Goal: Task Accomplishment & Management: Manage account settings

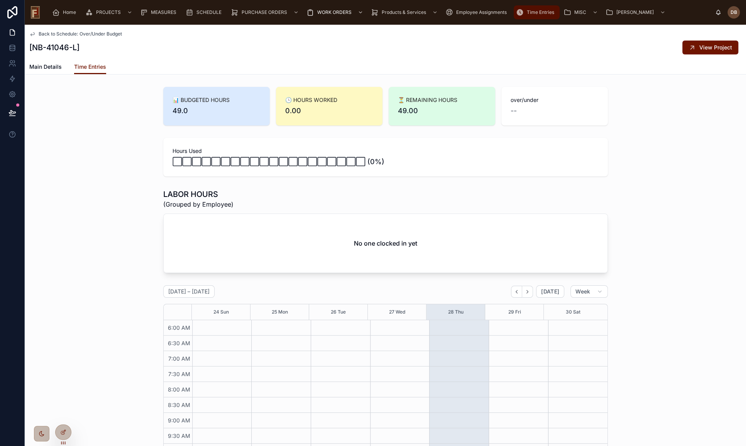
scroll to position [133, 0]
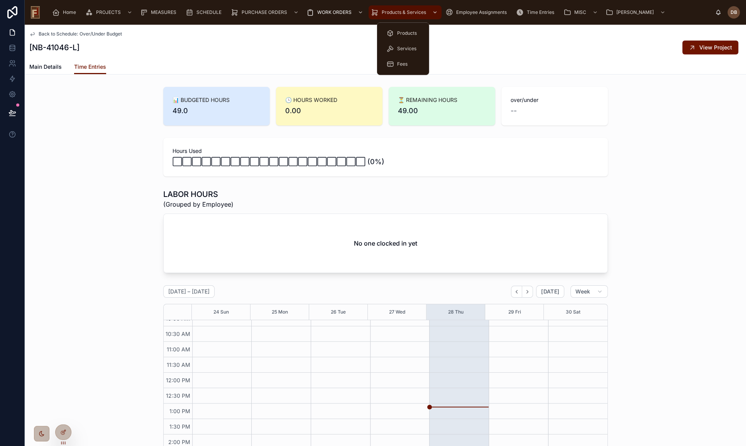
click at [400, 10] on span "Products & Services" at bounding box center [404, 12] width 44 height 6
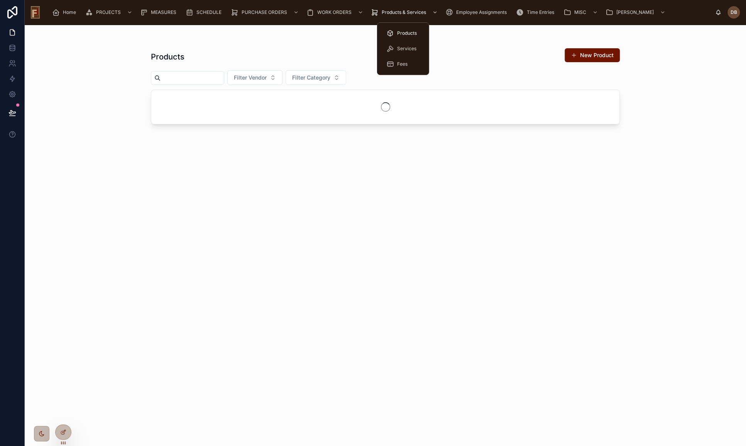
click at [407, 31] on span "Products" at bounding box center [407, 33] width 20 height 6
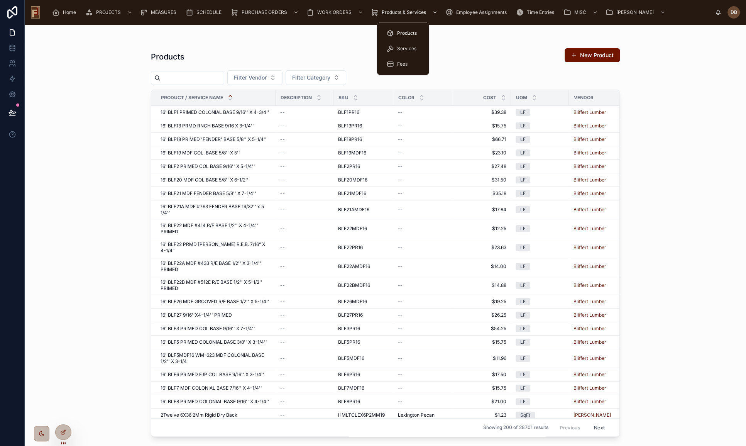
click at [400, 31] on span "Products" at bounding box center [407, 33] width 20 height 6
click at [212, 77] on input "text" at bounding box center [191, 78] width 63 height 11
paste input "*******"
type input "*******"
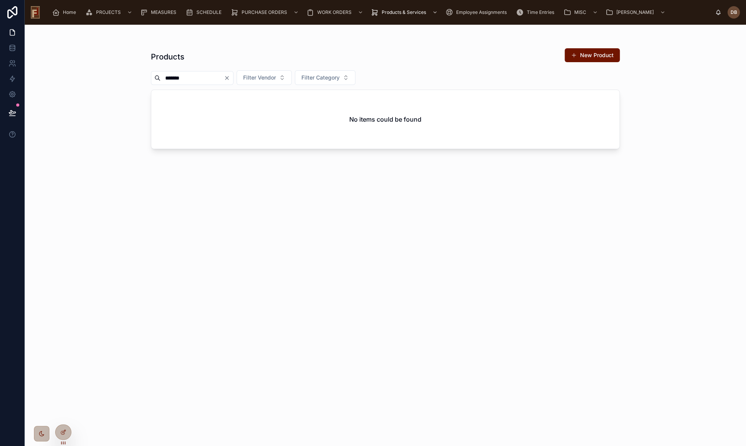
drag, startPoint x: 210, startPoint y: 75, endPoint x: 164, endPoint y: 78, distance: 46.0
click at [164, 78] on input "*******" at bounding box center [191, 78] width 63 height 11
click at [174, 77] on input "*******" at bounding box center [191, 78] width 63 height 11
drag, startPoint x: 189, startPoint y: 77, endPoint x: 152, endPoint y: 76, distance: 37.8
click at [148, 77] on div "Products New Product ******* Filter Vendor Filter Category No items could be fo…" at bounding box center [384, 231] width 493 height 412
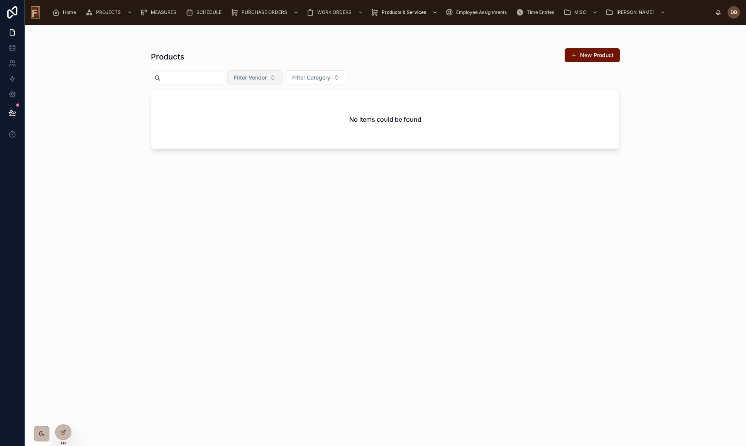
click at [267, 76] on span "Filter Vendor" at bounding box center [250, 78] width 33 height 8
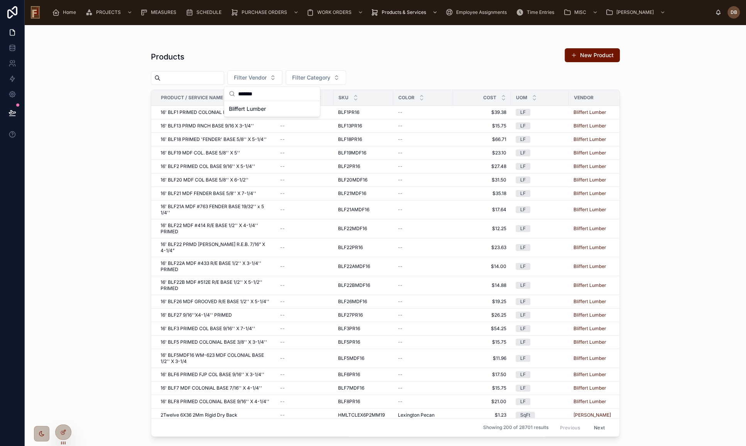
type input "*******"
click at [177, 78] on input "text" at bounding box center [191, 78] width 63 height 11
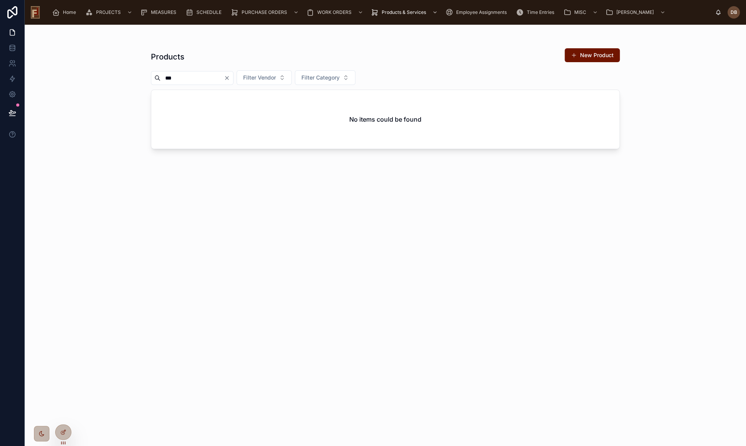
drag, startPoint x: 180, startPoint y: 79, endPoint x: 149, endPoint y: 78, distance: 31.3
click at [152, 79] on div "***" at bounding box center [192, 78] width 83 height 14
type input "***"
click at [276, 75] on span "Filter Vendor" at bounding box center [259, 78] width 33 height 8
click at [271, 110] on span "Bliffert Lumber" at bounding box center [256, 109] width 37 height 8
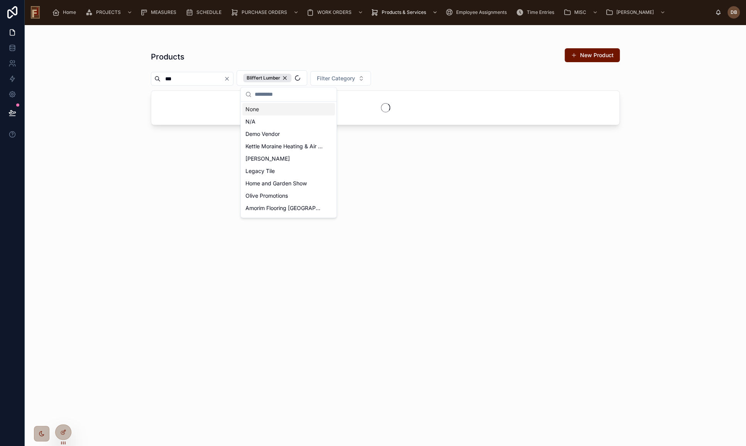
click at [230, 78] on icon "Clear" at bounding box center [227, 79] width 6 height 6
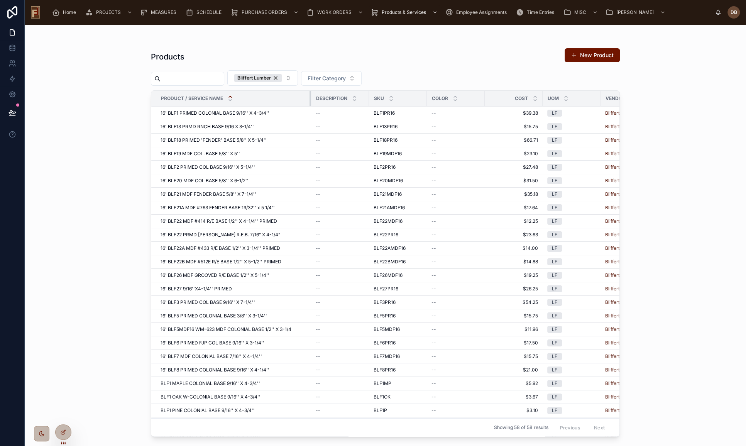
drag, startPoint x: 274, startPoint y: 96, endPoint x: 316, endPoint y: 100, distance: 41.8
click at [316, 100] on tr "Product / Service Name Description SKU Color cost UOM Vendor Source" at bounding box center [434, 99] width 566 height 16
click at [62, 432] on icon at bounding box center [63, 430] width 3 height 3
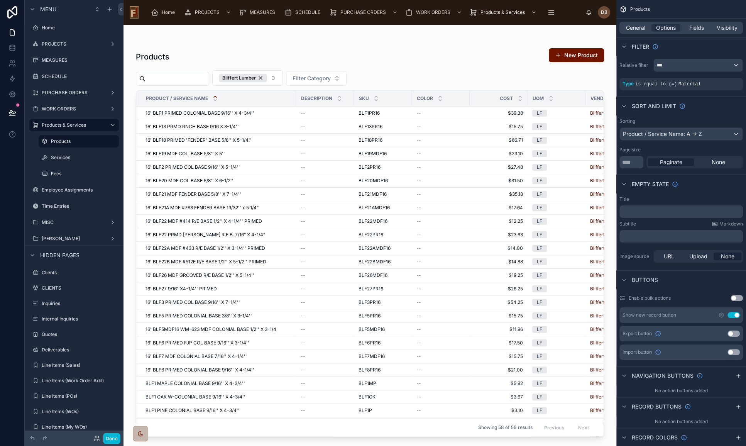
click at [253, 100] on div "Product / Service Name" at bounding box center [216, 98] width 159 height 15
click at [698, 27] on span "Fields" at bounding box center [696, 28] width 15 height 8
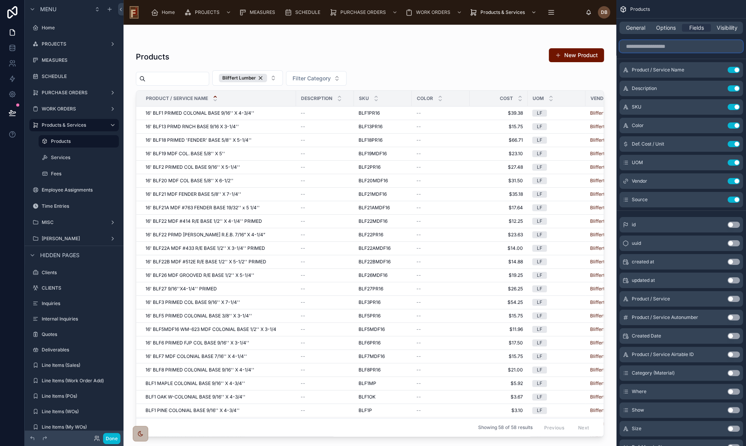
click at [664, 44] on input "scrollable content" at bounding box center [680, 46] width 123 height 12
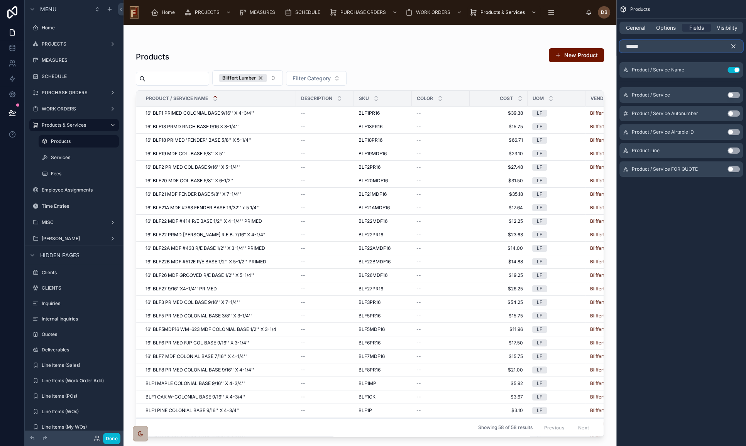
type input "******"
click at [730, 92] on button "Use setting" at bounding box center [733, 95] width 12 height 6
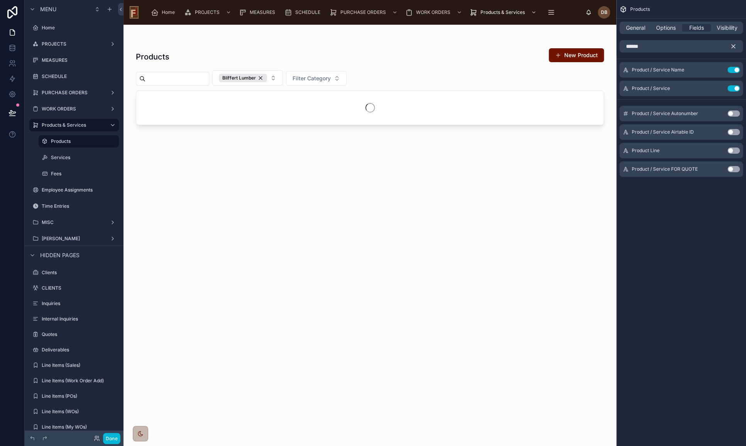
click at [733, 44] on icon "scrollable content" at bounding box center [733, 46] width 7 height 7
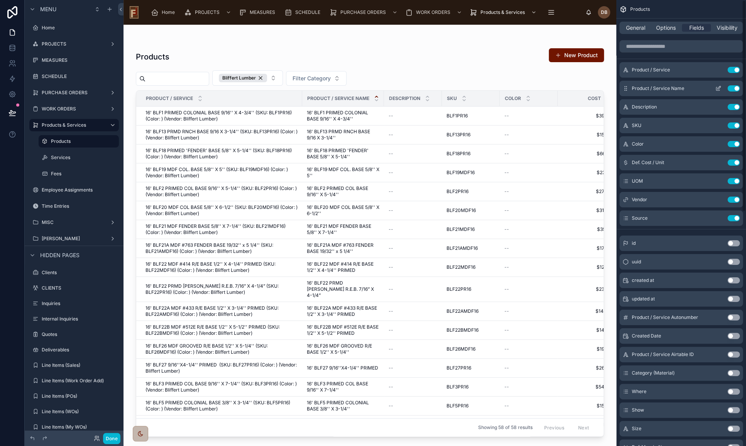
click at [732, 86] on button "Use setting" at bounding box center [733, 88] width 12 height 6
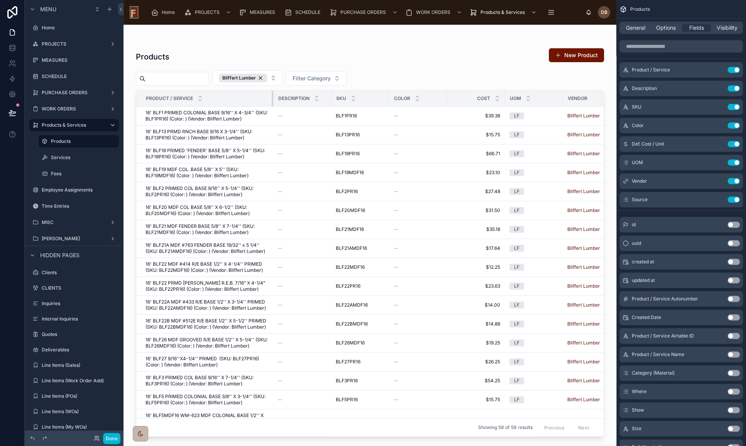
drag, startPoint x: 301, startPoint y: 96, endPoint x: 272, endPoint y: 98, distance: 29.0
click at [272, 98] on div at bounding box center [273, 98] width 3 height 15
click at [111, 437] on button "Done" at bounding box center [111, 437] width 17 height 11
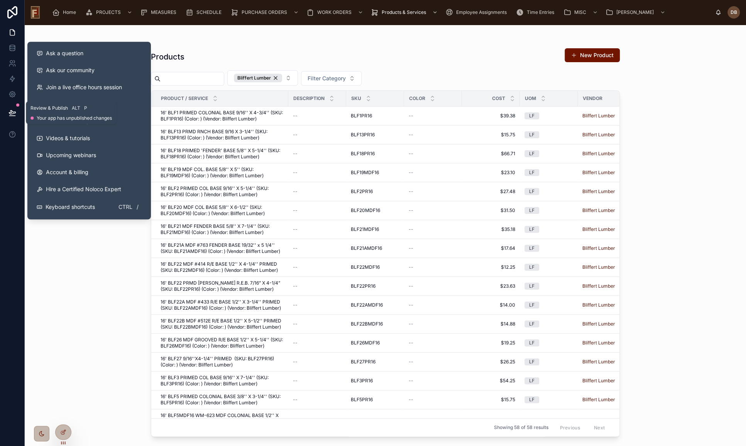
click at [10, 116] on icon at bounding box center [12, 116] width 6 height 0
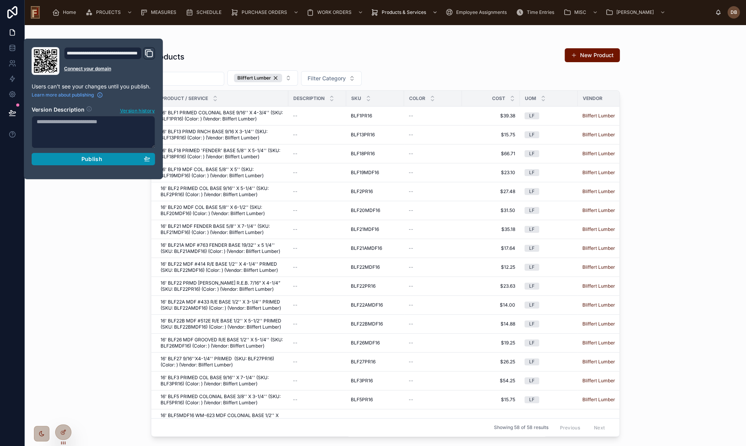
click at [84, 160] on span "Publish" at bounding box center [91, 158] width 21 height 7
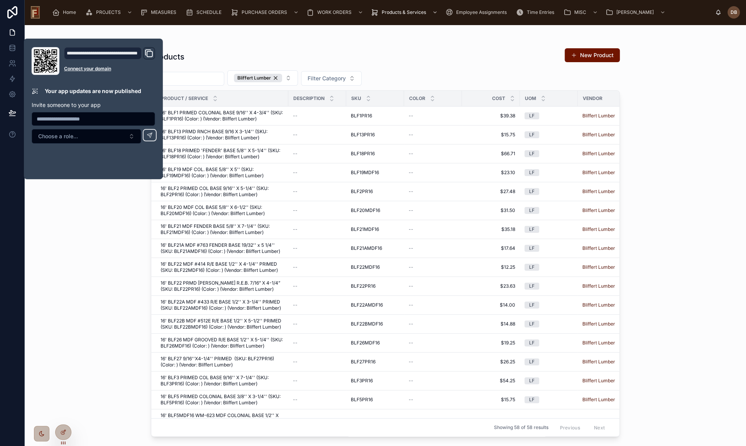
click at [193, 78] on input "text" at bounding box center [191, 78] width 63 height 11
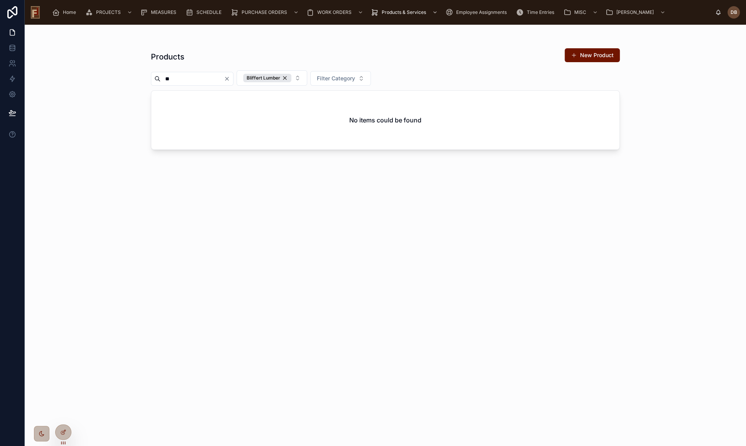
type input "*"
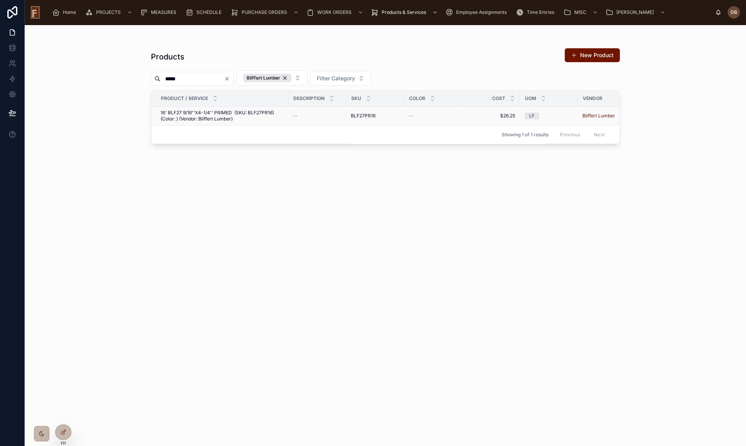
type input "*****"
click at [232, 115] on span "16' BLF27 9/16''X4-1/4'' PRIMED (SKU: BLF27PR16) (Color: ) (Vendor: Bliffert Lu…" at bounding box center [221, 116] width 123 height 12
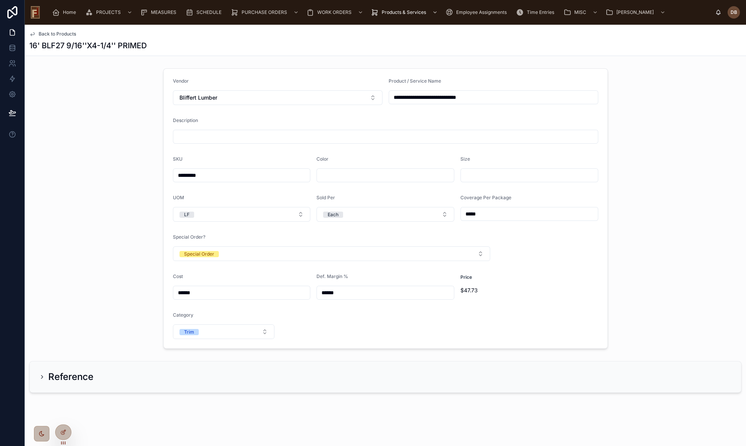
drag, startPoint x: 216, startPoint y: 171, endPoint x: 172, endPoint y: 173, distance: 43.6
click at [173, 173] on input "*********" at bounding box center [241, 175] width 137 height 11
drag, startPoint x: 483, startPoint y: 100, endPoint x: 384, endPoint y: 105, distance: 99.7
click at [384, 105] on form "**********" at bounding box center [386, 208] width 444 height 279
drag, startPoint x: 66, startPoint y: 33, endPoint x: 114, endPoint y: 46, distance: 49.9
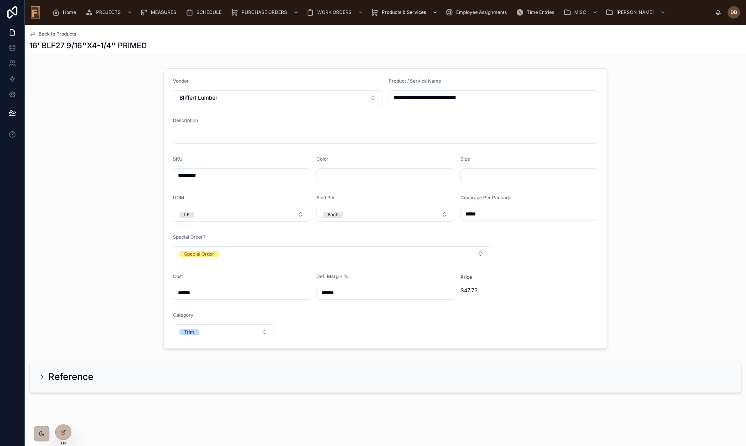
click at [66, 32] on span "Back to Products" at bounding box center [57, 34] width 37 height 6
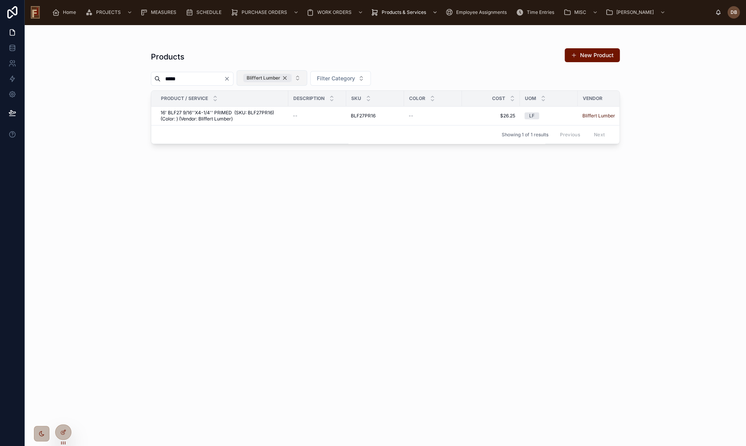
drag, startPoint x: 301, startPoint y: 77, endPoint x: 297, endPoint y: 78, distance: 3.9
click at [291, 77] on div "Bliffert Lumber" at bounding box center [267, 78] width 48 height 8
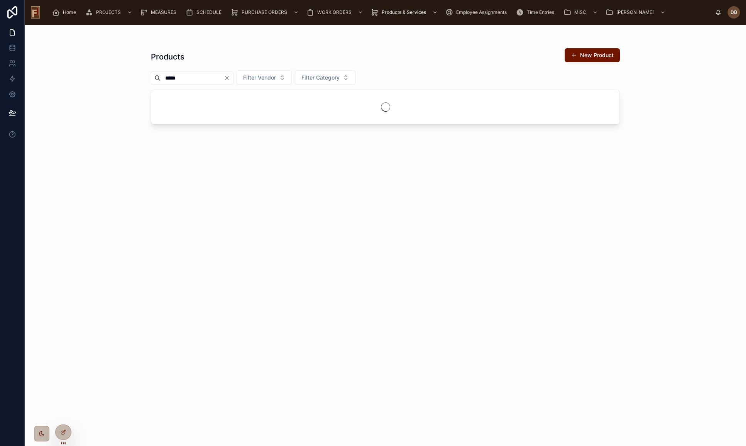
click at [230, 76] on icon "Clear" at bounding box center [227, 78] width 6 height 6
click at [267, 76] on span "Filter Vendor" at bounding box center [250, 78] width 33 height 8
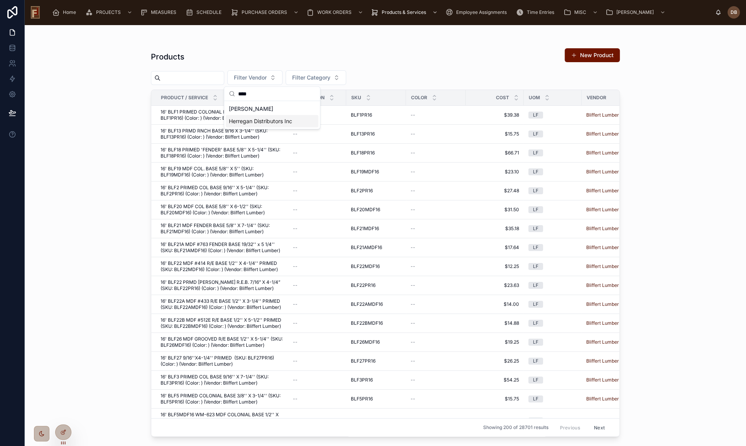
type input "****"
click at [255, 124] on span "Herregan Distributors Inc" at bounding box center [260, 121] width 63 height 8
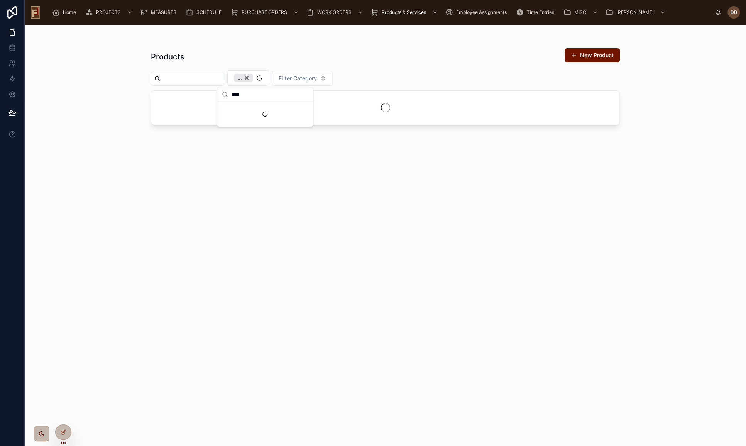
click at [191, 78] on input "text" at bounding box center [191, 78] width 63 height 11
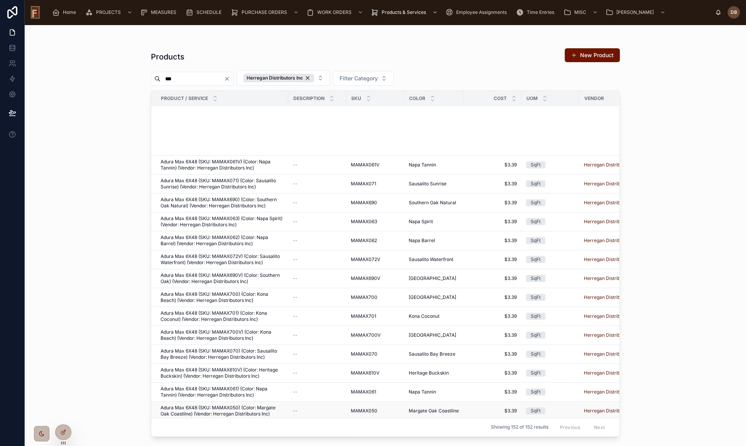
scroll to position [633, 0]
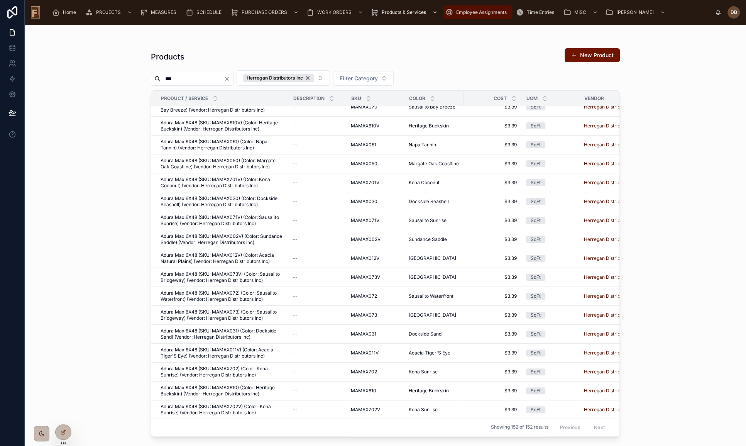
type input "***"
click at [484, 200] on span "$3.39" at bounding box center [492, 201] width 49 height 6
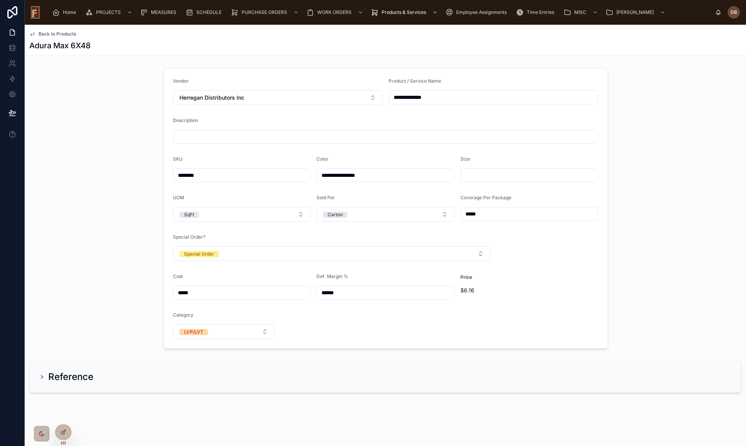
click at [490, 215] on input "*****" at bounding box center [529, 213] width 137 height 11
click at [121, 201] on div "**********" at bounding box center [385, 208] width 721 height 286
click at [73, 14] on span "Home" at bounding box center [69, 12] width 13 height 6
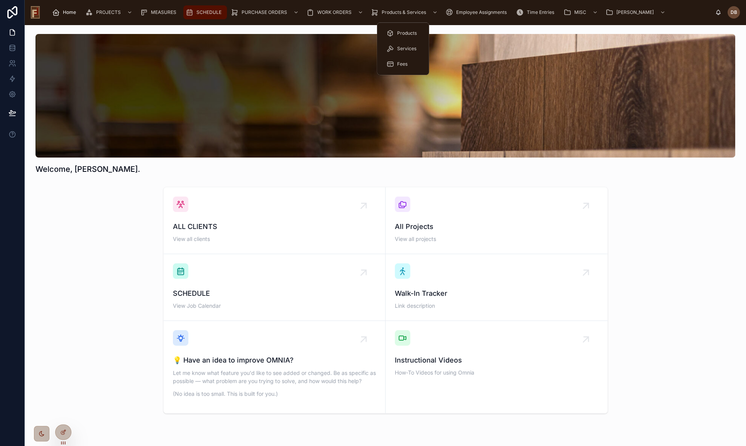
click at [201, 9] on span "SCHEDULE" at bounding box center [208, 12] width 25 height 6
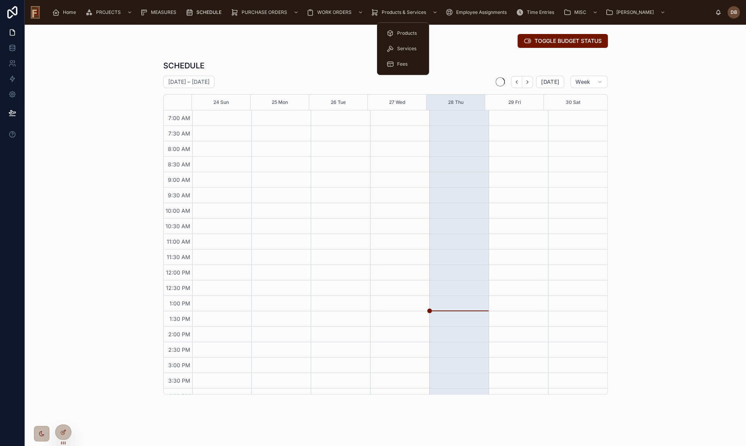
scroll to position [25, 0]
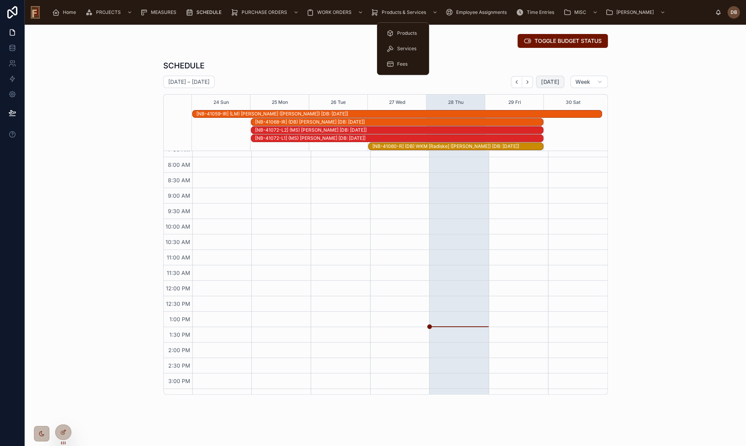
click at [547, 83] on span "[DATE]" at bounding box center [550, 81] width 18 height 7
click at [516, 81] on icon "Back" at bounding box center [516, 82] width 6 height 6
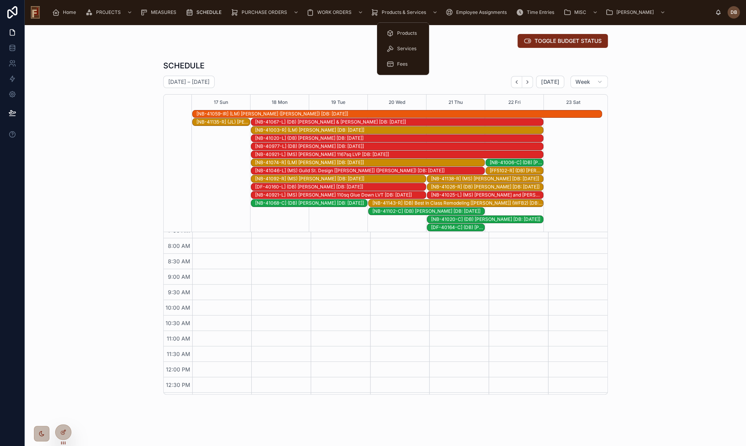
click at [545, 39] on span "TOGGLE BUDGET STATUS" at bounding box center [567, 41] width 67 height 8
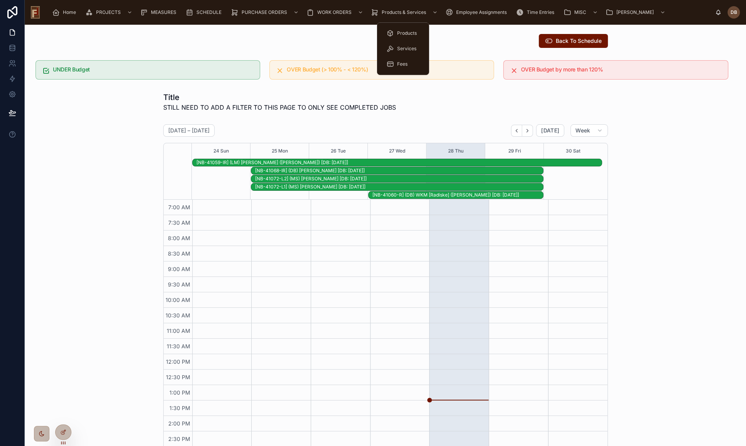
scroll to position [50, 0]
click at [541, 129] on span "[DATE]" at bounding box center [550, 130] width 18 height 7
click at [516, 130] on icon "Back" at bounding box center [516, 131] width 6 height 6
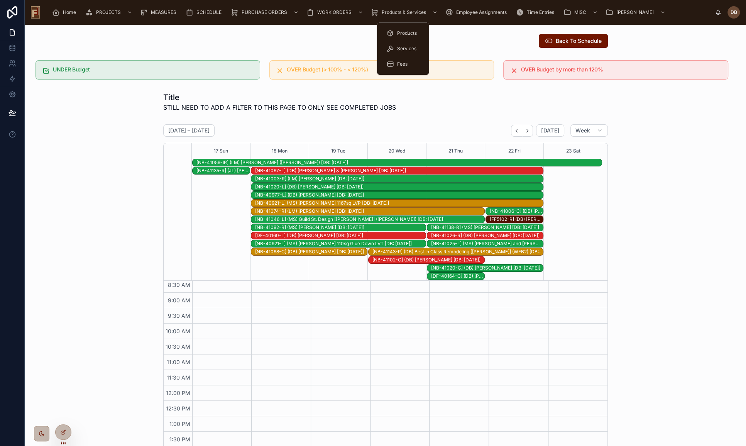
click at [318, 177] on div "[NB-41003-R] (LM) [PERSON_NAME] [DB: [DATE]]" at bounding box center [399, 179] width 288 height 6
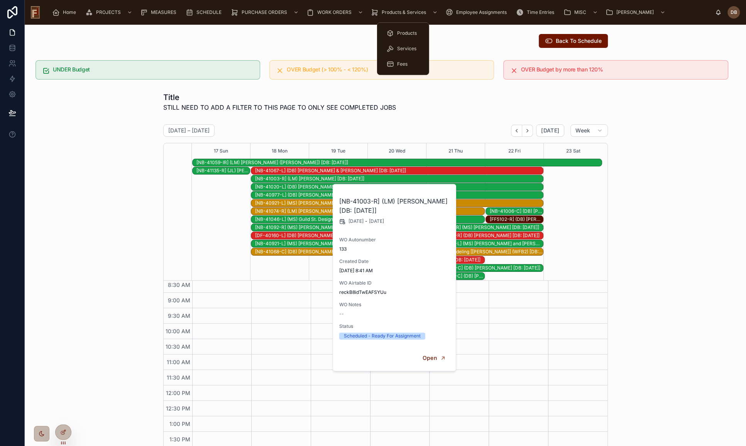
click at [313, 186] on div "[NB-41020-L] (DB) [PERSON_NAME] [DB: [DATE]]" at bounding box center [399, 187] width 288 height 6
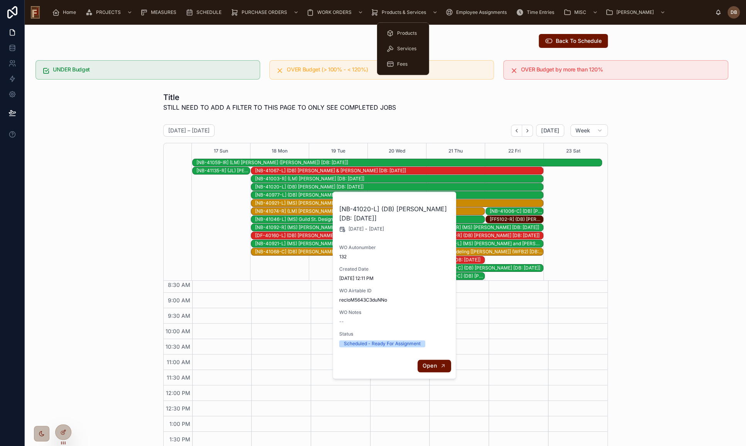
click at [428, 366] on span "Open" at bounding box center [429, 365] width 14 height 7
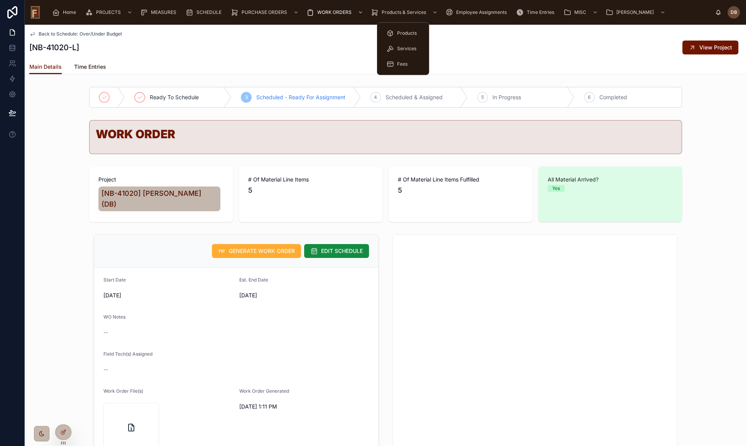
click at [87, 67] on span "Time Entries" at bounding box center [90, 67] width 32 height 8
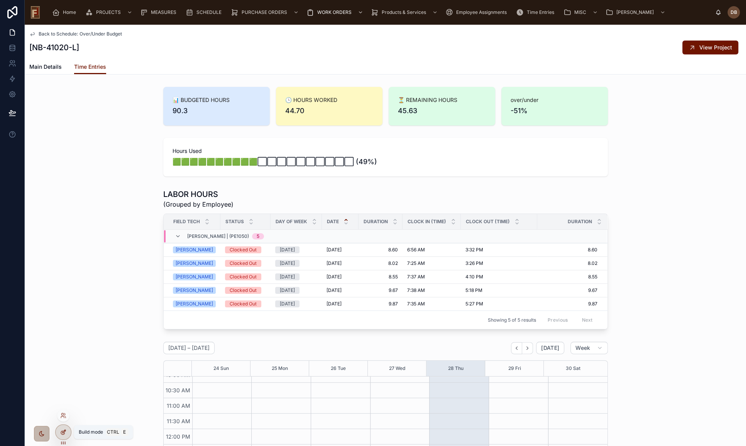
click at [66, 428] on div at bounding box center [63, 431] width 15 height 15
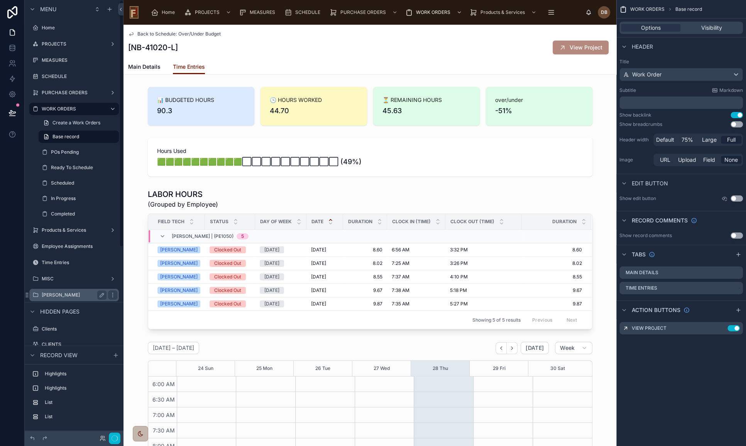
scroll to position [133, 0]
click at [395, 162] on div at bounding box center [369, 157] width 493 height 45
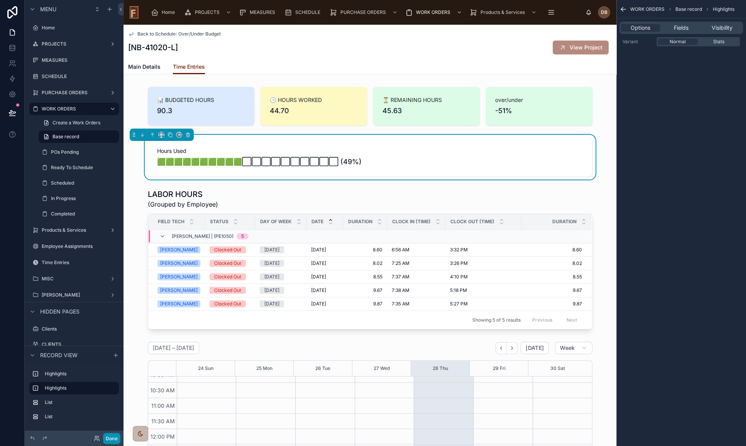
click at [111, 435] on button "Done" at bounding box center [111, 437] width 17 height 11
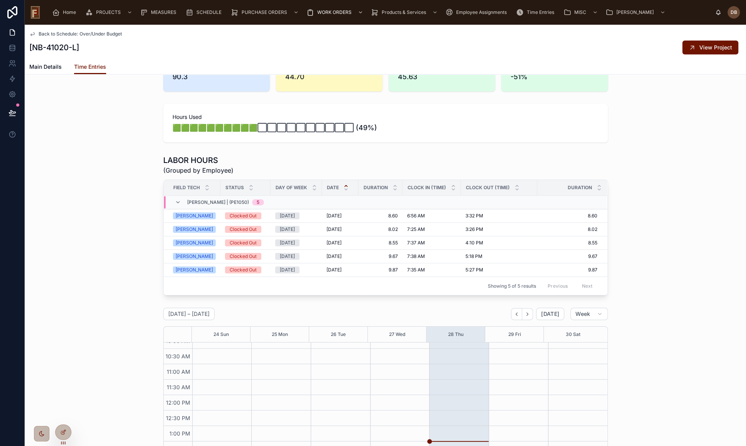
scroll to position [0, 0]
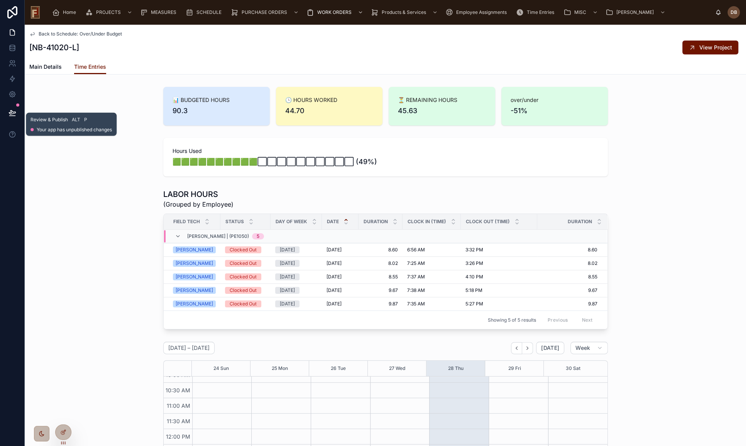
click at [12, 111] on icon at bounding box center [12, 112] width 7 height 4
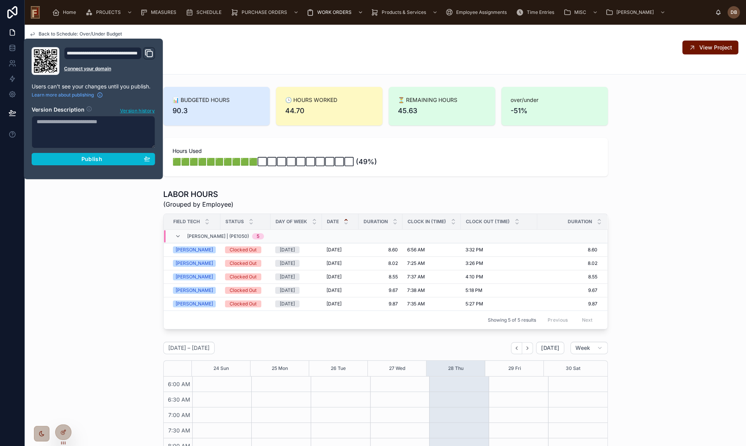
scroll to position [133, 0]
click at [131, 270] on div "LABOR HOURS (Grouped by Employee) Field Tech Status Day of Week Date Duration C…" at bounding box center [385, 259] width 721 height 147
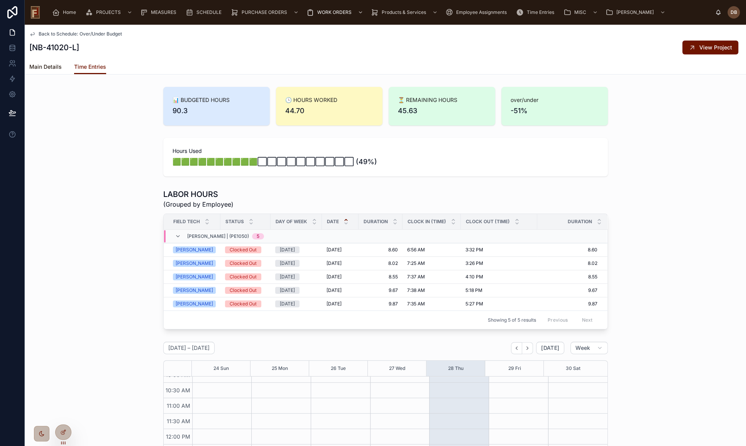
click at [54, 67] on span "Main Details" at bounding box center [45, 67] width 32 height 8
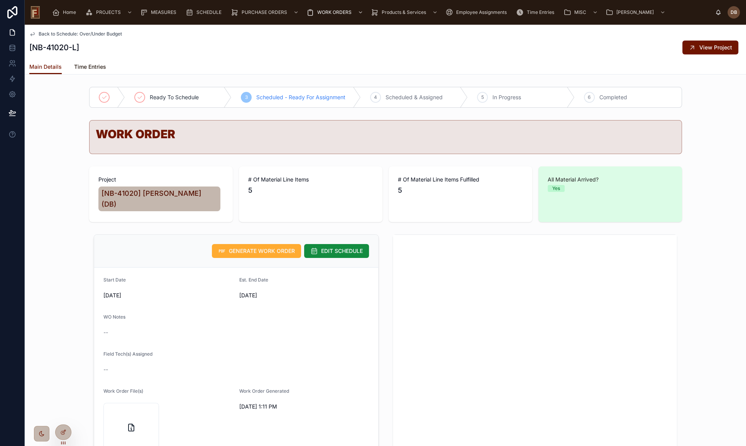
drag, startPoint x: 90, startPoint y: 66, endPoint x: 118, endPoint y: 61, distance: 28.7
click at [91, 66] on span "Time Entries" at bounding box center [90, 67] width 32 height 8
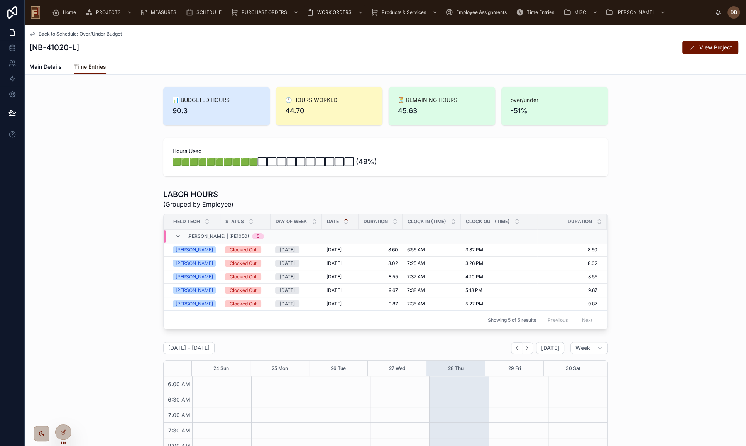
scroll to position [133, 0]
click at [405, 32] on span "Products" at bounding box center [407, 33] width 20 height 6
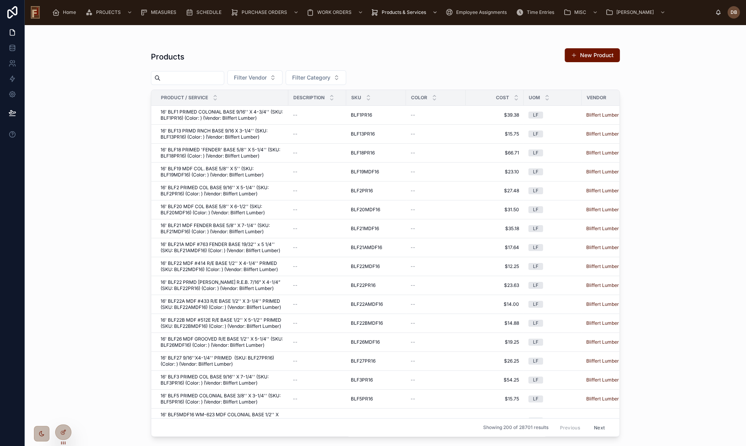
drag, startPoint x: 348, startPoint y: 57, endPoint x: 365, endPoint y: 52, distance: 17.3
click at [349, 56] on div "Products New Product" at bounding box center [385, 57] width 469 height 18
click at [400, 11] on span "Products & Services" at bounding box center [404, 12] width 44 height 6
click at [405, 48] on span "Services" at bounding box center [406, 49] width 19 height 6
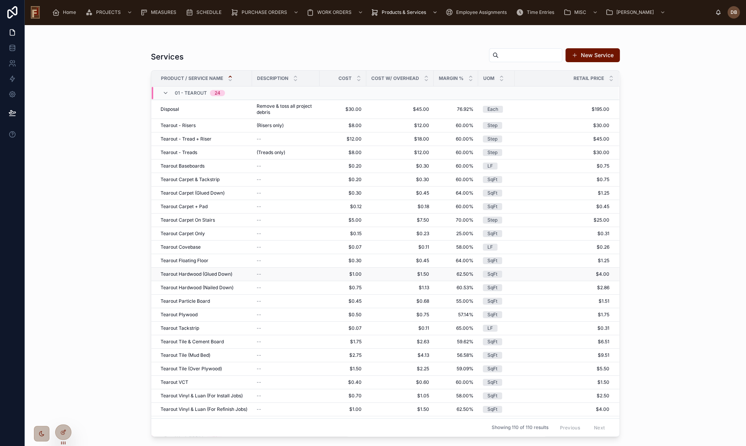
click at [265, 276] on div "--" at bounding box center [286, 274] width 58 height 6
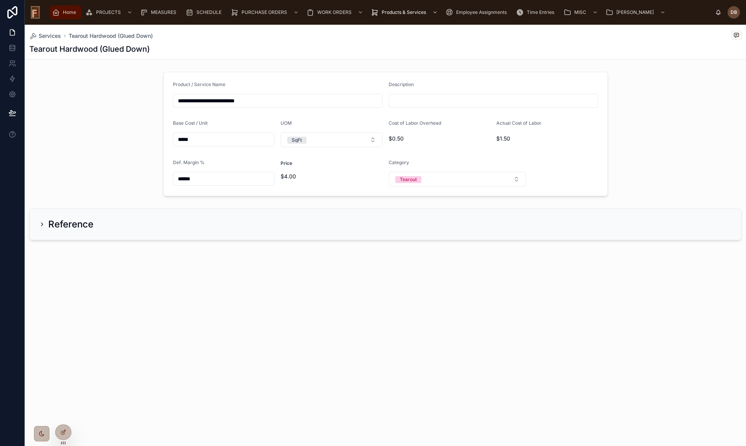
click at [66, 13] on span "Home" at bounding box center [69, 12] width 13 height 6
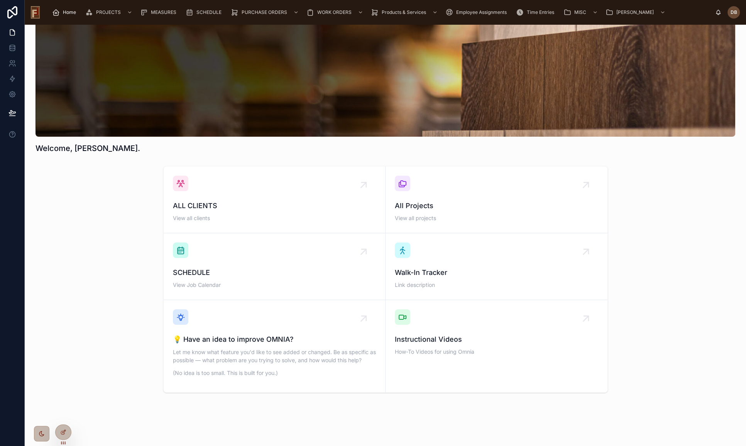
scroll to position [32, 0]
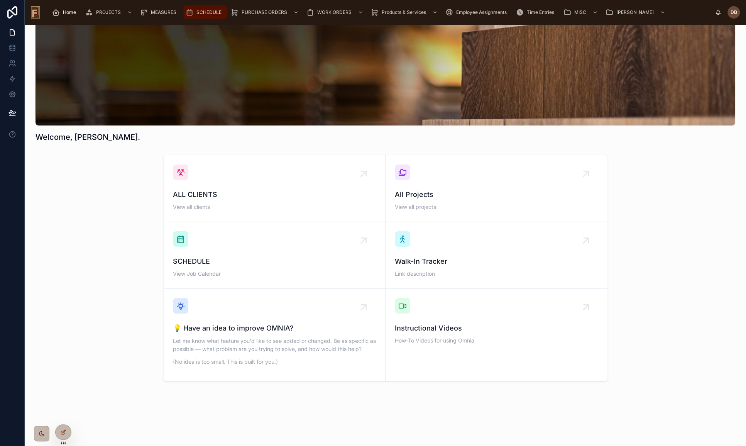
drag, startPoint x: 194, startPoint y: 11, endPoint x: 195, endPoint y: 15, distance: 4.3
click at [194, 11] on div "SCHEDULE" at bounding box center [205, 12] width 39 height 12
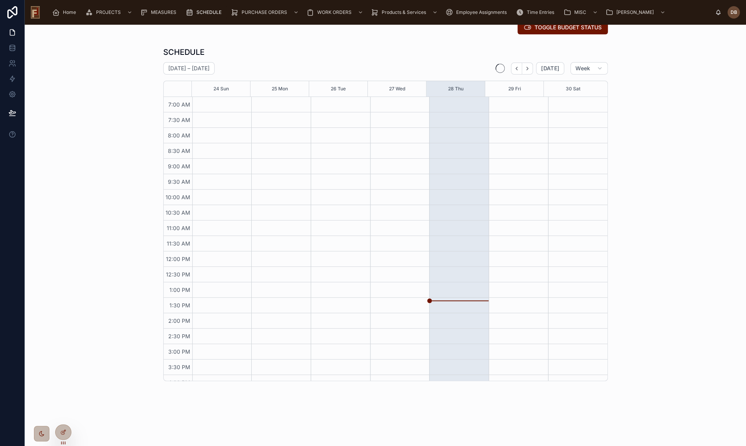
scroll to position [25, 0]
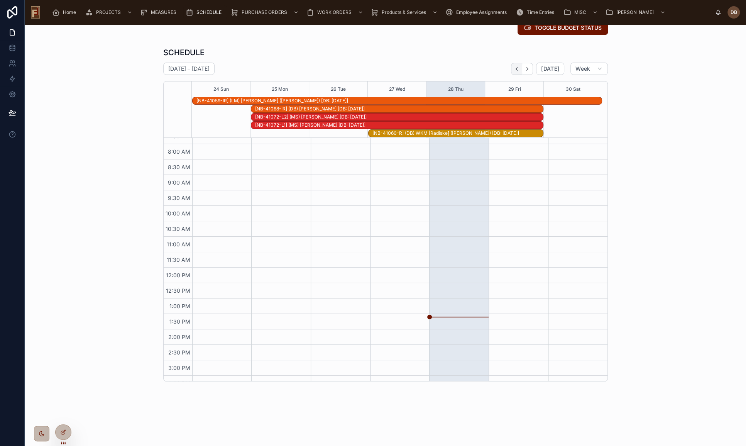
click at [516, 69] on icon "Back" at bounding box center [516, 69] width 6 height 6
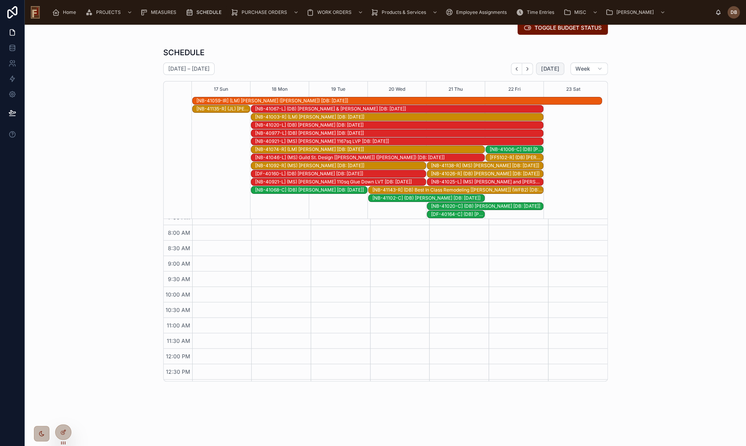
click at [543, 67] on span "[DATE]" at bounding box center [550, 68] width 18 height 7
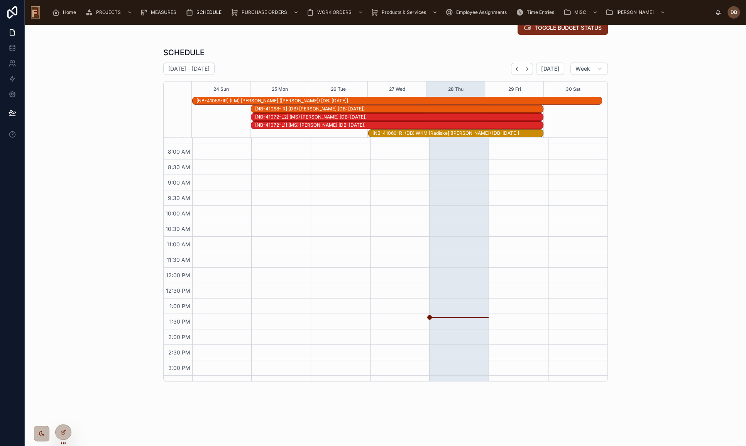
click at [553, 29] on span "TOGGLE BUDGET STATUS" at bounding box center [567, 28] width 67 height 8
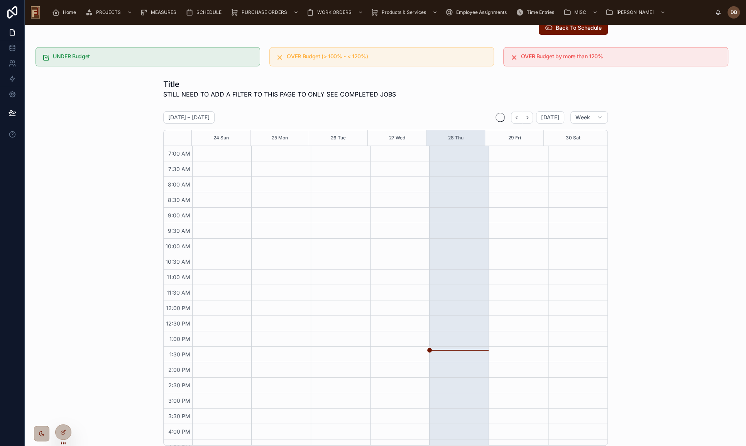
scroll to position [9, 0]
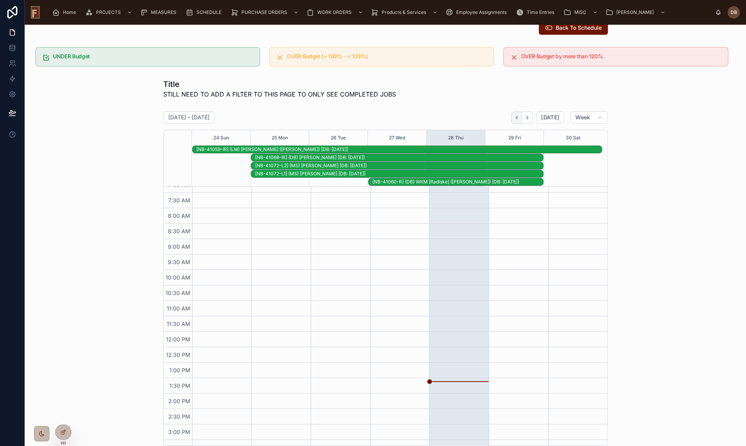
click at [516, 115] on icon "Back" at bounding box center [516, 118] width 6 height 6
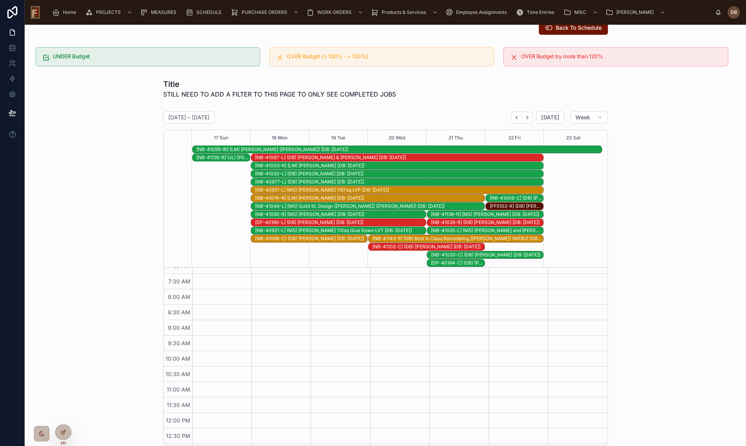
click at [311, 164] on div "[NB-41003-R] (LM) Aaron Plamann [DB: 08-27-25]" at bounding box center [399, 165] width 288 height 6
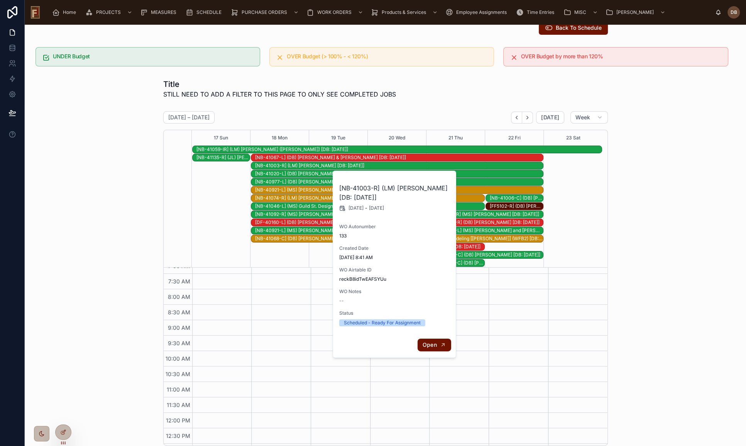
click at [435, 346] on span "Open" at bounding box center [429, 344] width 14 height 7
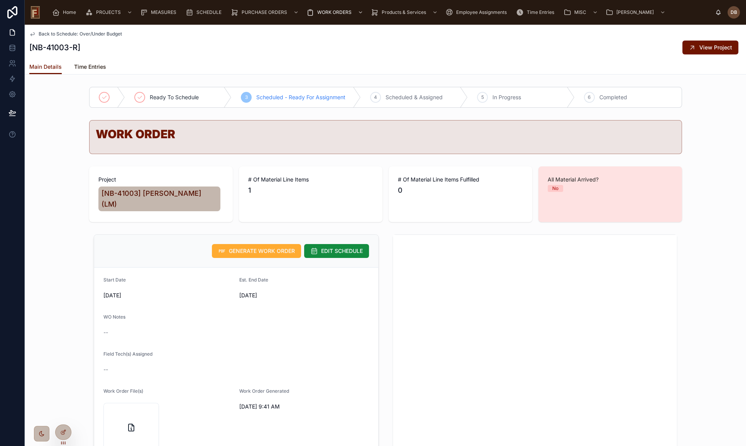
click at [90, 66] on span "Time Entries" at bounding box center [90, 67] width 32 height 8
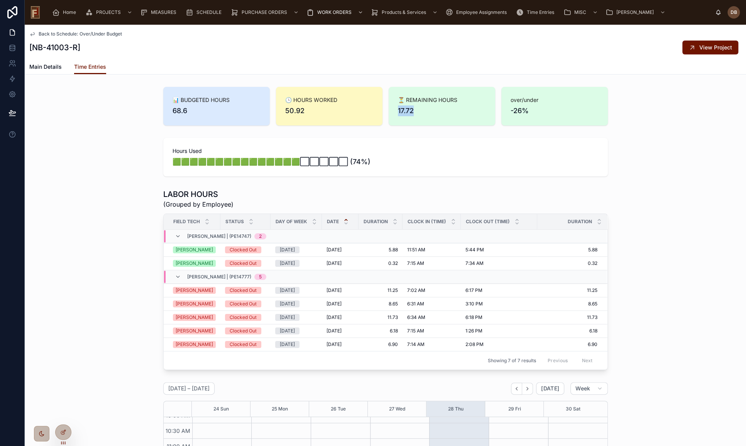
drag, startPoint x: 395, startPoint y: 110, endPoint x: 424, endPoint y: 108, distance: 29.1
click at [424, 108] on span "17.72" at bounding box center [442, 110] width 88 height 11
click at [98, 34] on span "Back to Schedule: Over/Under Budget" at bounding box center [80, 34] width 83 height 6
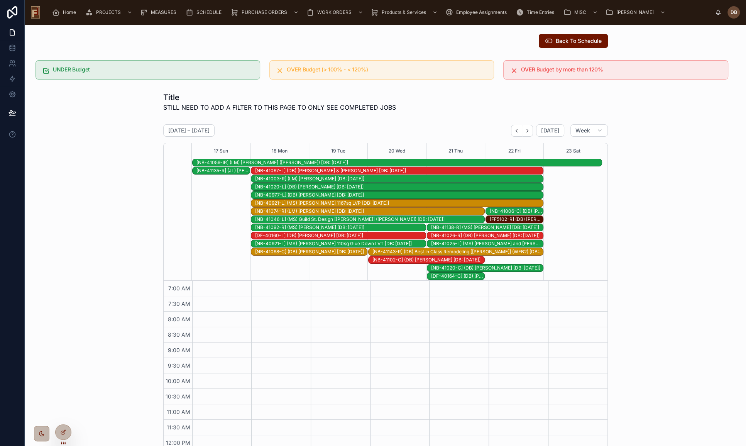
scroll to position [130, 0]
click at [316, 217] on div "[NB-41046-L] (MS) Guild St. Design [Klement] (SEAMAN) [DB: 08-27-25]" at bounding box center [369, 219] width 229 height 6
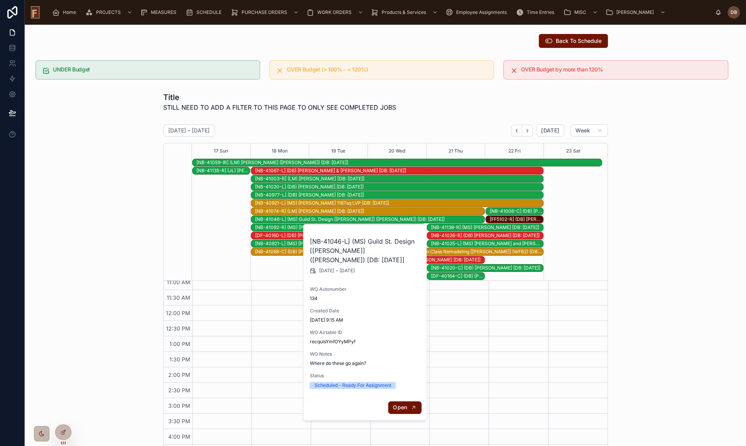
click at [405, 404] on span "Open" at bounding box center [400, 407] width 14 height 7
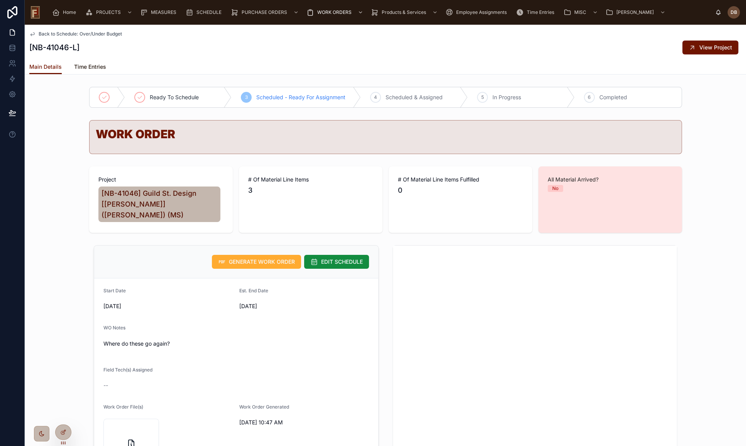
drag, startPoint x: 89, startPoint y: 64, endPoint x: 86, endPoint y: 69, distance: 5.9
click at [89, 63] on span "Time Entries" at bounding box center [90, 67] width 32 height 8
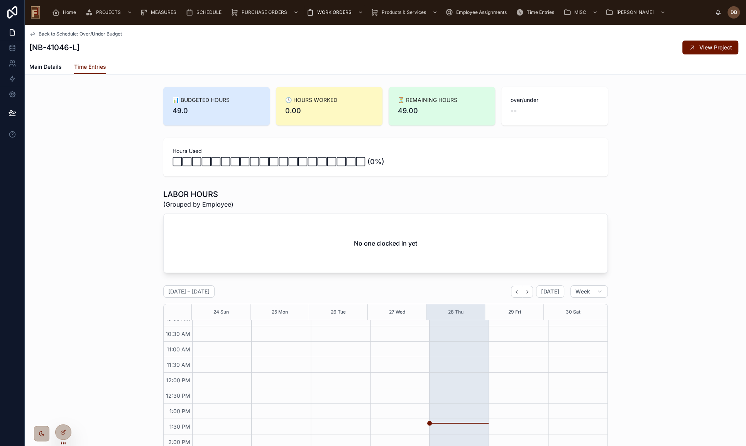
click at [80, 33] on span "Back to Schedule: Over/Under Budget" at bounding box center [80, 34] width 83 height 6
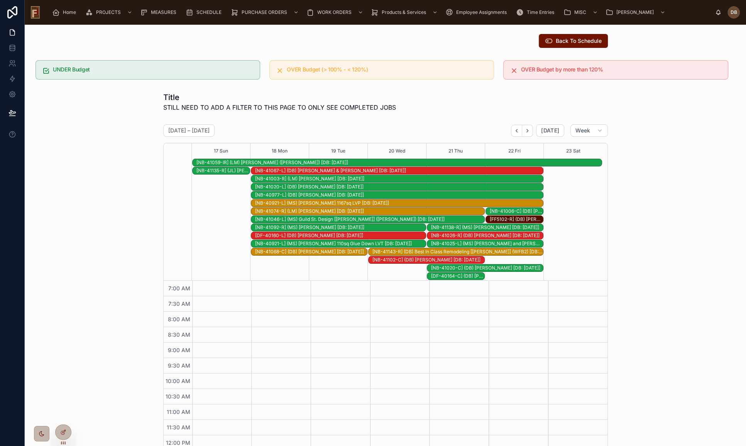
scroll to position [130, 0]
click at [328, 220] on div "[NB-41046-L] (MS) Guild St. Design [Klement] (SEAMAN) [DB: 08-27-25]" at bounding box center [369, 219] width 229 height 6
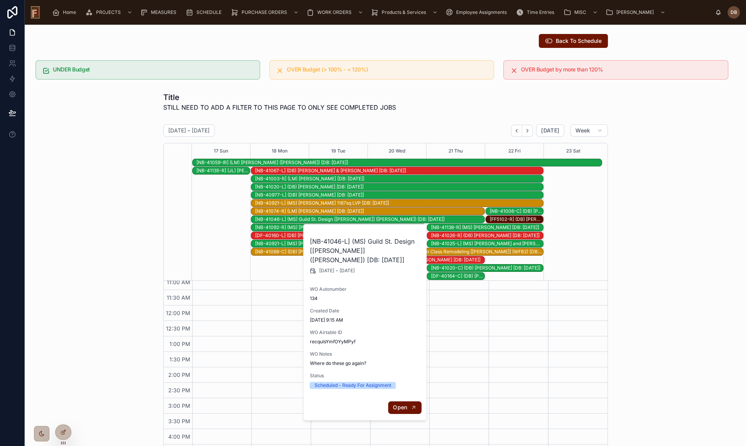
click at [404, 404] on span "Open" at bounding box center [400, 407] width 14 height 7
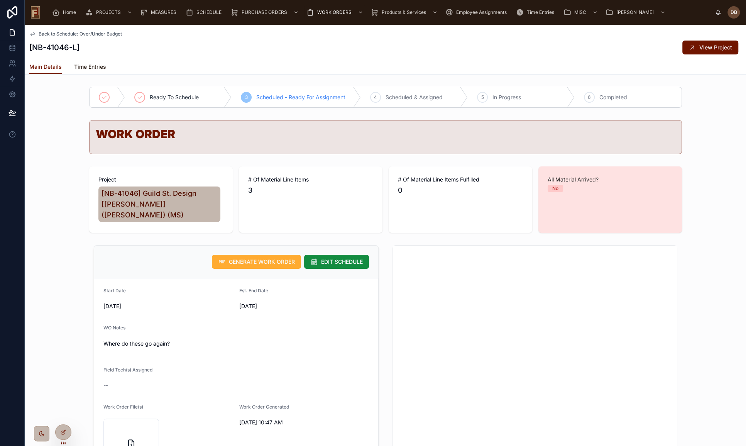
click at [96, 65] on span "Time Entries" at bounding box center [90, 67] width 32 height 8
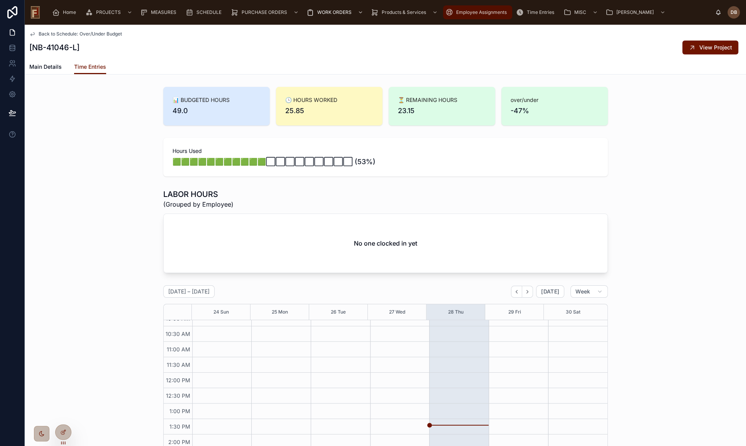
click at [482, 12] on span "Employee Assignments" at bounding box center [481, 12] width 51 height 6
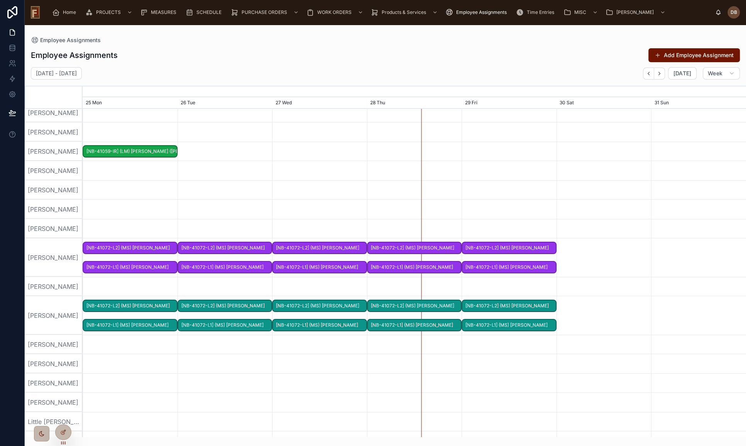
scroll to position [35, 0]
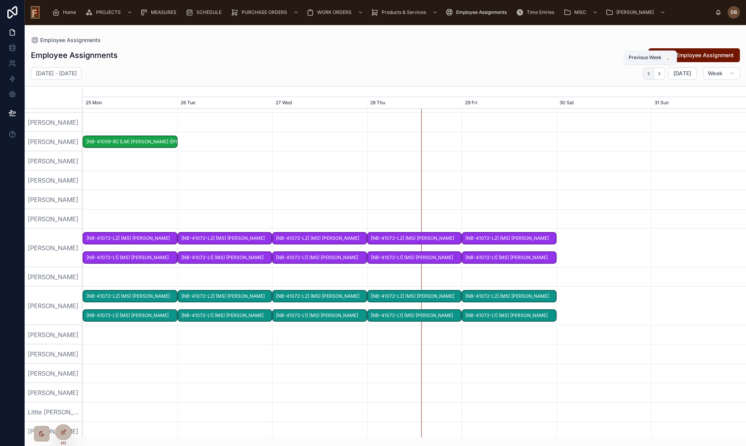
click at [648, 72] on icon "button" at bounding box center [648, 74] width 6 height 6
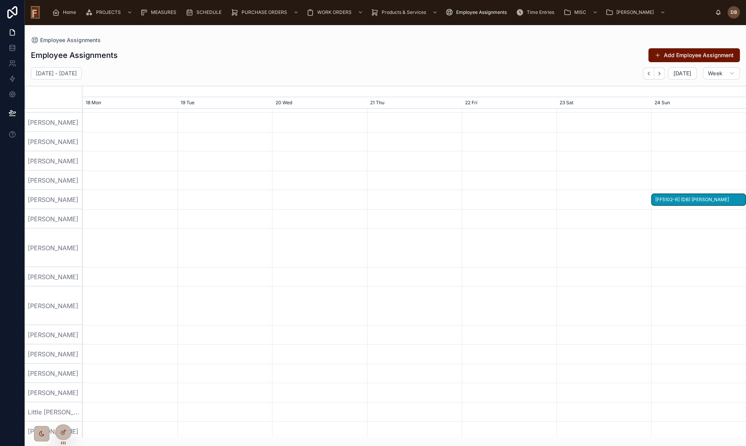
click at [694, 198] on span "[FF5102-R] (DB) Darth Vader" at bounding box center [698, 199] width 93 height 13
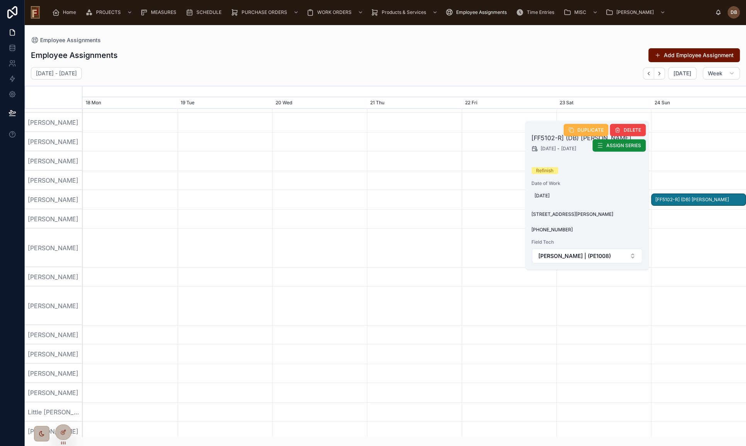
click at [590, 128] on span "DUPLICATE" at bounding box center [590, 130] width 26 height 6
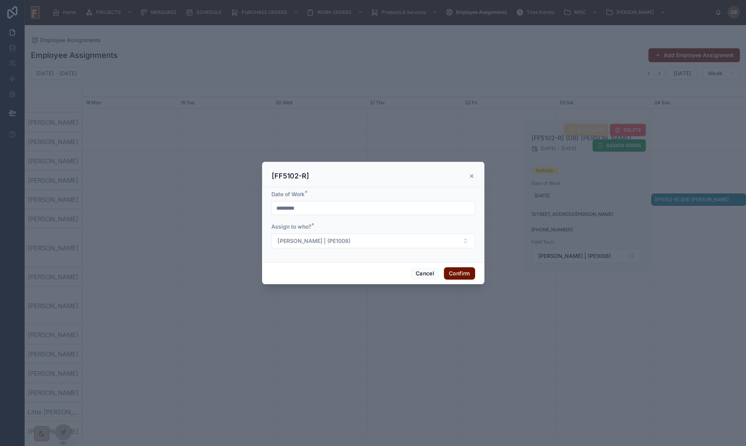
click at [320, 208] on input "*********" at bounding box center [373, 208] width 203 height 11
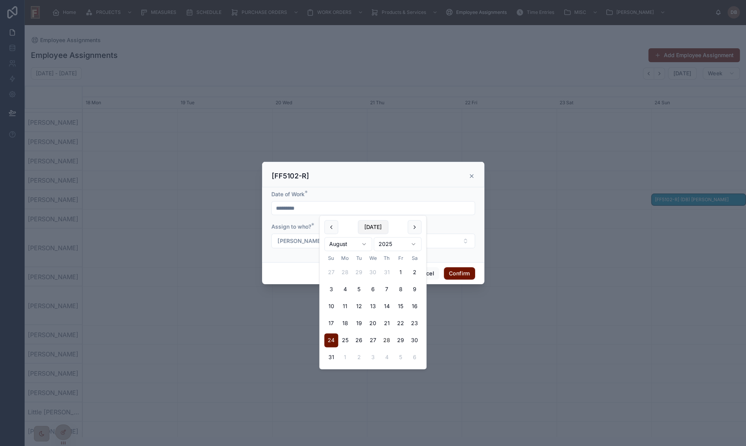
click at [371, 225] on button "[DATE]" at bounding box center [373, 227] width 30 height 14
type input "*********"
click at [371, 225] on span "[DATE]" at bounding box center [373, 227] width 30 height 14
click at [386, 337] on button "28" at bounding box center [387, 340] width 14 height 14
click at [464, 272] on button "Confirm" at bounding box center [459, 273] width 31 height 12
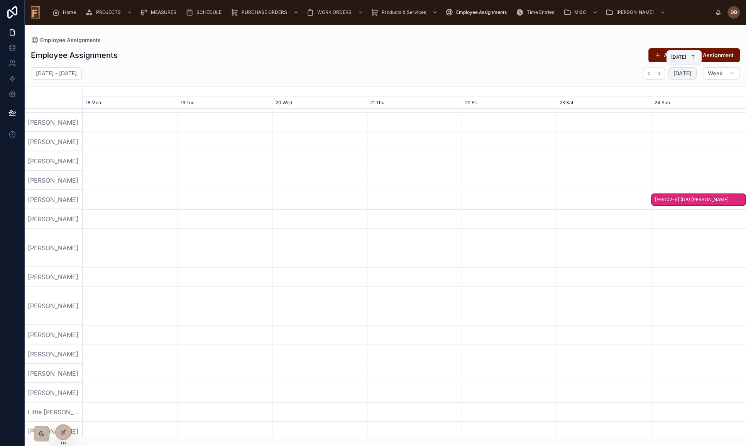
click at [679, 73] on span "[DATE]" at bounding box center [682, 73] width 18 height 7
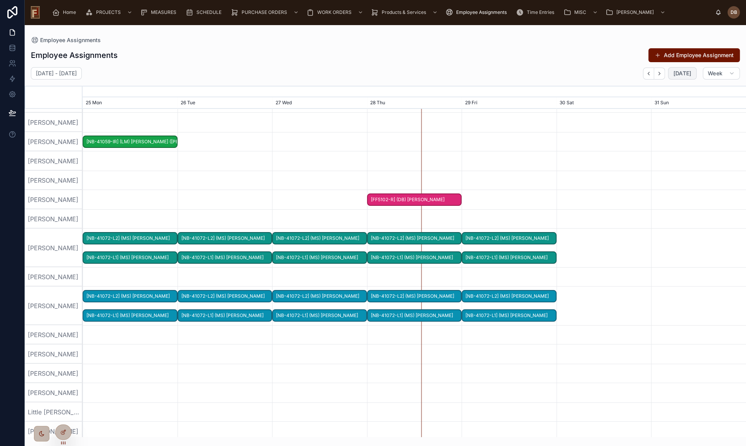
click at [409, 201] on span "[FF5102-R] (DB) Darth Vader" at bounding box center [414, 199] width 93 height 13
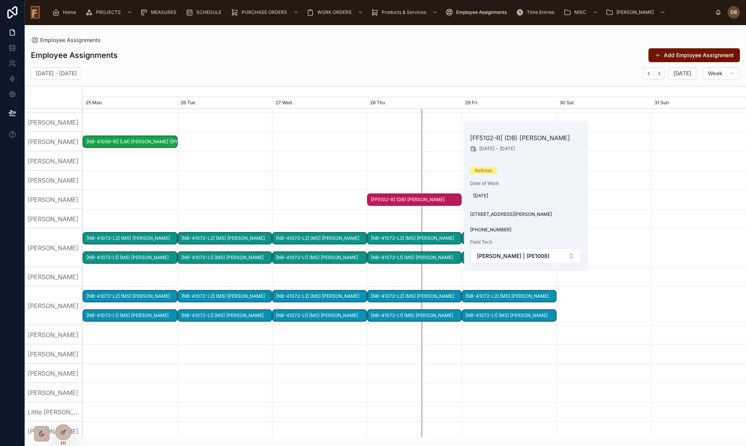
click at [426, 59] on div "Employee Assignments Add Employee Assignment" at bounding box center [385, 55] width 709 height 15
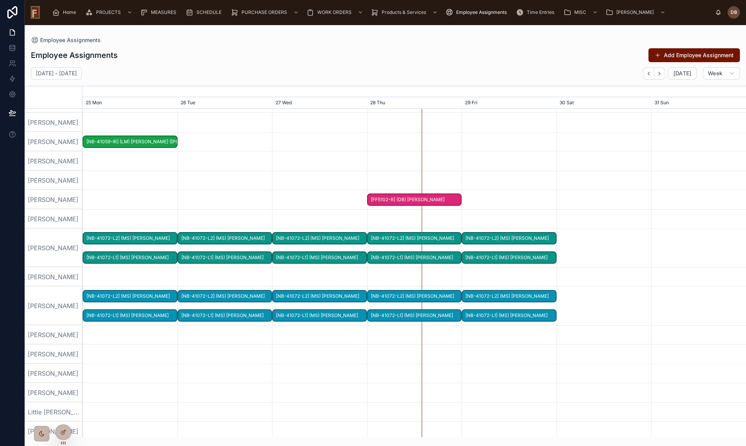
click at [408, 200] on span "[FF5102-R] (DB) Darth Vader" at bounding box center [414, 199] width 93 height 13
click at [473, 60] on div "Employee Assignments Add Employee Assignment" at bounding box center [385, 55] width 709 height 15
click at [405, 198] on span "[FF5102-R] (DB) Darth Vader" at bounding box center [414, 199] width 93 height 13
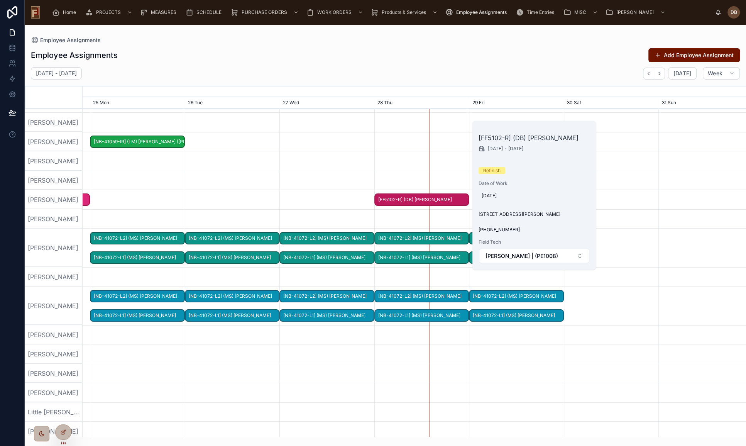
scroll to position [0, 986]
drag, startPoint x: 402, startPoint y: 200, endPoint x: 419, endPoint y: 175, distance: 30.5
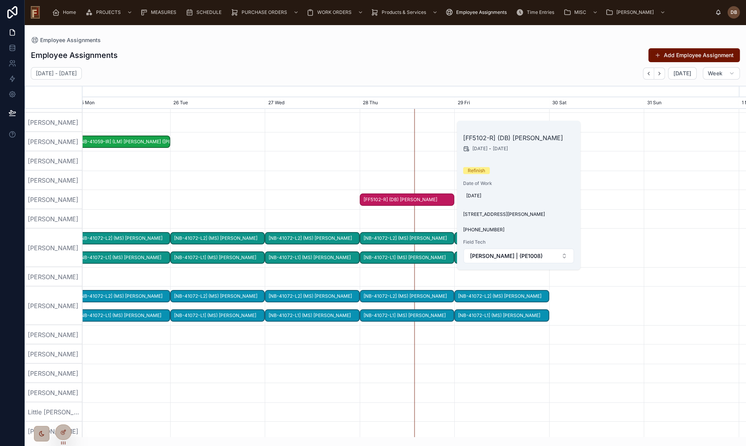
scroll to position [0, 1007]
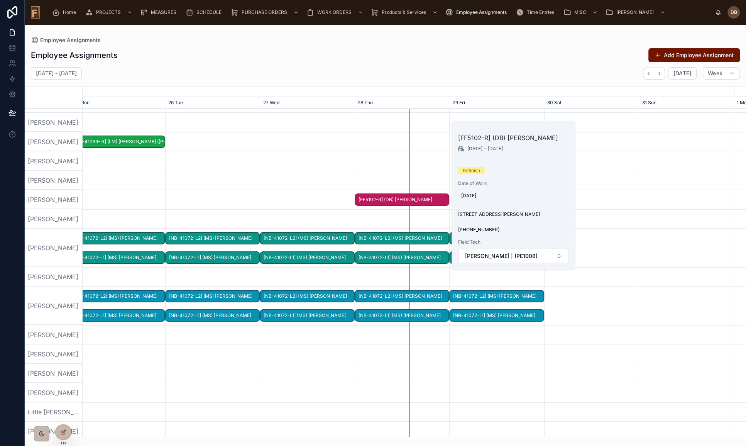
drag, startPoint x: 417, startPoint y: 199, endPoint x: 377, endPoint y: 199, distance: 39.4
click at [377, 199] on span "[FF5102-R] (DB) Darth Vader" at bounding box center [401, 199] width 93 height 13
click at [488, 71] on div "August 25 - August 31 Today Week" at bounding box center [385, 73] width 721 height 12
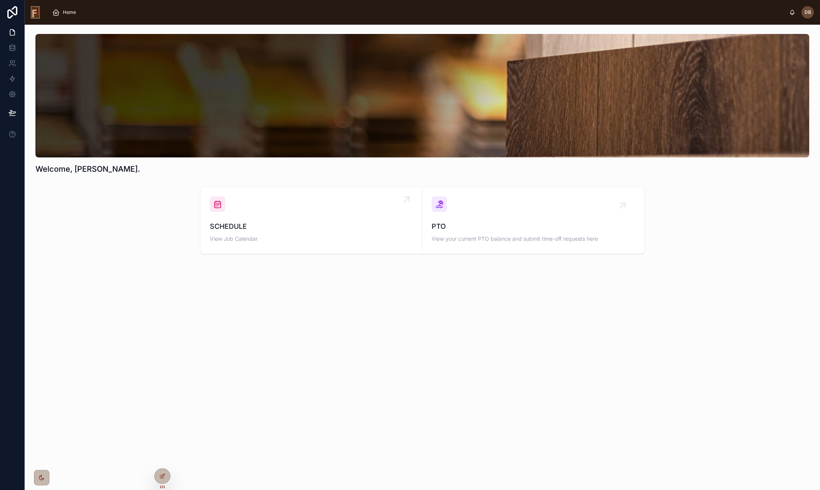
click at [318, 216] on div "SCHEDULE View Job Calendar" at bounding box center [311, 220] width 203 height 48
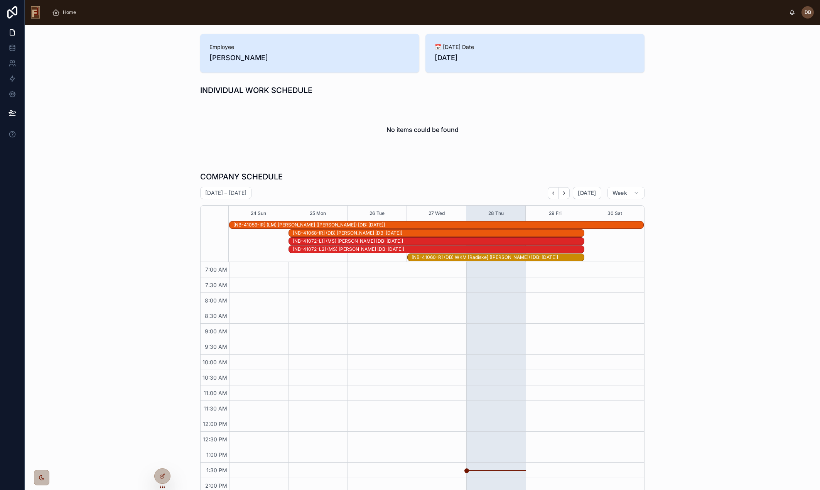
click at [419, 130] on h2 "No items could be found" at bounding box center [423, 129] width 72 height 9
click at [370, 128] on div "No items could be found" at bounding box center [422, 129] width 444 height 59
click at [160, 477] on icon at bounding box center [162, 476] width 6 height 6
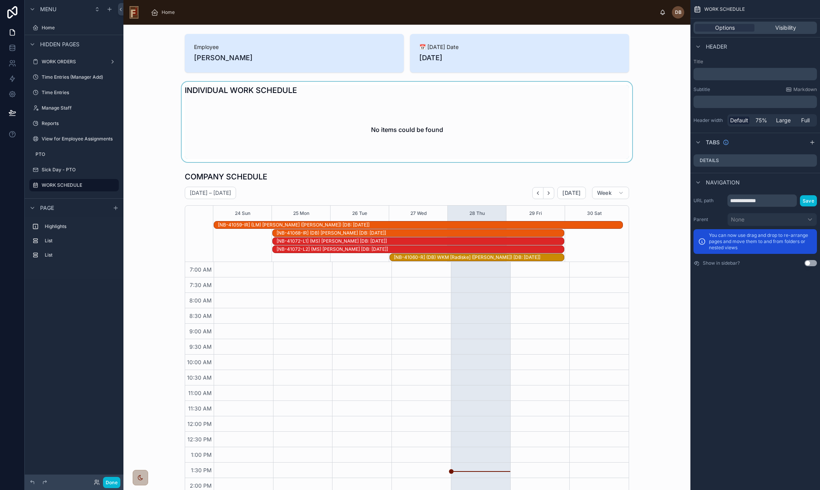
scroll to position [32, 0]
click at [380, 124] on div at bounding box center [407, 122] width 555 height 80
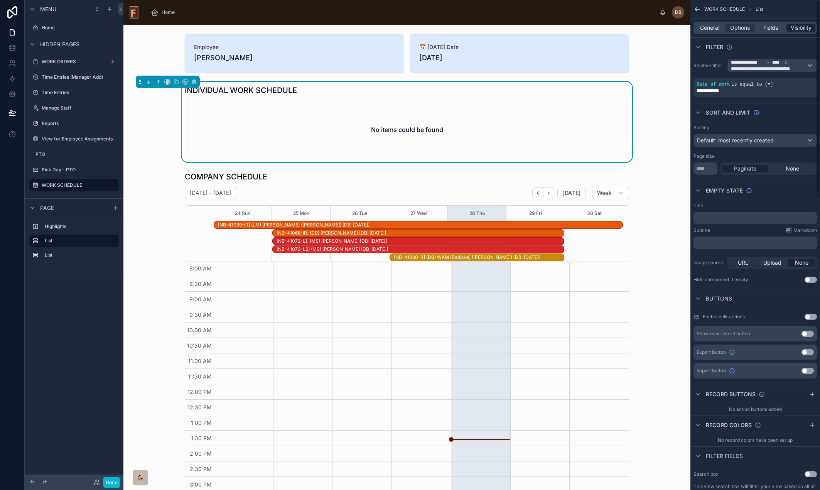
click at [802, 29] on span "Visibility" at bounding box center [801, 28] width 21 height 8
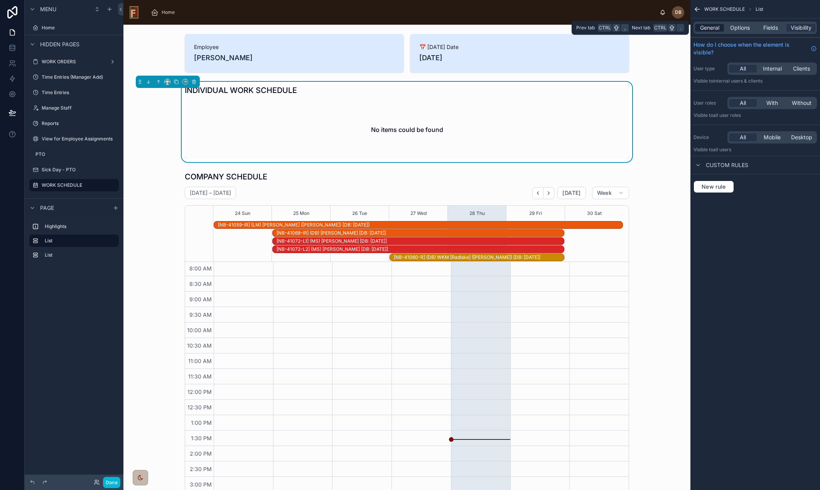
click at [709, 27] on span "General" at bounding box center [709, 28] width 19 height 8
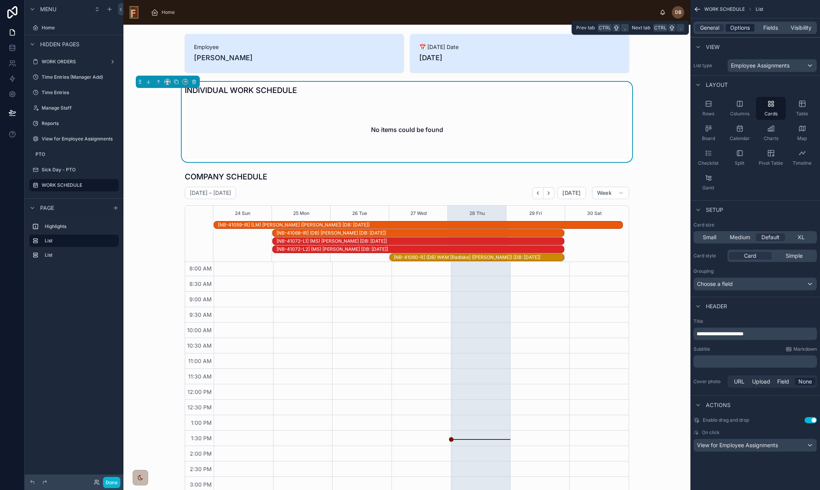
click at [743, 27] on span "Options" at bounding box center [740, 28] width 20 height 8
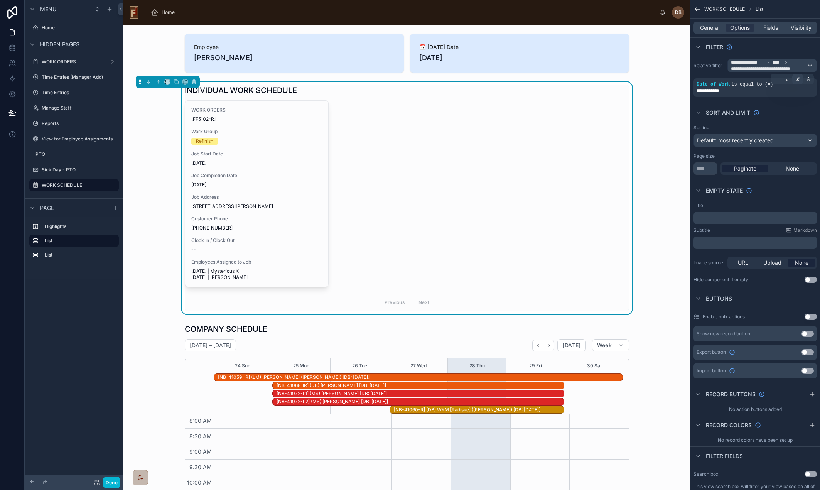
click at [797, 81] on icon "scrollable content" at bounding box center [797, 79] width 3 height 3
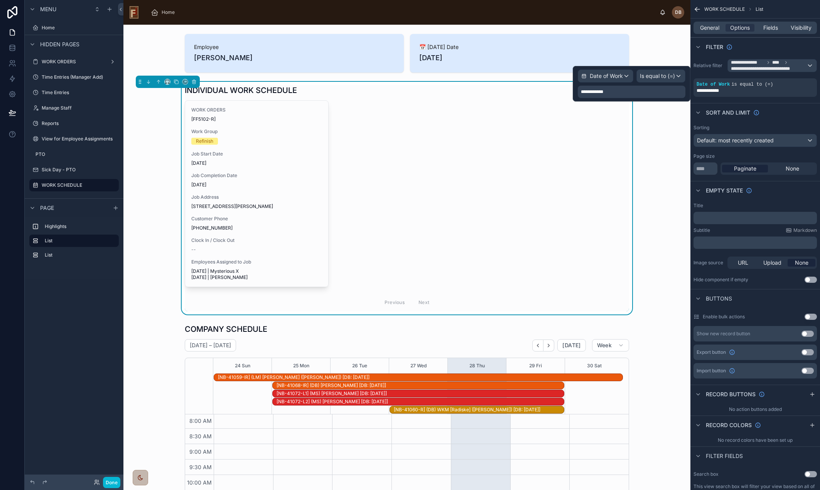
click at [633, 91] on div "**********" at bounding box center [632, 92] width 108 height 12
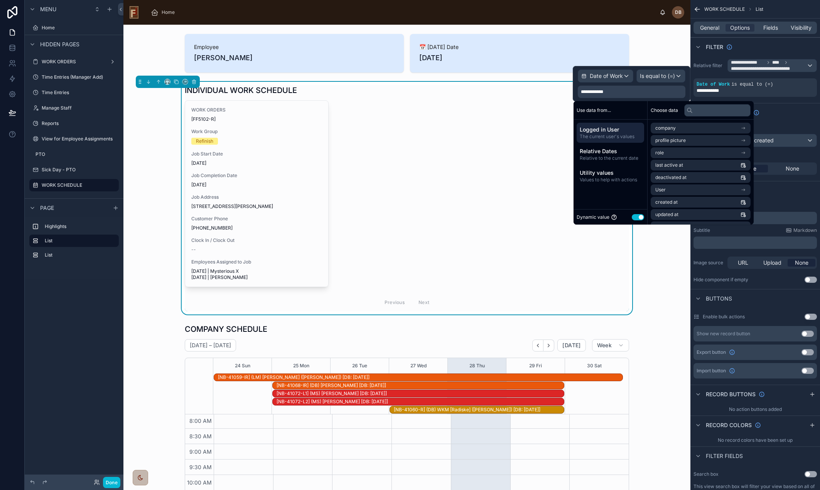
click at [627, 92] on div "**********" at bounding box center [632, 92] width 108 height 12
click at [610, 179] on span "Values to help with actions" at bounding box center [610, 180] width 61 height 6
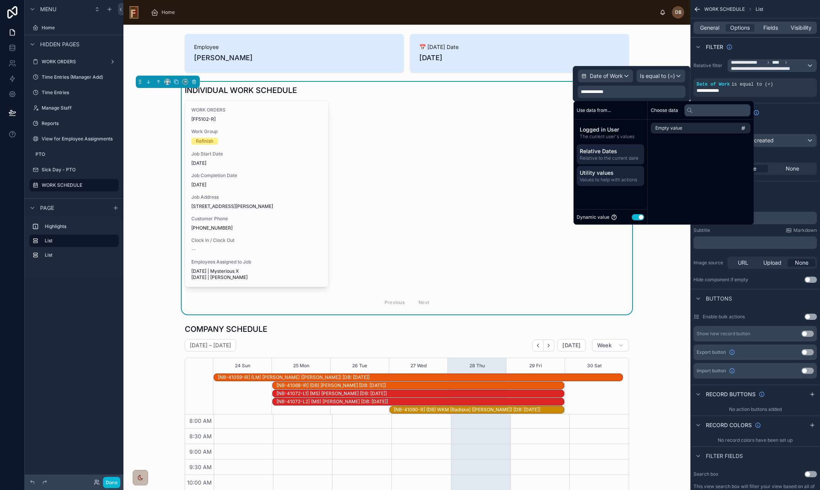
click at [617, 155] on span "Relative to the current date" at bounding box center [610, 158] width 61 height 6
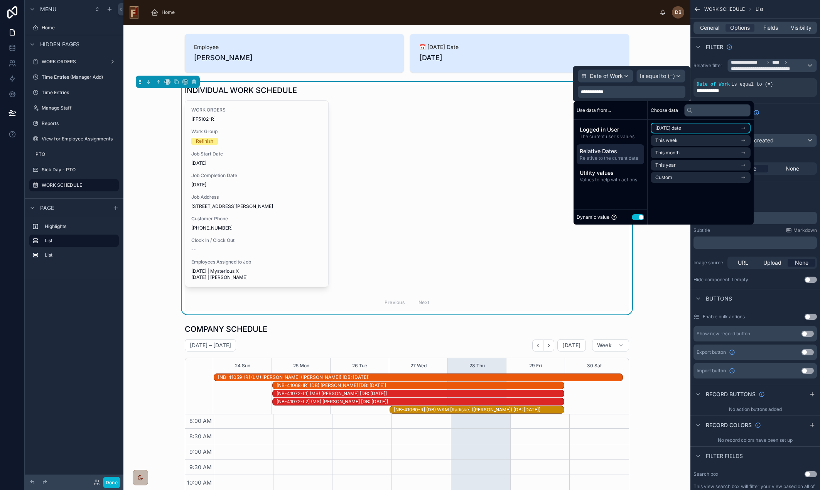
click at [696, 128] on li "Today's date" at bounding box center [701, 128] width 100 height 11
click at [669, 141] on li "Now" at bounding box center [701, 142] width 100 height 11
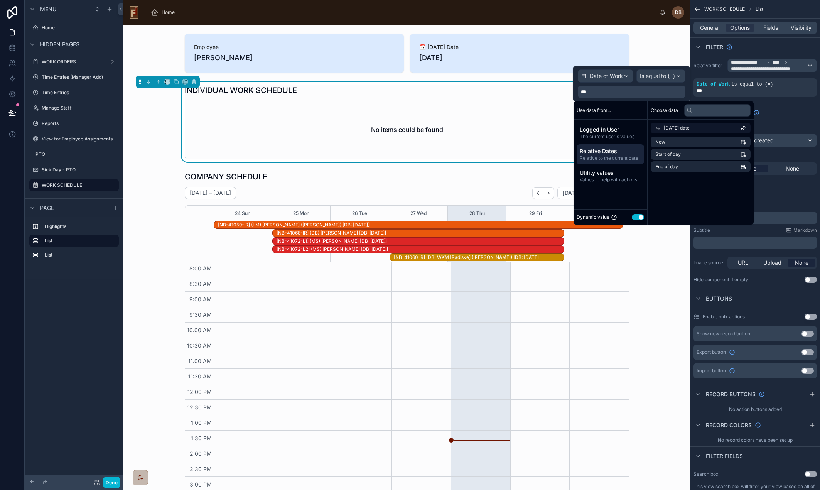
click at [775, 99] on div "**********" at bounding box center [756, 78] width 130 height 44
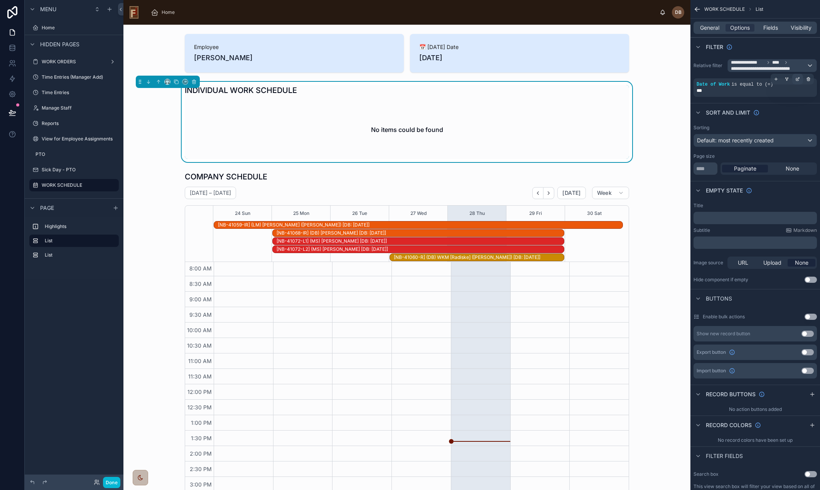
click at [797, 79] on icon "scrollable content" at bounding box center [798, 78] width 2 height 2
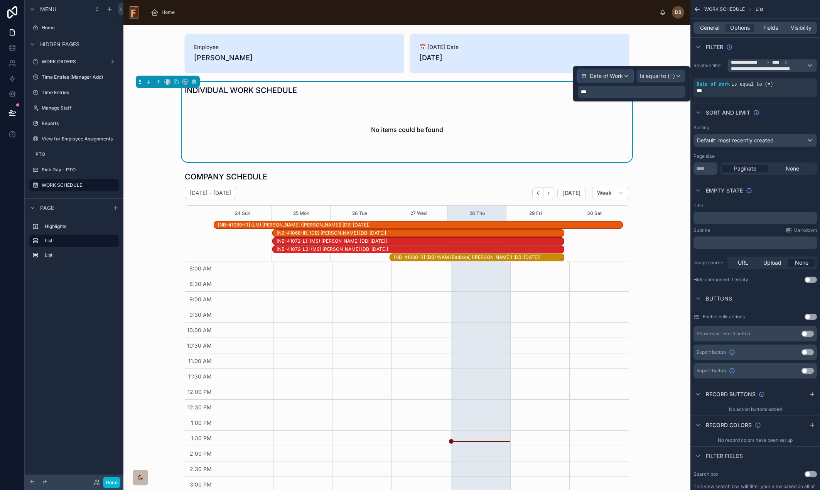
click at [618, 77] on span "Date of Work" at bounding box center [606, 76] width 33 height 8
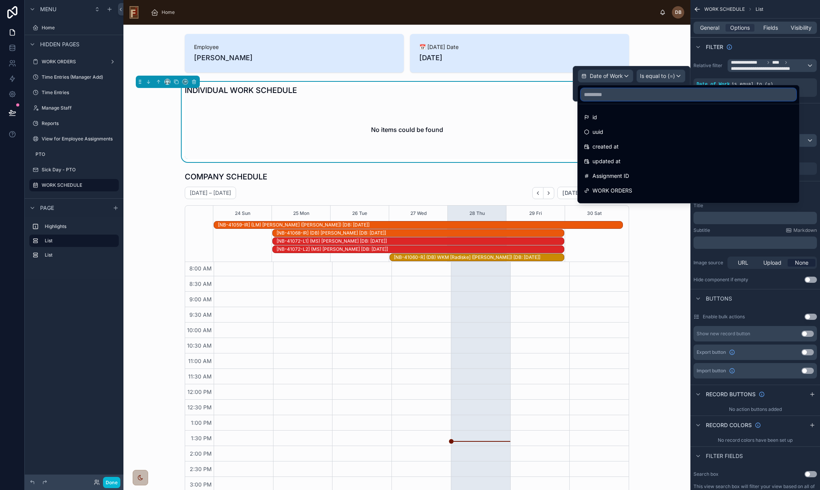
click at [621, 98] on input "text" at bounding box center [688, 94] width 215 height 12
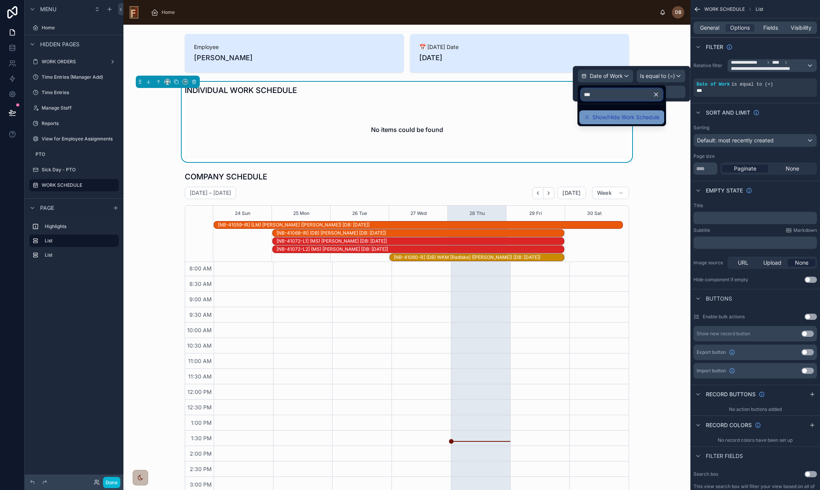
type input "***"
click at [623, 115] on span "Show/Hide Work Schedule" at bounding box center [626, 117] width 67 height 9
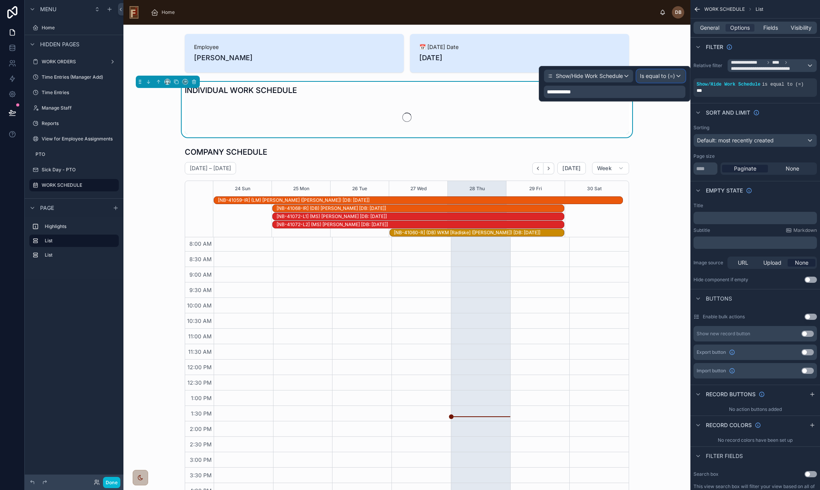
click at [660, 72] on span "Is equal to (=)" at bounding box center [657, 76] width 35 height 8
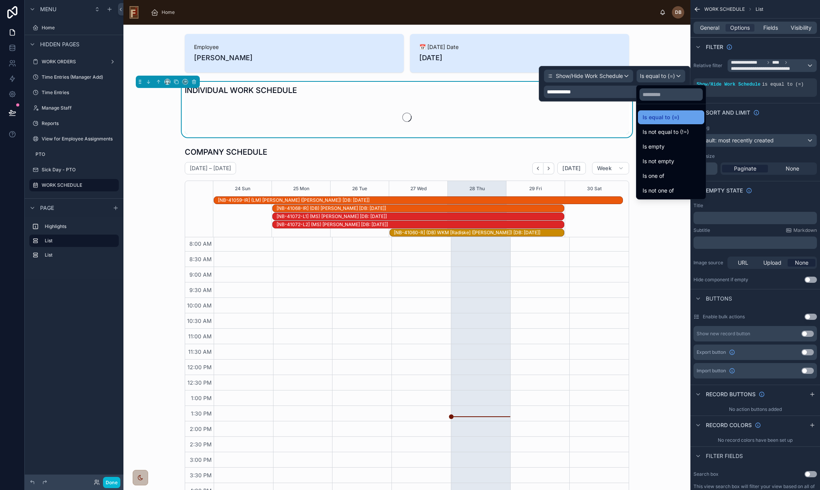
click at [669, 117] on span "Is equal to (=)" at bounding box center [661, 117] width 37 height 9
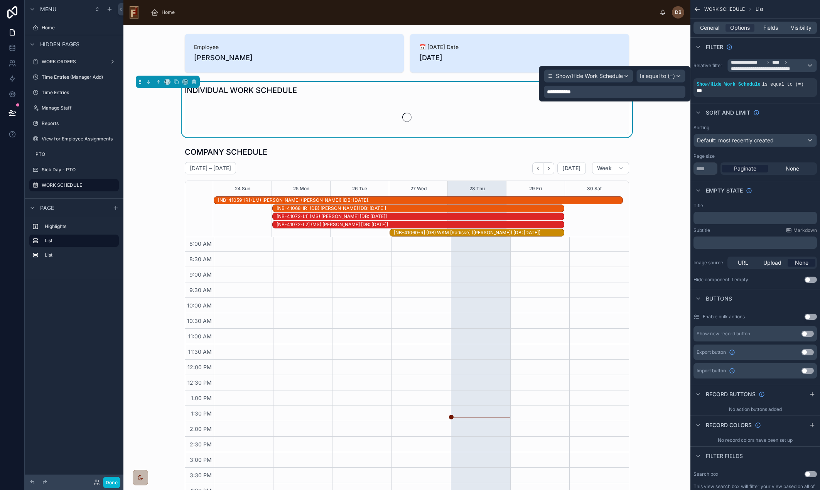
click at [596, 93] on div "**********" at bounding box center [615, 92] width 142 height 12
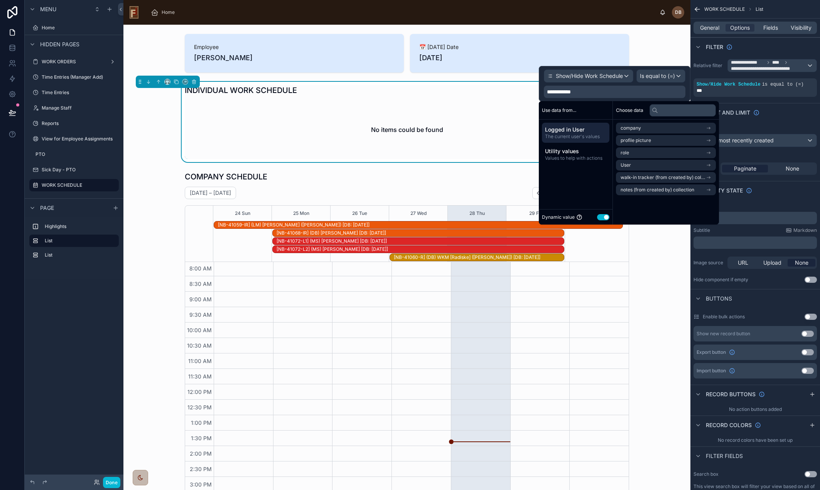
click at [601, 214] on button "Use setting" at bounding box center [603, 217] width 12 height 6
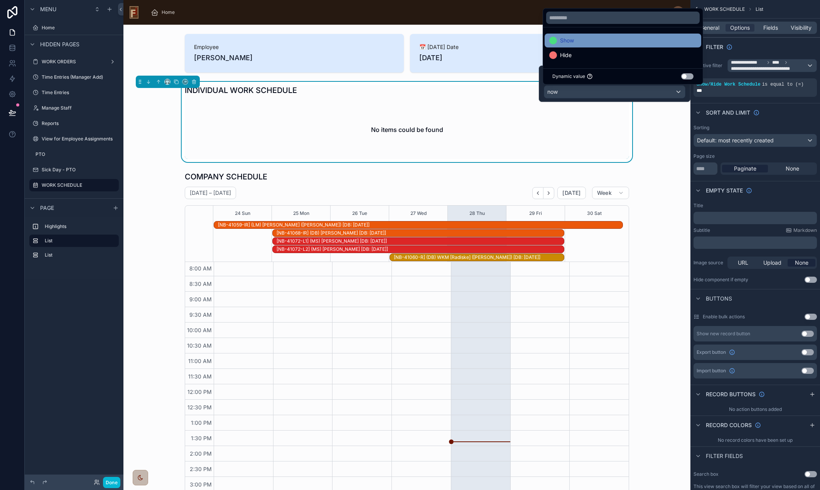
click at [583, 40] on div "Show" at bounding box center [622, 40] width 147 height 9
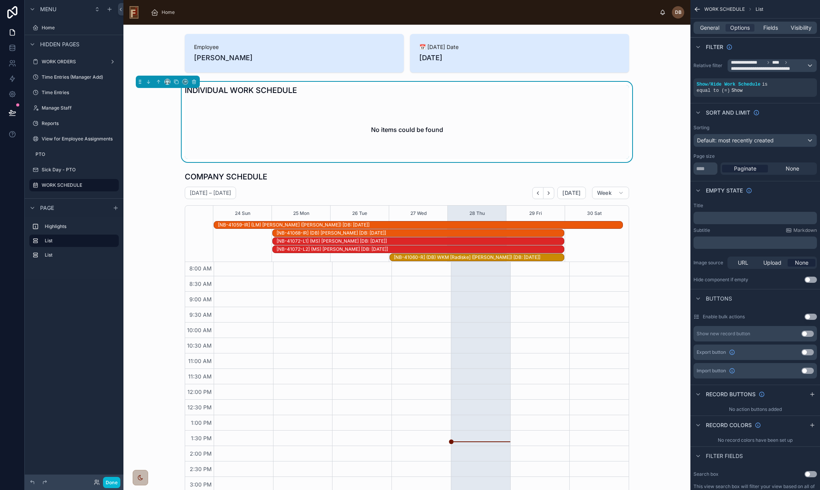
click at [649, 138] on div "INDIVIDUAL WORK SCHEDULE No items could be found" at bounding box center [407, 122] width 555 height 80
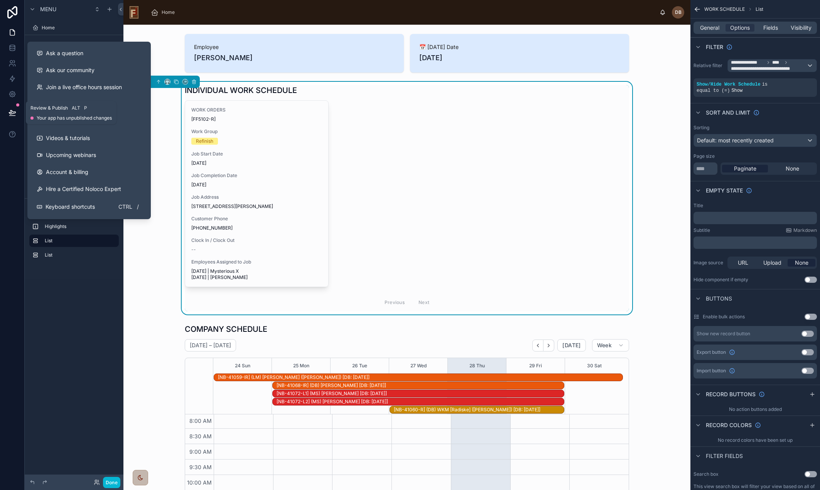
click at [13, 111] on icon at bounding box center [12, 113] width 8 height 8
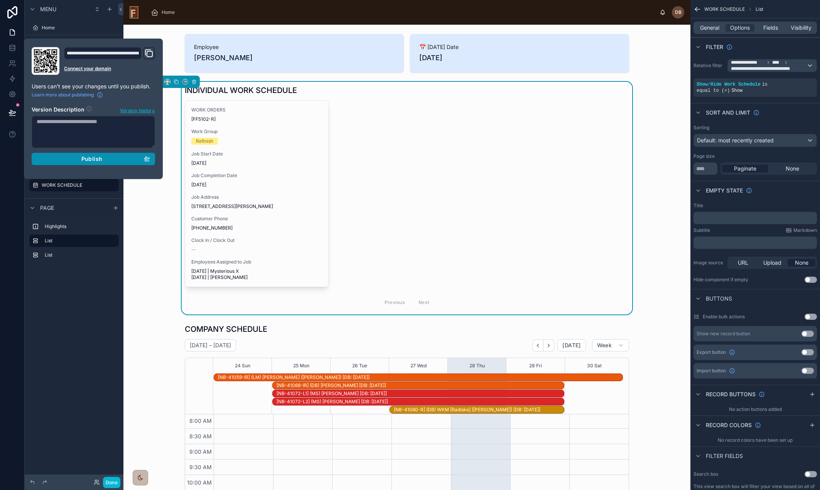
click at [97, 158] on span "Publish" at bounding box center [91, 158] width 21 height 7
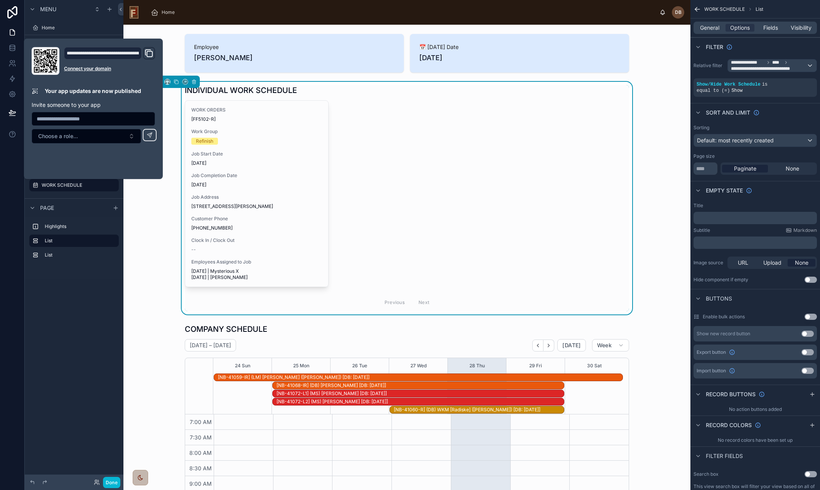
scroll to position [32, 0]
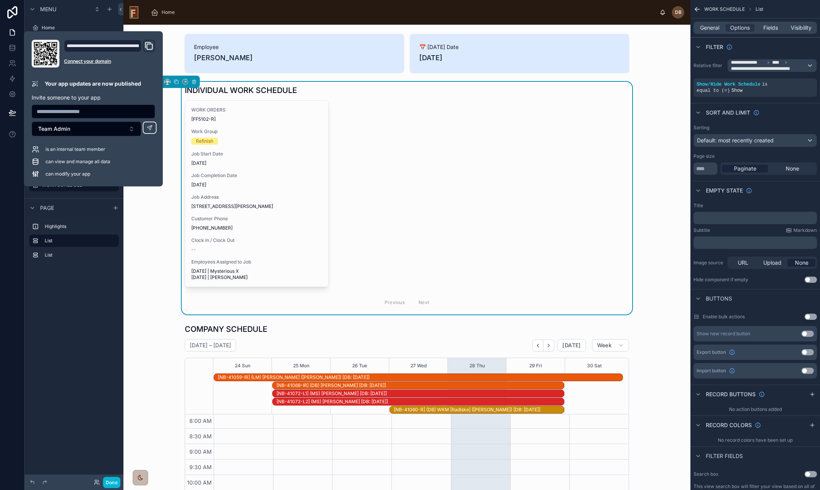
click at [411, 156] on div "WORK ORDERS [FF5102-R] Work Group Refinish Job Start Date 8/22/2025 Job Complet…" at bounding box center [407, 205] width 444 height 211
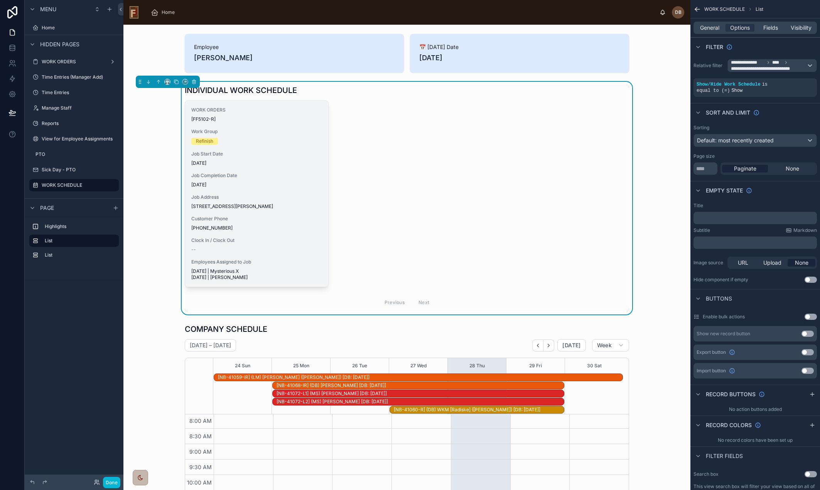
click at [256, 179] on div "Job Completion Date 8/22/2025" at bounding box center [256, 179] width 131 height 15
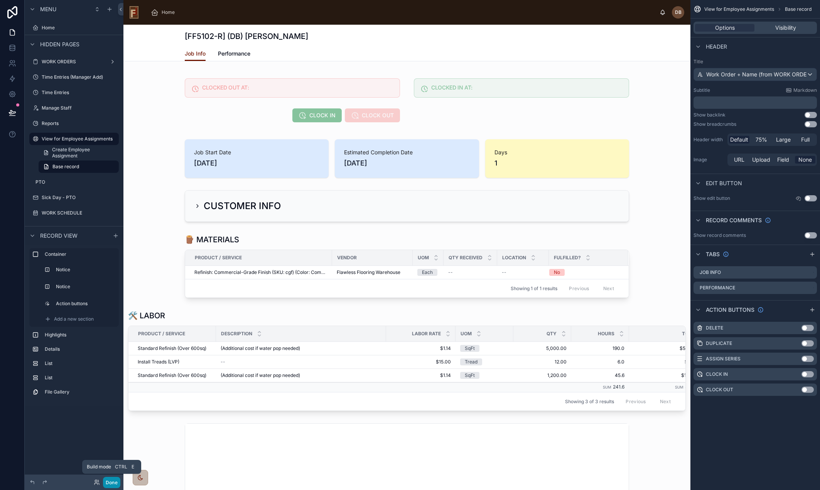
click at [112, 480] on button "Done" at bounding box center [111, 482] width 17 height 11
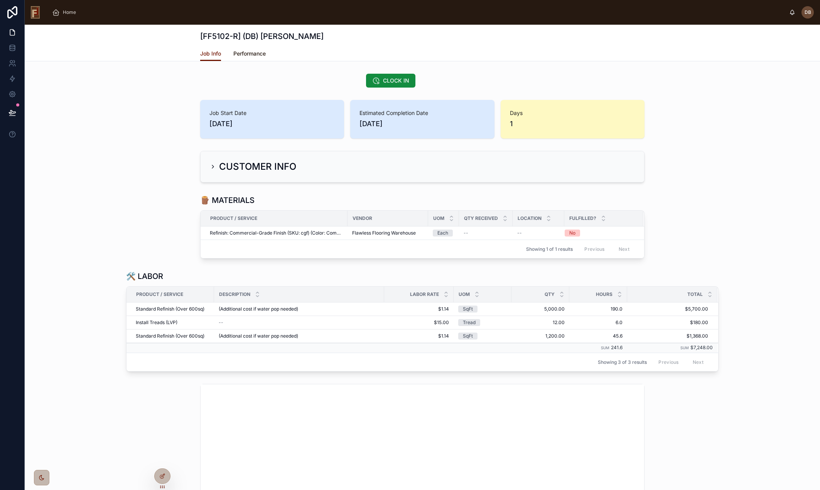
click at [252, 53] on span "Performance" at bounding box center [249, 54] width 32 height 8
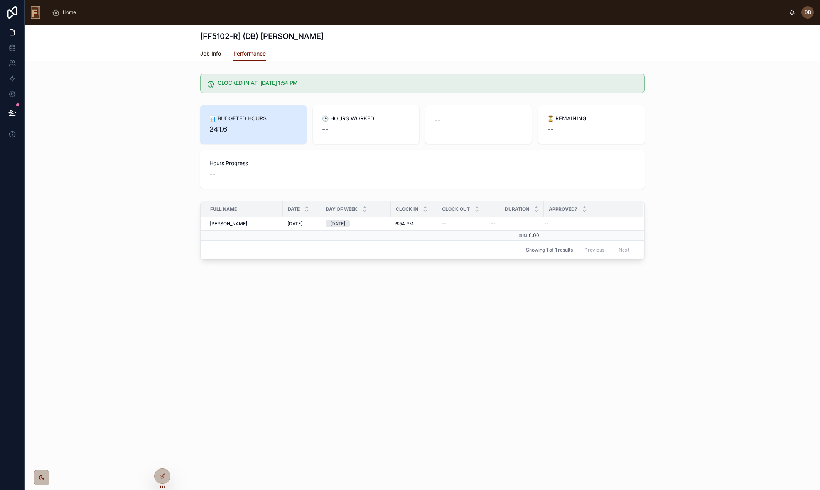
click at [209, 56] on span "Job Info" at bounding box center [210, 54] width 21 height 8
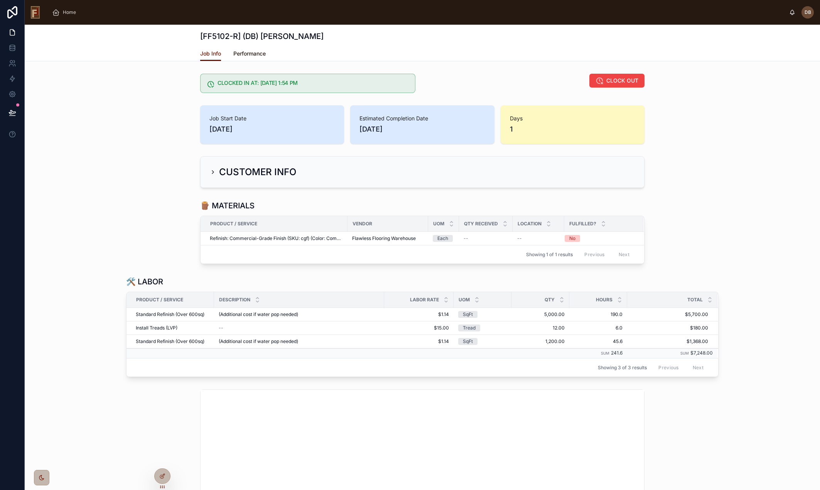
click at [252, 57] on span "Performance" at bounding box center [249, 54] width 32 height 8
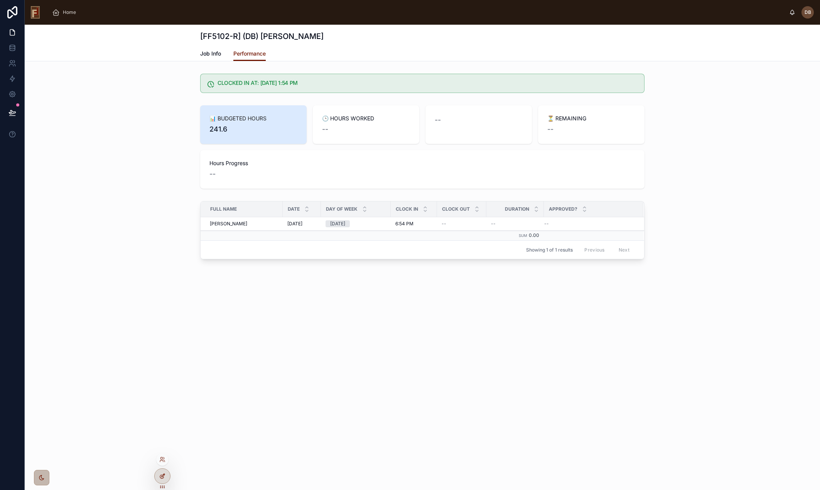
click at [161, 476] on icon at bounding box center [162, 476] width 6 height 6
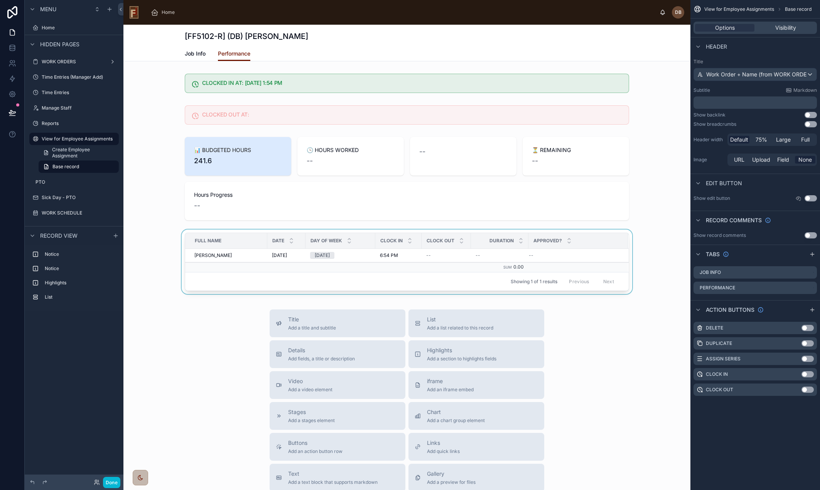
click at [594, 236] on div "Approved?" at bounding box center [578, 240] width 99 height 15
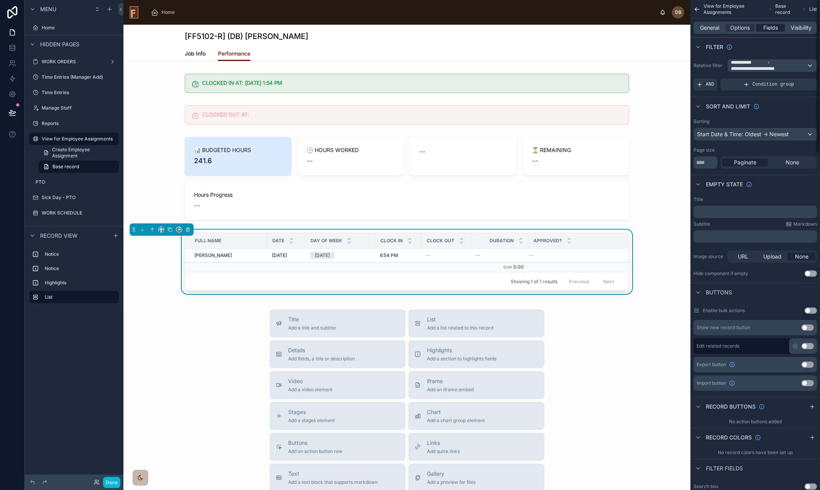
click at [771, 29] on span "Fields" at bounding box center [770, 28] width 15 height 8
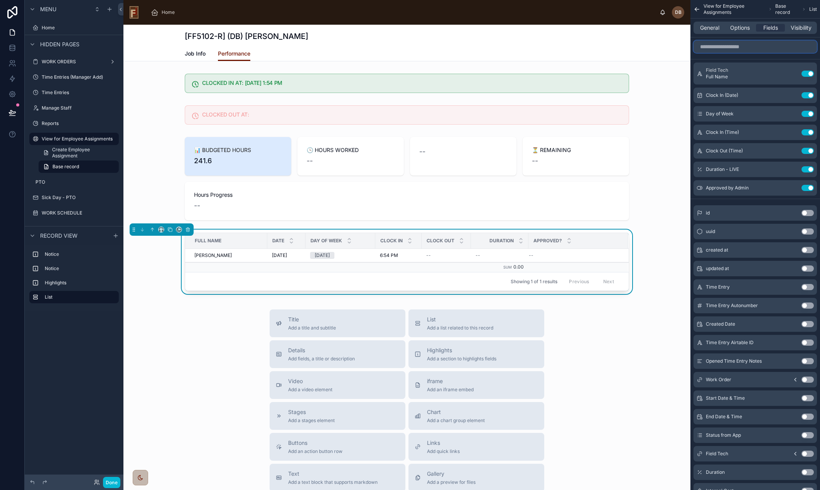
click at [733, 49] on input "scrollable content" at bounding box center [755, 47] width 123 height 12
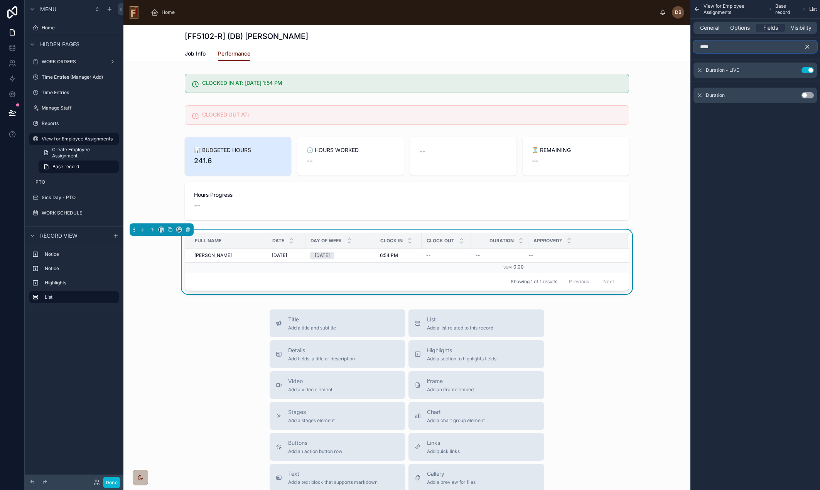
type input "****"
click at [809, 43] on button "scrollable content" at bounding box center [810, 47] width 13 height 12
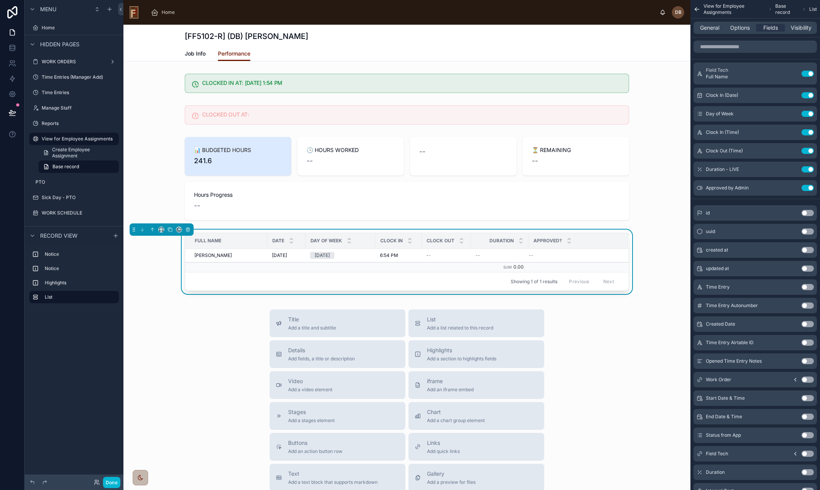
click at [312, 6] on div "Home" at bounding box center [402, 12] width 515 height 17
click at [10, 111] on icon at bounding box center [12, 113] width 8 height 8
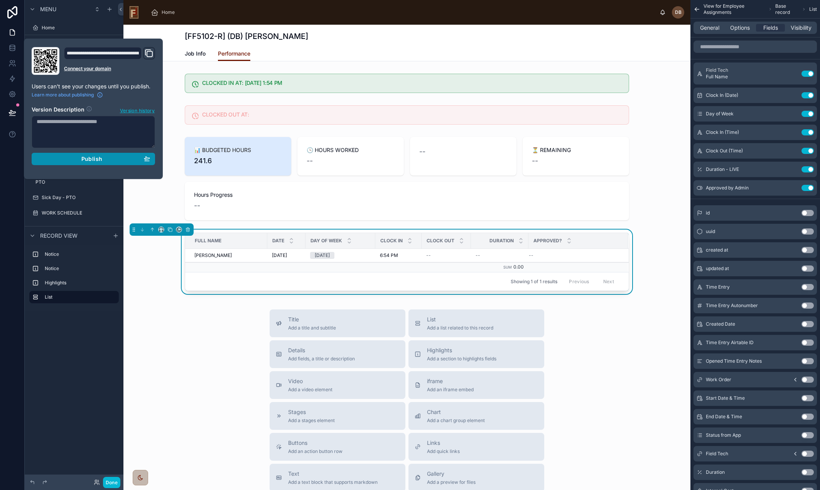
click at [98, 157] on span "Publish" at bounding box center [91, 158] width 21 height 7
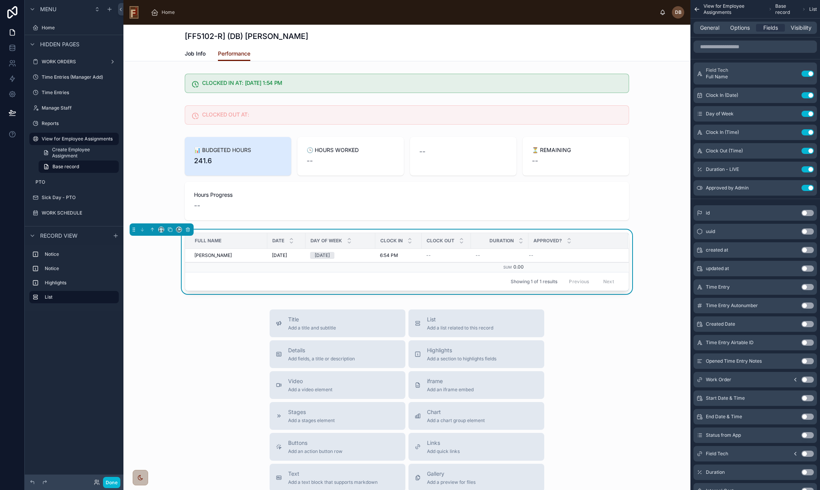
click at [374, 35] on div "[FF5102-R] (DB) Darth Vader" at bounding box center [407, 36] width 444 height 11
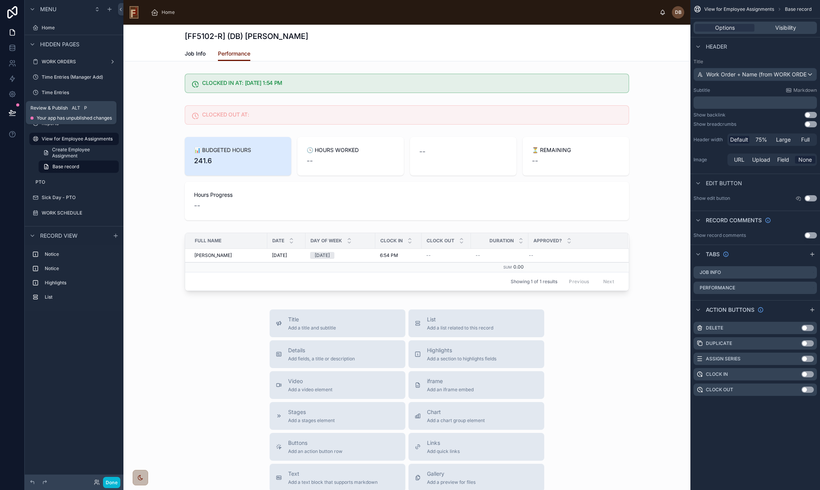
click at [14, 111] on icon at bounding box center [12, 113] width 8 height 8
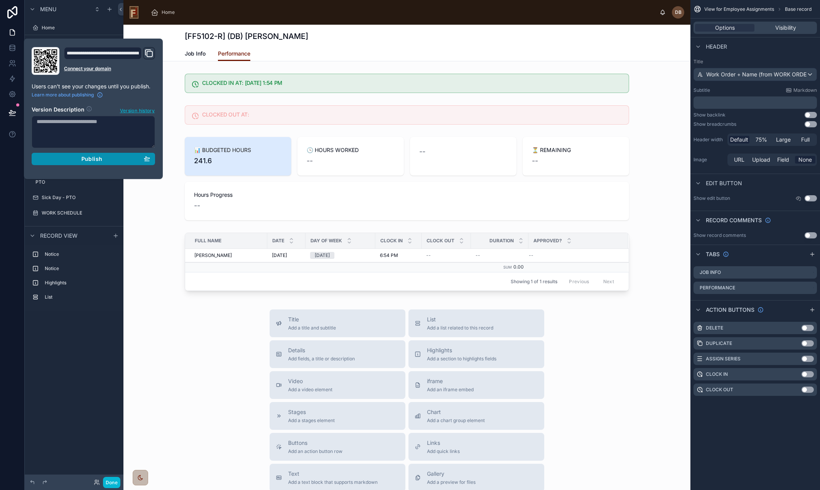
click at [96, 160] on span "Publish" at bounding box center [91, 158] width 21 height 7
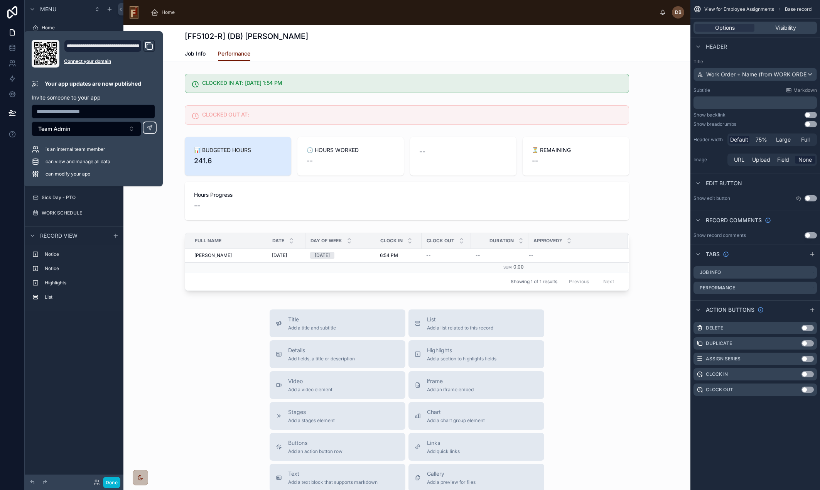
click at [363, 41] on div "[FF5102-R] (DB) Darth Vader" at bounding box center [407, 36] width 444 height 11
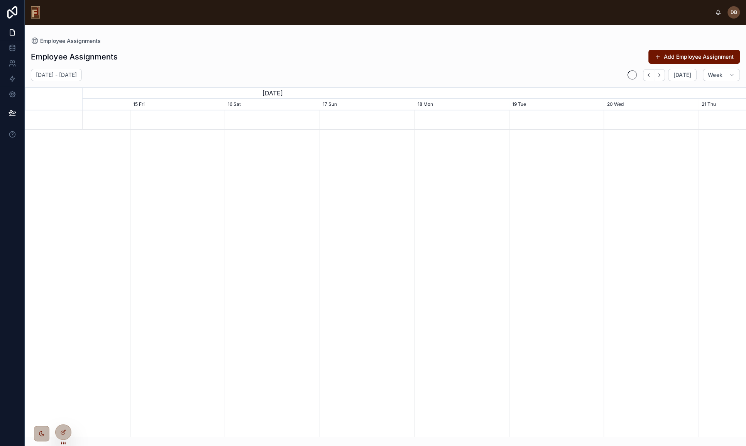
scroll to position [0, 995]
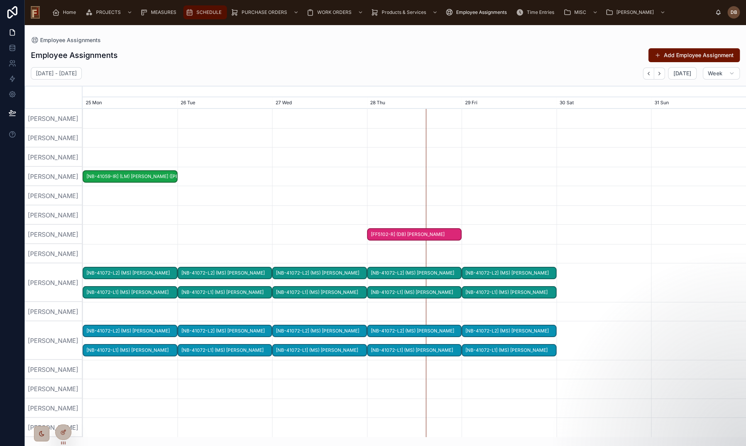
click at [213, 10] on span "SCHEDULE" at bounding box center [208, 12] width 25 height 6
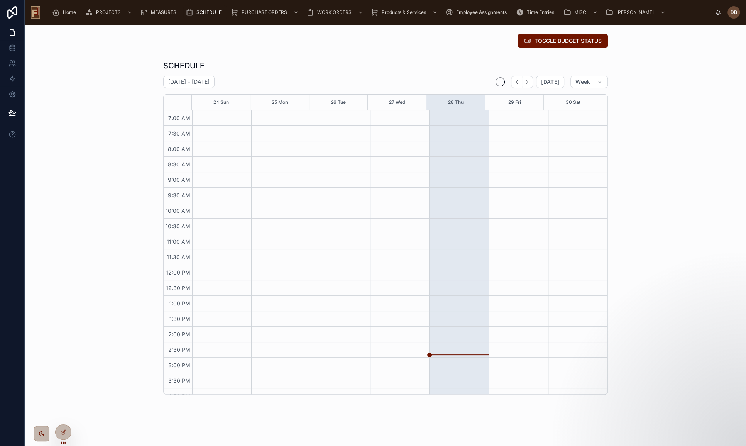
scroll to position [25, 0]
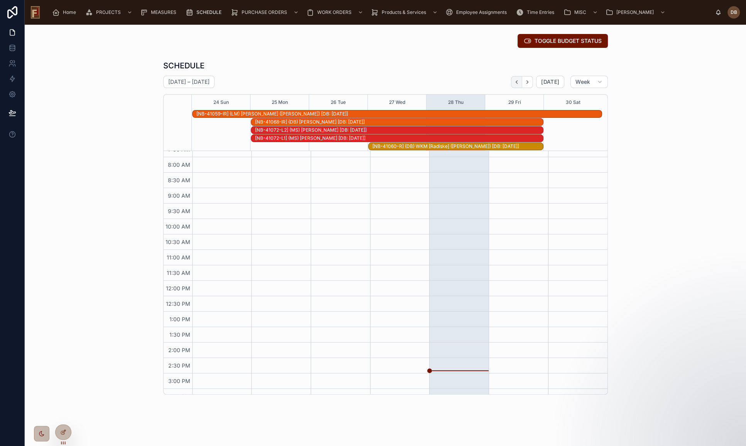
click at [515, 81] on icon "Back" at bounding box center [516, 82] width 6 height 6
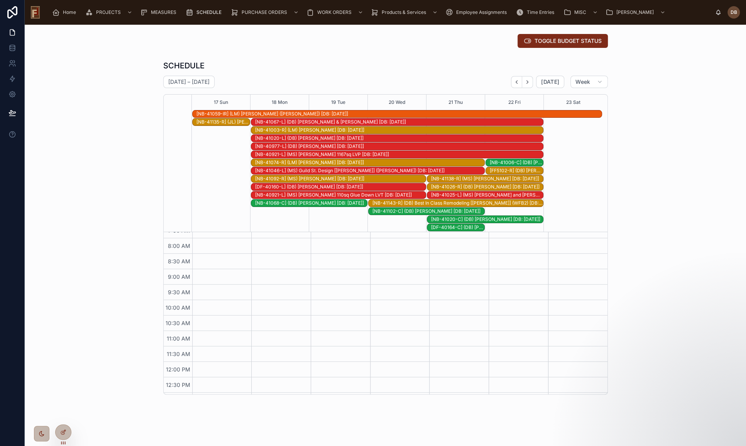
click at [557, 41] on span "TOGGLE BUDGET STATUS" at bounding box center [567, 41] width 67 height 8
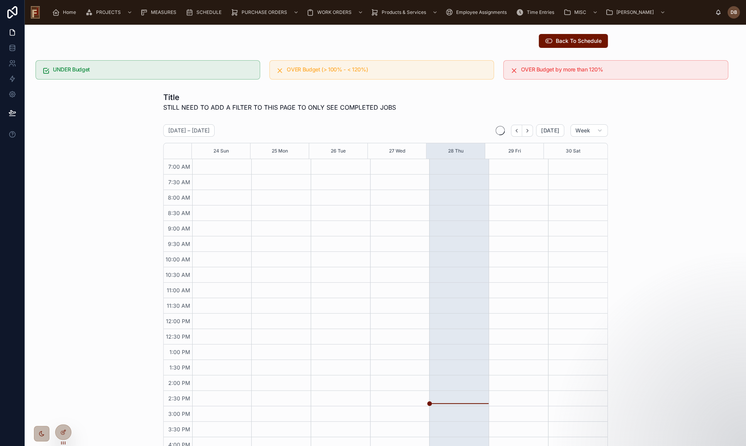
scroll to position [9, 0]
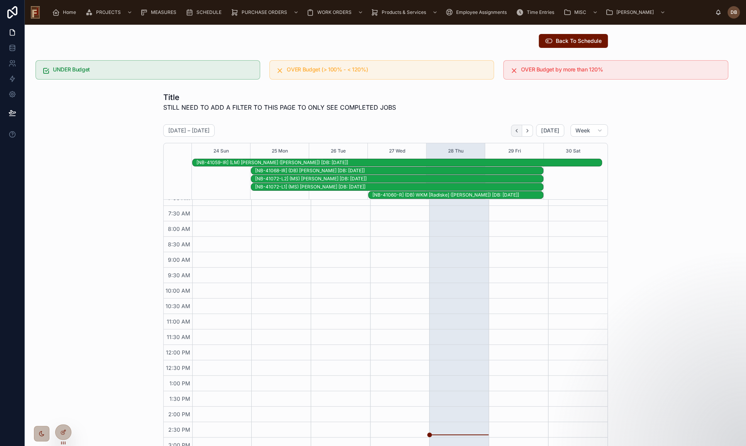
click at [515, 130] on icon "Back" at bounding box center [516, 131] width 6 height 6
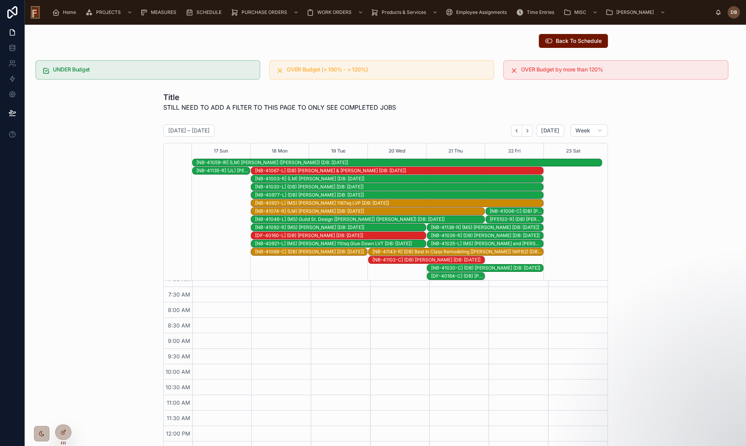
click at [494, 235] on div "[NB-41026-R] (DB) [PERSON_NAME] [DB: [DATE]]" at bounding box center [487, 235] width 112 height 6
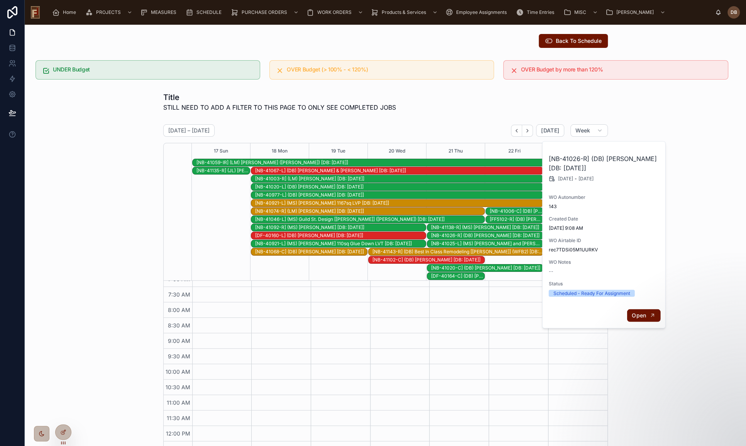
click at [646, 316] on span "Open" at bounding box center [639, 314] width 14 height 7
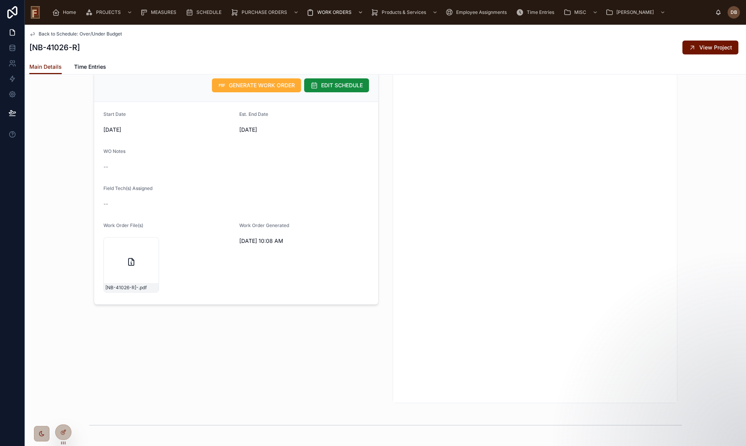
scroll to position [25, 0]
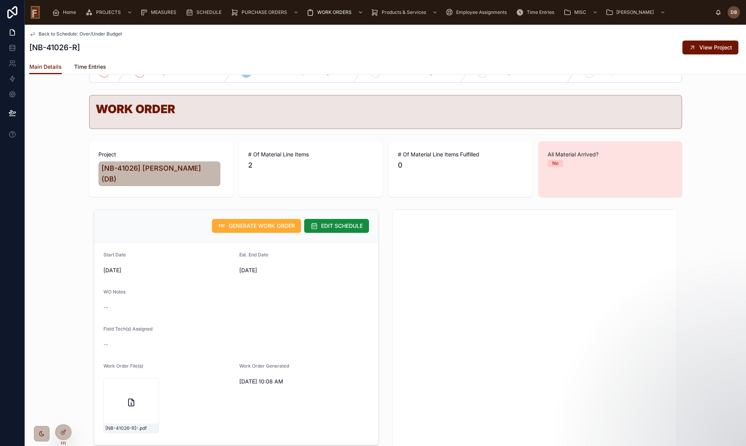
click at [93, 66] on span "Time Entries" at bounding box center [90, 67] width 32 height 8
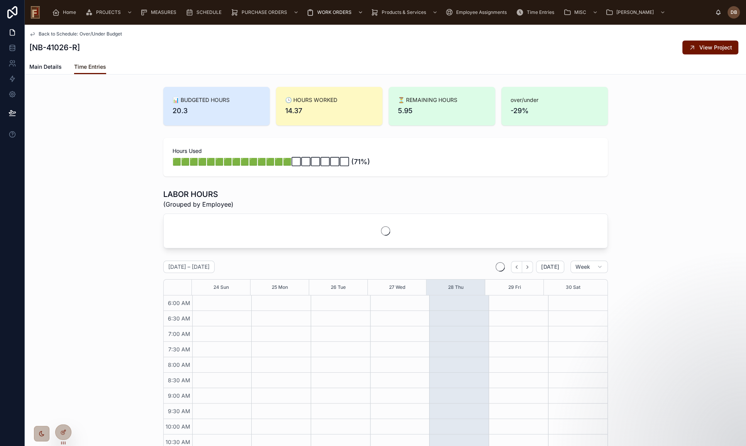
scroll to position [133, 0]
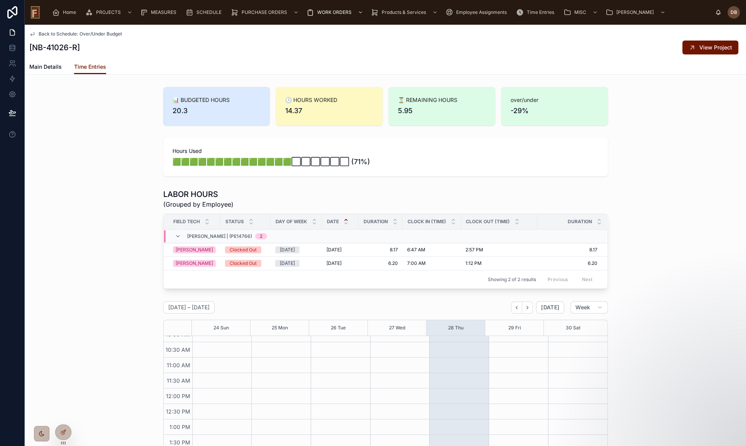
click at [193, 99] on span "📊 BUDGETED HOURS" at bounding box center [216, 100] width 88 height 8
drag, startPoint x: 193, startPoint y: 99, endPoint x: 210, endPoint y: 99, distance: 17.4
click at [210, 99] on span "📊 BUDGETED HOURS" at bounding box center [216, 100] width 88 height 8
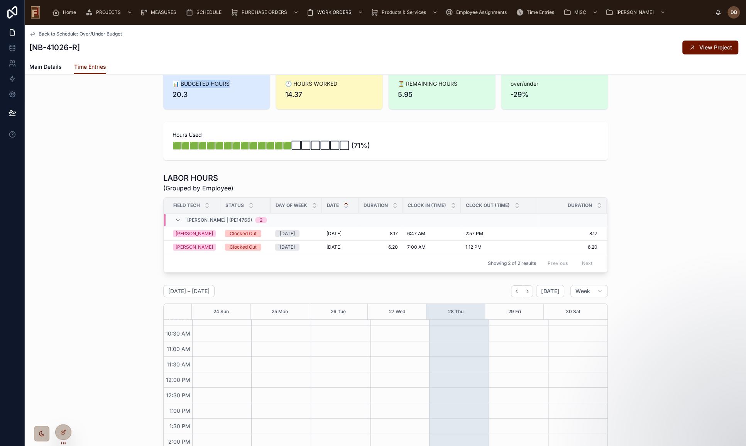
scroll to position [0, 0]
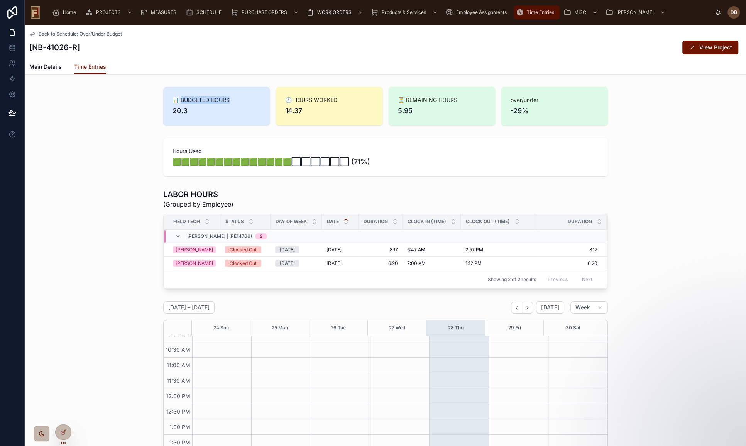
click at [537, 11] on span "Time Entries" at bounding box center [540, 12] width 27 height 6
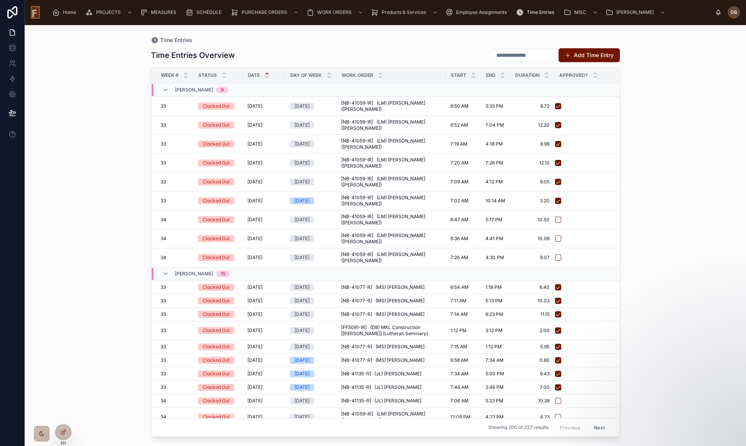
click at [539, 15] on div "Time Entries" at bounding box center [536, 12] width 41 height 12
click at [534, 9] on span "Time Entries" at bounding box center [540, 12] width 27 height 6
click at [66, 429] on icon at bounding box center [63, 432] width 6 height 6
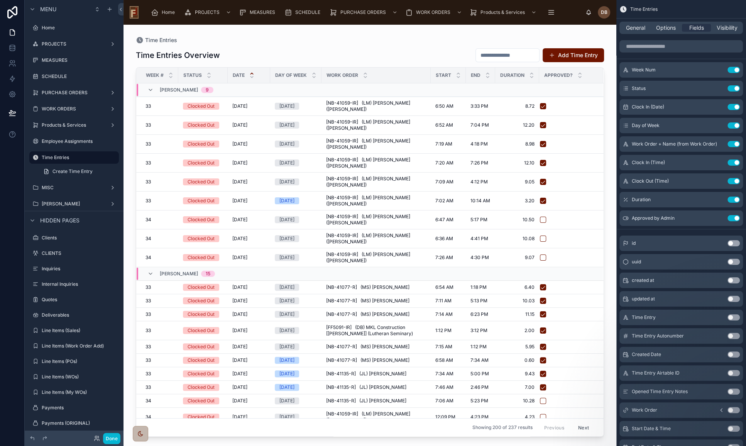
click at [420, 48] on div at bounding box center [369, 231] width 493 height 412
click at [669, 28] on span "Options" at bounding box center [666, 28] width 20 height 8
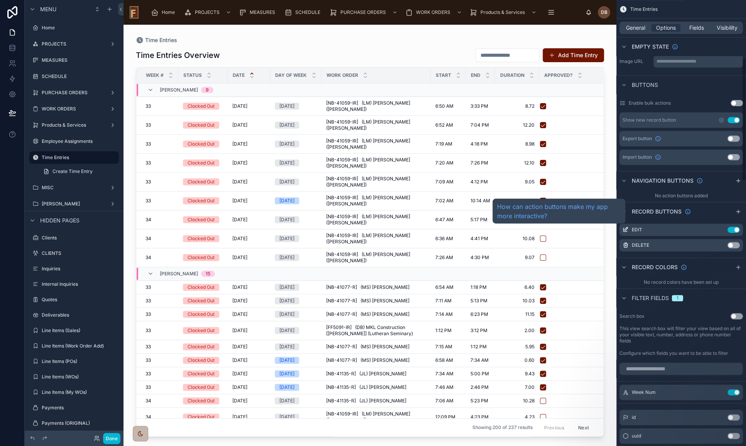
scroll to position [316, 0]
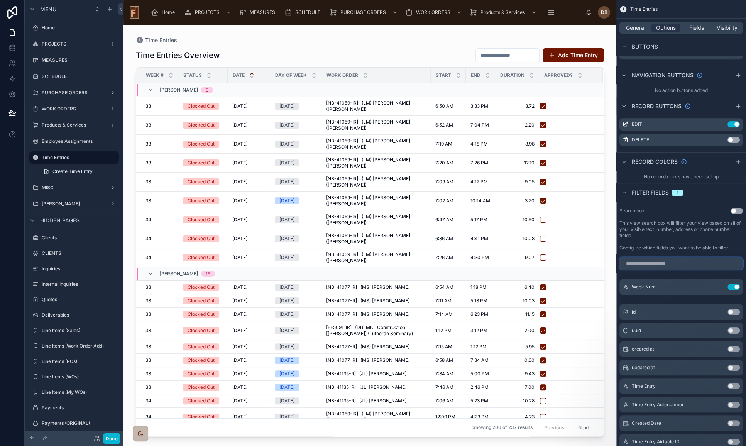
click at [685, 263] on input "scrollable content" at bounding box center [680, 263] width 123 height 12
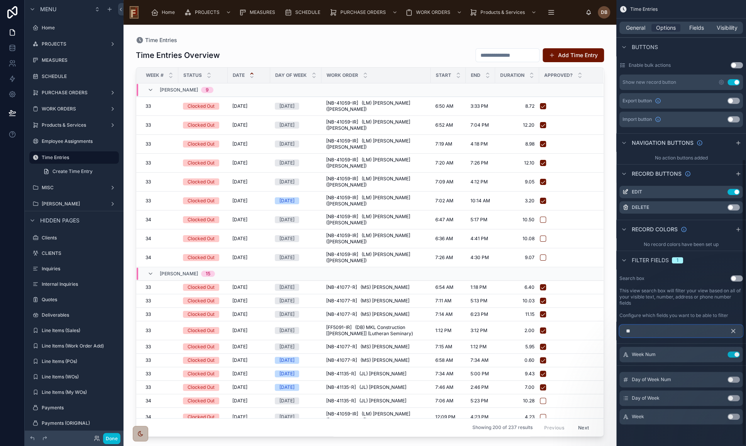
scroll to position [248, 0]
type input "****"
click at [698, 341] on div "**** Week Num Use setting Day of Week Num Use setting Day of Week Use setting W…" at bounding box center [681, 378] width 130 height 112
click at [689, 342] on div "**** Week Num Use setting Day of Week Num Use setting Day of Week Use setting W…" at bounding box center [681, 378] width 130 height 112
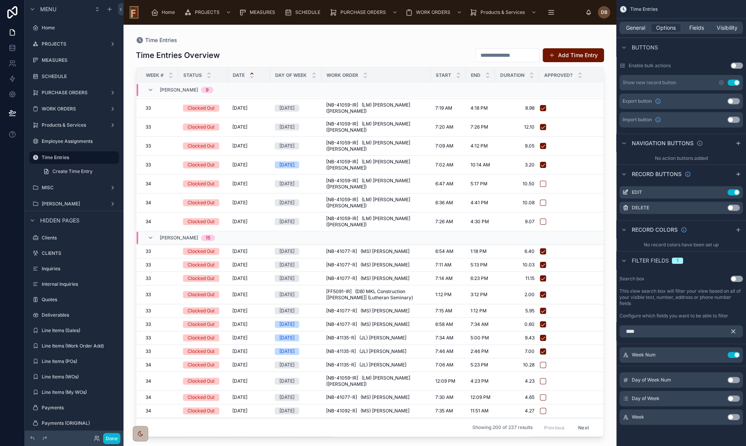
scroll to position [0, 0]
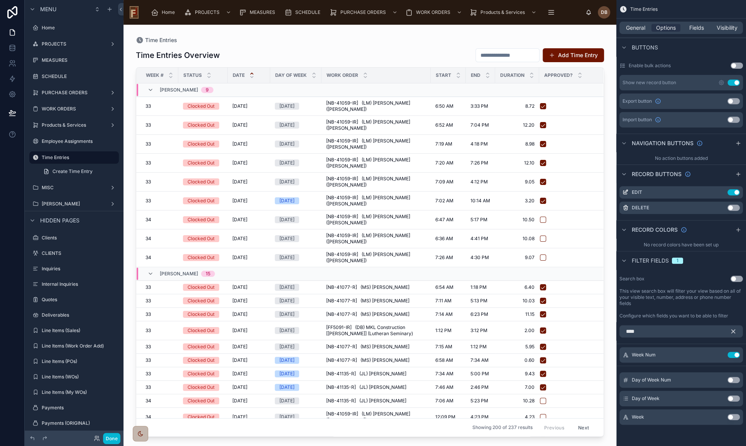
click at [495, 56] on input "text" at bounding box center [507, 55] width 63 height 11
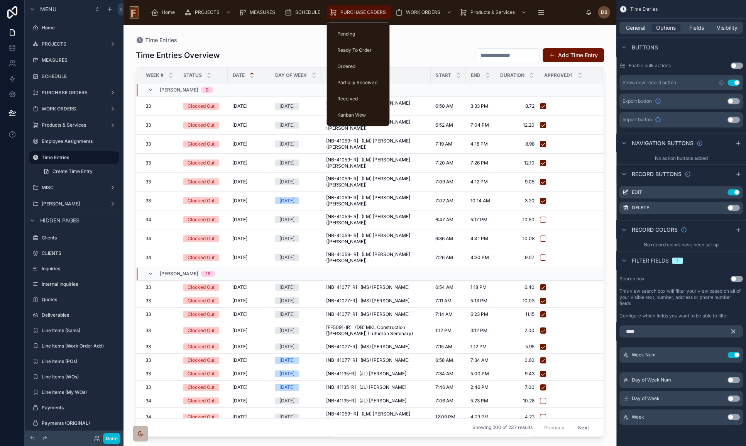
click at [347, 11] on span "PURCHASE ORDERS" at bounding box center [363, 12] width 46 height 6
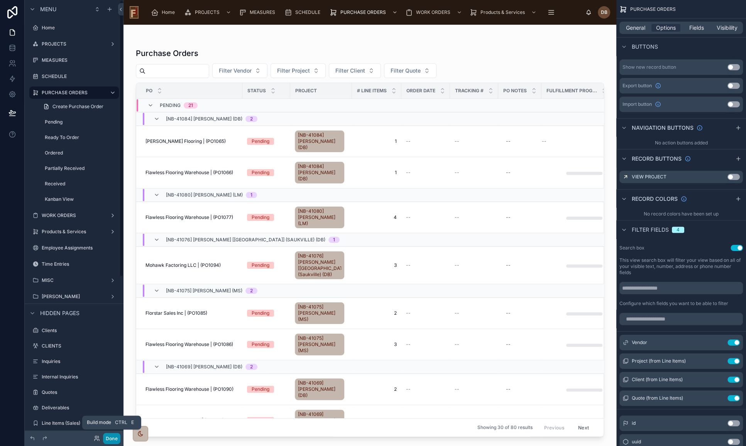
click at [112, 437] on button "Done" at bounding box center [111, 437] width 17 height 11
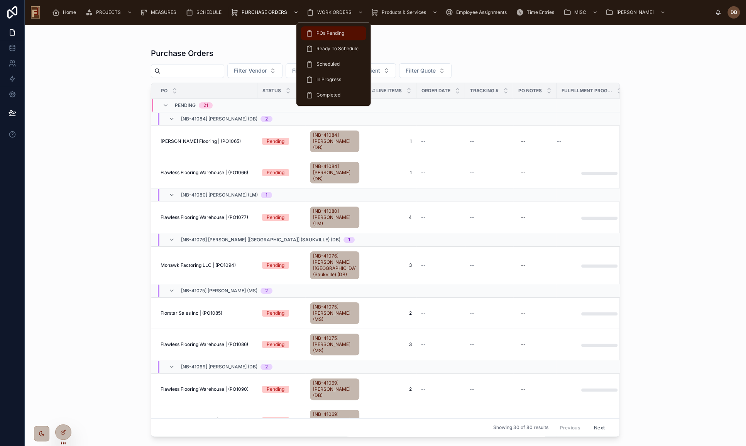
click at [338, 31] on span "POs Pending" at bounding box center [330, 33] width 28 height 6
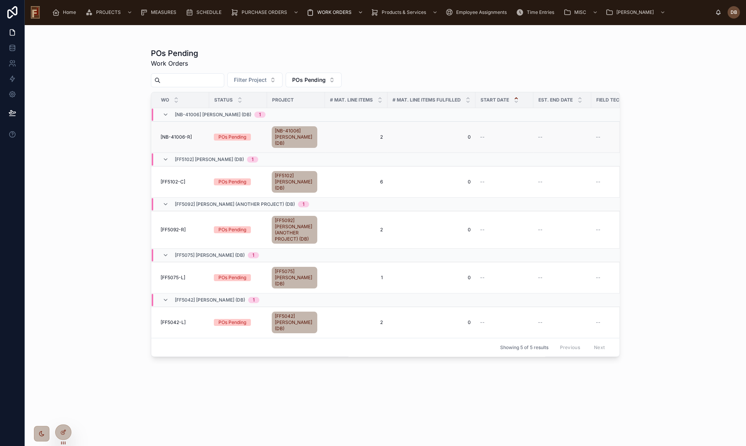
click at [183, 135] on span "[NB-41006-R]" at bounding box center [175, 137] width 31 height 6
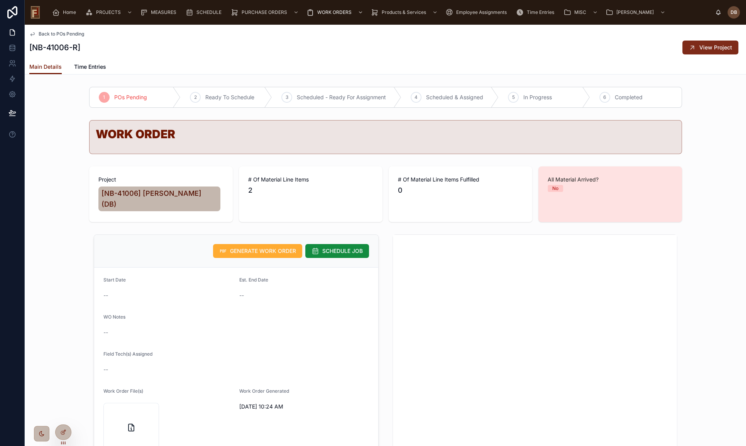
click at [706, 48] on span "View Project" at bounding box center [715, 48] width 33 height 8
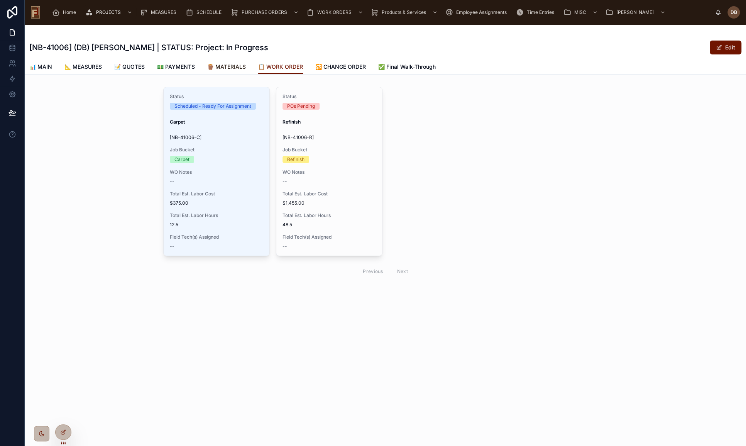
click at [231, 67] on span "🪵 MATERIALS" at bounding box center [226, 67] width 39 height 8
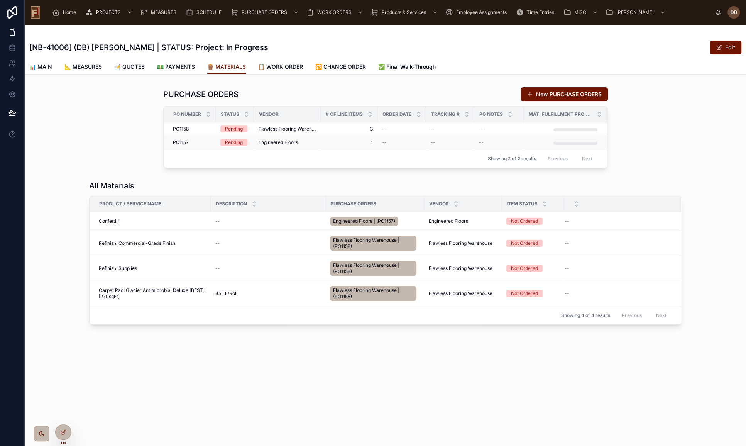
click at [283, 143] on span "Engineered Floors" at bounding box center [277, 142] width 39 height 6
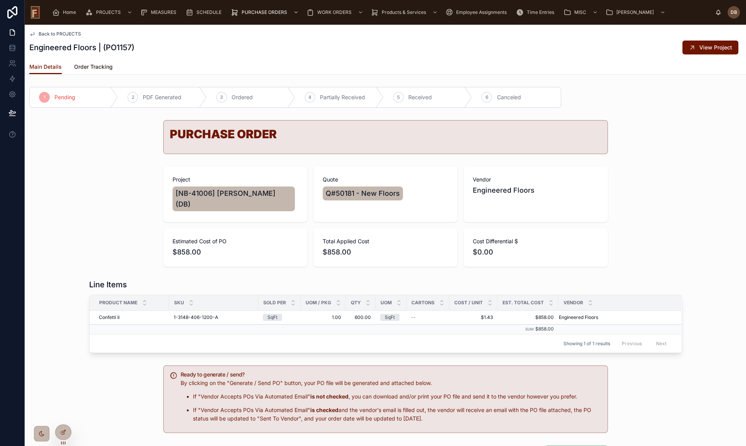
click at [98, 66] on span "Order Tracking" at bounding box center [93, 67] width 39 height 8
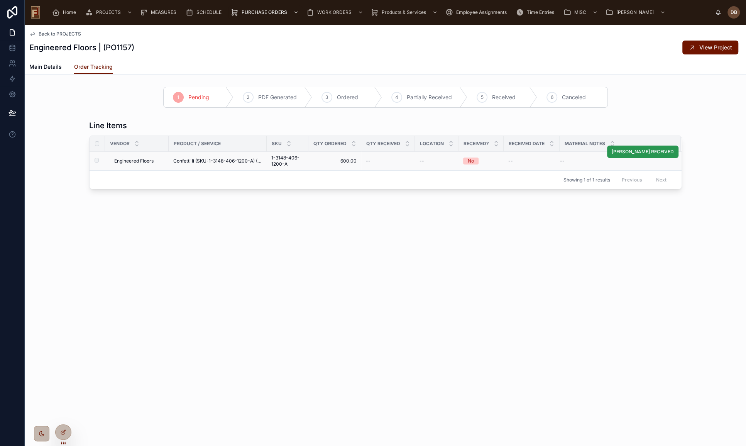
click at [659, 151] on span "MARK RECEIVED" at bounding box center [642, 152] width 62 height 6
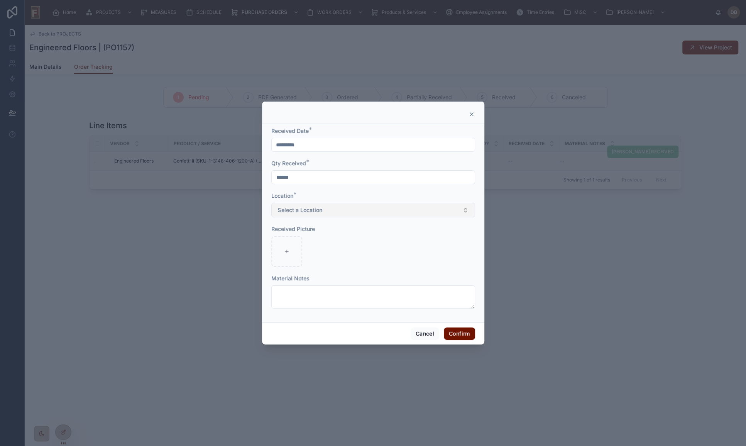
click at [308, 208] on span "Select a Location" at bounding box center [300, 210] width 44 height 8
click at [313, 241] on div "Warehouse" at bounding box center [373, 241] width 200 height 12
click at [466, 332] on button "Confirm" at bounding box center [459, 333] width 31 height 12
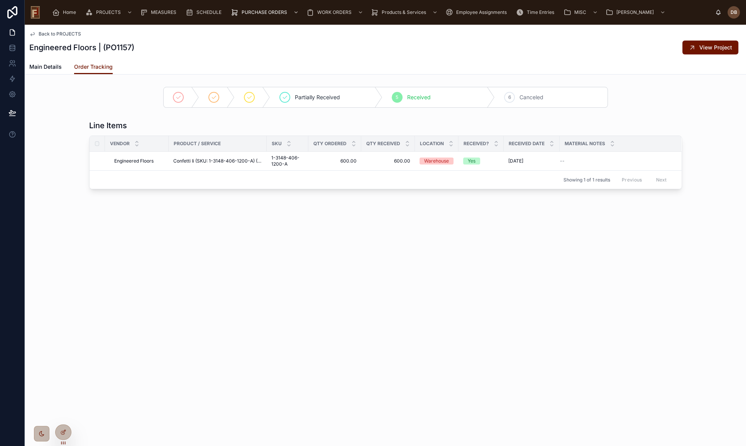
click at [55, 34] on span "Back to PROJECTS" at bounding box center [60, 34] width 42 height 6
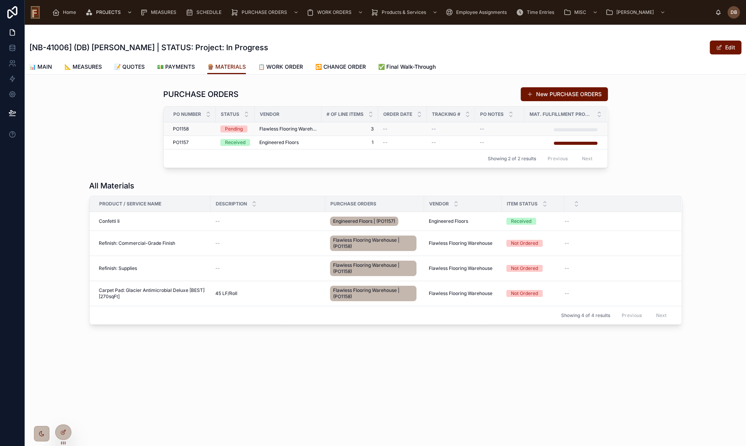
click at [283, 132] on td "Flawless Flooring Warehouse" at bounding box center [288, 129] width 67 height 14
click at [283, 129] on span "Flawless Flooring Warehouse" at bounding box center [287, 129] width 57 height 6
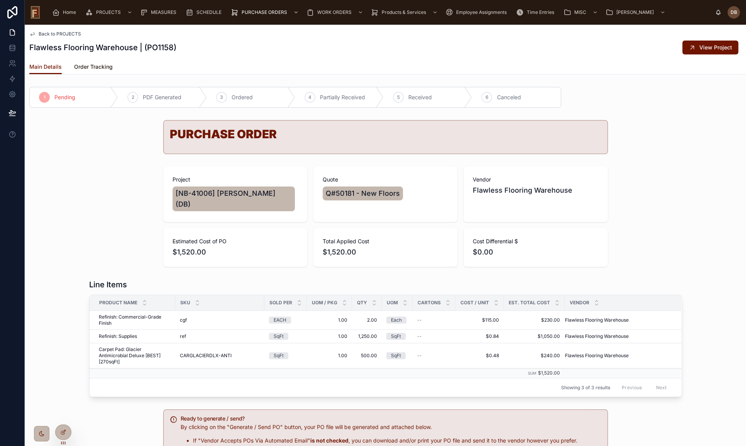
click at [102, 67] on span "Order Tracking" at bounding box center [93, 67] width 39 height 8
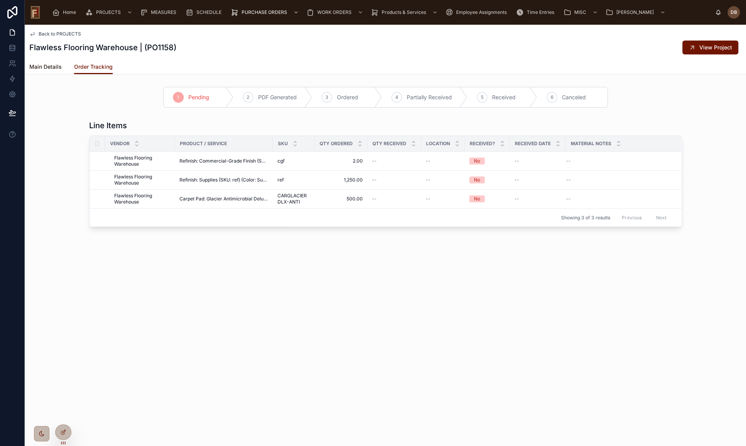
click at [54, 66] on span "Main Details" at bounding box center [45, 67] width 32 height 8
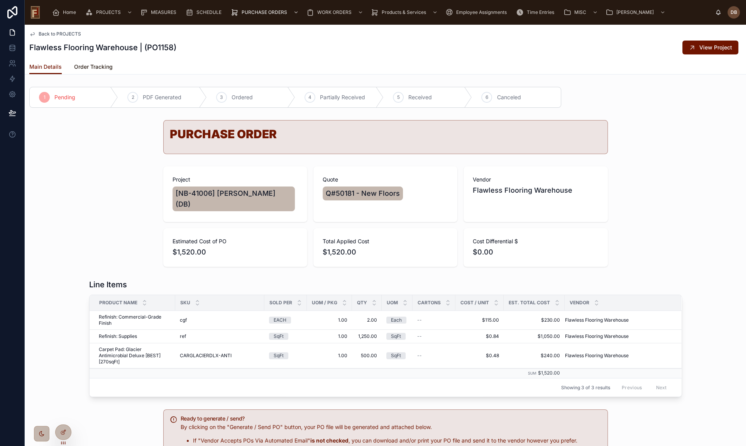
click at [90, 69] on span "Order Tracking" at bounding box center [93, 67] width 39 height 8
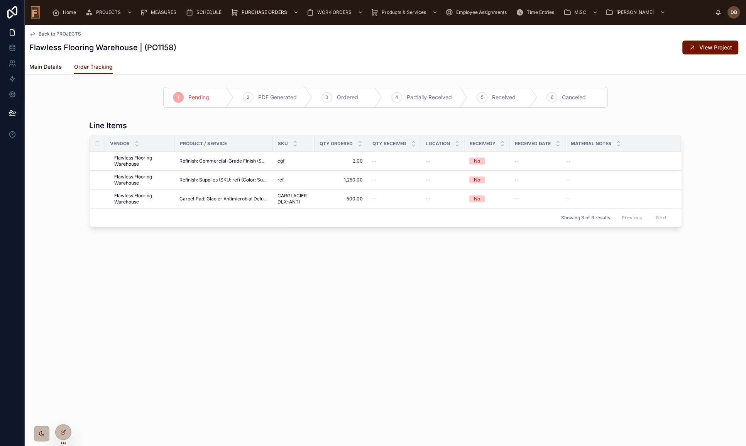
click at [54, 68] on span "Main Details" at bounding box center [45, 67] width 32 height 8
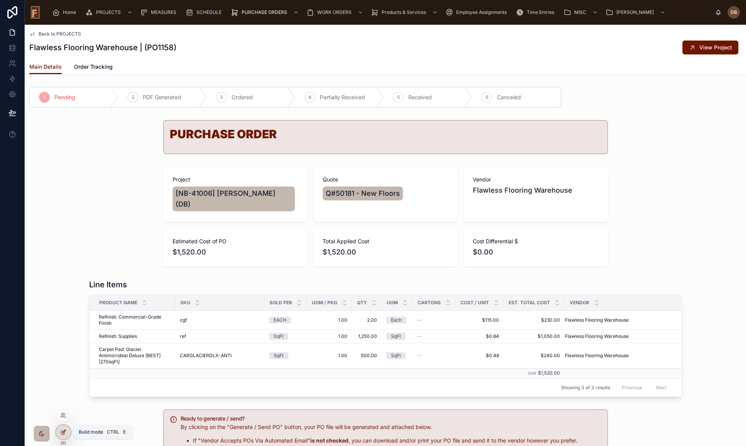
click at [65, 431] on icon at bounding box center [63, 432] width 6 height 6
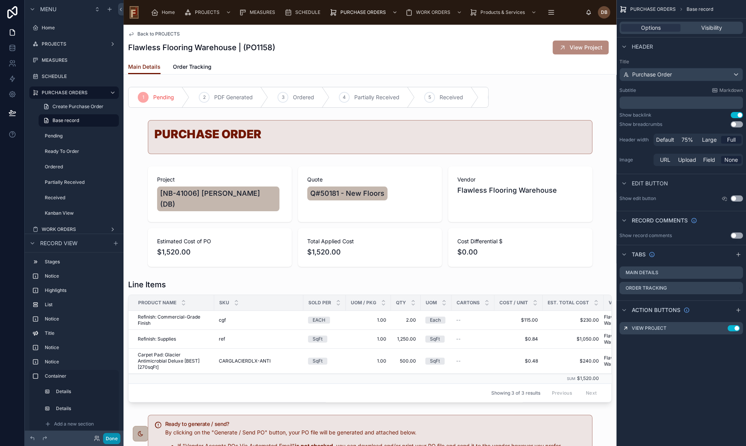
click at [117, 438] on button "Done" at bounding box center [111, 437] width 17 height 11
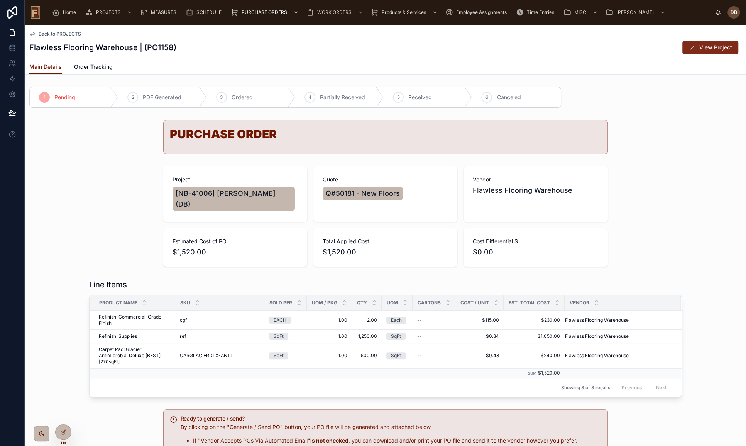
click at [692, 50] on button "View Project" at bounding box center [710, 48] width 56 height 14
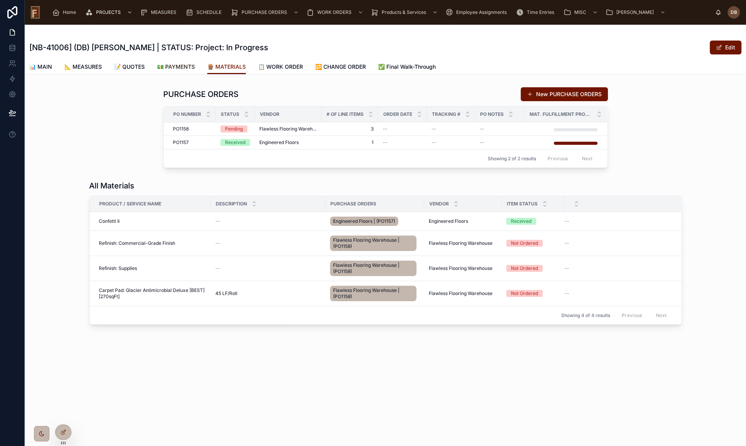
drag, startPoint x: 189, startPoint y: 66, endPoint x: 201, endPoint y: 69, distance: 12.8
click at [189, 66] on span "💵 PAYMENTS" at bounding box center [176, 67] width 38 height 8
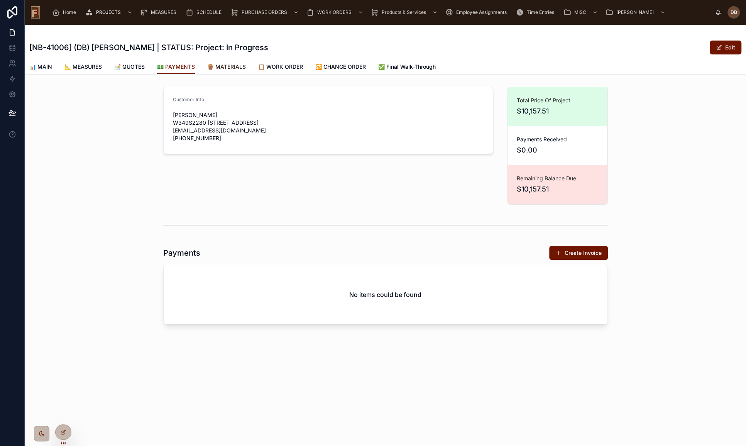
click at [235, 66] on span "🪵 MATERIALS" at bounding box center [226, 67] width 39 height 8
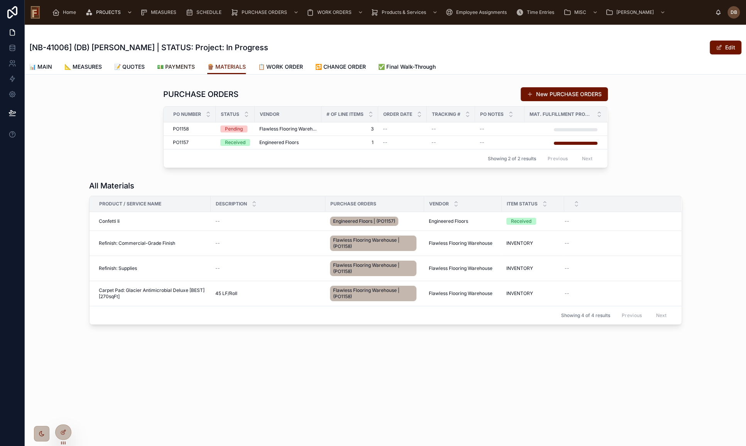
drag, startPoint x: 188, startPoint y: 66, endPoint x: 204, endPoint y: 72, distance: 17.3
click at [189, 66] on span "💵 PAYMENTS" at bounding box center [176, 67] width 38 height 8
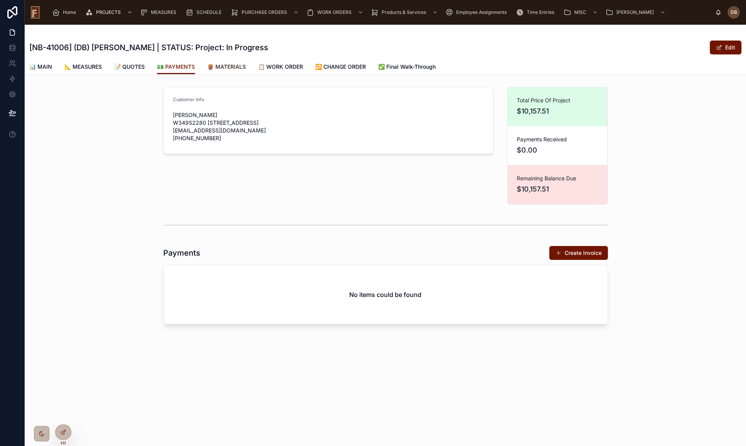
click at [233, 66] on span "🪵 MATERIALS" at bounding box center [226, 67] width 39 height 8
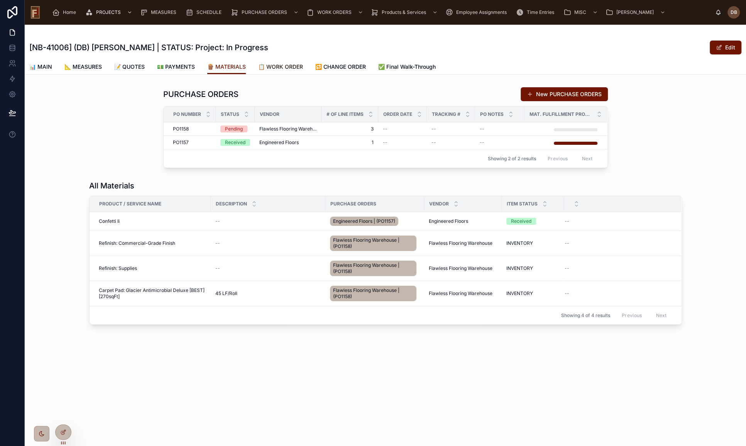
click at [293, 67] on span "📋 WORK ORDER" at bounding box center [280, 67] width 45 height 8
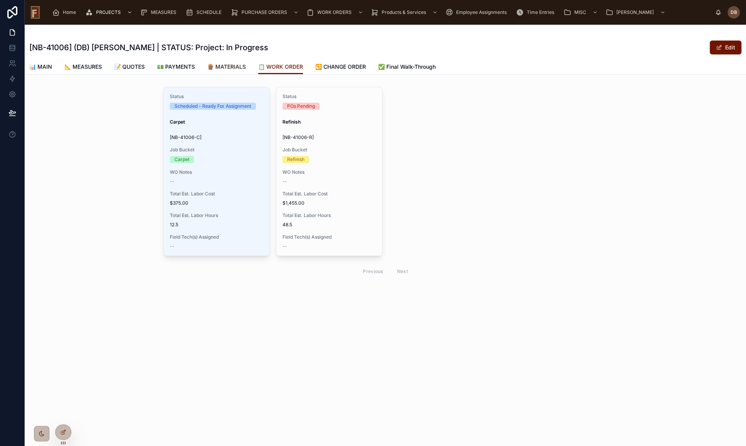
click at [238, 65] on span "🪵 MATERIALS" at bounding box center [226, 67] width 39 height 8
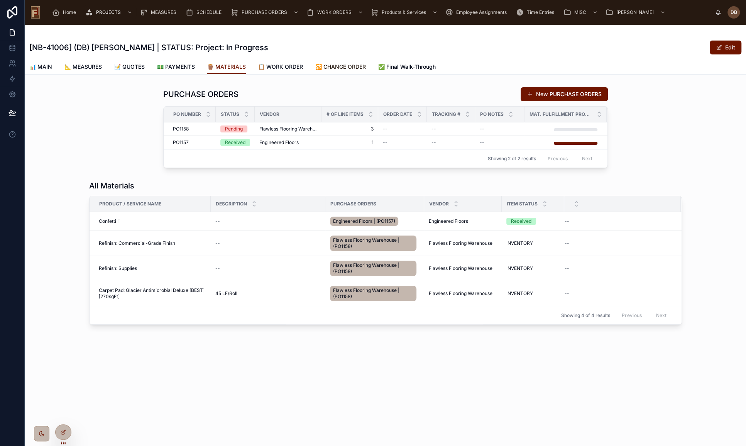
click at [346, 69] on span "🔁 CHANGE ORDER" at bounding box center [340, 67] width 51 height 8
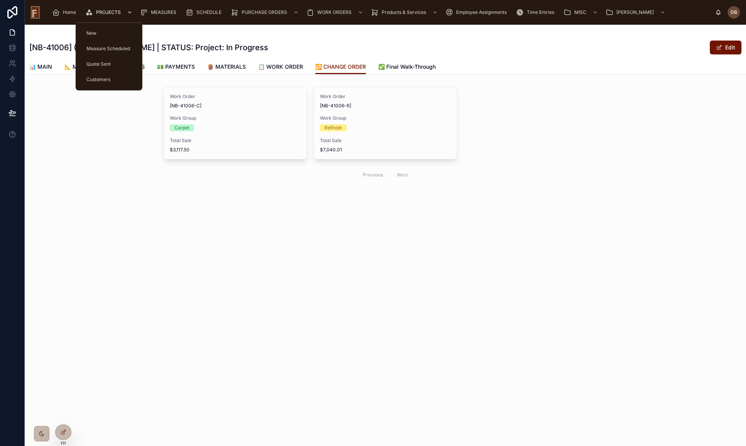
click at [110, 14] on span "PROJECTS" at bounding box center [108, 12] width 25 height 6
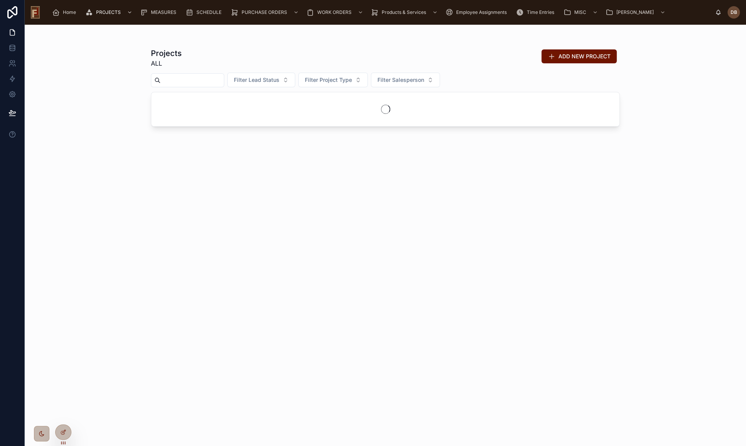
click at [221, 76] on input "text" at bounding box center [191, 80] width 63 height 11
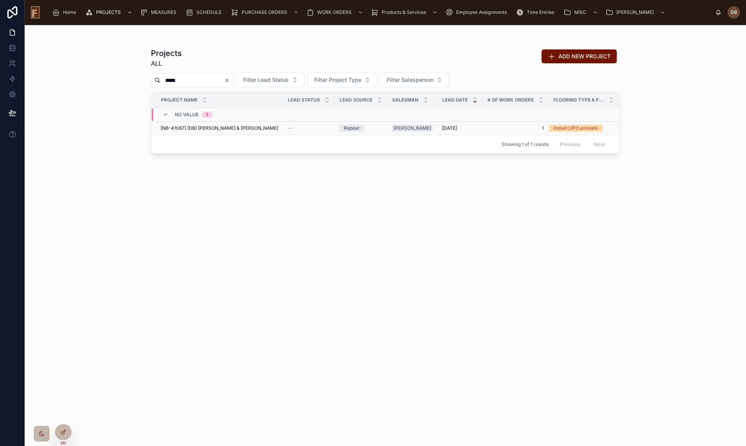
type input "*****"
click at [239, 128] on span "[NB-41067] (DB) Theresa & Pat Needham" at bounding box center [219, 128] width 118 height 6
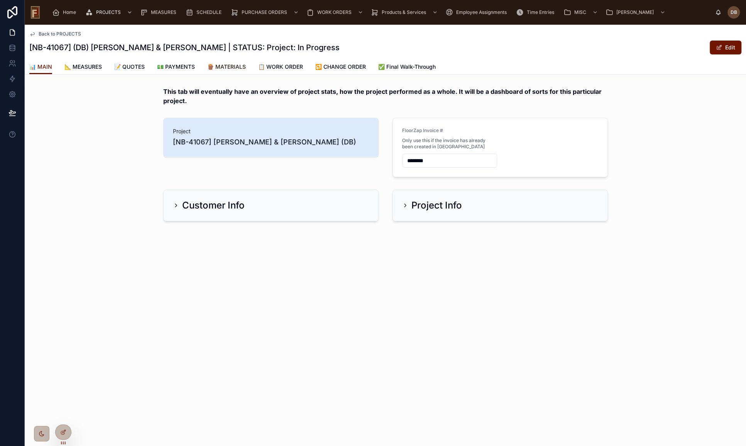
click at [229, 68] on span "🪵 MATERIALS" at bounding box center [226, 67] width 39 height 8
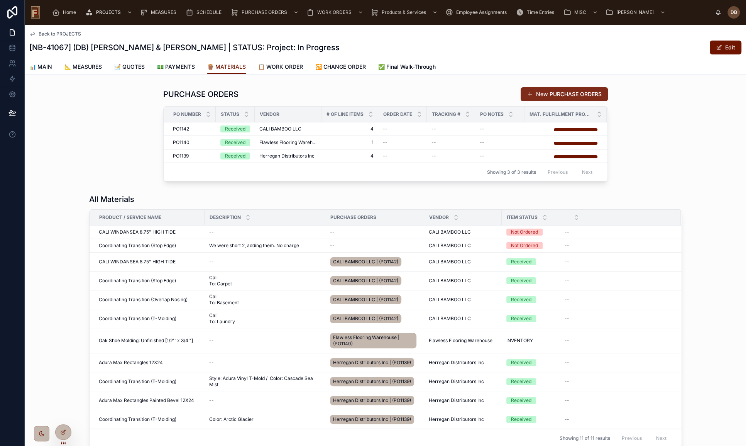
click at [557, 92] on button "New PURCHASE ORDERS" at bounding box center [563, 94] width 87 height 14
click at [563, 93] on button "New PURCHASE ORDERS" at bounding box center [563, 94] width 87 height 14
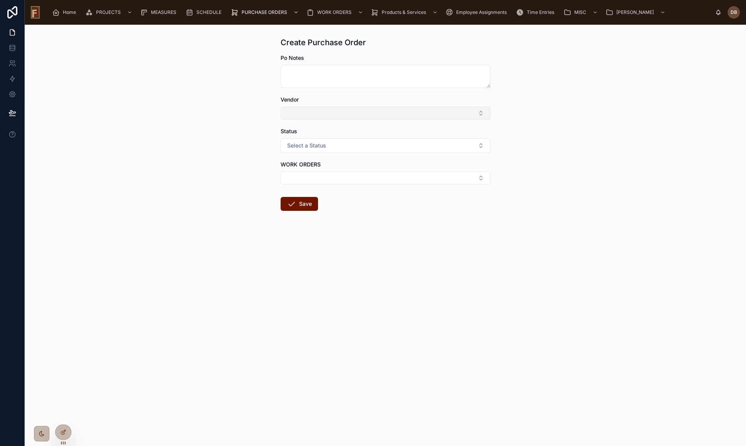
click at [364, 110] on button "Select Button" at bounding box center [385, 112] width 210 height 13
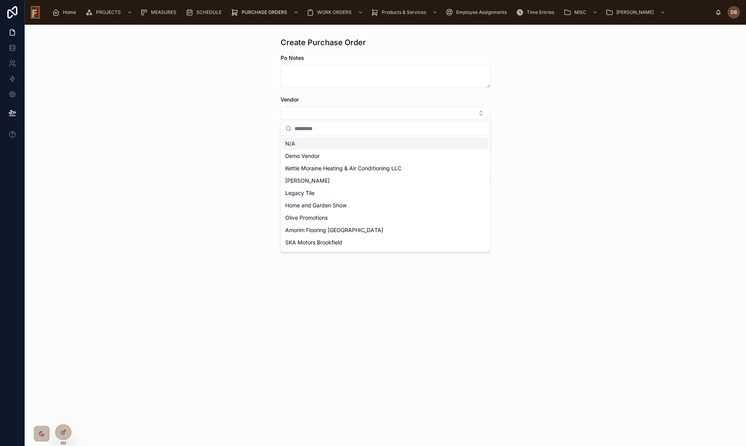
click at [232, 146] on div "Create Purchase Order Po Notes Vendor Status Select a Status WORK ORDERS Save" at bounding box center [385, 235] width 721 height 421
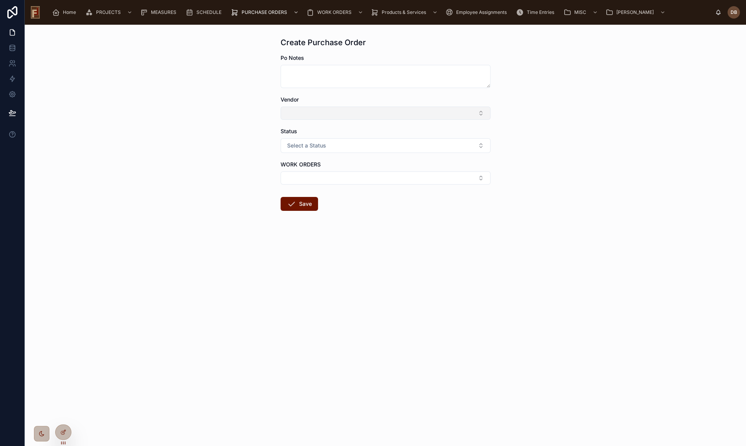
click at [360, 112] on button "Select Button" at bounding box center [385, 112] width 210 height 13
type input "****"
click at [324, 144] on span "CALI BAMBOO LLC" at bounding box center [310, 144] width 50 height 8
click at [321, 147] on span "Select a Status" at bounding box center [306, 147] width 39 height 8
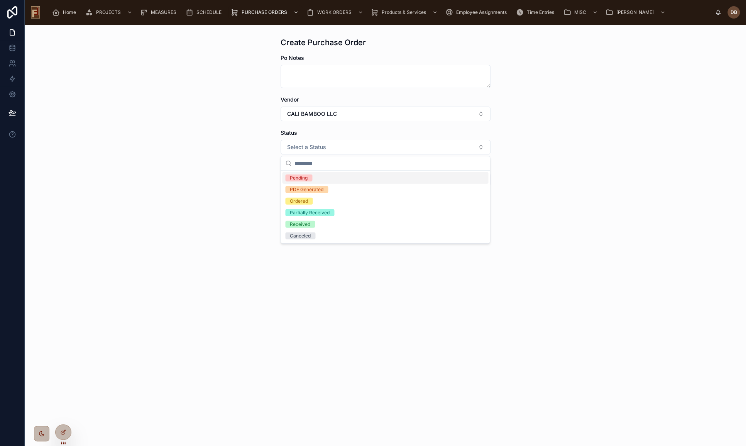
click at [319, 178] on div "Pending" at bounding box center [385, 178] width 206 height 12
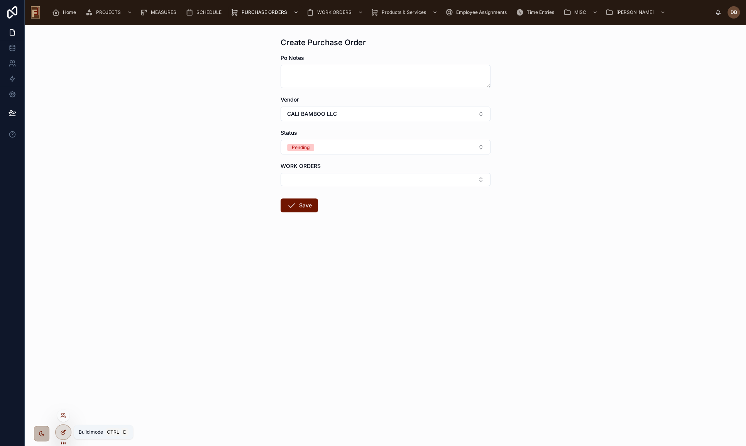
click at [62, 429] on icon at bounding box center [63, 432] width 6 height 6
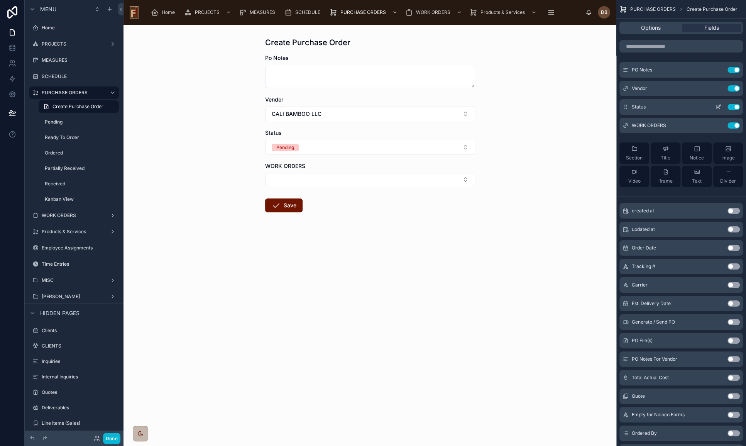
click at [717, 105] on icon "scrollable content" at bounding box center [718, 107] width 6 height 6
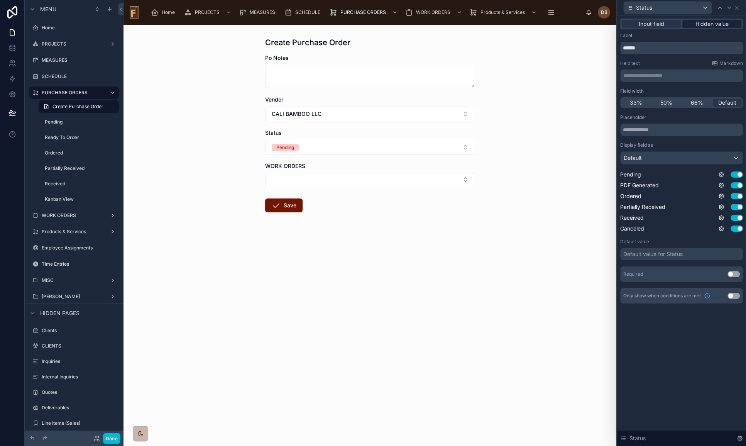
click at [712, 25] on span "Hidden value" at bounding box center [711, 24] width 33 height 8
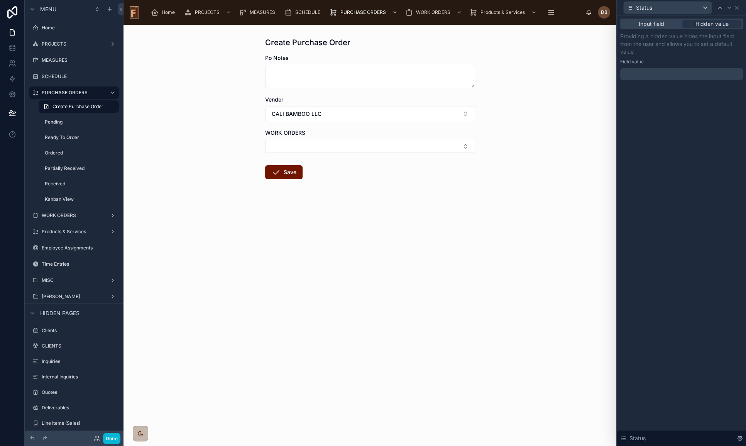
click at [668, 74] on div at bounding box center [681, 74] width 123 height 12
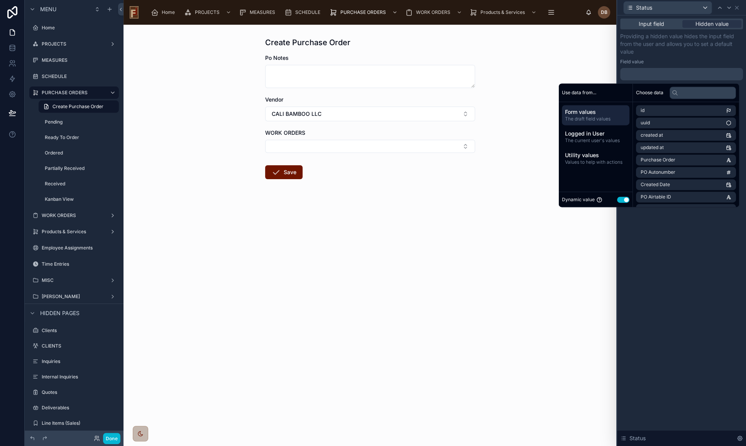
click at [622, 197] on button "Use setting" at bounding box center [623, 199] width 12 height 6
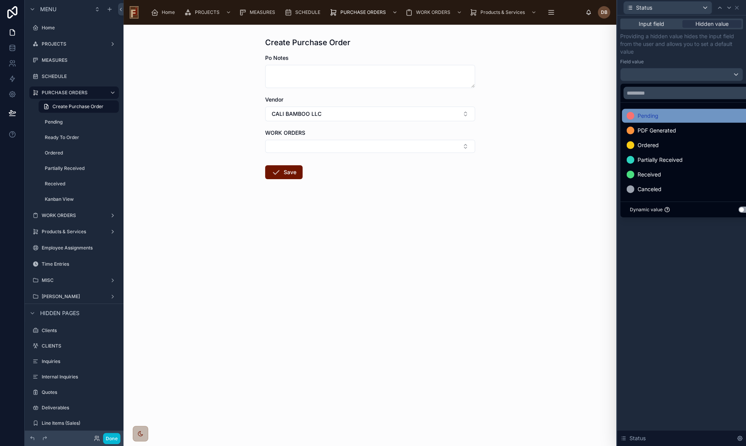
click at [666, 115] on div "Pending" at bounding box center [689, 115] width 127 height 9
click at [379, 201] on form "Po Notes Vendor CALI BAMBOO LLC WORK ORDERS Save" at bounding box center [370, 141] width 210 height 174
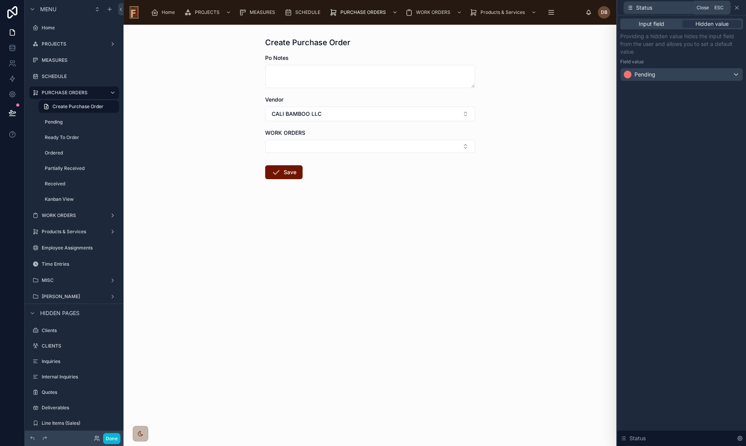
click at [736, 8] on icon at bounding box center [736, 8] width 6 height 6
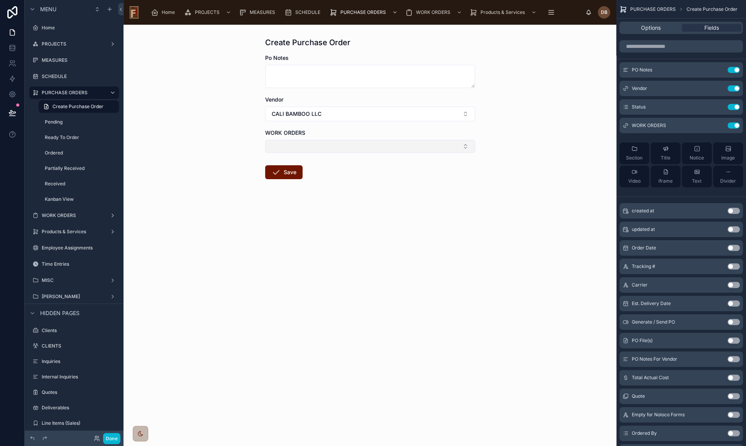
click at [426, 143] on button "Select Button" at bounding box center [370, 146] width 210 height 13
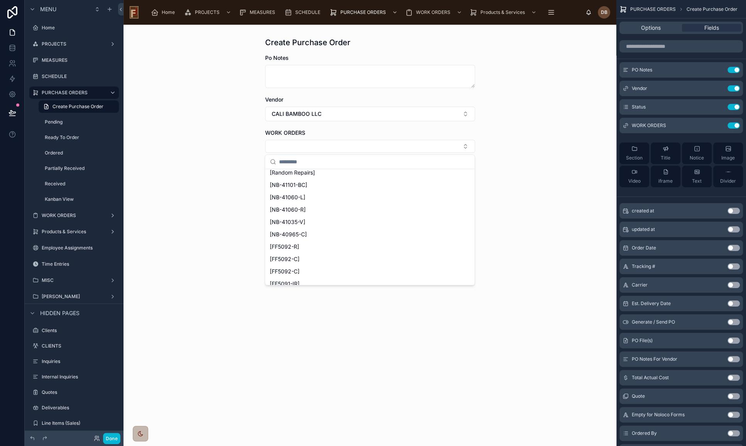
scroll to position [456, 0]
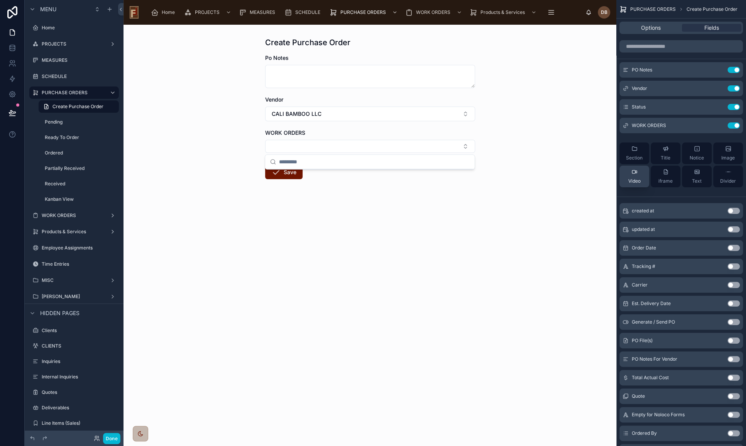
drag, startPoint x: 594, startPoint y: 196, endPoint x: 622, endPoint y: 171, distance: 37.4
click at [594, 196] on div "Create Purchase Order Po Notes Vendor CALI BAMBOO LLC WORK ORDERS Save" at bounding box center [369, 235] width 493 height 421
click at [731, 123] on button "Use setting" at bounding box center [733, 125] width 12 height 6
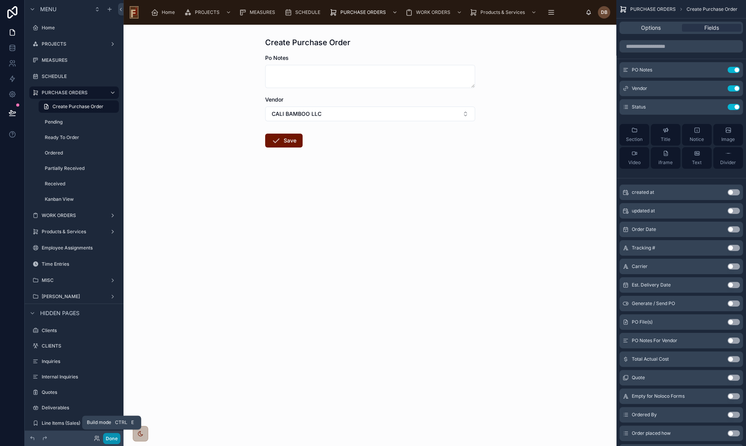
click at [112, 437] on button "Done" at bounding box center [111, 437] width 17 height 11
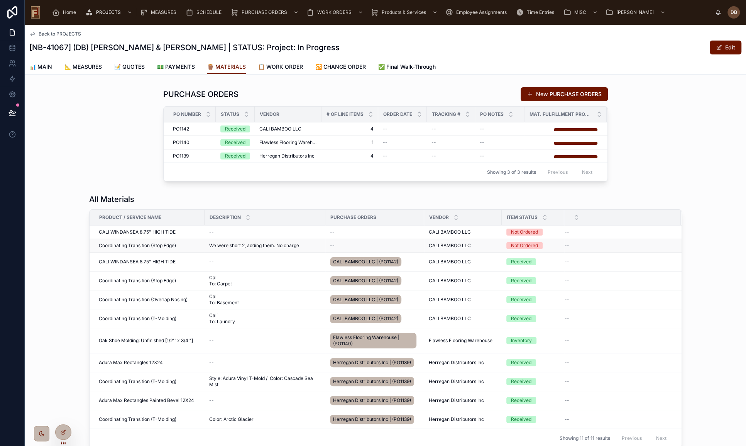
click at [231, 245] on span "We were short 2, adding them. No charge" at bounding box center [254, 245] width 90 height 6
copy div "We were short 2, adding them. No charge We were short 2, adding them. No charge"
click at [65, 429] on icon at bounding box center [63, 430] width 3 height 3
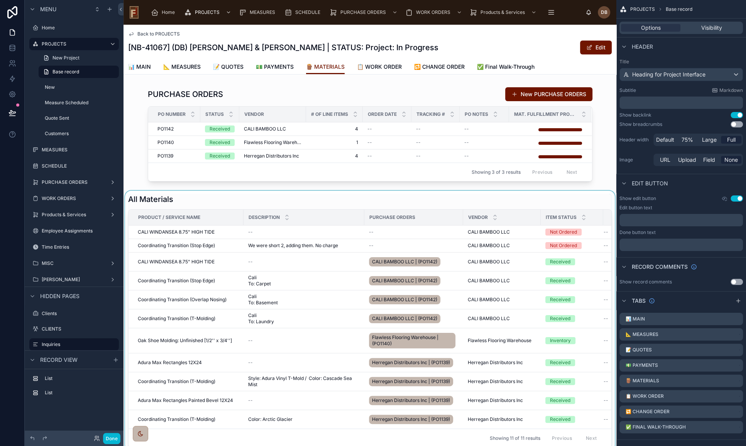
click at [323, 198] on div at bounding box center [369, 321] width 493 height 260
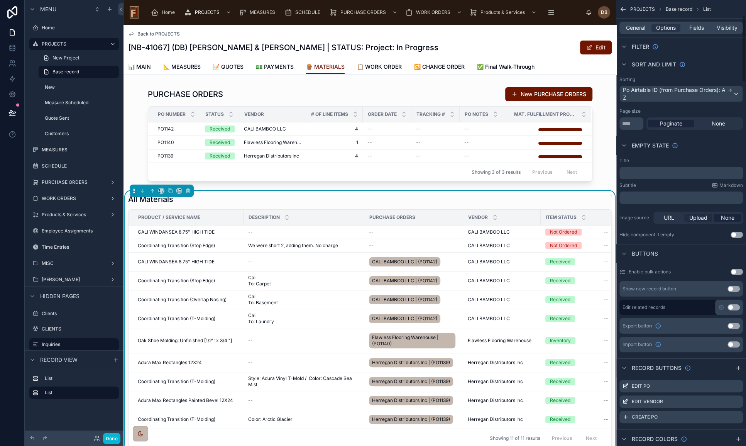
scroll to position [105, 0]
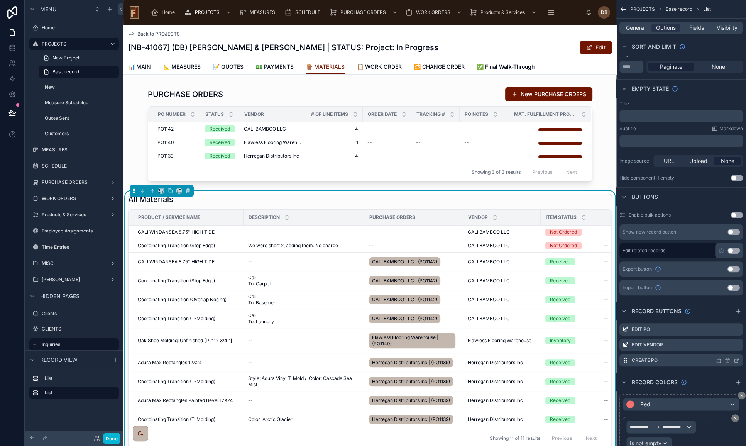
click at [737, 359] on icon "scrollable content" at bounding box center [736, 360] width 6 height 6
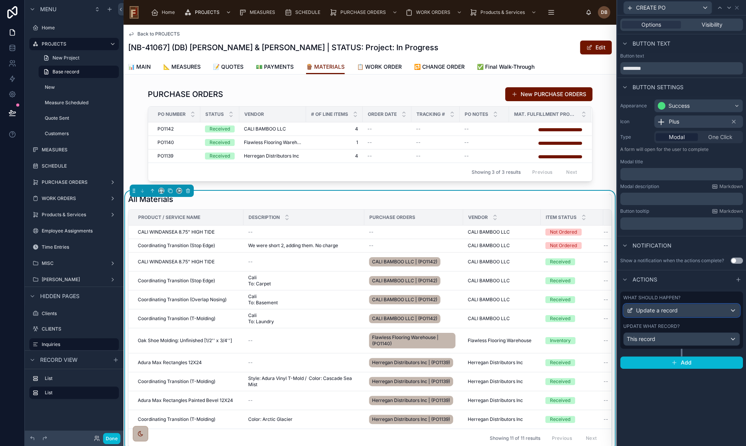
click at [687, 308] on div "Update a record" at bounding box center [681, 310] width 116 height 12
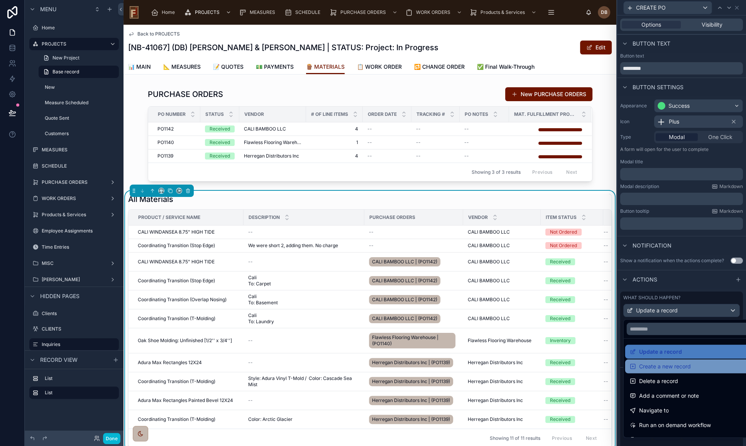
click at [686, 365] on span "Create a new record" at bounding box center [665, 365] width 52 height 9
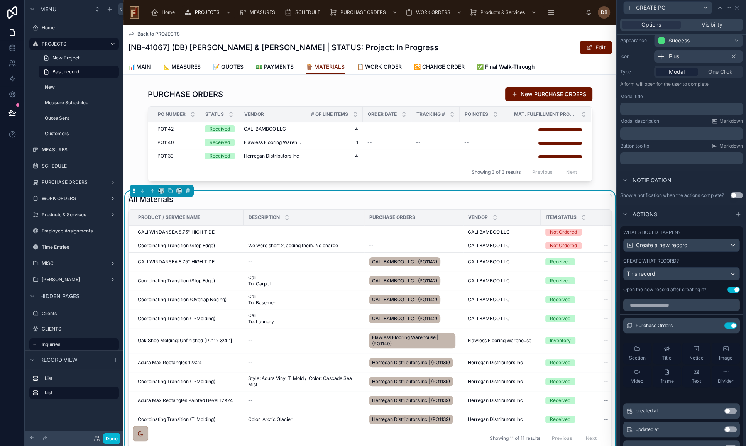
scroll to position [70, 0]
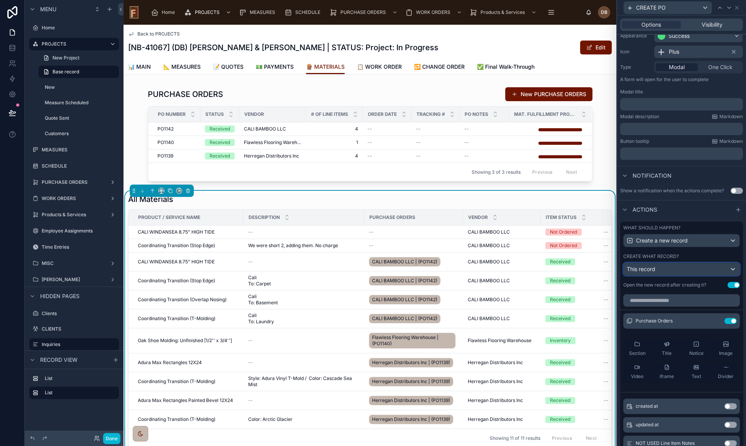
click at [681, 268] on div "This record" at bounding box center [681, 269] width 116 height 12
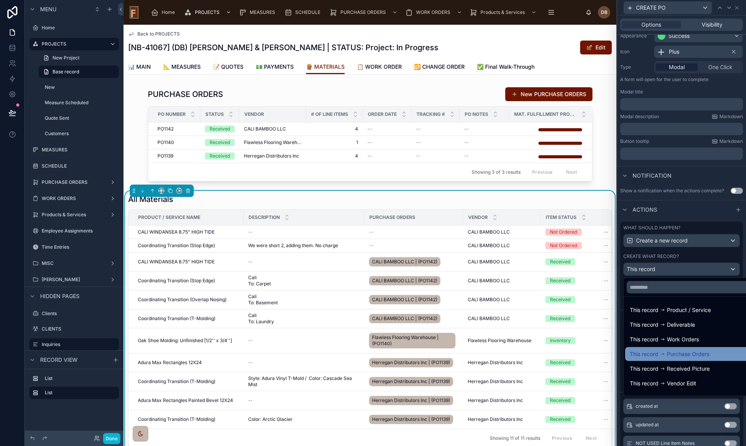
click at [699, 353] on span "Purchase Orders" at bounding box center [688, 353] width 42 height 9
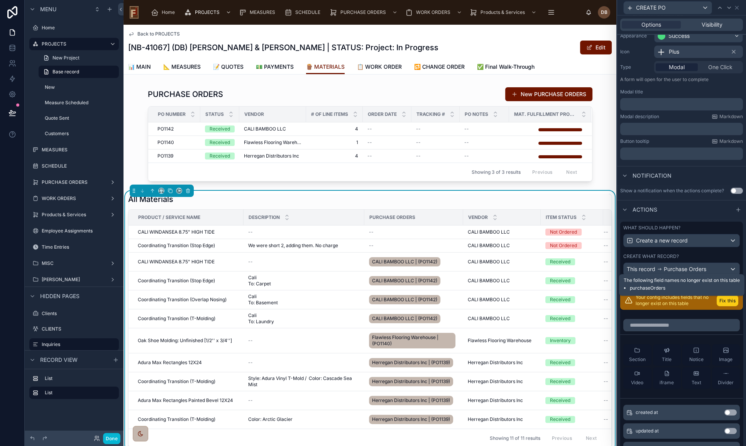
click at [716, 302] on button "Fix this" at bounding box center [727, 300] width 22 height 11
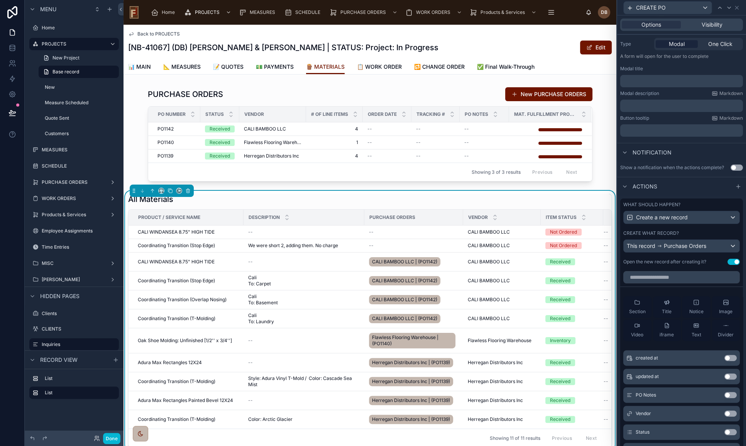
scroll to position [105, 0]
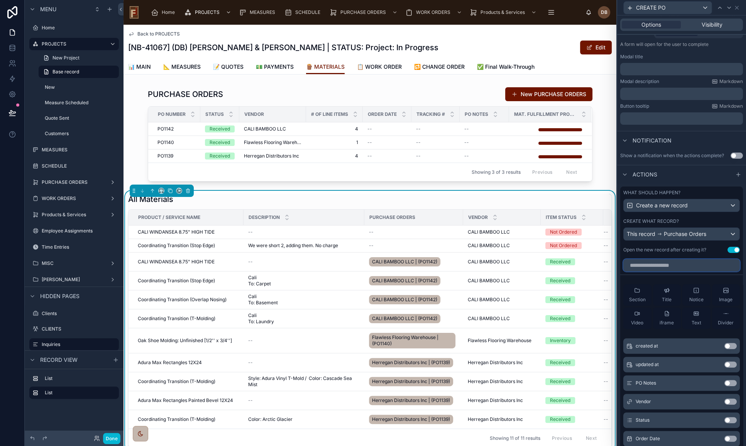
click at [675, 265] on input "text" at bounding box center [681, 265] width 117 height 12
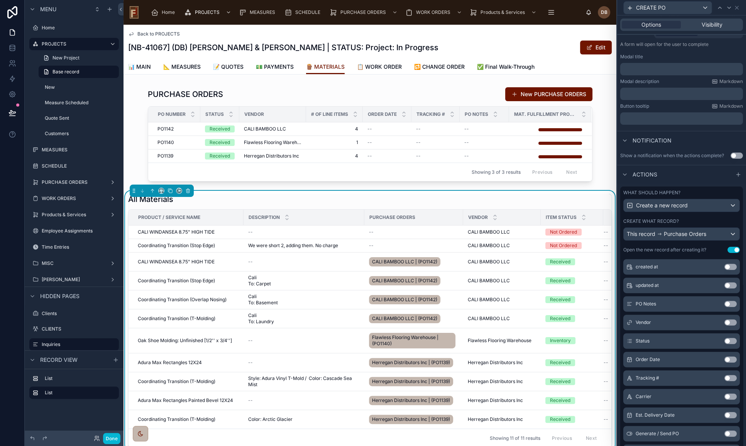
scroll to position [35, 0]
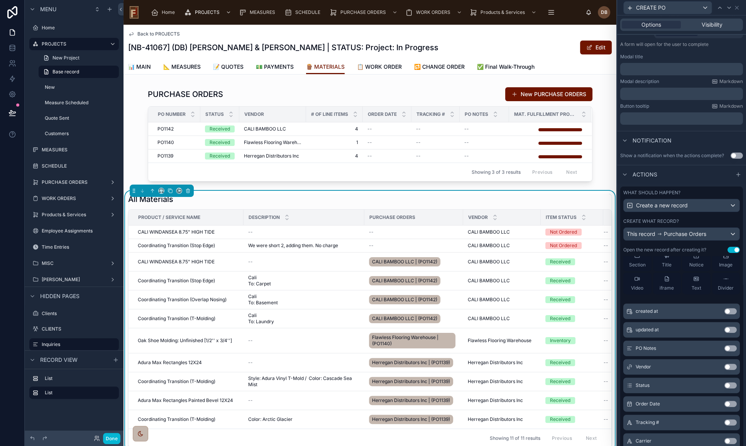
click at [724, 345] on button "Use setting" at bounding box center [730, 348] width 12 height 6
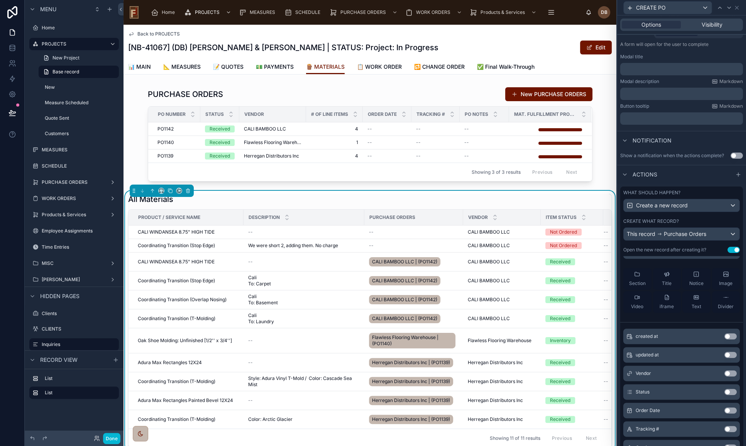
click at [724, 371] on button "Use setting" at bounding box center [730, 373] width 12 height 6
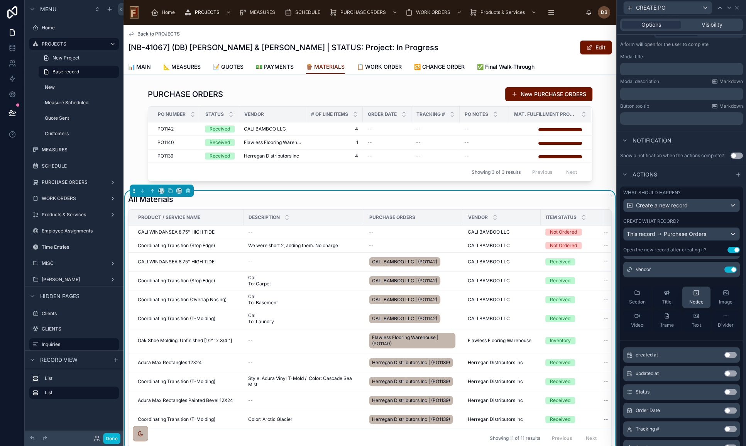
scroll to position [0, 0]
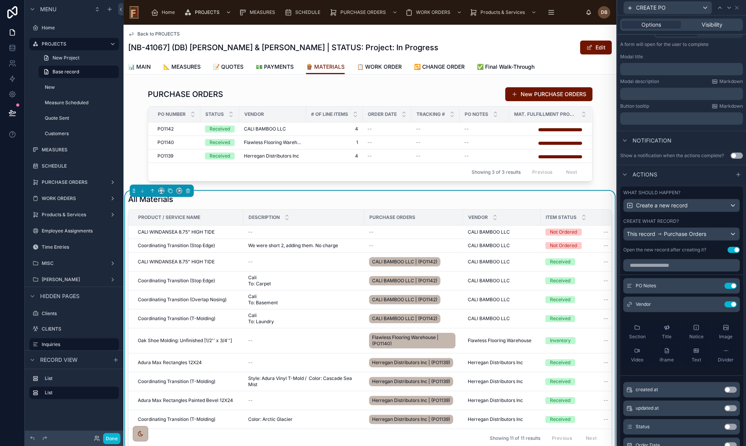
click at [727, 248] on button "Use setting" at bounding box center [733, 250] width 12 height 6
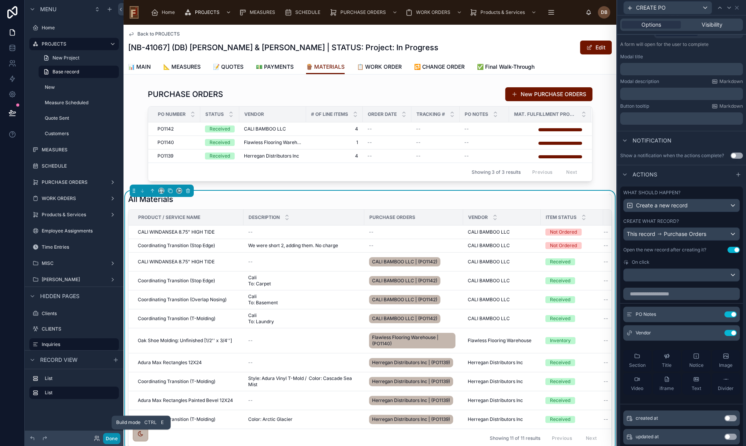
click at [111, 437] on button "Done" at bounding box center [111, 437] width 17 height 11
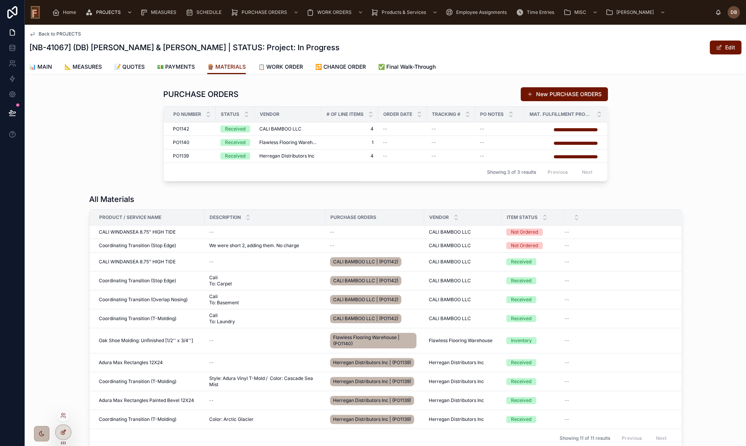
click at [64, 432] on icon at bounding box center [63, 430] width 3 height 3
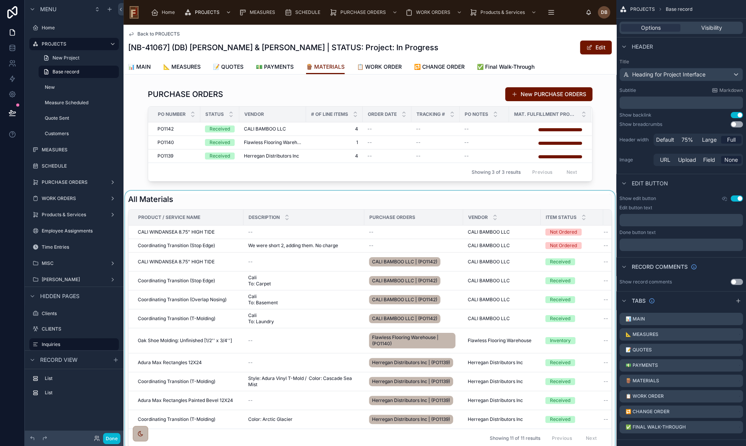
click at [488, 199] on div at bounding box center [369, 321] width 493 height 260
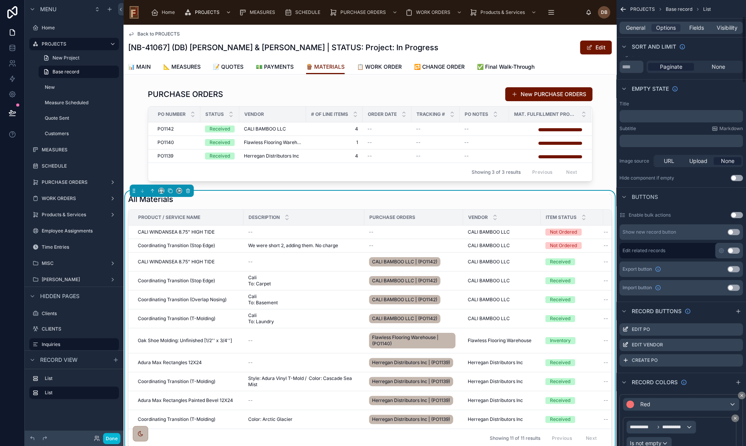
scroll to position [175, 0]
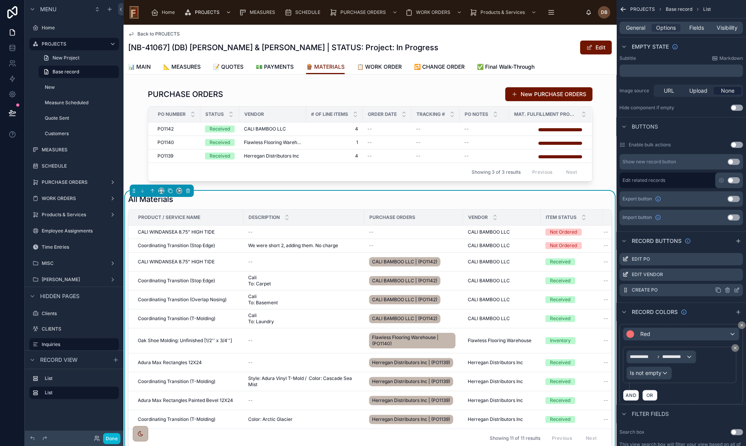
click at [738, 289] on icon "scrollable content" at bounding box center [736, 290] width 6 height 6
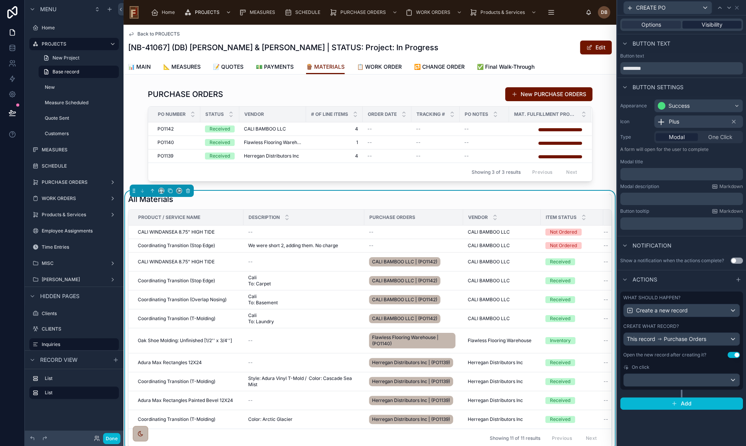
click at [714, 22] on span "Visibility" at bounding box center [711, 25] width 21 height 8
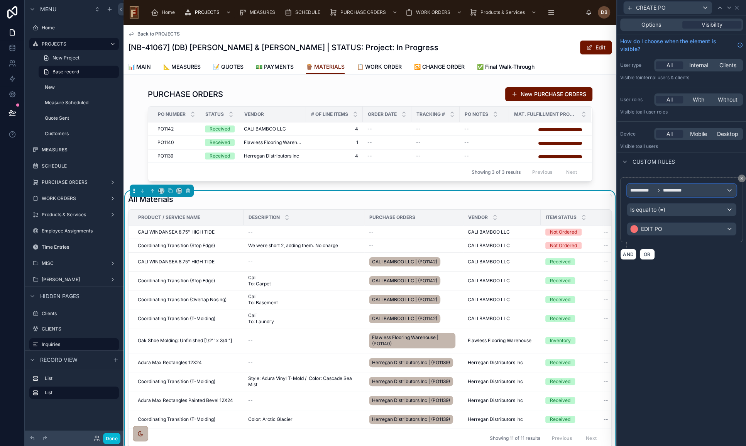
click at [688, 187] on div "**********" at bounding box center [681, 190] width 109 height 12
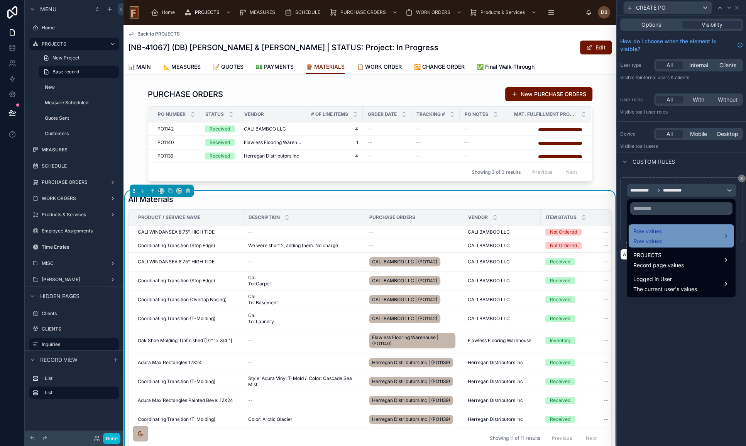
click at [692, 236] on div "Row values Row values" at bounding box center [681, 235] width 96 height 19
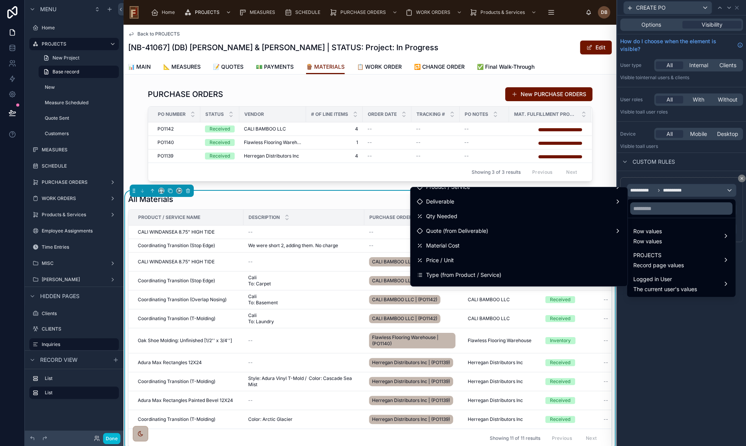
scroll to position [105, 0]
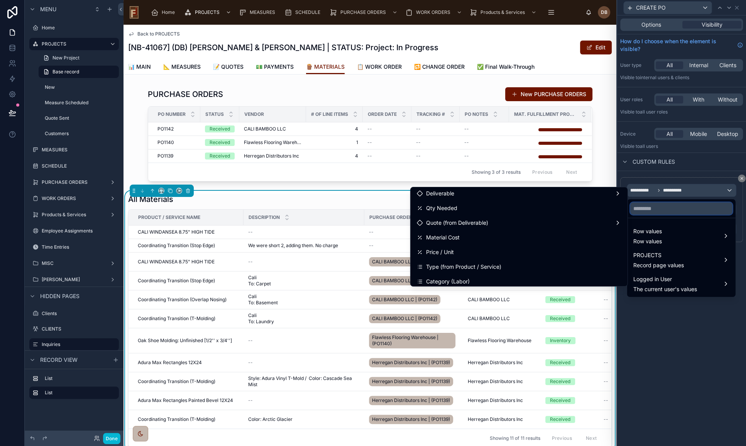
click at [669, 206] on input "text" at bounding box center [681, 208] width 102 height 12
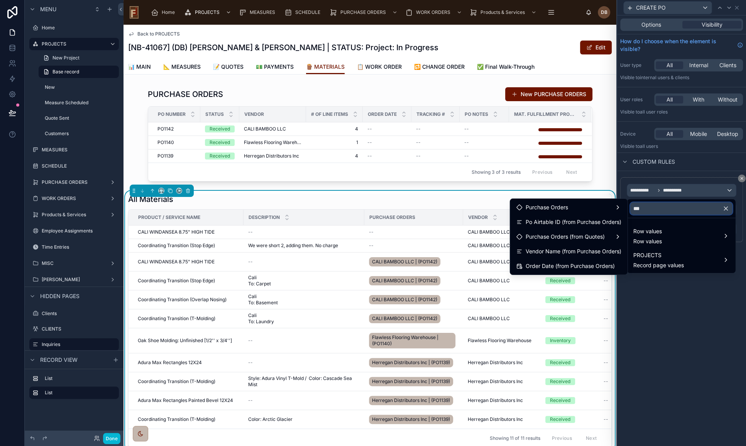
scroll to position [0, 0]
type input "*****"
click at [608, 212] on div "Purchase Orders" at bounding box center [569, 207] width 114 height 14
click at [667, 206] on span "Purchase Order (list)" at bounding box center [668, 207] width 52 height 9
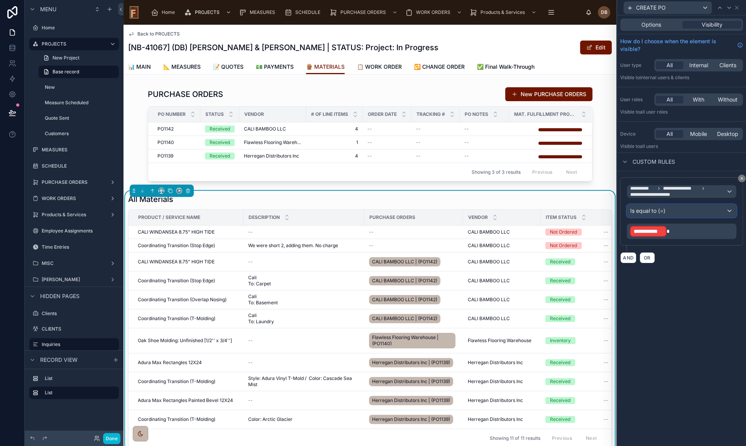
click at [674, 208] on div "Is equal to (=)" at bounding box center [681, 210] width 109 height 12
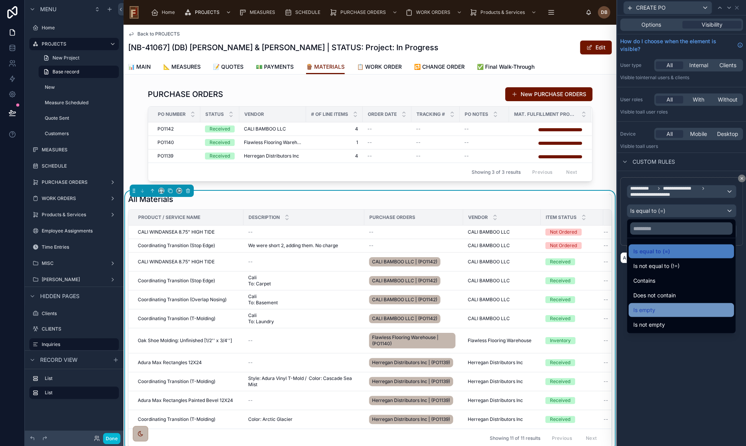
click at [665, 312] on div "Is empty" at bounding box center [681, 309] width 96 height 9
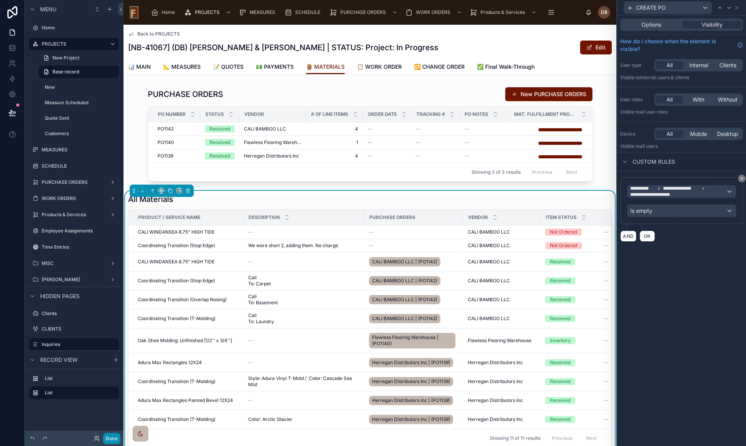
click at [104, 437] on button "Done" at bounding box center [111, 437] width 17 height 11
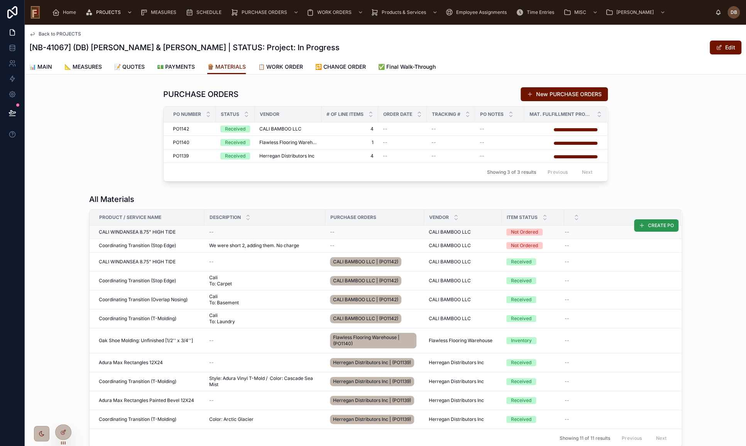
click at [653, 222] on span "CREATE PO" at bounding box center [661, 225] width 26 height 6
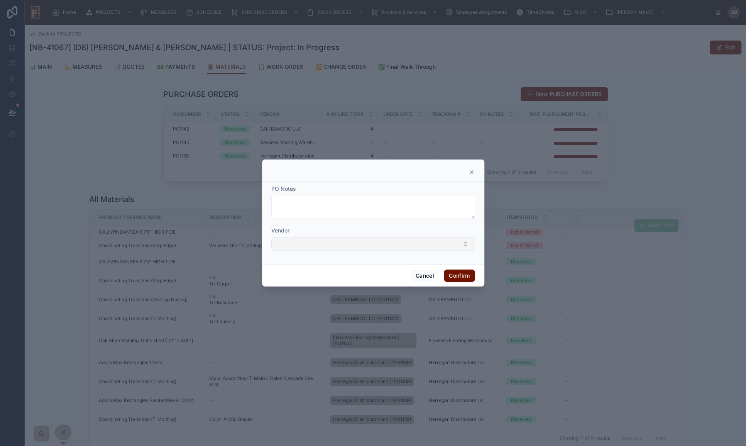
click at [417, 241] on button "Select Button" at bounding box center [373, 243] width 204 height 13
type input "****"
click at [471, 171] on icon at bounding box center [471, 172] width 3 height 3
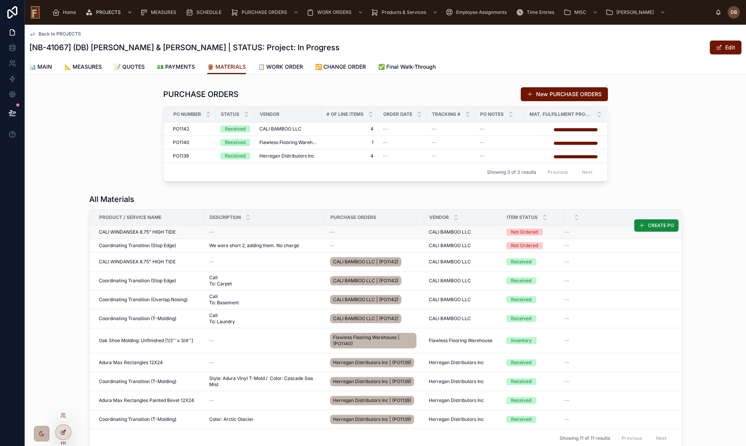
click at [61, 435] on div at bounding box center [63, 431] width 15 height 15
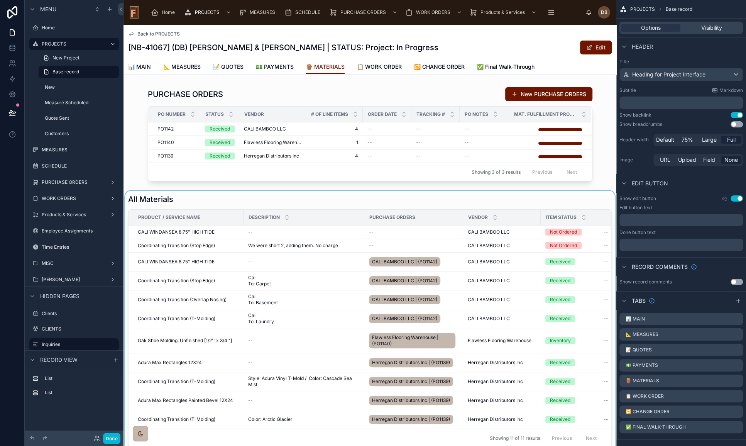
click at [540, 194] on div at bounding box center [369, 321] width 493 height 260
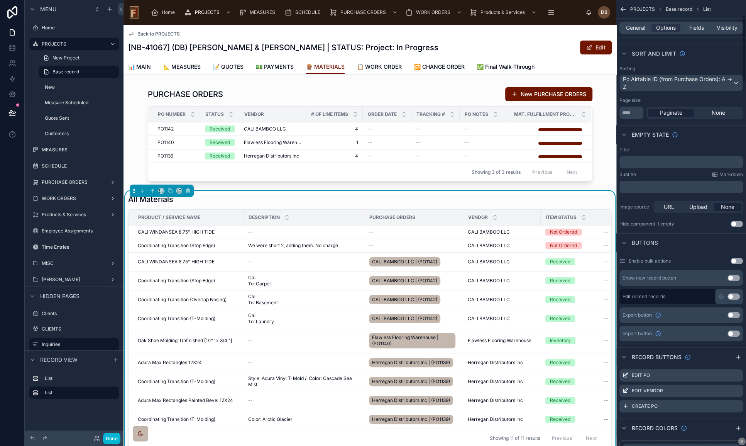
scroll to position [105, 0]
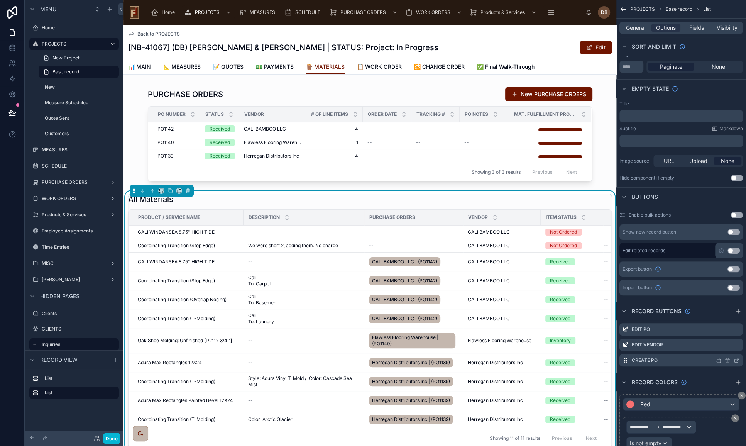
click at [736, 360] on icon "scrollable content" at bounding box center [737, 359] width 3 height 3
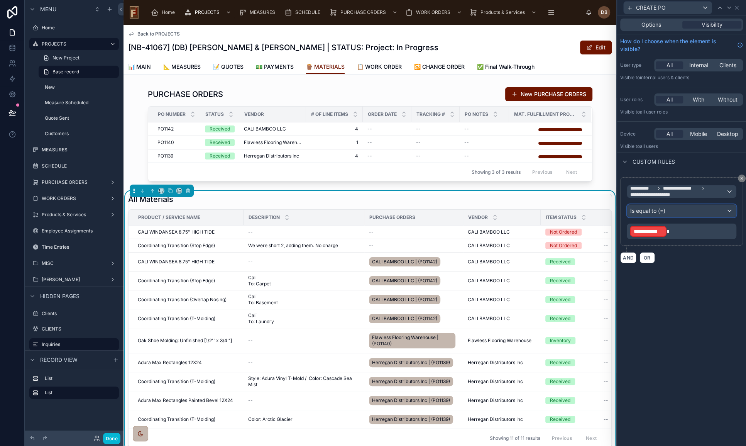
click at [684, 208] on div "Is equal to (=)" at bounding box center [681, 210] width 109 height 12
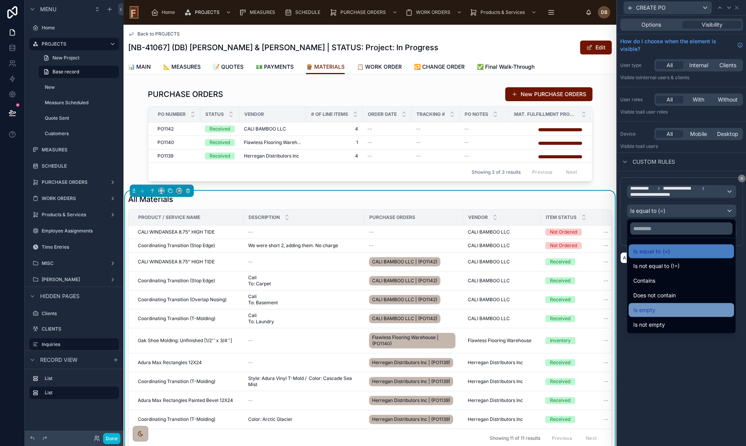
click at [684, 308] on div "Is empty" at bounding box center [681, 309] width 96 height 9
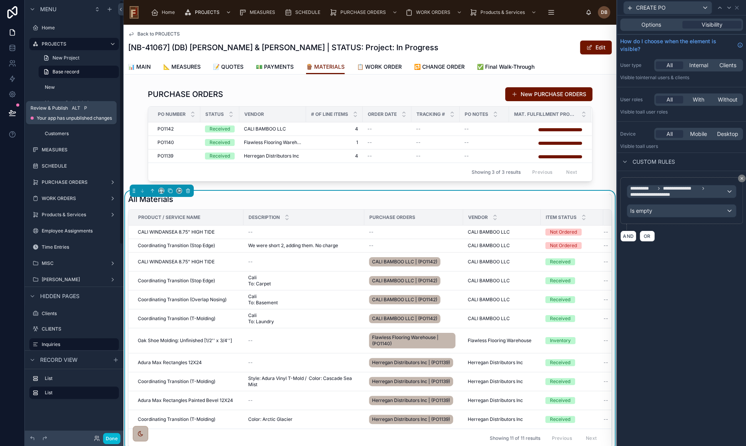
click at [11, 111] on icon at bounding box center [12, 113] width 8 height 8
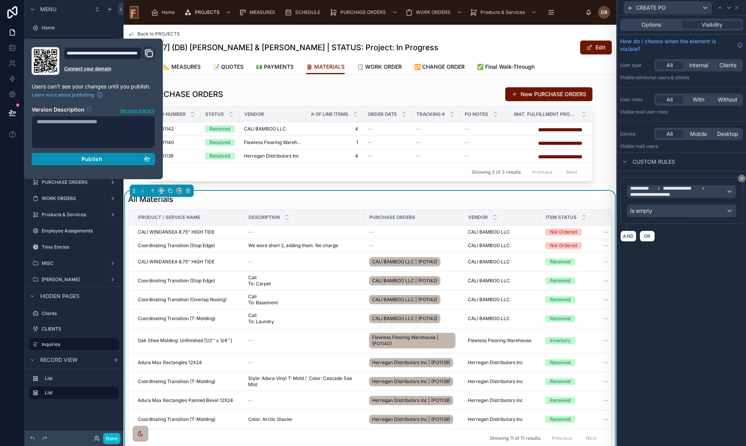
click at [87, 159] on span "Publish" at bounding box center [91, 158] width 21 height 7
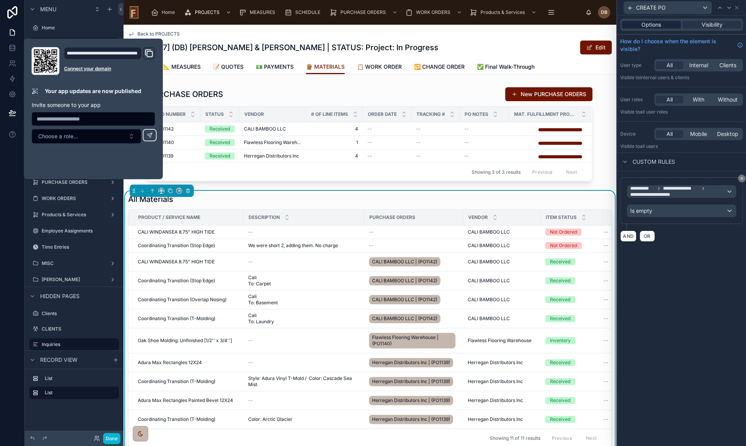
click at [647, 24] on span "Options" at bounding box center [651, 25] width 20 height 8
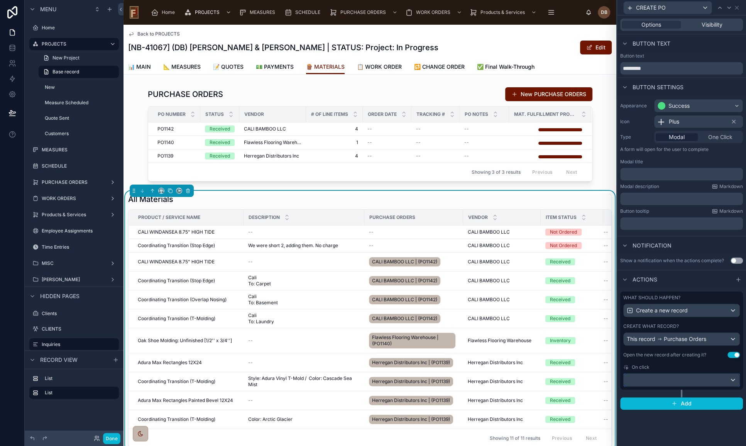
click at [697, 378] on div at bounding box center [681, 379] width 116 height 12
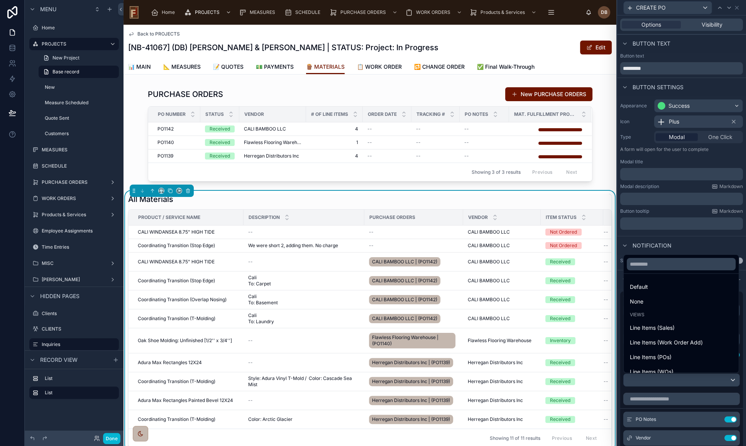
click at [697, 378] on div at bounding box center [681, 223] width 129 height 446
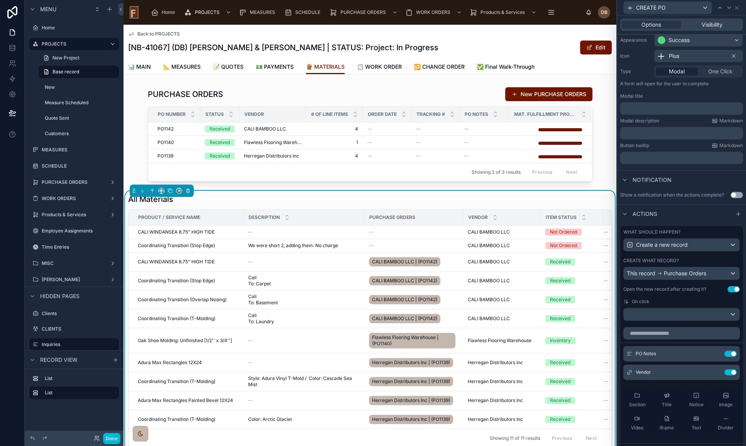
scroll to position [70, 0]
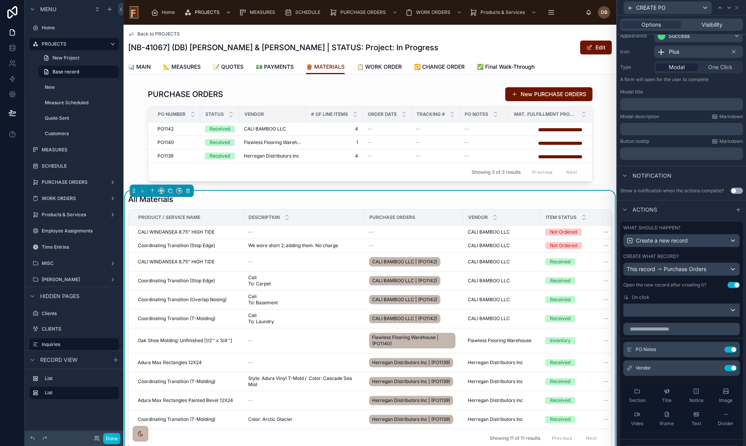
click at [661, 309] on div at bounding box center [681, 310] width 116 height 12
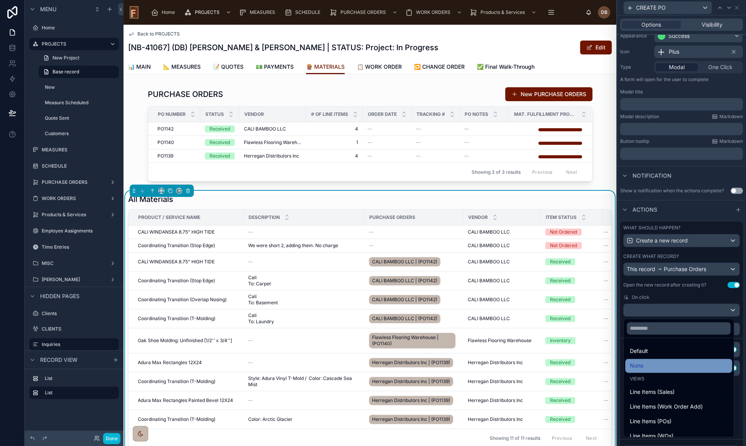
click at [656, 361] on div "None" at bounding box center [679, 365] width 98 height 9
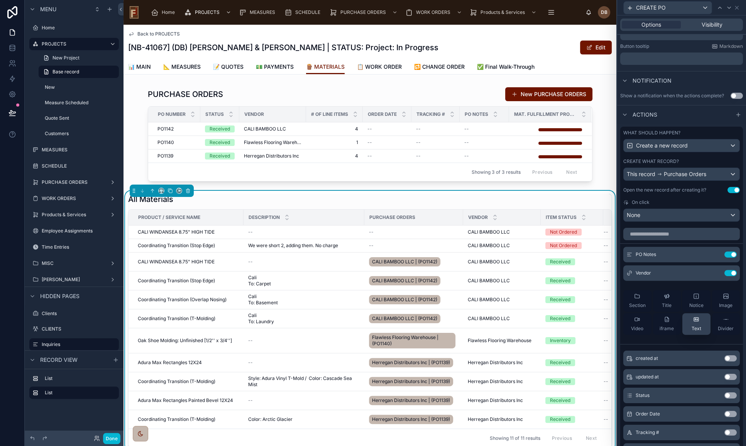
scroll to position [175, 0]
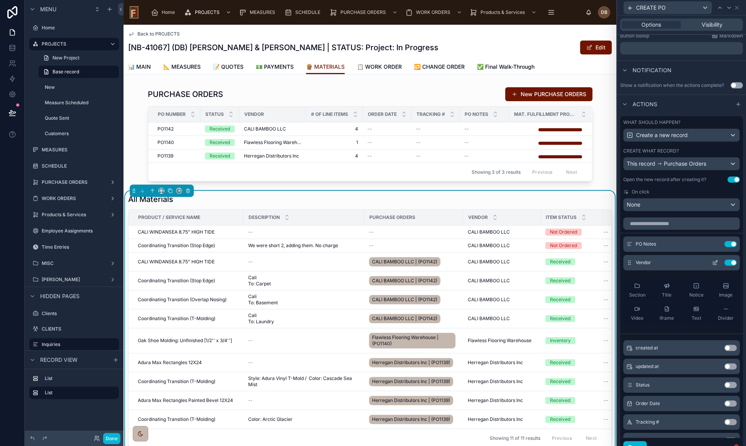
click at [716, 260] on icon at bounding box center [716, 260] width 1 height 1
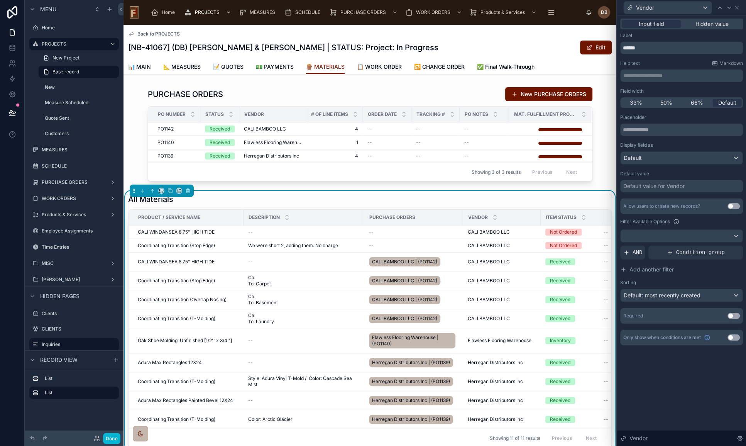
click at [670, 186] on div "Default value for Vendor" at bounding box center [653, 186] width 61 height 8
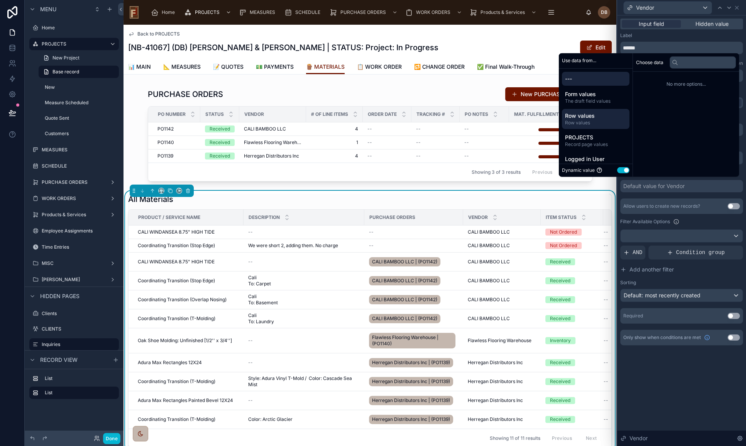
click at [594, 121] on span "Row values" at bounding box center [595, 123] width 61 height 6
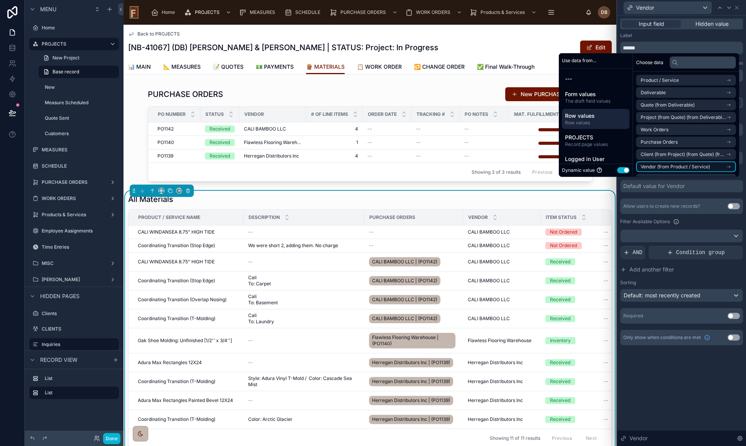
click at [690, 166] on span "Vendor (from Product / Service)" at bounding box center [674, 167] width 69 height 6
click at [684, 92] on span "Vendor (from Product / Service)" at bounding box center [674, 94] width 69 height 6
click at [672, 380] on div "**********" at bounding box center [681, 230] width 129 height 430
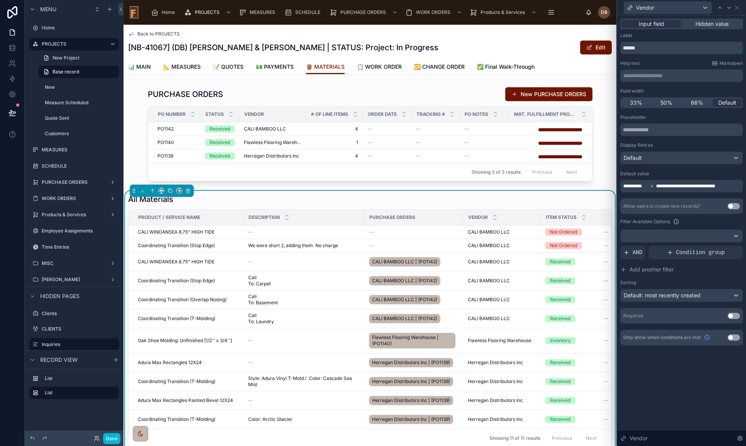
click at [733, 315] on button "Use setting" at bounding box center [733, 315] width 12 height 6
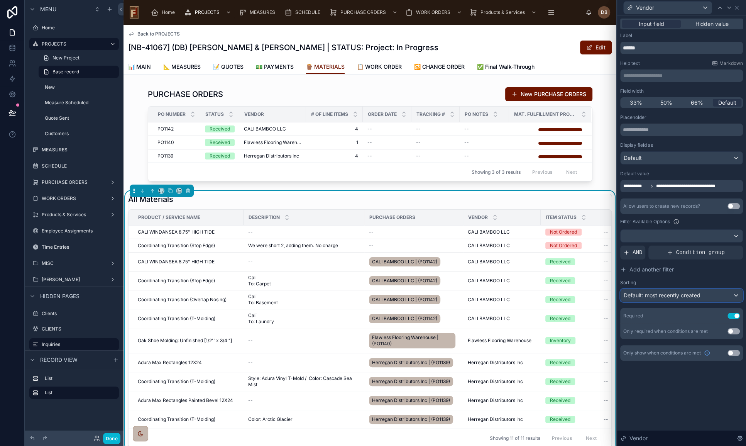
click at [687, 296] on span "Default: most recently created" at bounding box center [661, 295] width 77 height 7
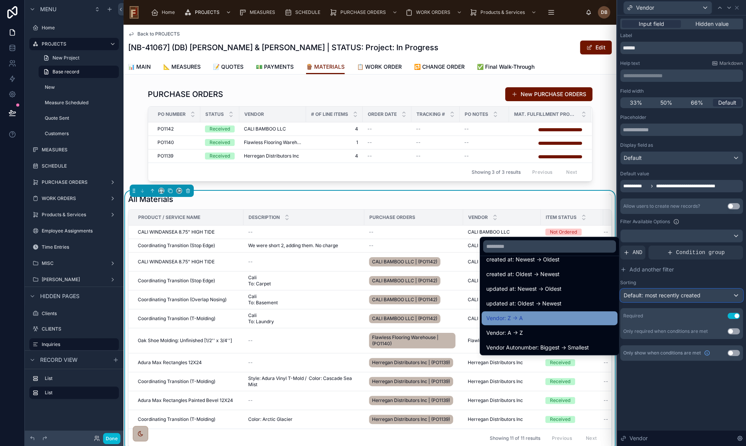
scroll to position [35, 0]
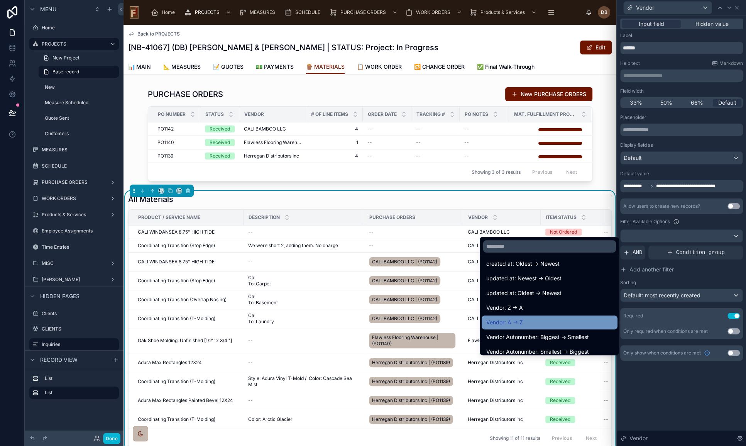
click at [528, 318] on div "Vendor: A -> Z" at bounding box center [549, 322] width 127 height 9
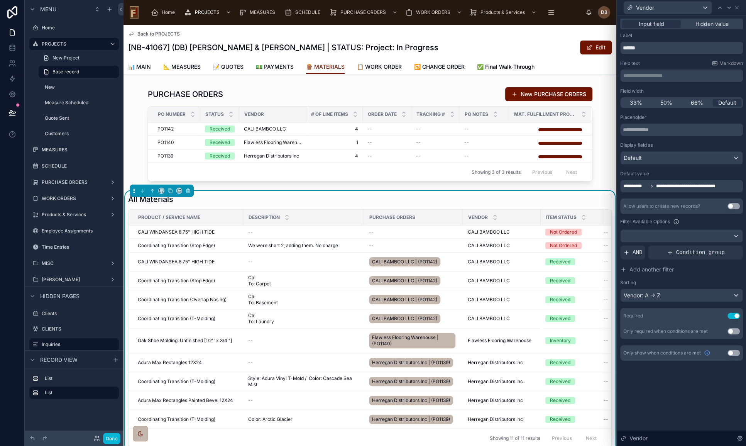
click at [695, 390] on div "**********" at bounding box center [681, 230] width 129 height 430
click at [112, 436] on button "Done" at bounding box center [111, 437] width 17 height 11
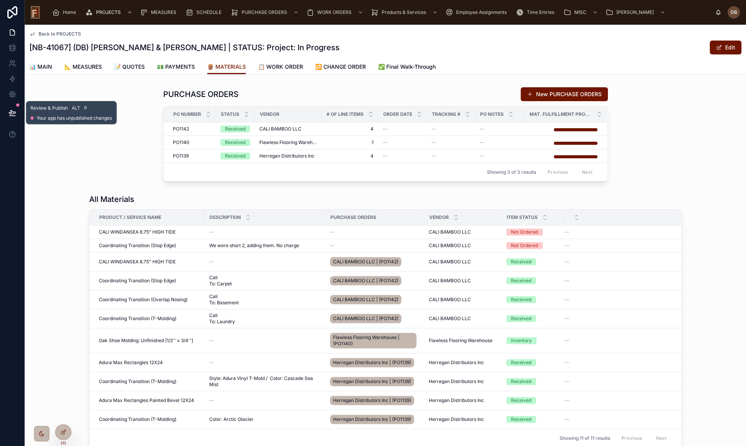
click at [13, 111] on icon at bounding box center [12, 113] width 8 height 8
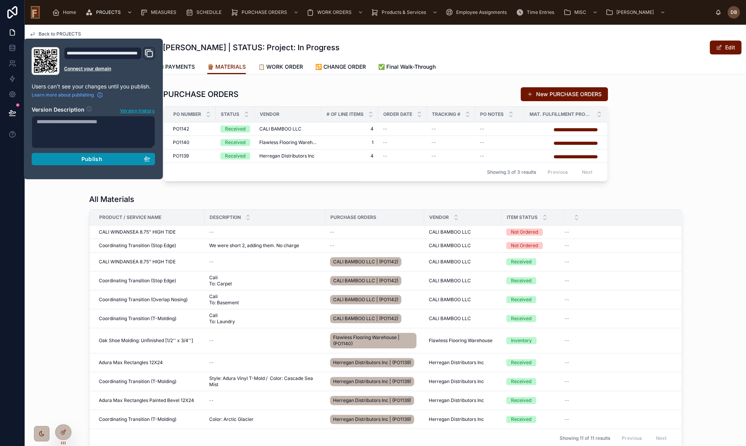
click at [93, 161] on span "Publish" at bounding box center [91, 158] width 21 height 7
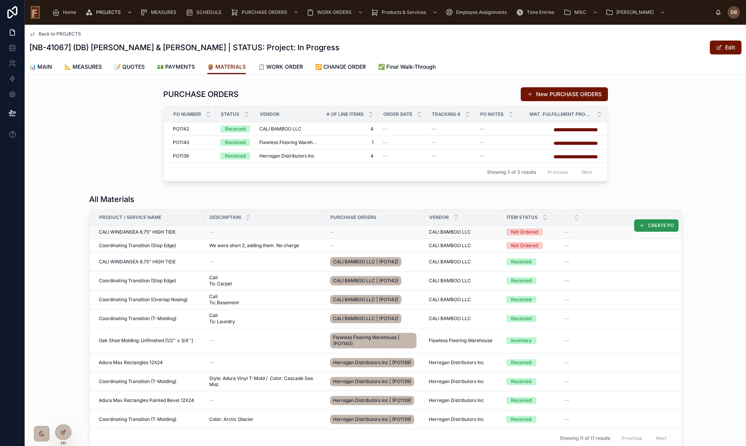
click at [656, 223] on span "CREATE PO" at bounding box center [661, 225] width 26 height 6
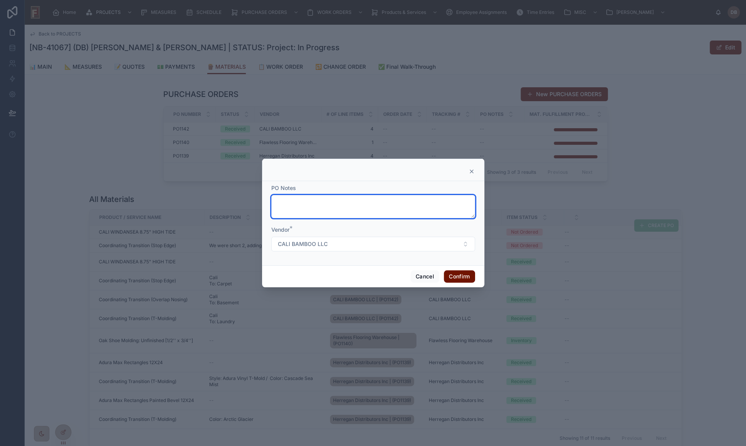
click at [380, 209] on textarea at bounding box center [373, 206] width 204 height 23
type textarea "******"
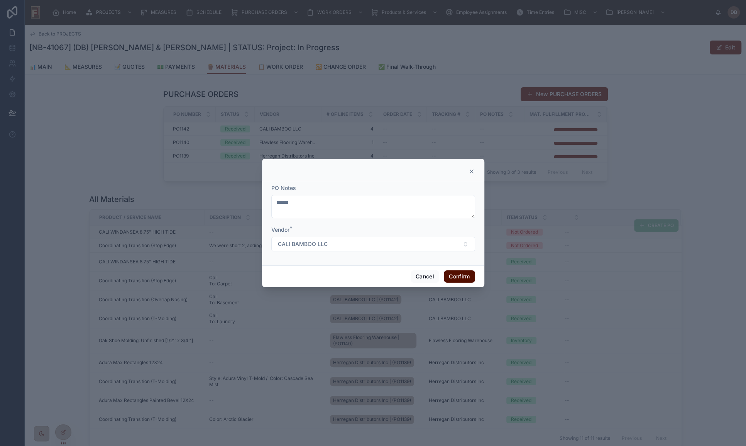
click at [456, 272] on button "Confirm" at bounding box center [459, 276] width 31 height 12
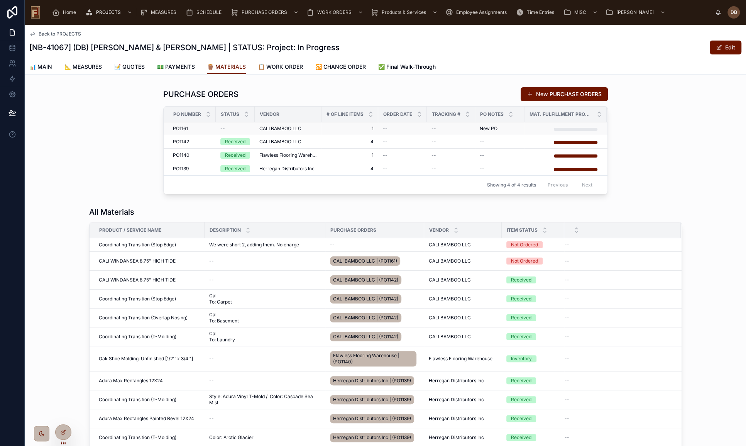
click at [291, 128] on span "CALI BAMBOO LLC" at bounding box center [280, 128] width 42 height 6
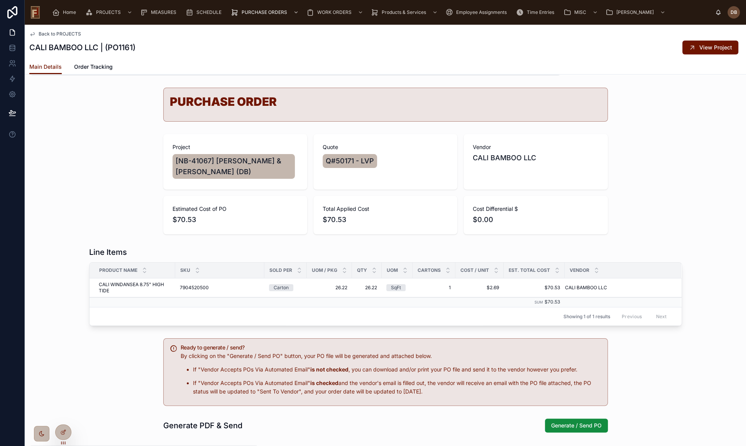
scroll to position [70, 0]
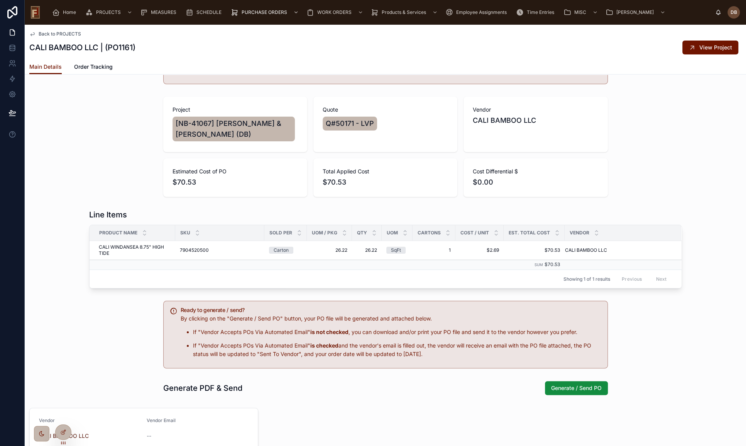
click at [66, 32] on span "Back to PROJECTS" at bounding box center [60, 34] width 42 height 6
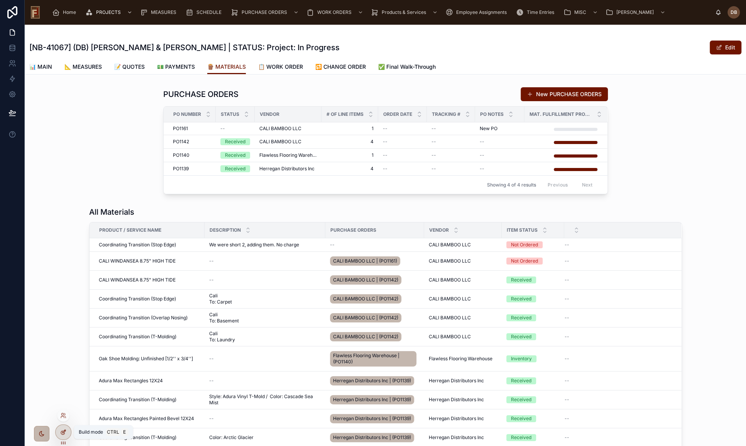
click at [61, 428] on div at bounding box center [63, 431] width 15 height 15
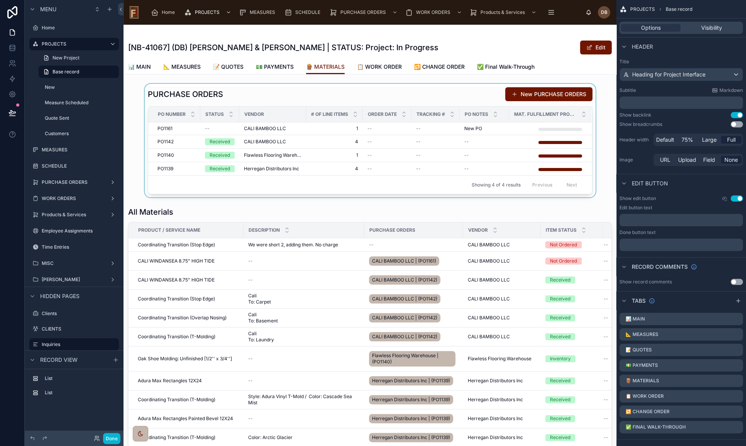
click at [309, 92] on div at bounding box center [369, 140] width 493 height 113
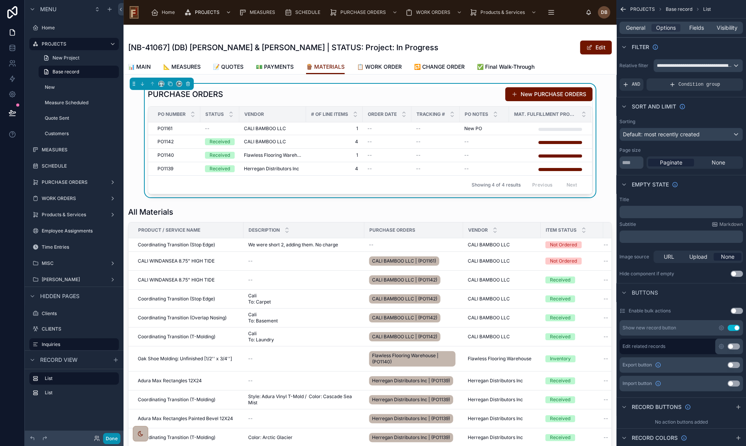
click at [114, 437] on button "Done" at bounding box center [111, 437] width 17 height 11
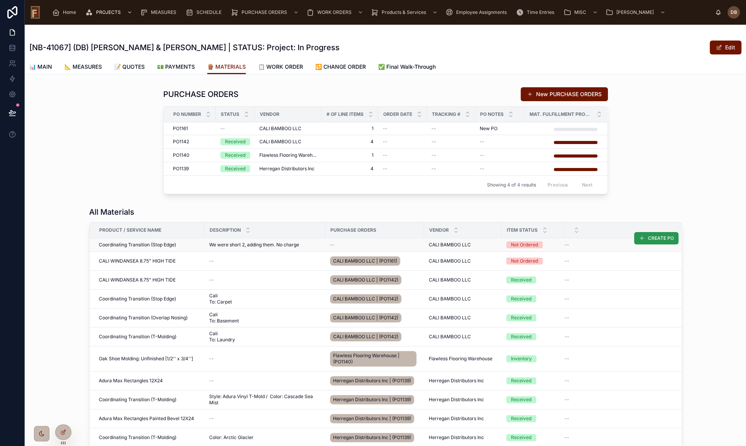
click at [656, 236] on span "CREATE PO" at bounding box center [661, 238] width 26 height 6
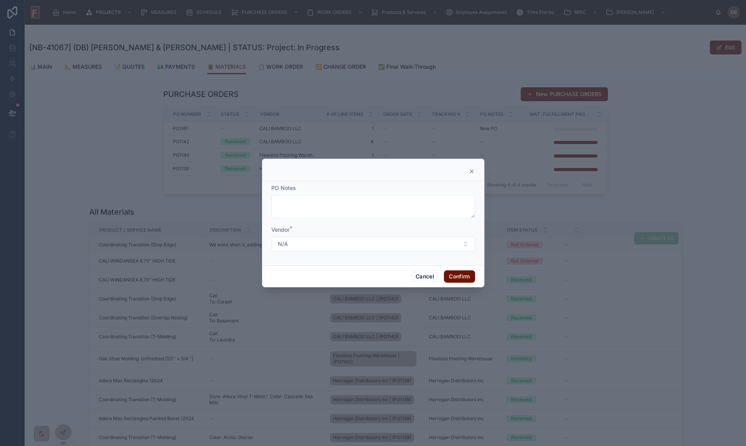
click at [472, 169] on icon at bounding box center [471, 171] width 6 height 6
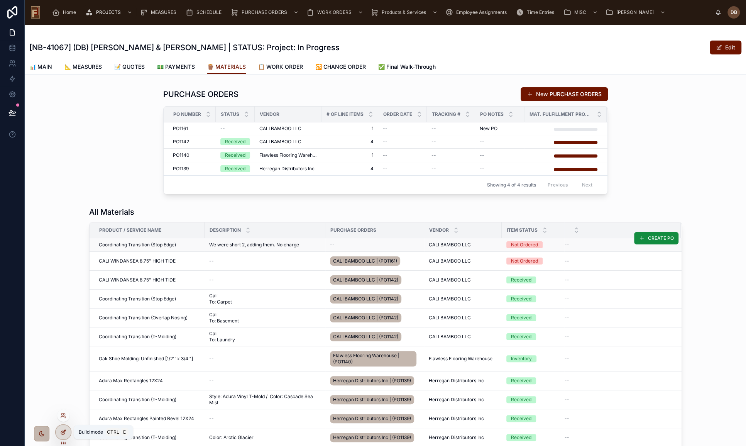
click at [63, 429] on icon at bounding box center [63, 432] width 6 height 6
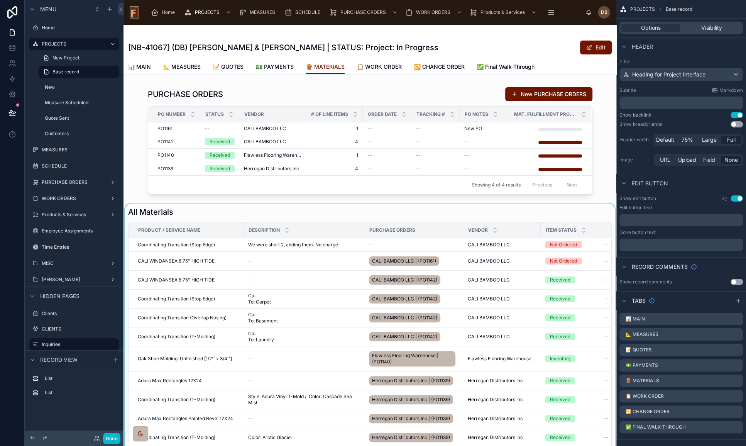
click at [482, 205] on div at bounding box center [369, 335] width 493 height 265
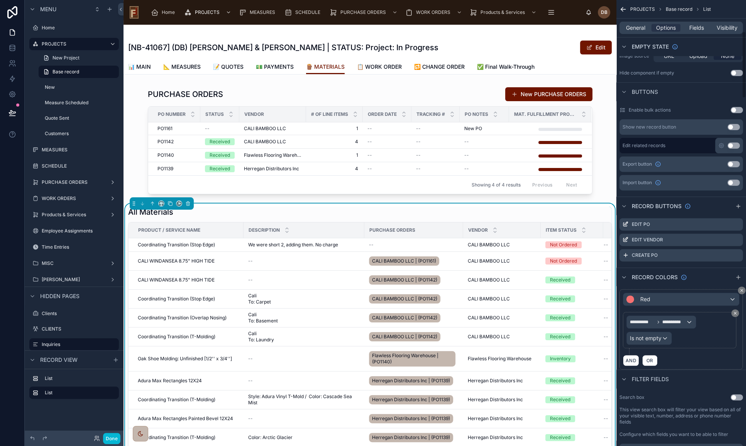
scroll to position [210, 0]
click at [735, 253] on icon "scrollable content" at bounding box center [736, 255] width 6 height 6
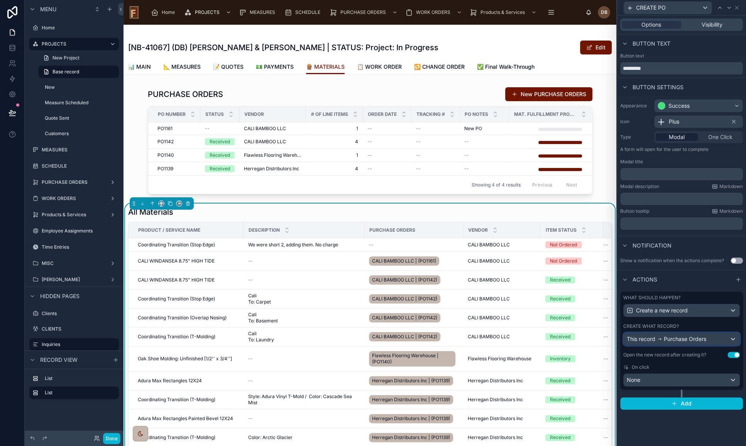
click at [679, 337] on span "Purchase Orders" at bounding box center [685, 339] width 42 height 8
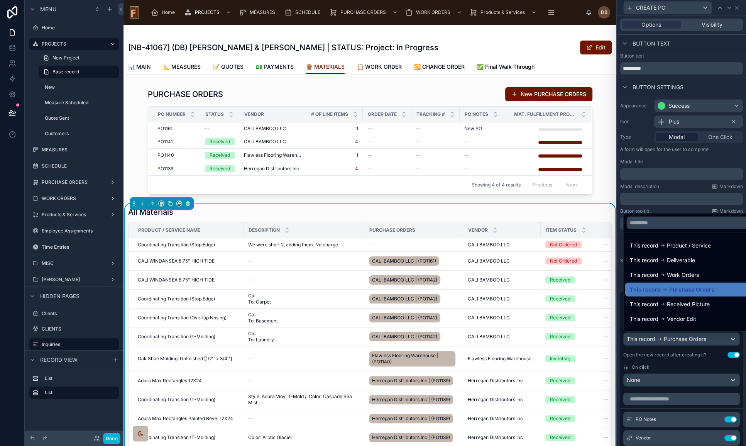
click at [679, 337] on div at bounding box center [681, 223] width 129 height 446
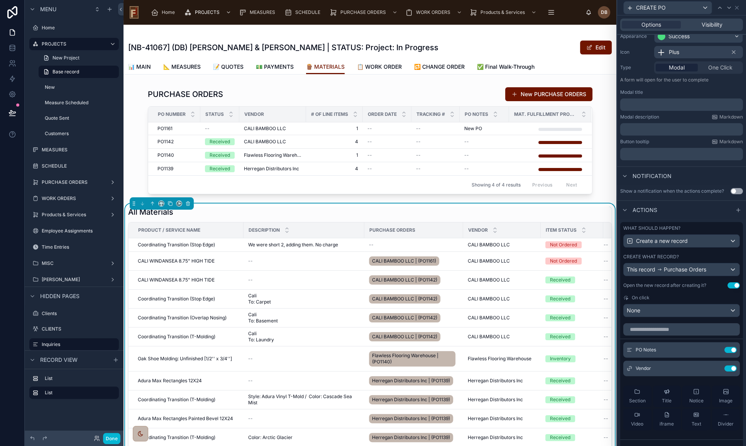
scroll to position [70, 0]
click at [730, 284] on button "Use setting" at bounding box center [733, 285] width 12 height 6
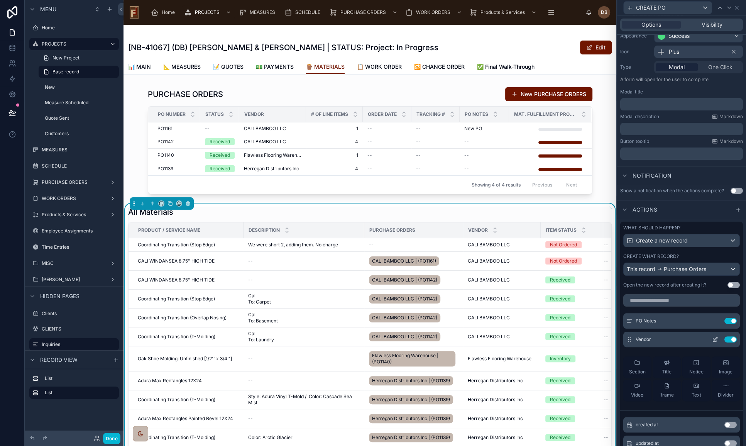
click at [712, 339] on icon at bounding box center [715, 339] width 6 height 6
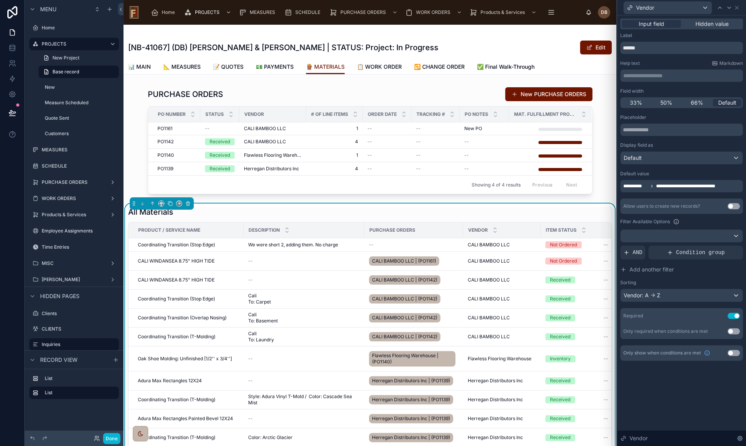
click at [675, 184] on span "**********" at bounding box center [690, 186] width 70 height 6
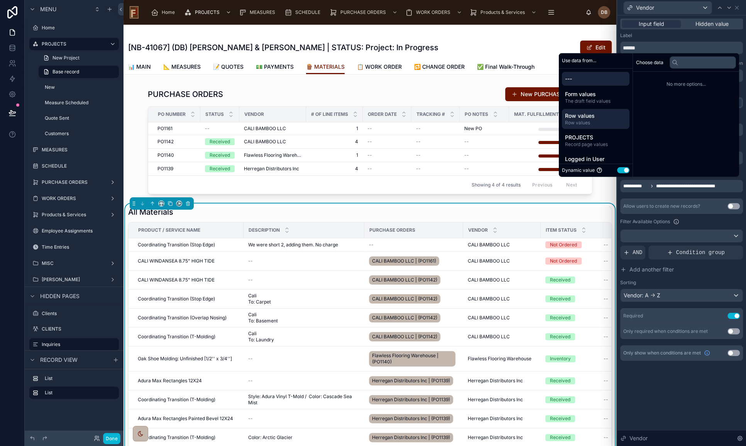
click at [594, 113] on span "Row values" at bounding box center [595, 116] width 61 height 8
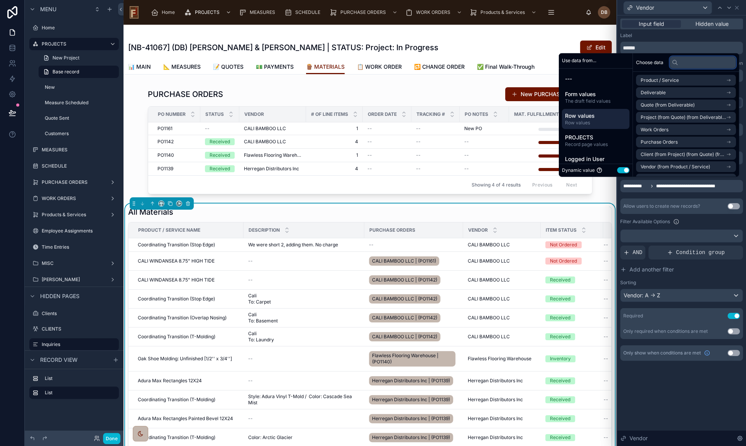
click at [698, 62] on input "text" at bounding box center [702, 62] width 66 height 12
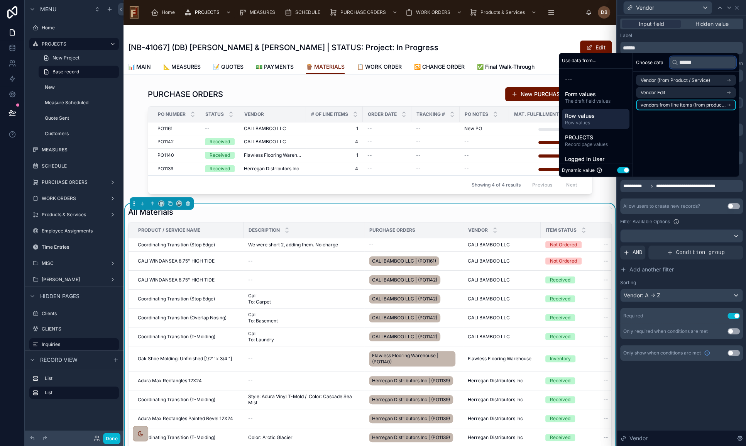
type input "******"
click at [663, 106] on span "vendors from line items (from products & services) collection" at bounding box center [682, 105] width 85 height 6
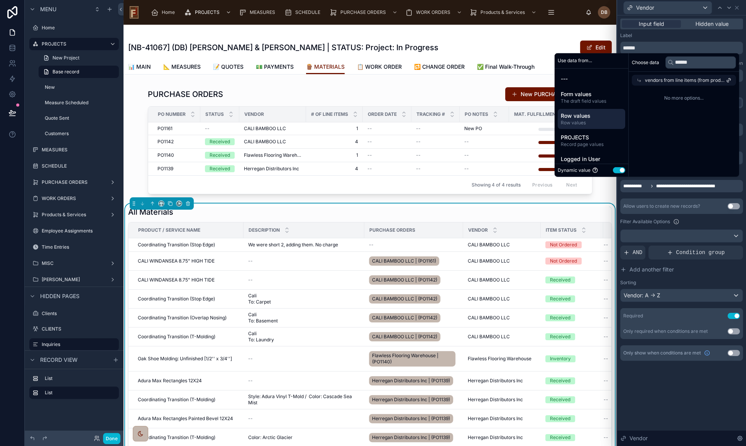
click at [668, 79] on span "vendors from line items (from products & services) collection" at bounding box center [685, 80] width 81 height 6
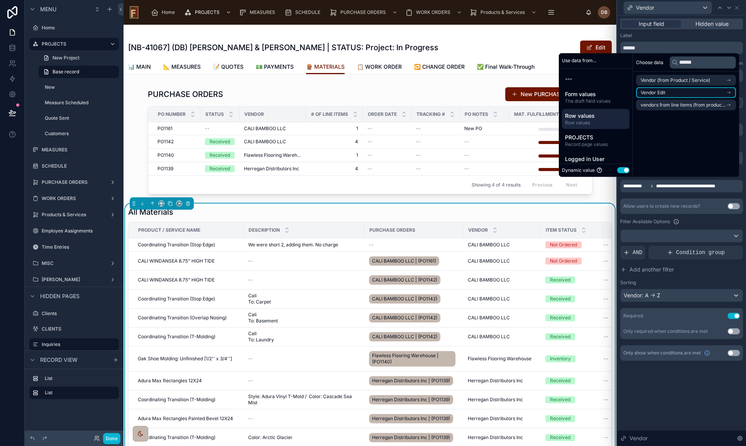
click at [670, 91] on li "Vendor Edit" at bounding box center [686, 92] width 100 height 11
click at [660, 79] on span "Vendor Edit" at bounding box center [661, 80] width 25 height 6
click at [689, 392] on div "**********" at bounding box center [681, 230] width 129 height 430
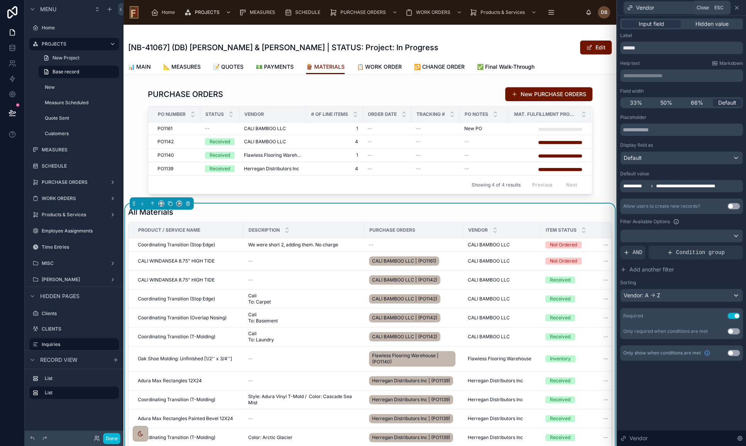
click at [736, 8] on icon at bounding box center [736, 7] width 3 height 3
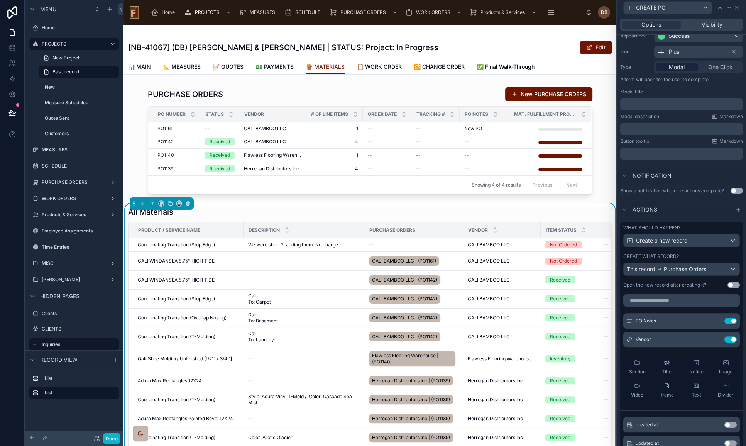
scroll to position [140, 0]
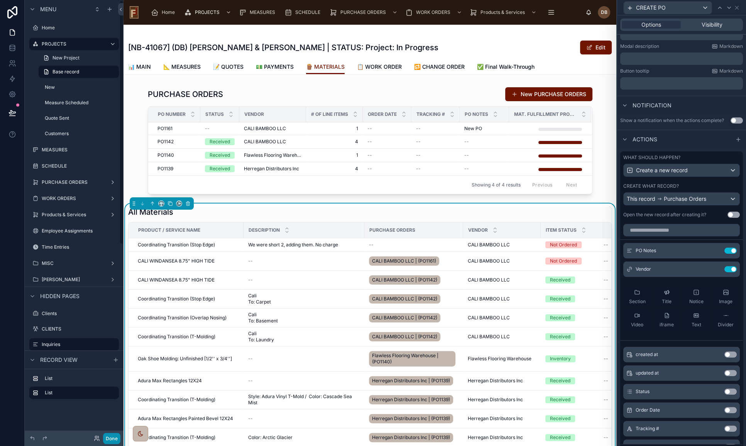
click at [108, 439] on button "Done" at bounding box center [111, 437] width 17 height 11
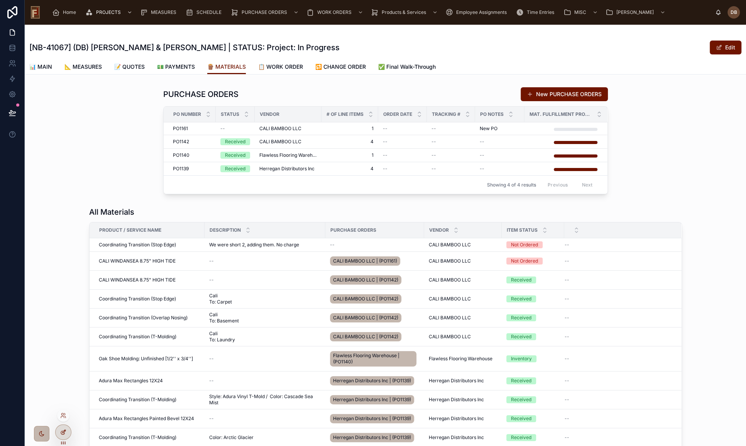
click at [64, 433] on icon at bounding box center [63, 432] width 6 height 6
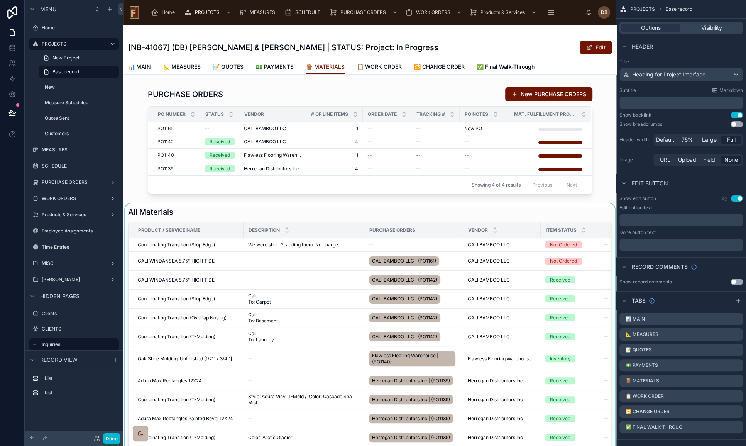
click at [288, 243] on div at bounding box center [369, 335] width 493 height 265
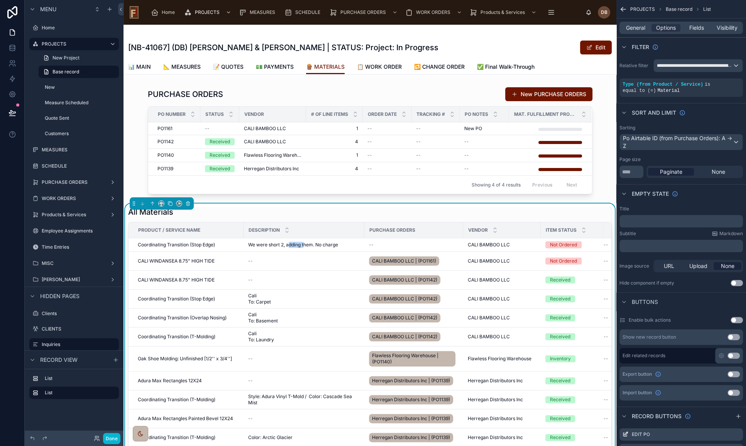
click at [288, 243] on span "We were short 2, adding them. No charge" at bounding box center [293, 245] width 90 height 6
copy div "We were short 2, adding them. No charge We were short 2, adding them. No charge"
click at [111, 440] on button "Done" at bounding box center [111, 437] width 17 height 11
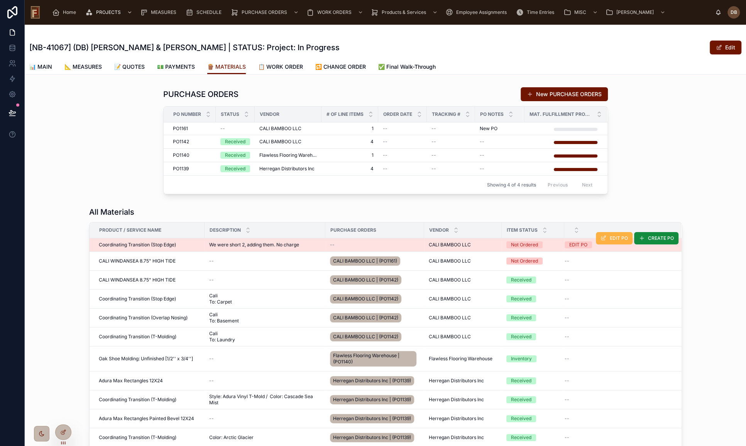
click at [616, 238] on span "EDIT PO" at bounding box center [619, 238] width 18 height 6
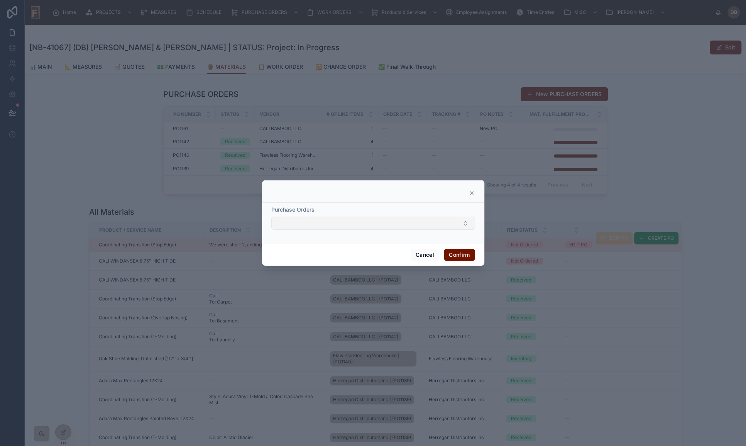
click at [339, 221] on button "Select Button" at bounding box center [373, 222] width 204 height 13
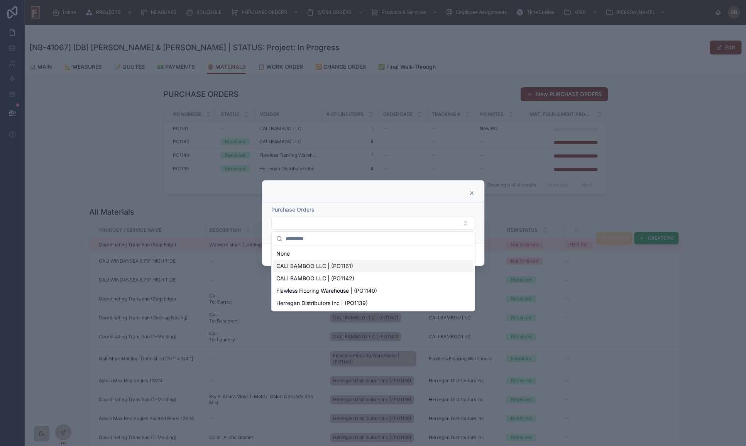
click at [365, 268] on div "CALI BAMBOO LLC | (PO1161)" at bounding box center [373, 266] width 200 height 12
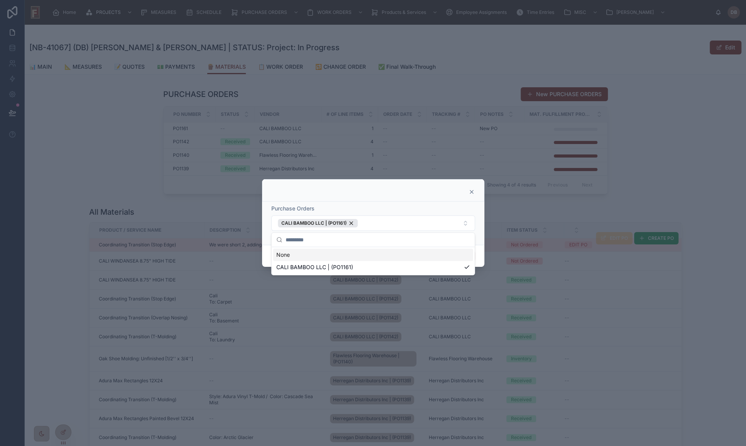
click at [389, 199] on div at bounding box center [373, 190] width 222 height 22
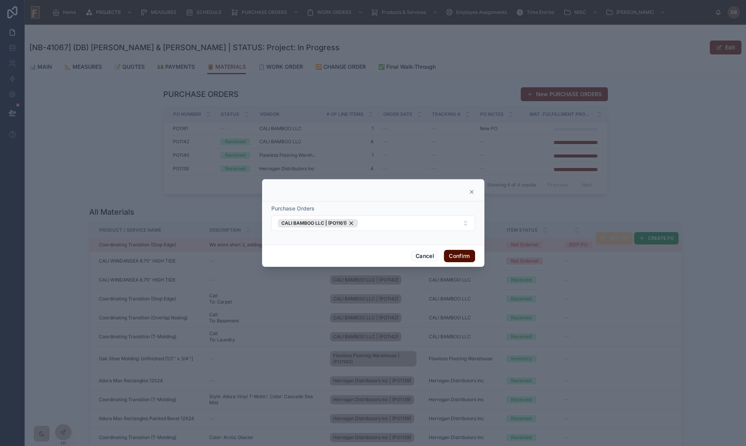
click at [460, 255] on button "Confirm" at bounding box center [459, 256] width 31 height 12
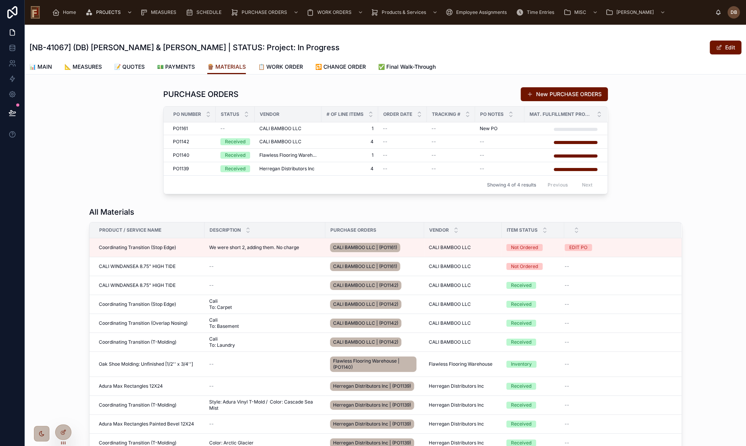
click at [562, 204] on div "All Materials Product / Service Name Description Purchase Orders Vendor Item St…" at bounding box center [385, 338] width 721 height 270
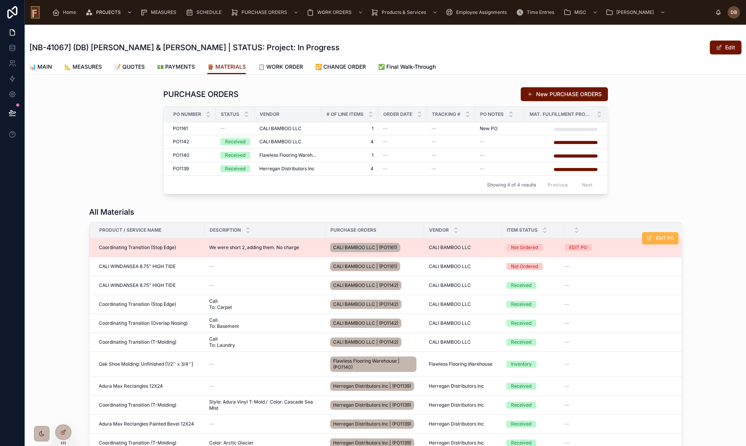
click at [650, 240] on button "EDIT PO" at bounding box center [660, 238] width 37 height 12
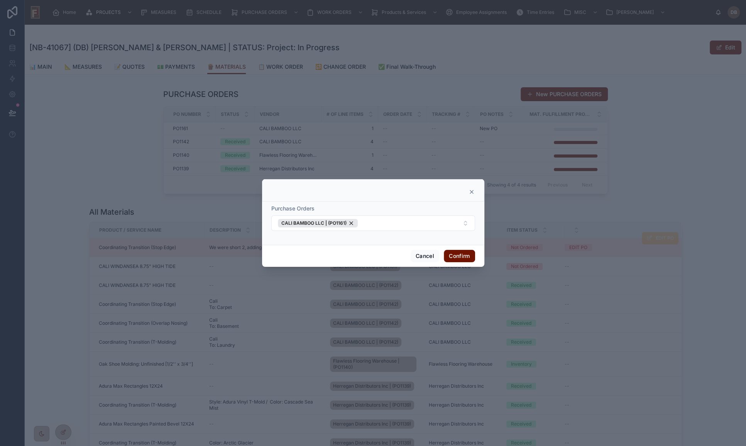
click at [471, 191] on icon at bounding box center [471, 191] width 3 height 3
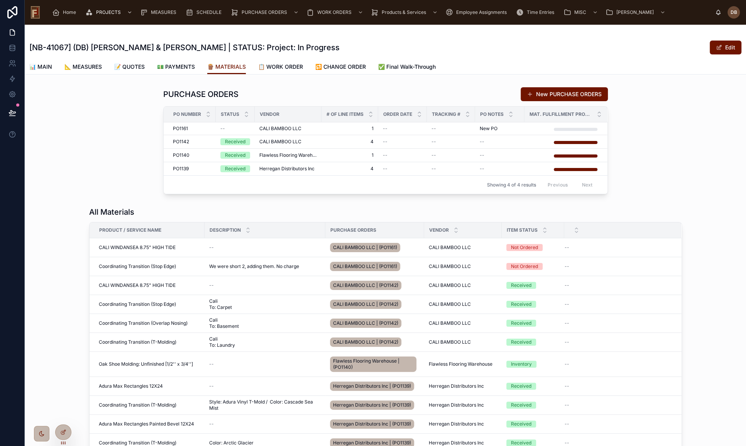
click at [367, 204] on div "All Materials Product / Service Name Description Purchase Orders Vendor Item St…" at bounding box center [385, 338] width 721 height 270
click at [289, 127] on span "CALI BAMBOO LLC" at bounding box center [280, 128] width 42 height 6
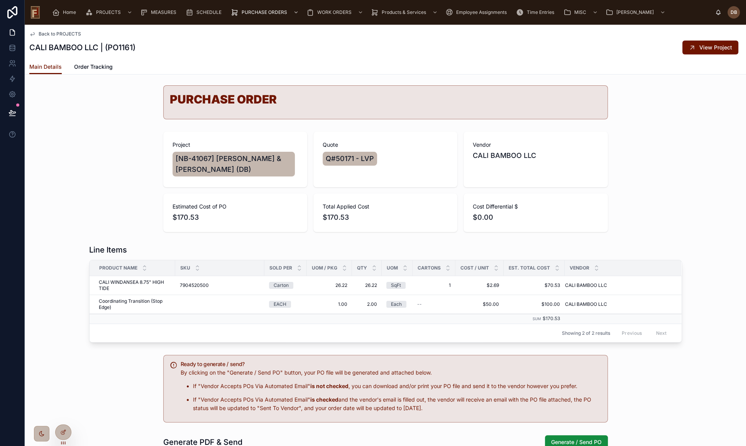
scroll to position [70, 0]
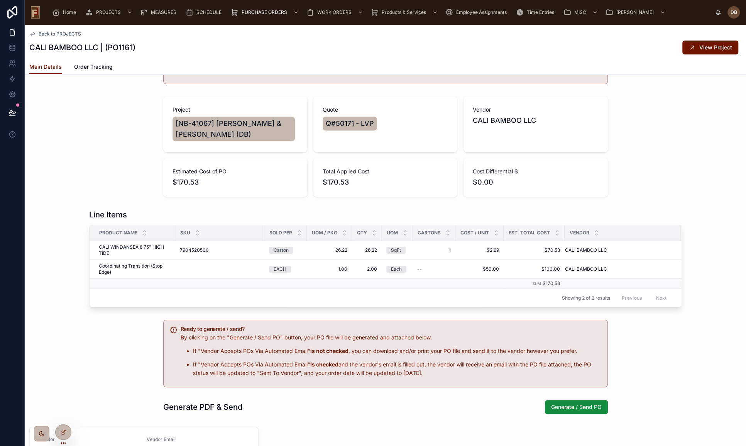
click at [182, 181] on span "$170.53" at bounding box center [234, 182] width 125 height 11
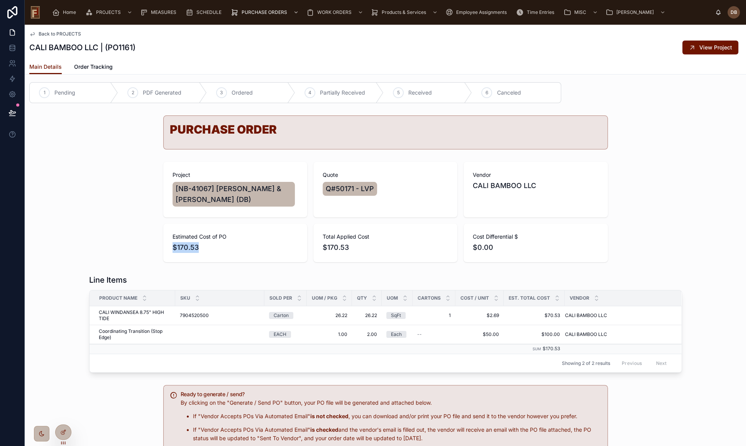
scroll to position [0, 0]
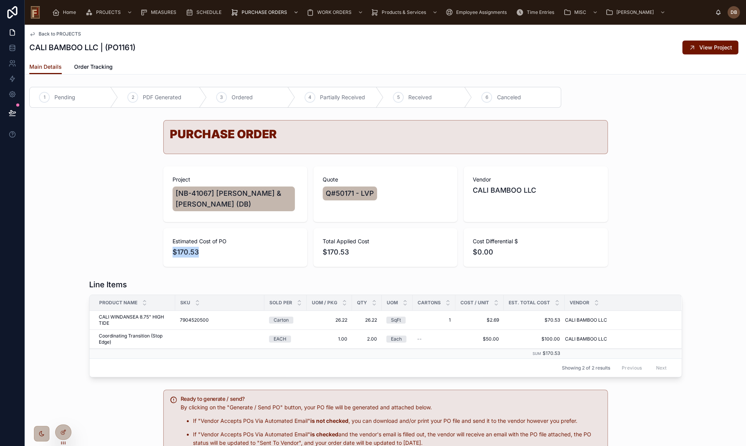
click at [60, 31] on span "Back to PROJECTS" at bounding box center [60, 34] width 42 height 6
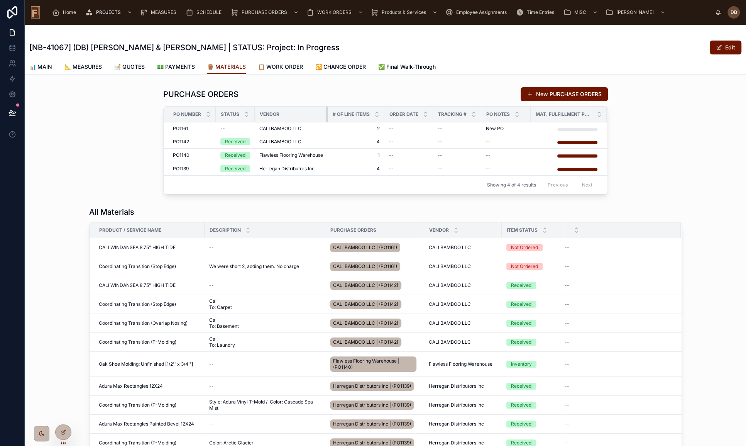
drag, startPoint x: 316, startPoint y: 113, endPoint x: 328, endPoint y: 113, distance: 11.2
click at [328, 113] on tr "PO Number Status Vendor # Of Line Items Order Date Tracking # PO Notes Mat. Ful…" at bounding box center [386, 114] width 444 height 16
drag, startPoint x: 381, startPoint y: 113, endPoint x: 348, endPoint y: 119, distance: 33.7
click at [358, 117] on th "# Of Line Items" at bounding box center [356, 114] width 57 height 16
click at [270, 127] on span "CALI BAMBOO LLC" at bounding box center [280, 128] width 42 height 6
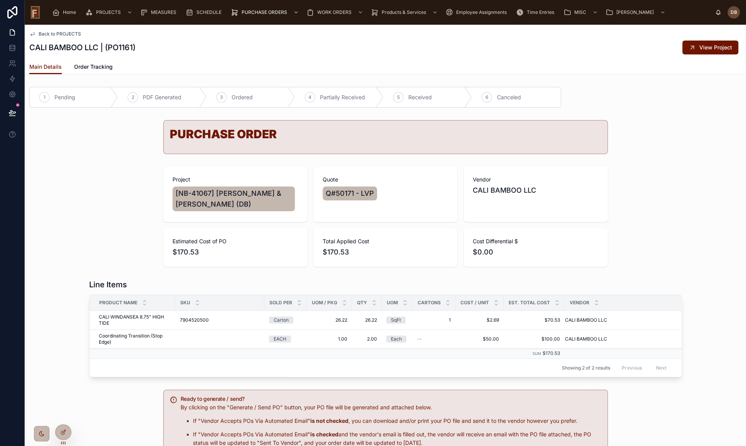
click at [115, 165] on div "Project [NB-41067] Theresa & Pat Needham (DB) Quote Q#50171 - LVP Vendor CALI B…" at bounding box center [385, 216] width 721 height 106
click at [61, 34] on span "Back to PROJECTS" at bounding box center [60, 34] width 42 height 6
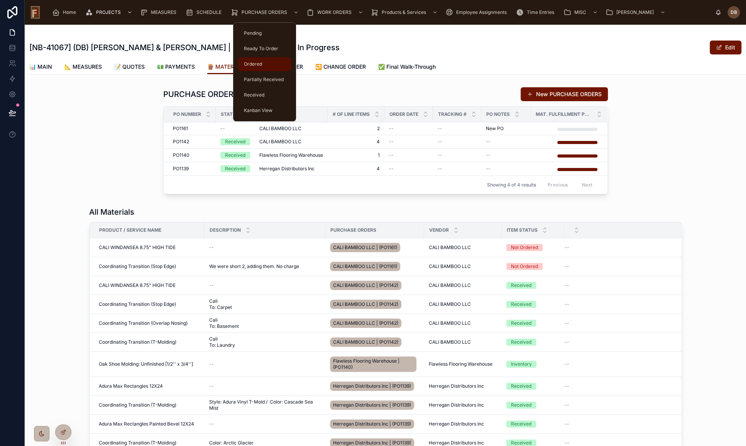
click at [262, 64] on span "Ordered" at bounding box center [253, 64] width 18 height 6
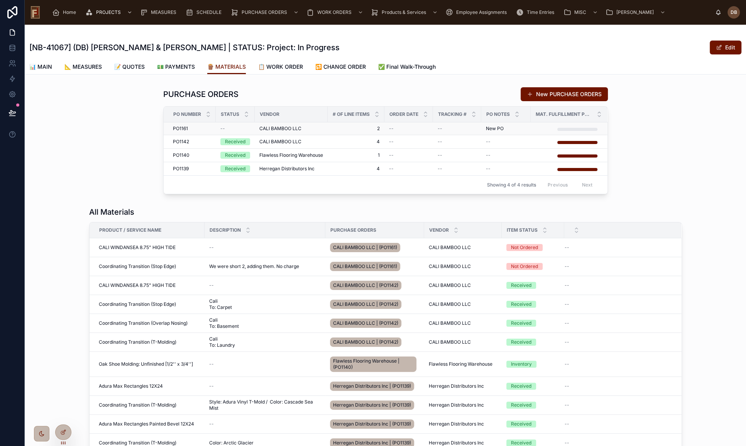
click at [271, 127] on span "CALI BAMBOO LLC" at bounding box center [280, 128] width 42 height 6
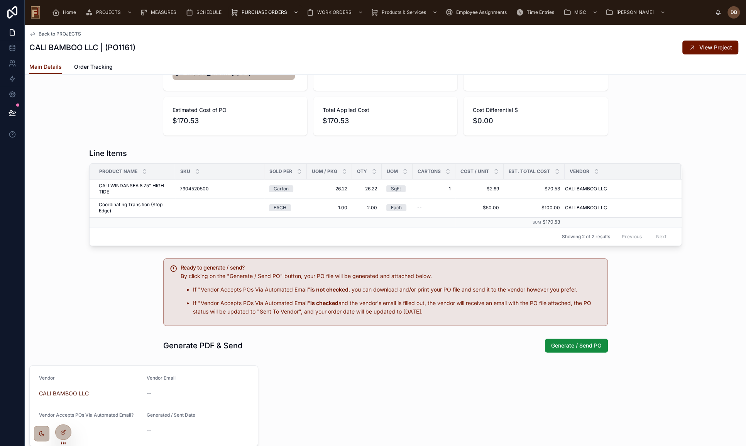
scroll to position [140, 0]
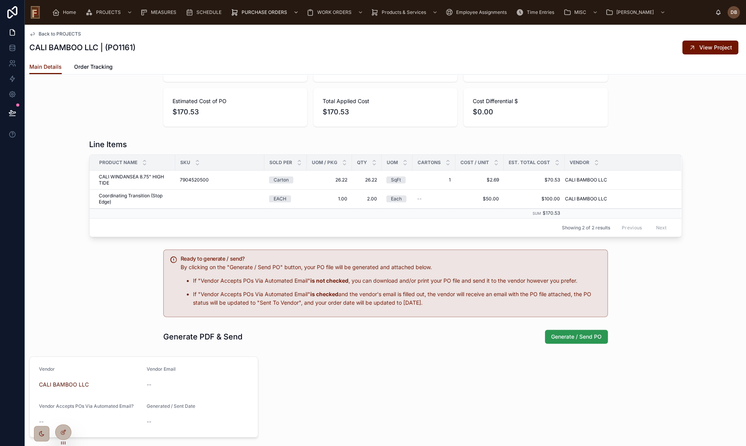
click at [582, 333] on span "Generate / Send PO" at bounding box center [576, 337] width 51 height 8
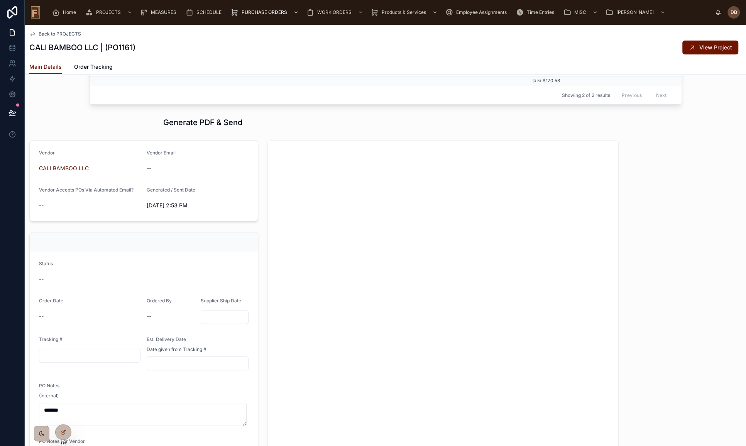
scroll to position [351, 0]
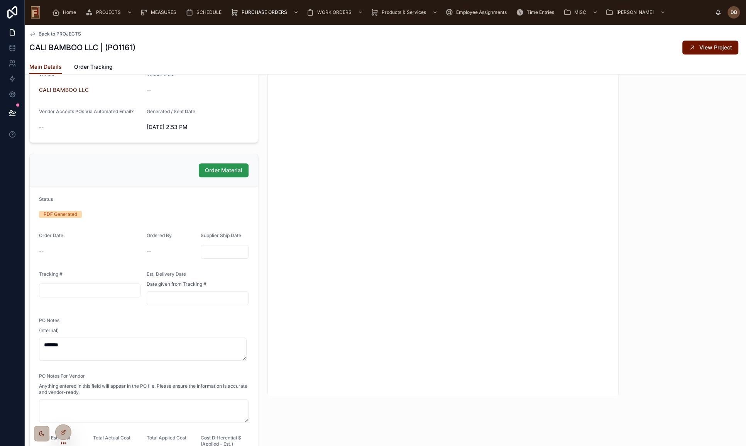
click at [221, 169] on span "Order Material" at bounding box center [223, 170] width 37 height 8
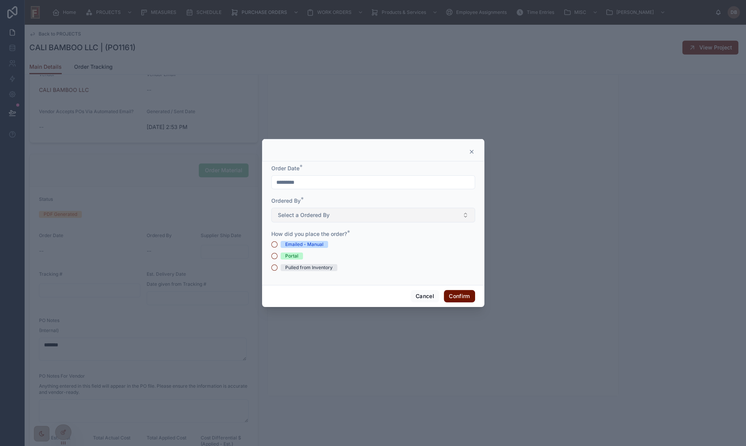
click at [338, 214] on button "Select a Ordered By" at bounding box center [373, 215] width 204 height 15
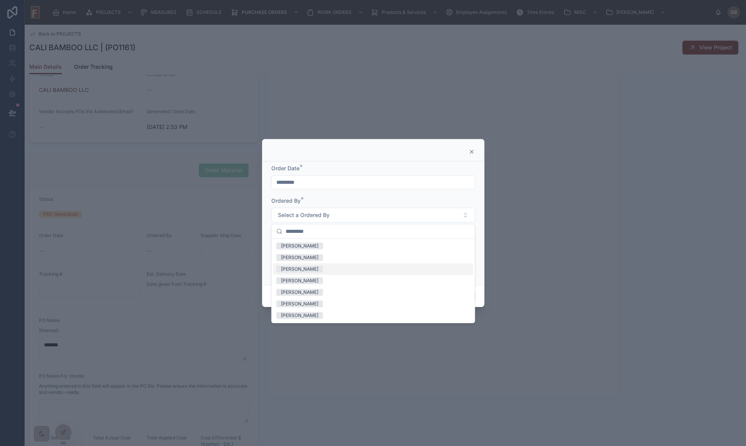
click at [301, 269] on div "Emily" at bounding box center [373, 269] width 200 height 12
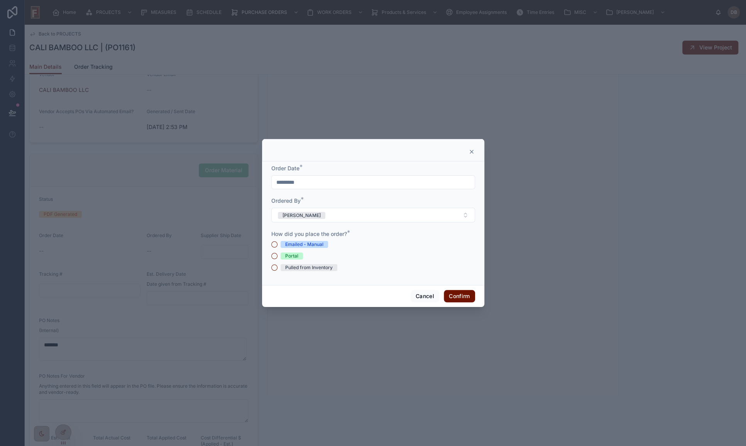
click at [312, 243] on div "Emailed - Manual" at bounding box center [304, 244] width 38 height 7
click at [277, 243] on button "Emailed - Manual" at bounding box center [274, 244] width 6 height 6
click at [324, 182] on input "*********" at bounding box center [373, 182] width 203 height 11
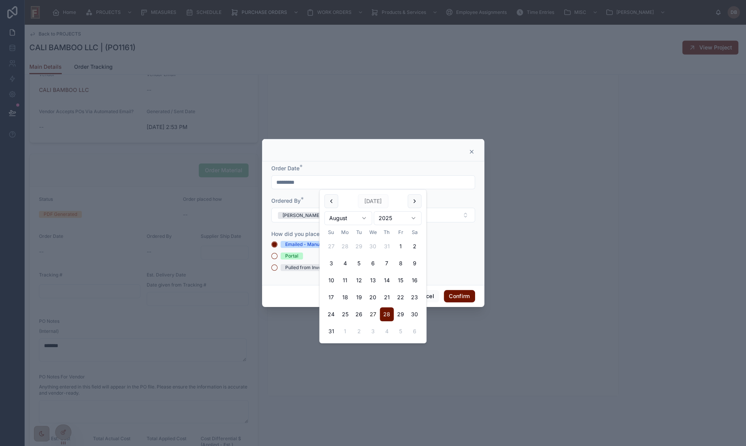
click at [372, 312] on button "27" at bounding box center [373, 314] width 14 height 14
type input "*********"
click at [456, 296] on button "Confirm" at bounding box center [459, 296] width 31 height 12
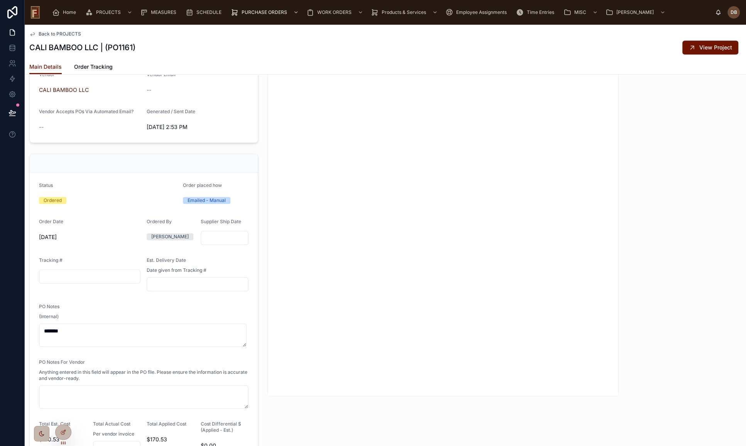
click at [215, 235] on input "text" at bounding box center [224, 237] width 47 height 11
click at [157, 192] on div "Status Ordered" at bounding box center [108, 194] width 138 height 24
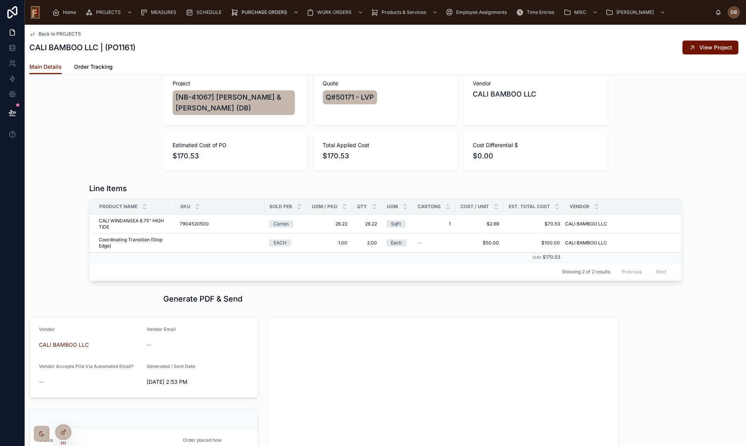
scroll to position [79, 0]
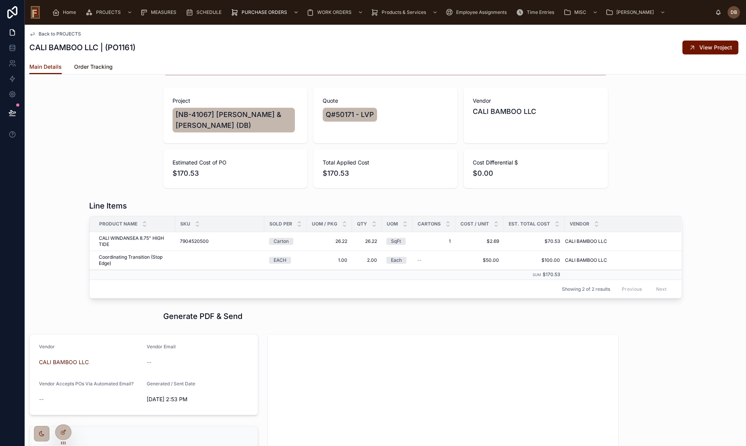
click at [103, 66] on span "Order Tracking" at bounding box center [93, 67] width 39 height 8
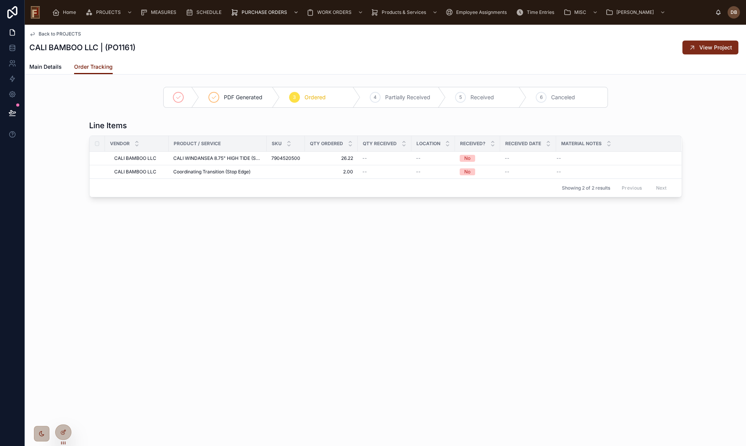
click at [710, 47] on span "View Project" at bounding box center [715, 48] width 33 height 8
click at [11, 111] on icon at bounding box center [12, 112] width 7 height 4
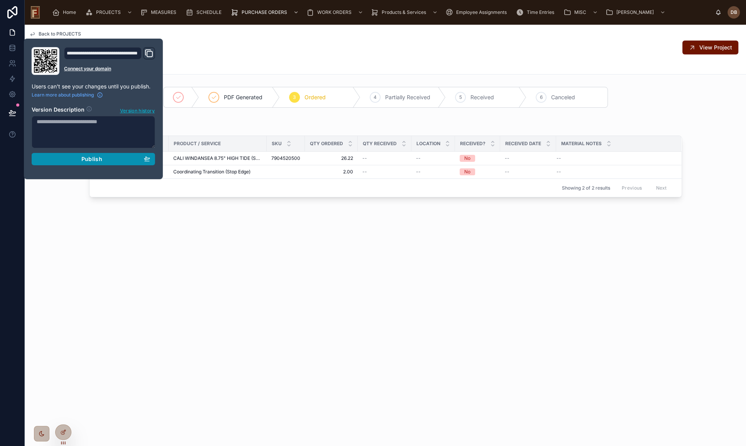
click at [92, 159] on span "Publish" at bounding box center [91, 158] width 21 height 7
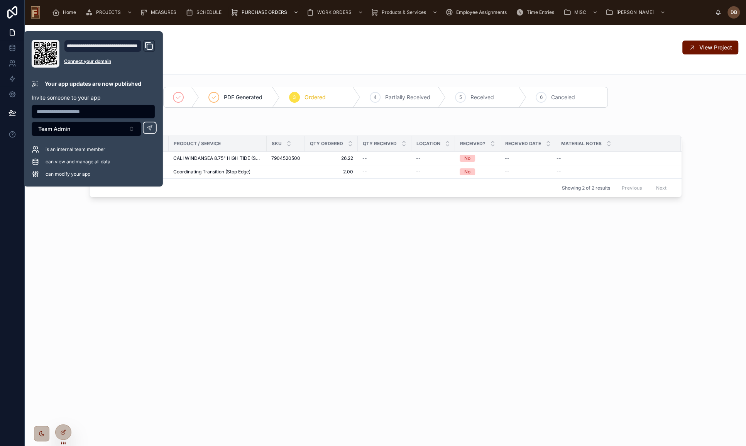
drag, startPoint x: 163, startPoint y: 244, endPoint x: 101, endPoint y: 394, distance: 162.1
click at [163, 245] on div "Back to PROJECTS CALI BAMBOO LLC | (PO1161) View Project Order Tracking Main De…" at bounding box center [385, 137] width 721 height 225
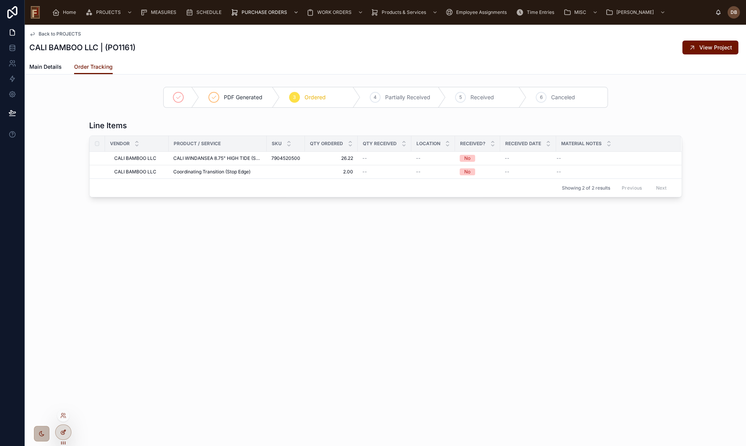
click at [63, 431] on icon at bounding box center [63, 430] width 3 height 3
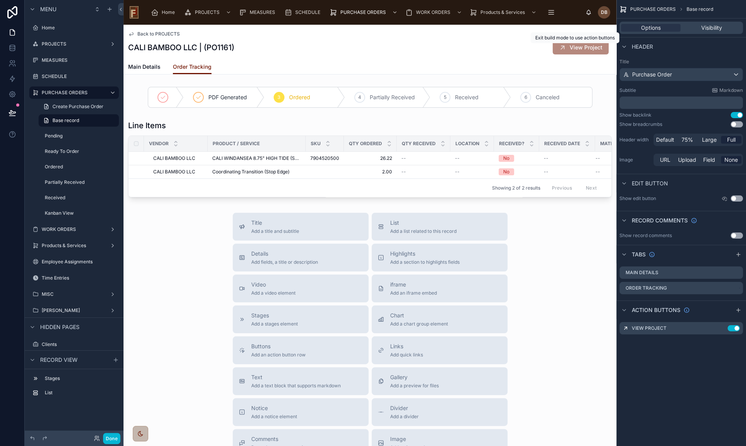
click at [535, 44] on div "CALI BAMBOO LLC | (PO1161) View Project" at bounding box center [369, 47] width 483 height 15
click at [720, 329] on icon "scrollable content" at bounding box center [721, 328] width 6 height 6
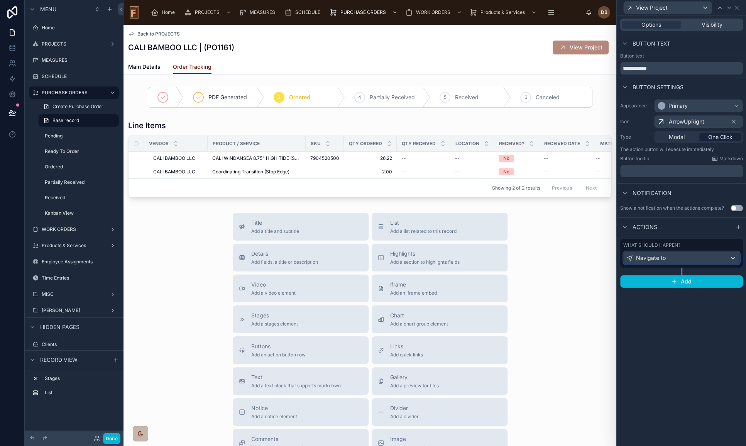
click at [683, 256] on div "Navigate to" at bounding box center [681, 258] width 116 height 12
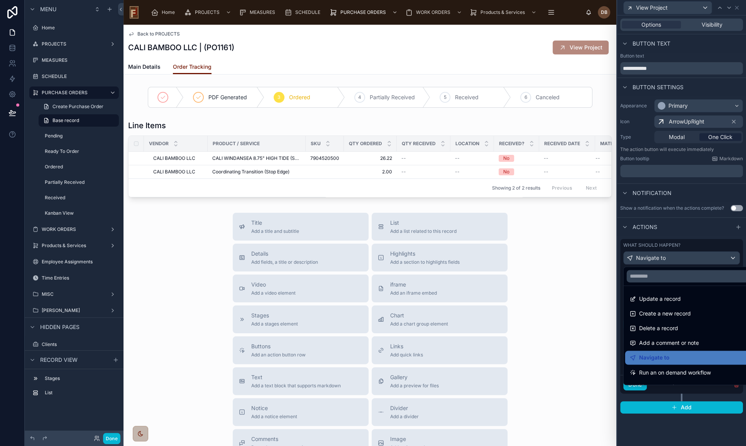
click at [683, 256] on div at bounding box center [681, 223] width 129 height 446
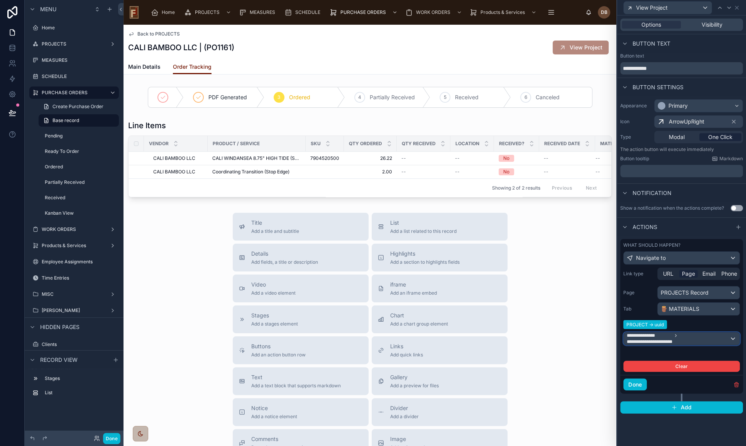
click at [692, 336] on span "**********" at bounding box center [678, 338] width 103 height 12
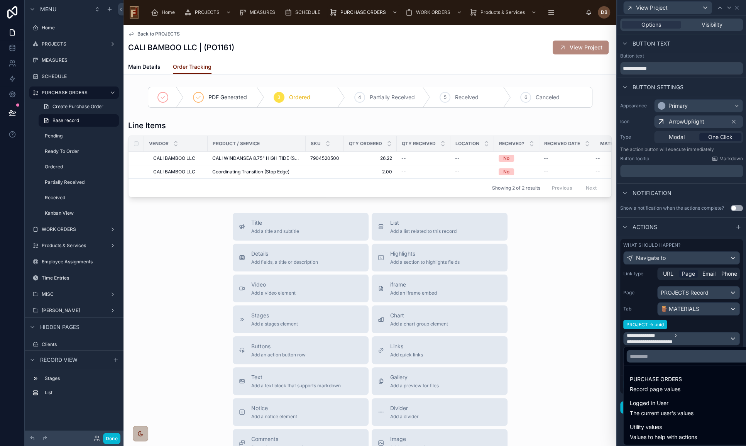
click at [692, 336] on div at bounding box center [681, 223] width 129 height 446
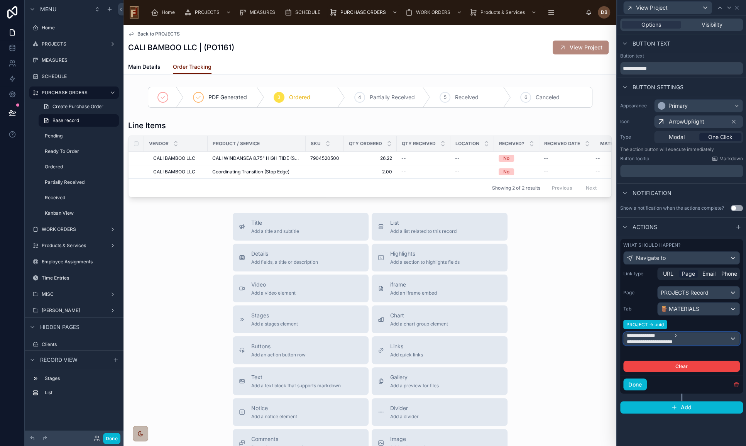
click at [688, 336] on span "**********" at bounding box center [678, 338] width 103 height 12
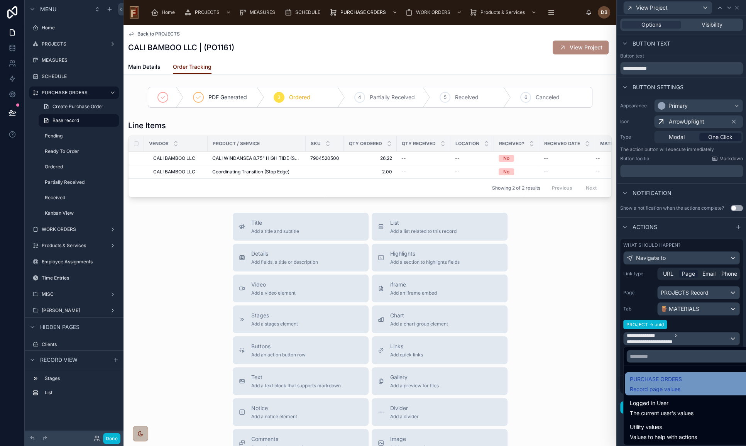
click at [703, 380] on div "PURCHASE ORDERS Record page values" at bounding box center [690, 383] width 121 height 19
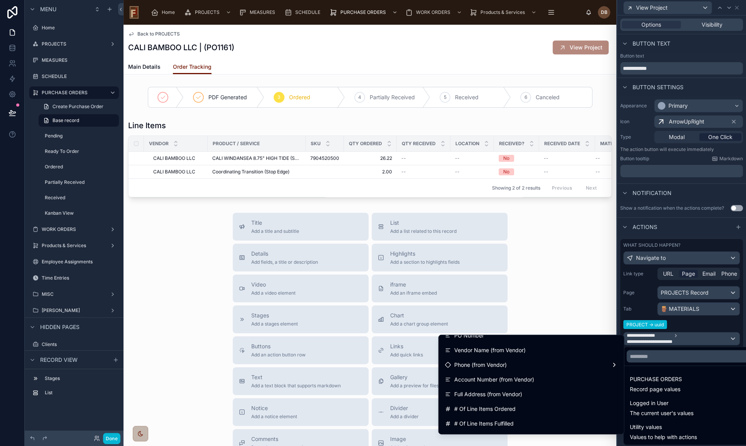
scroll to position [548, 0]
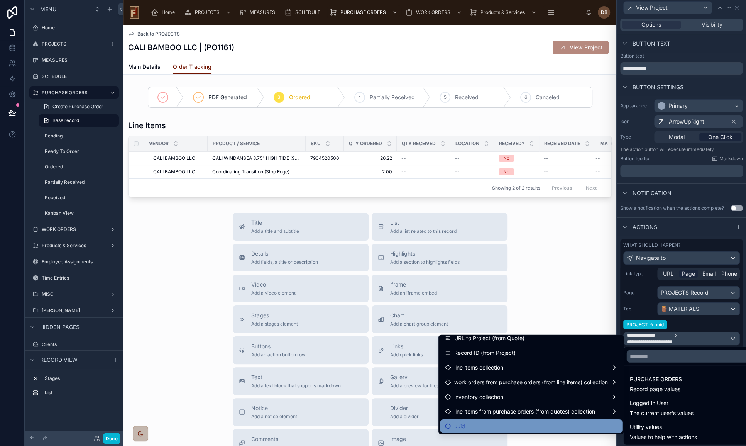
click at [481, 422] on div "uuid" at bounding box center [531, 425] width 173 height 9
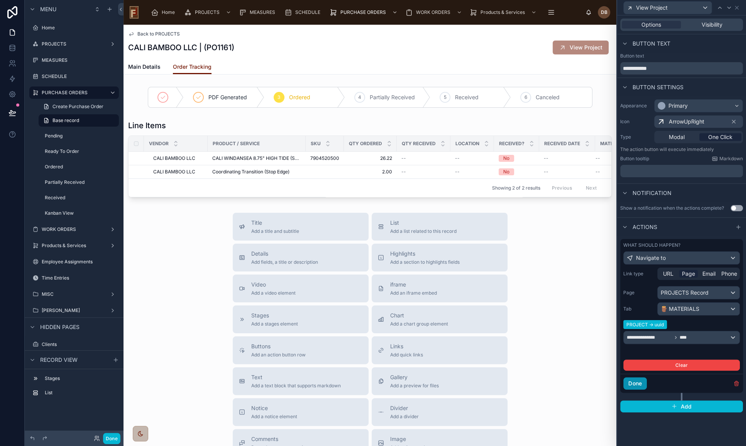
click at [640, 382] on button "Done" at bounding box center [635, 383] width 24 height 12
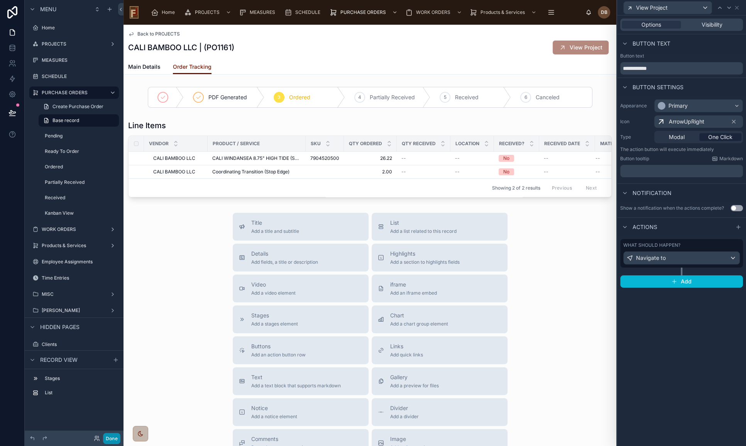
click at [109, 437] on button "Done" at bounding box center [111, 437] width 17 height 11
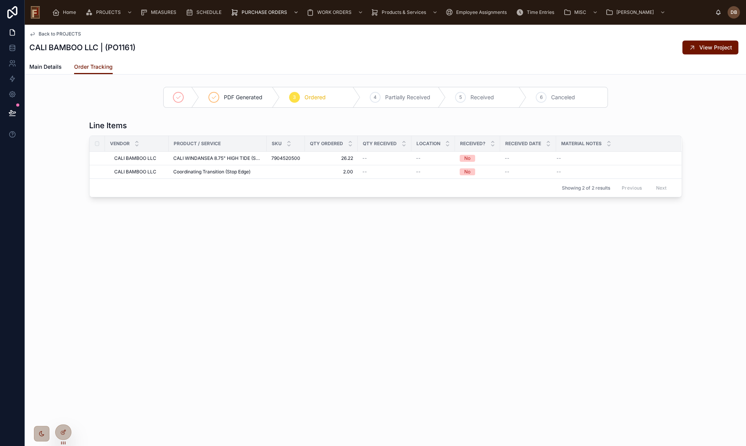
click at [50, 32] on span "Back to PROJECTS" at bounding box center [60, 34] width 42 height 6
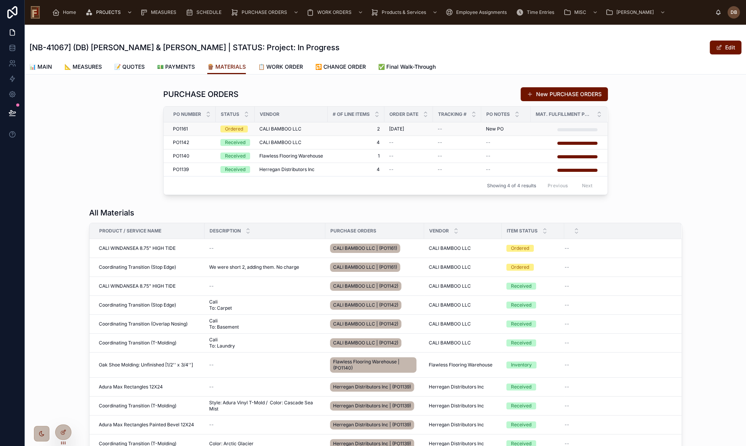
click at [276, 128] on span "CALI BAMBOO LLC" at bounding box center [280, 129] width 42 height 6
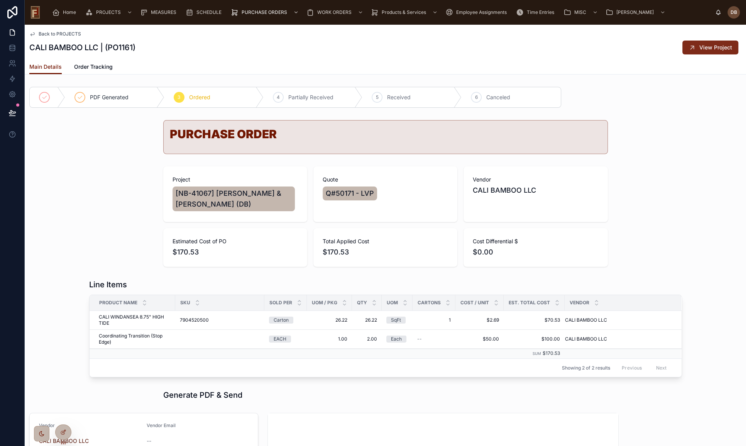
click at [699, 49] on span "View Project" at bounding box center [715, 48] width 33 height 8
click at [63, 432] on icon at bounding box center [63, 430] width 3 height 3
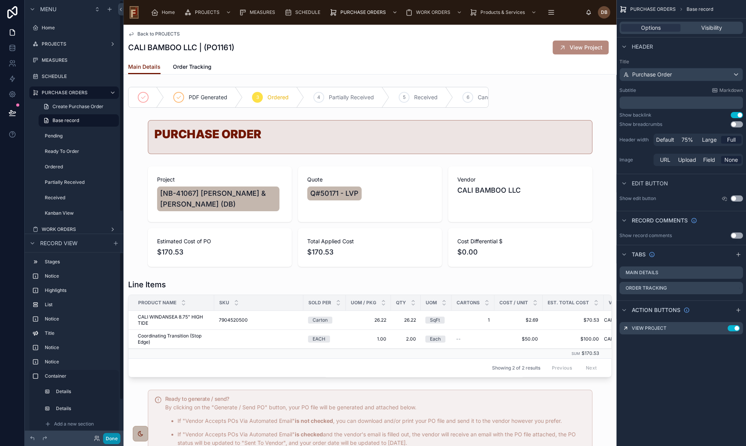
click at [109, 436] on button "Done" at bounding box center [111, 437] width 17 height 11
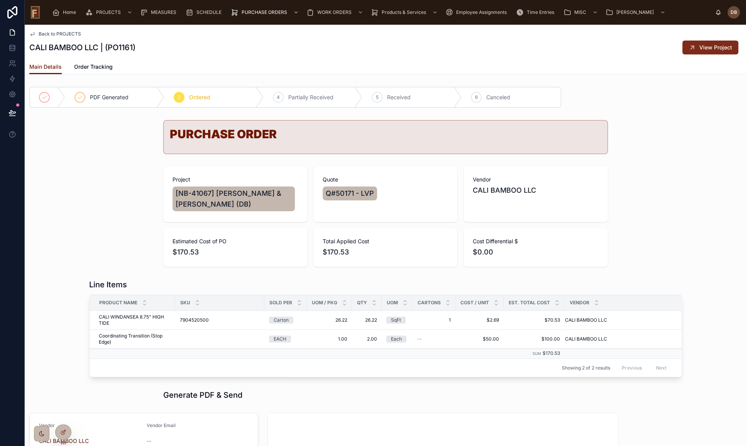
click at [700, 52] on button "View Project" at bounding box center [710, 48] width 56 height 14
click at [64, 433] on icon at bounding box center [62, 432] width 3 height 3
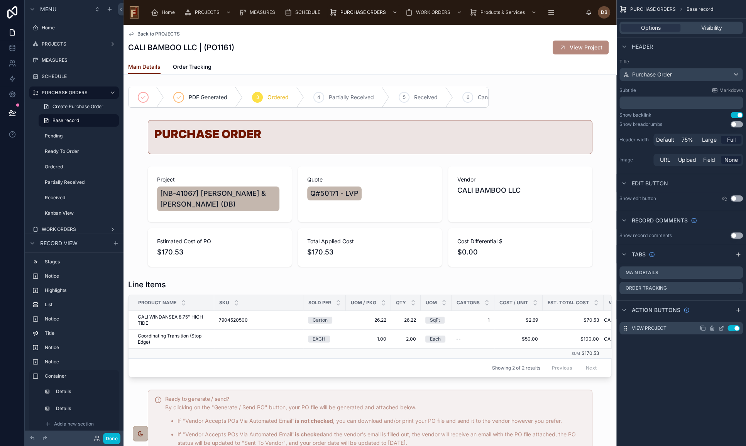
click at [721, 328] on icon "scrollable content" at bounding box center [721, 328] width 6 height 6
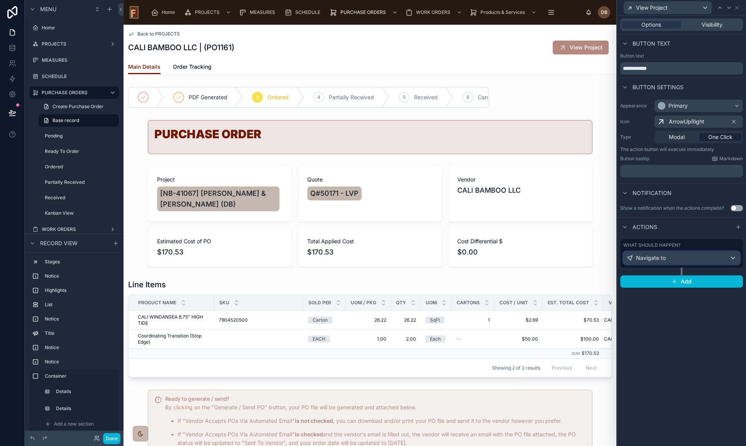
click at [673, 256] on div "Navigate to" at bounding box center [681, 258] width 116 height 12
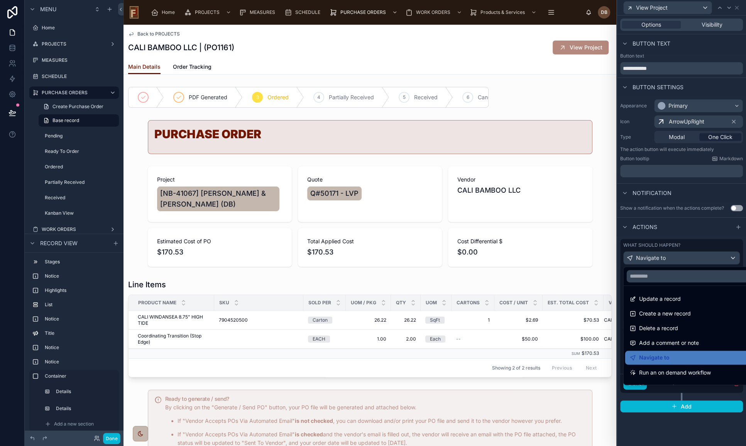
click at [673, 256] on div at bounding box center [681, 223] width 129 height 446
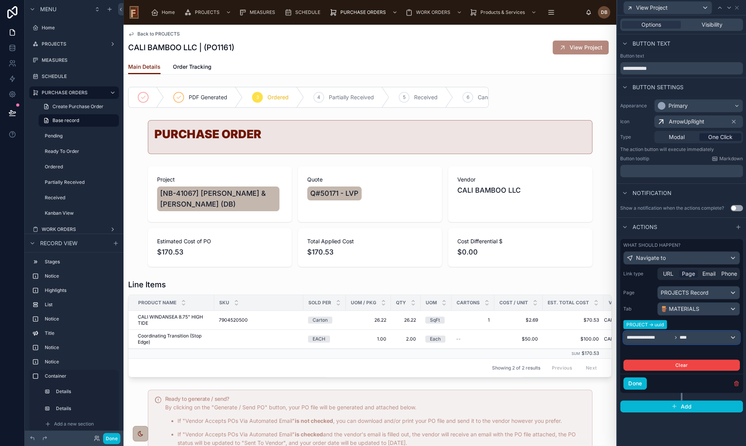
click at [667, 334] on span "**********" at bounding box center [649, 337] width 45 height 6
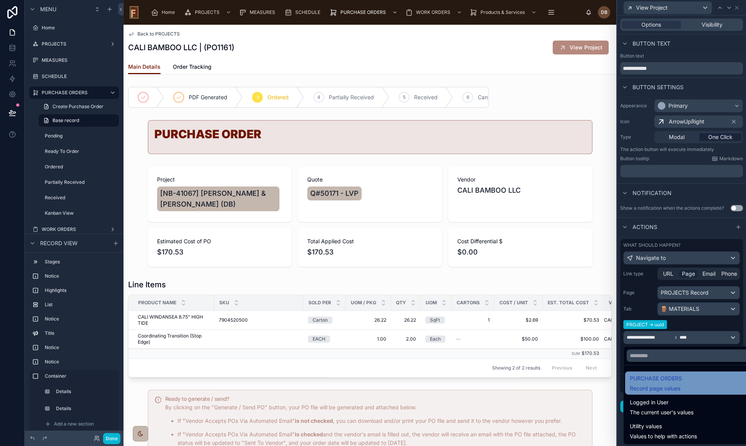
click at [706, 379] on div "PURCHASE ORDERS Record page values" at bounding box center [690, 382] width 121 height 19
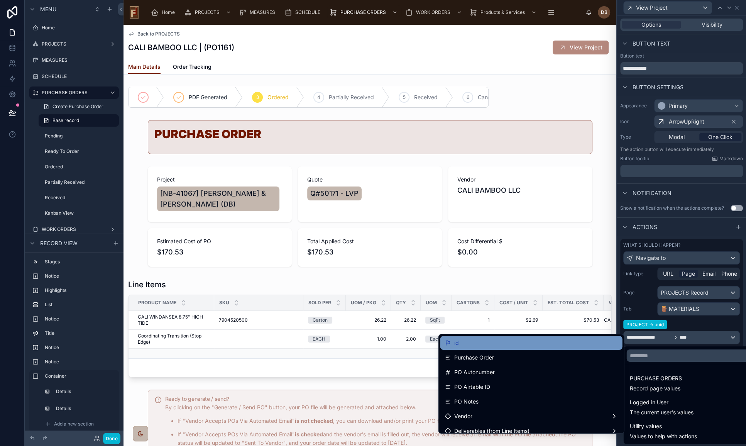
click at [495, 341] on div "id" at bounding box center [531, 342] width 173 height 9
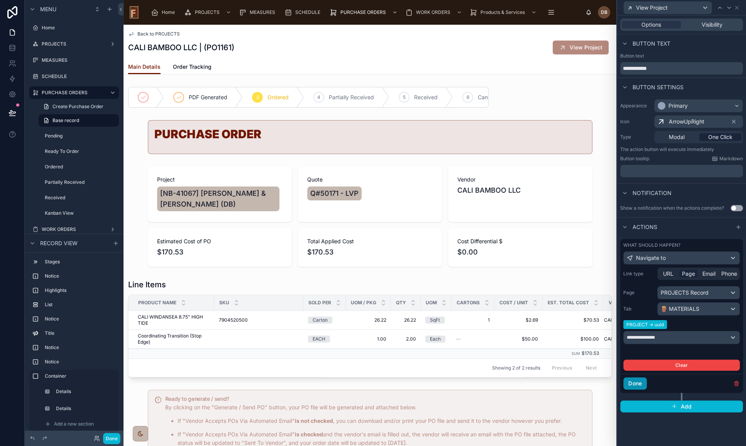
click at [635, 381] on button "Done" at bounding box center [635, 383] width 24 height 12
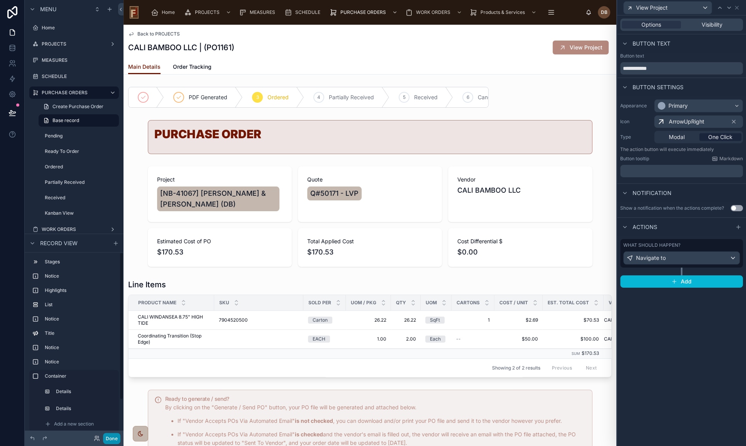
click at [116, 437] on button "Done" at bounding box center [111, 437] width 17 height 11
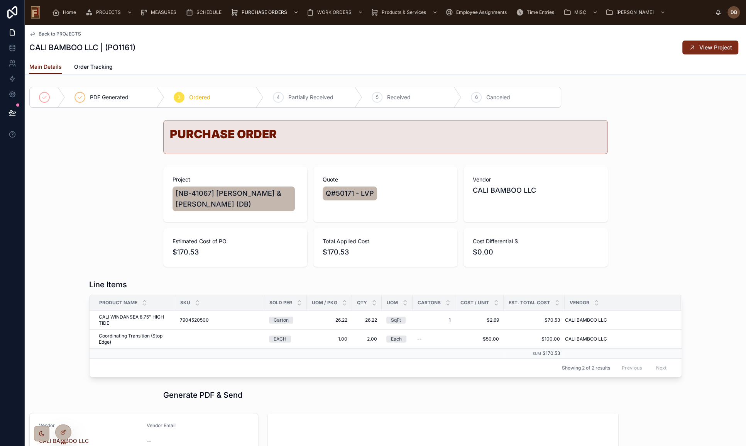
click at [694, 44] on button "View Project" at bounding box center [710, 48] width 56 height 14
click at [45, 33] on span "Back to PROJECTS" at bounding box center [60, 34] width 42 height 6
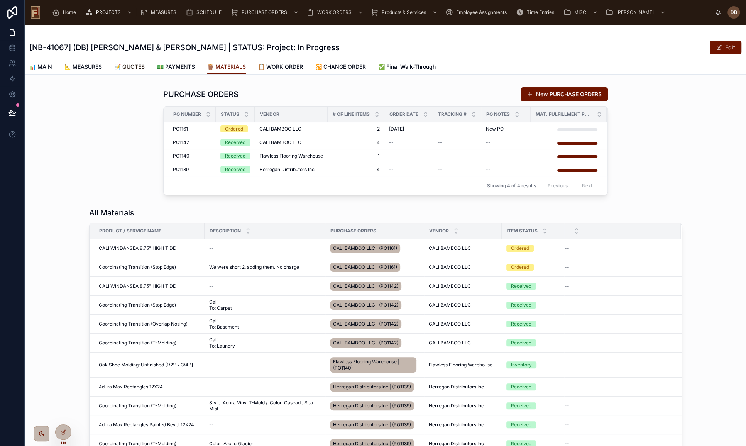
click at [134, 66] on span "📝 QUOTES" at bounding box center [129, 67] width 30 height 8
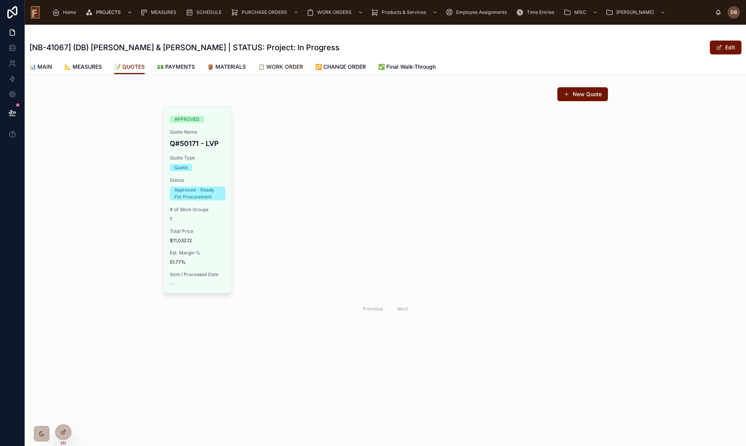
click at [294, 65] on span "📋 WORK ORDER" at bounding box center [280, 67] width 45 height 8
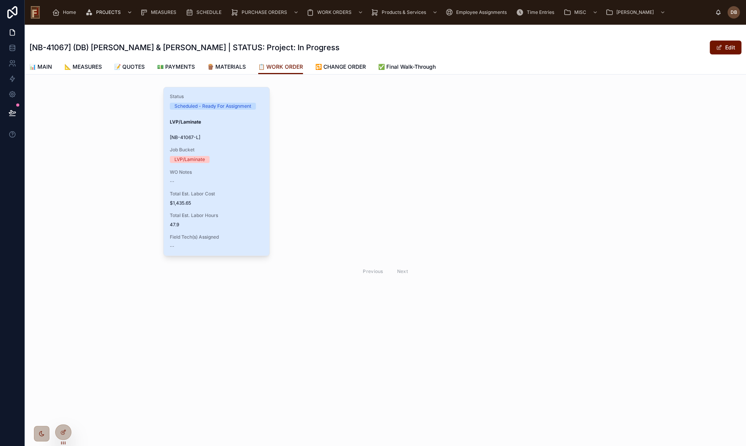
click at [224, 191] on span "Total Est. Labor Cost" at bounding box center [216, 194] width 93 height 6
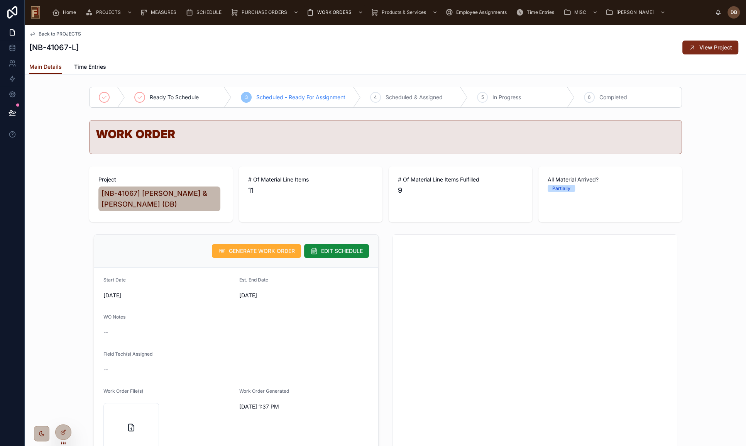
click at [711, 48] on span "View Project" at bounding box center [715, 48] width 33 height 8
click at [59, 432] on div at bounding box center [63, 431] width 15 height 15
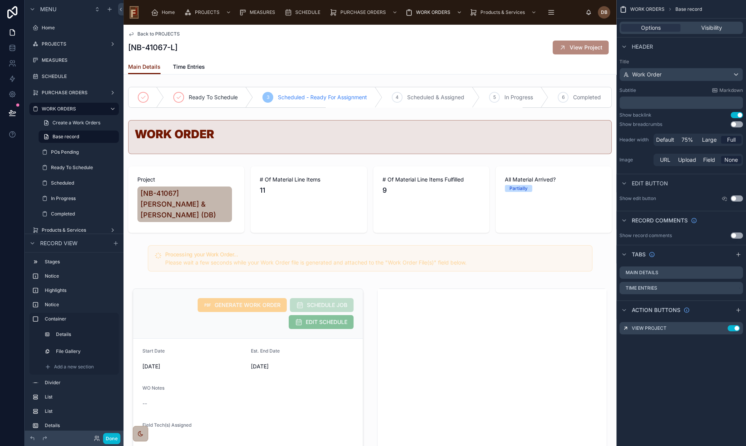
click at [506, 44] on div "[NB-41067-L] View Project" at bounding box center [369, 47] width 483 height 15
click at [721, 328] on icon "scrollable content" at bounding box center [721, 328] width 6 height 6
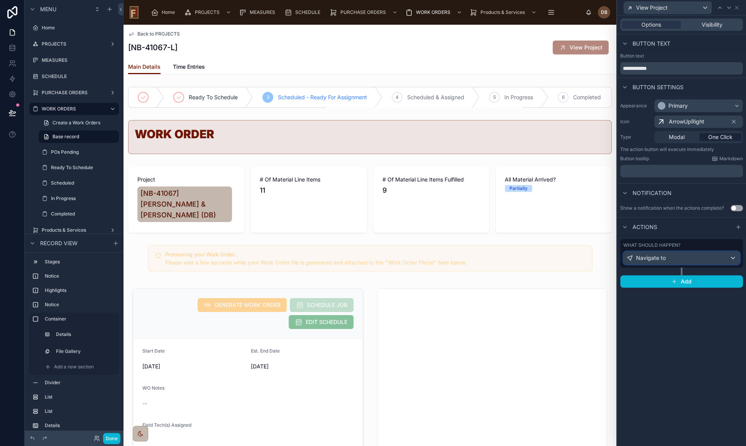
click at [668, 259] on div "Navigate to" at bounding box center [681, 258] width 116 height 12
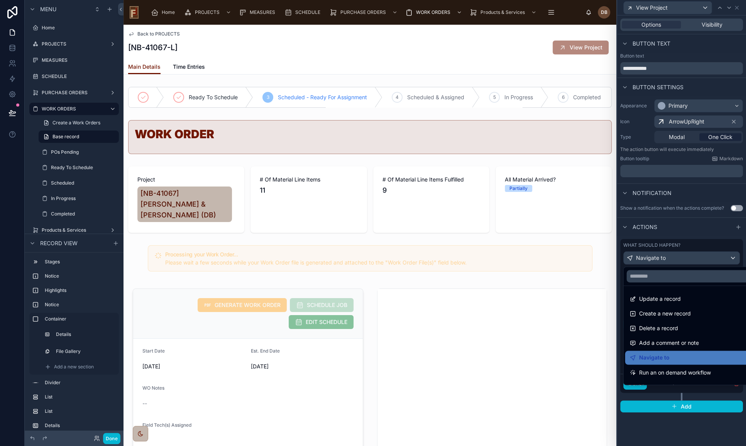
click at [668, 258] on div at bounding box center [681, 223] width 129 height 446
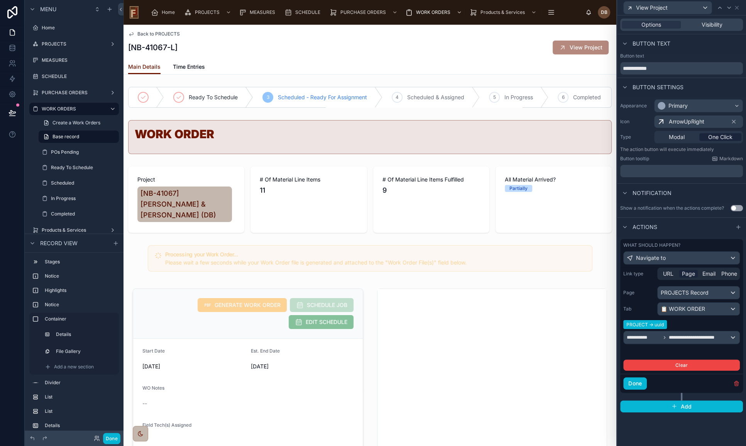
click at [166, 32] on span "Back to PROJECTS" at bounding box center [158, 34] width 42 height 6
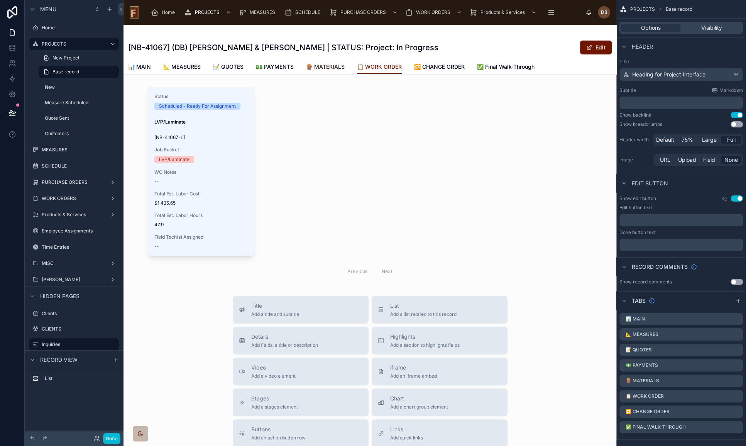
click at [329, 67] on span "🪵 MATERIALS" at bounding box center [325, 67] width 39 height 8
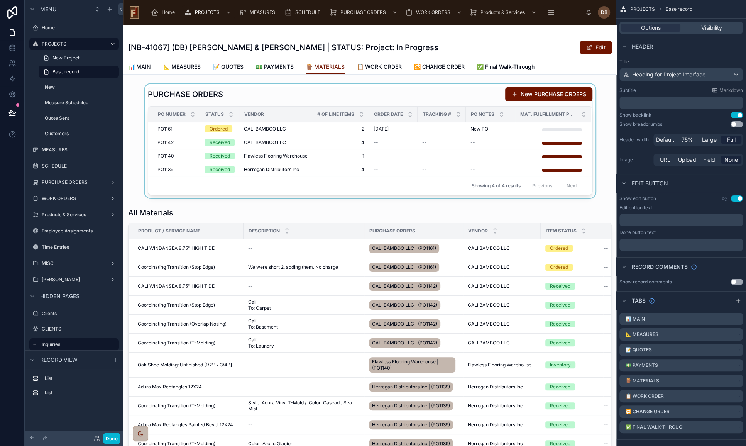
click at [312, 128] on div at bounding box center [369, 141] width 493 height 114
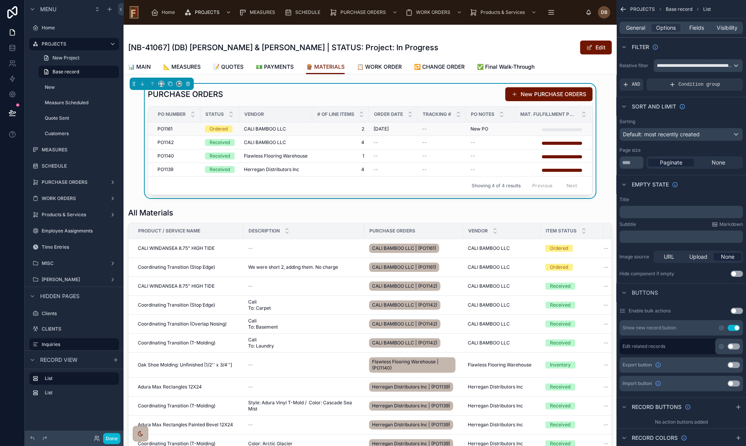
click at [276, 127] on span "CALI BAMBOO LLC" at bounding box center [265, 129] width 42 height 6
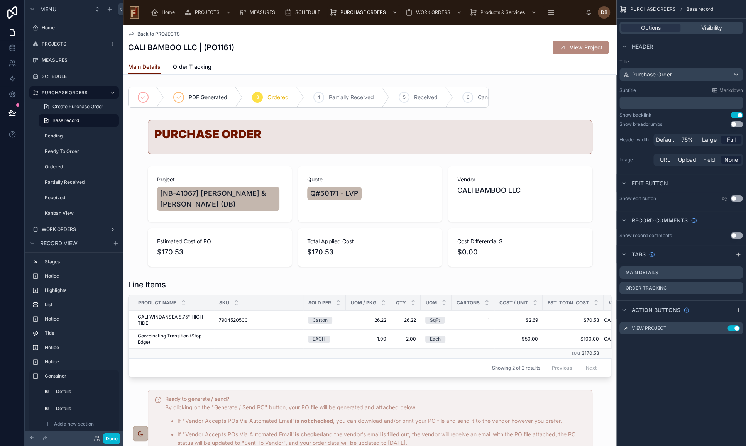
click at [495, 49] on div "CALI BAMBOO LLC | (PO1161) View Project" at bounding box center [369, 47] width 483 height 15
click at [721, 325] on icon "scrollable content" at bounding box center [721, 328] width 6 height 6
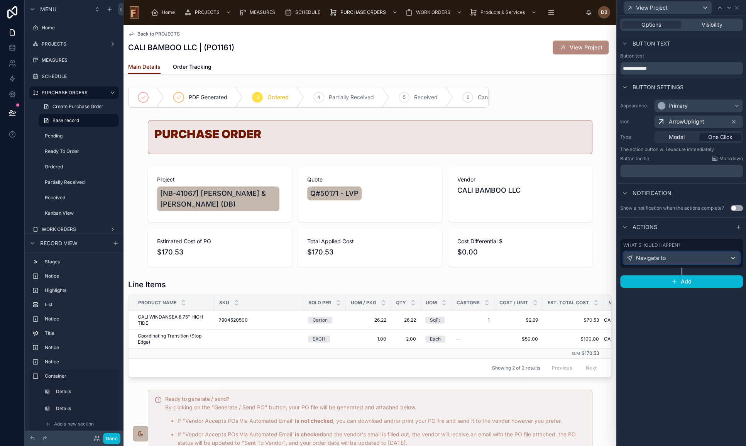
click at [679, 254] on div "Navigate to" at bounding box center [681, 258] width 116 height 12
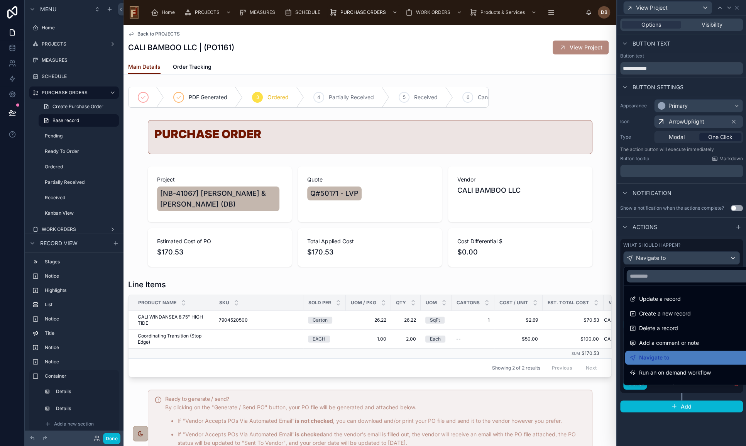
click at [679, 254] on div at bounding box center [681, 223] width 129 height 446
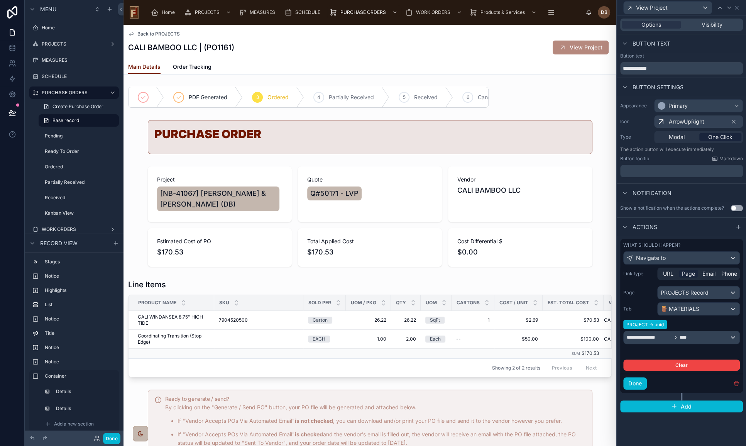
click at [689, 274] on span "Page" at bounding box center [688, 274] width 13 height 8
click at [694, 333] on div "**********" at bounding box center [681, 337] width 116 height 12
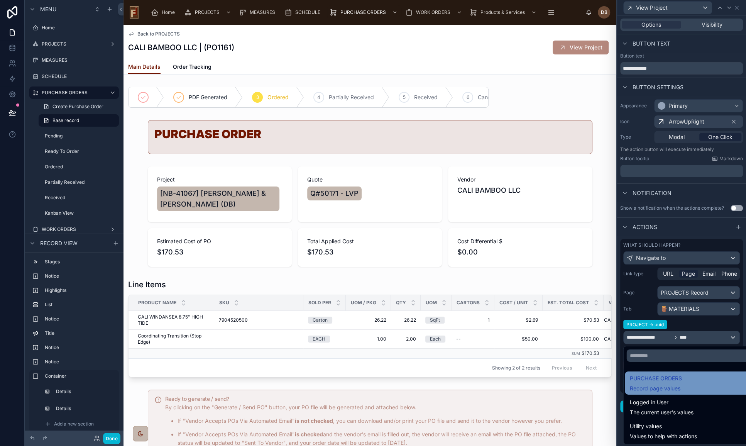
click at [697, 382] on div "PURCHASE ORDERS Record page values" at bounding box center [690, 382] width 121 height 19
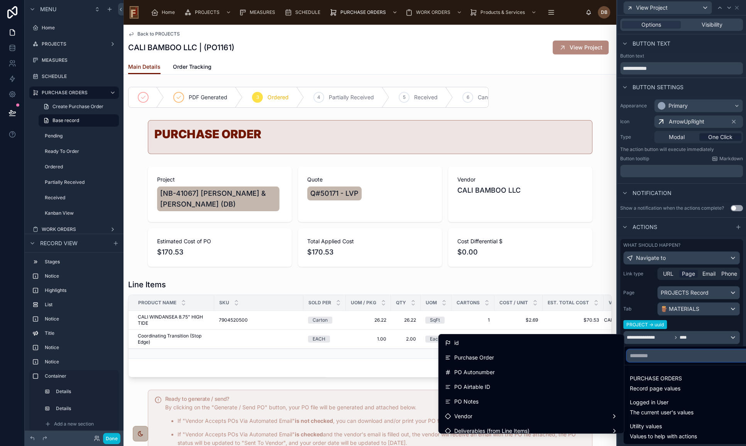
click at [668, 355] on input "text" at bounding box center [690, 355] width 127 height 12
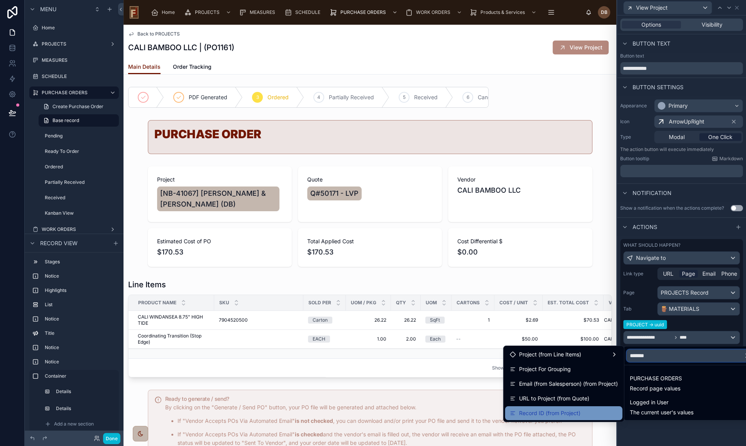
type input "*******"
click at [572, 414] on span "Record ID (from Project)" at bounding box center [549, 412] width 61 height 9
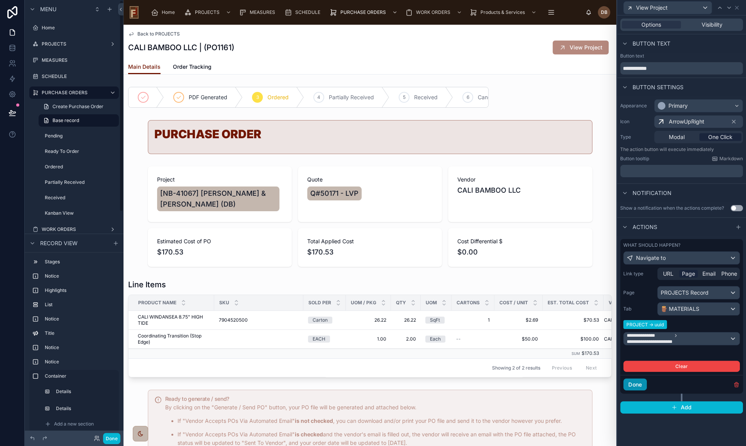
click at [637, 385] on button "Done" at bounding box center [635, 384] width 24 height 12
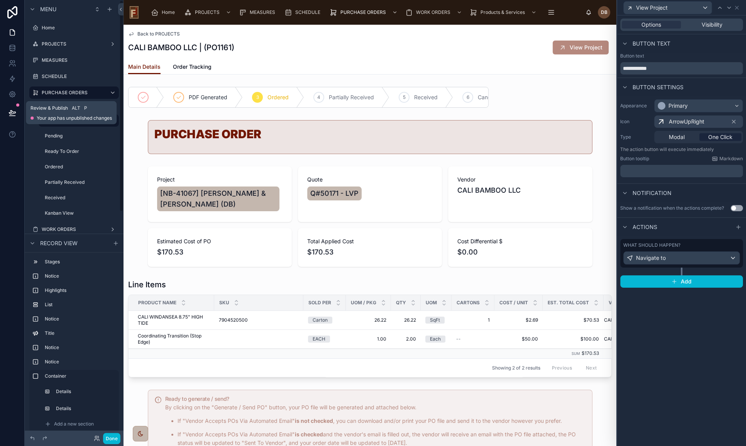
click at [12, 111] on icon at bounding box center [12, 113] width 8 height 8
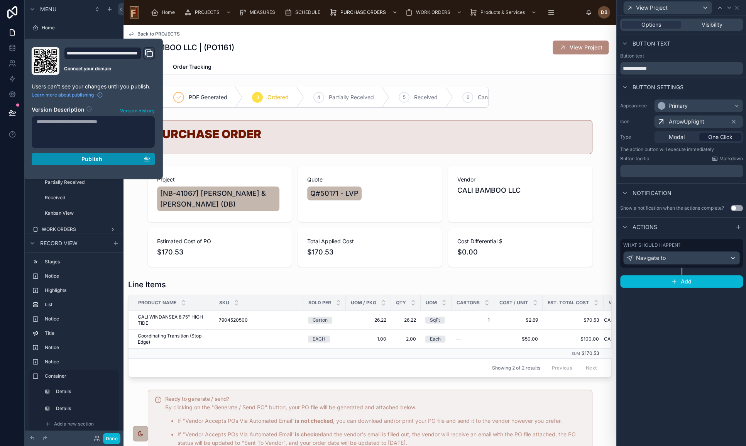
click at [101, 159] on span "Publish" at bounding box center [91, 158] width 21 height 7
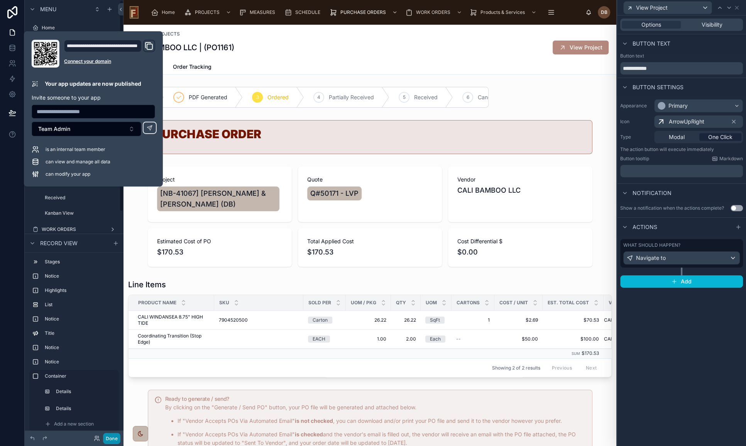
click at [116, 438] on button "Done" at bounding box center [111, 437] width 17 height 11
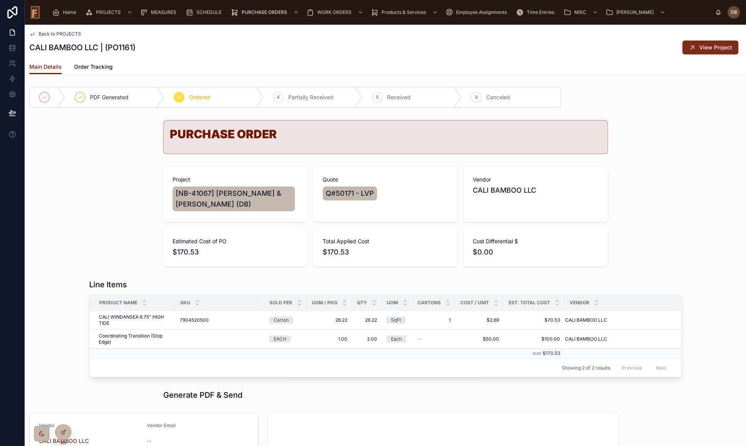
click at [710, 47] on span "View Project" at bounding box center [715, 48] width 33 height 8
click at [64, 431] on icon at bounding box center [63, 432] width 6 height 6
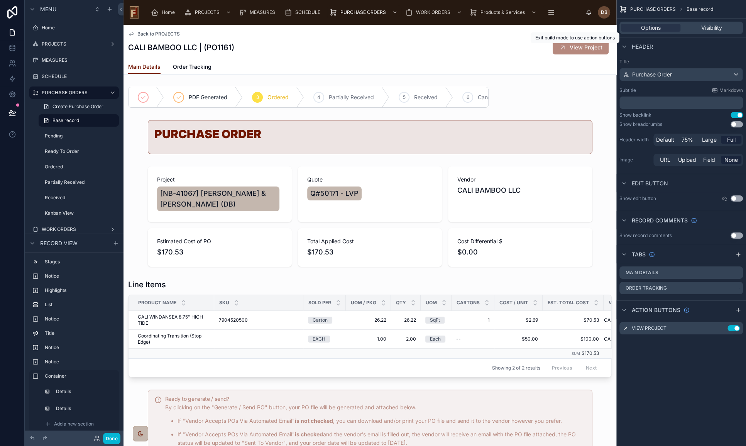
click at [513, 42] on div "CALI BAMBOO LLC | (PO1161) View Project" at bounding box center [369, 47] width 483 height 15
click at [722, 327] on icon "scrollable content" at bounding box center [721, 327] width 3 height 3
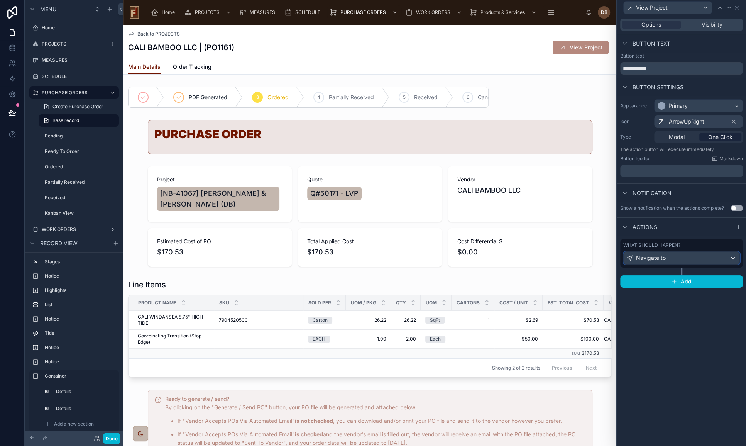
click at [674, 256] on div "Navigate to" at bounding box center [681, 258] width 116 height 12
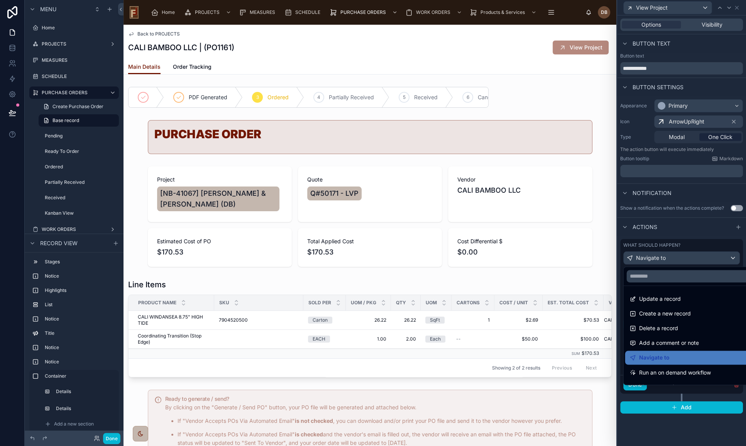
click at [674, 256] on div at bounding box center [681, 223] width 129 height 446
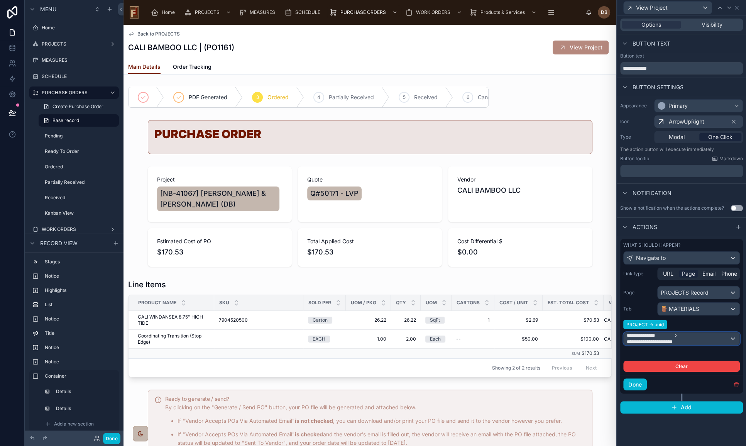
click at [687, 338] on span "**********" at bounding box center [678, 338] width 103 height 12
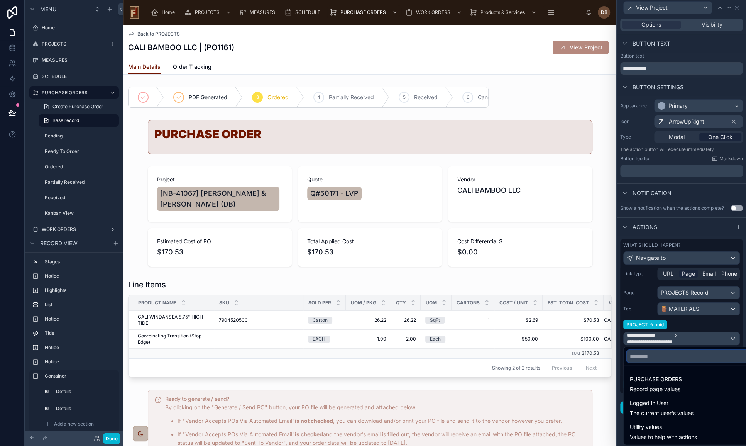
click at [664, 355] on input "text" at bounding box center [690, 356] width 127 height 12
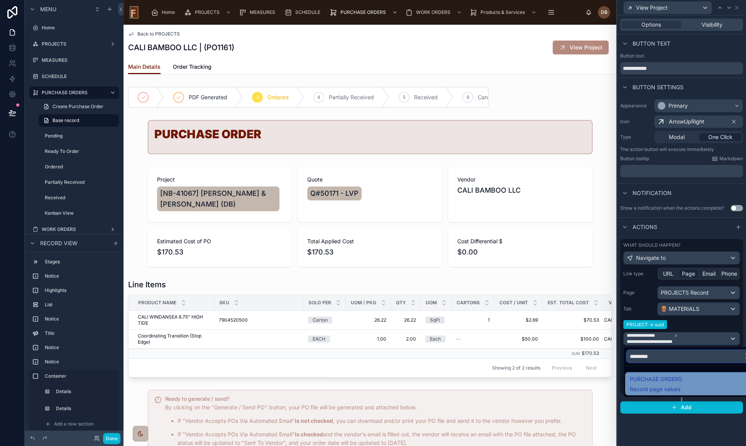
type input "*********"
click at [684, 379] on div "PURCHASE ORDERS Record page values" at bounding box center [690, 383] width 121 height 19
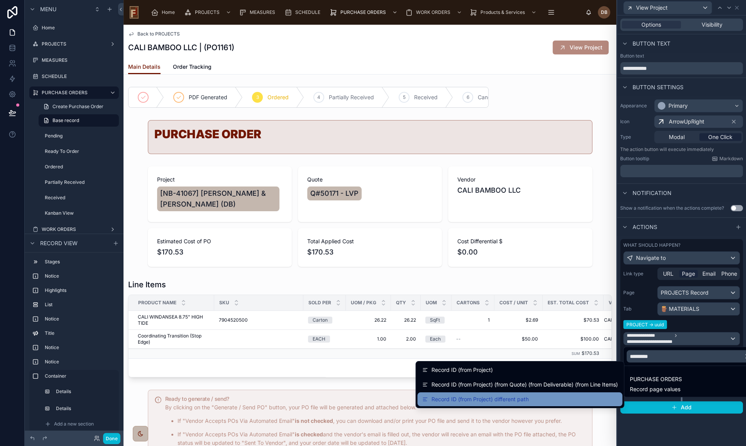
click at [512, 397] on span "Record ID (from Project) different path" at bounding box center [479, 398] width 97 height 9
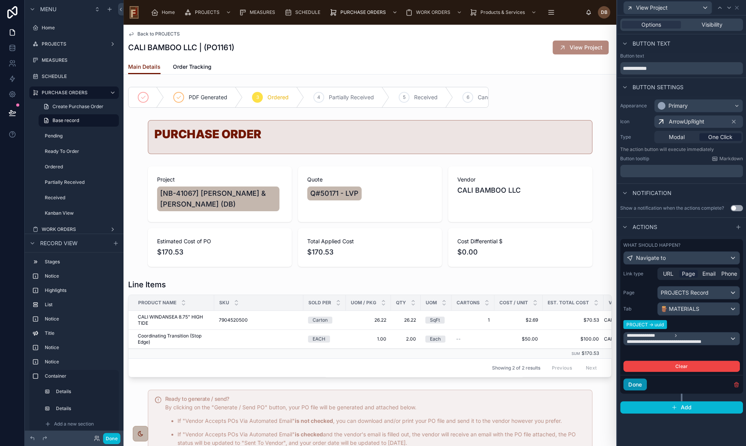
click at [633, 384] on button "Done" at bounding box center [635, 384] width 24 height 12
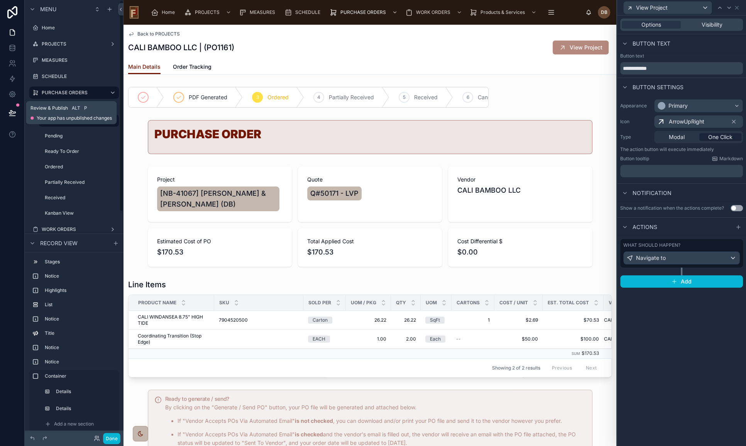
click at [10, 113] on icon at bounding box center [12, 112] width 7 height 4
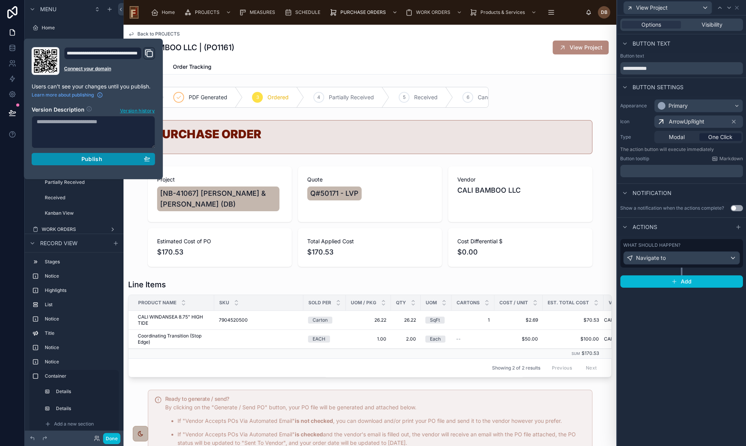
click at [94, 160] on span "Publish" at bounding box center [91, 158] width 21 height 7
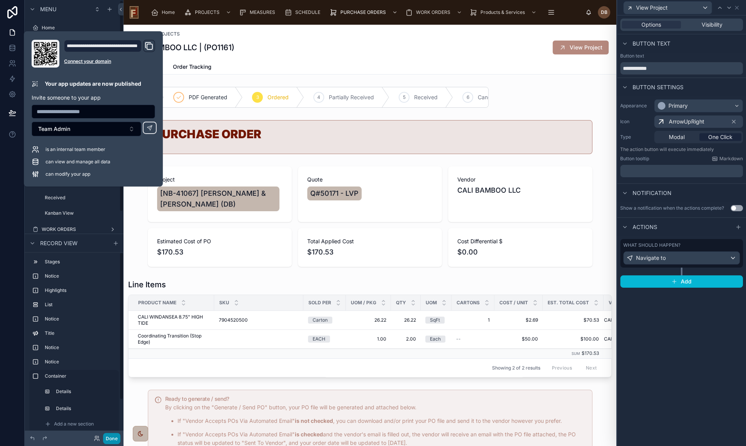
click at [110, 436] on button "Done" at bounding box center [111, 437] width 17 height 11
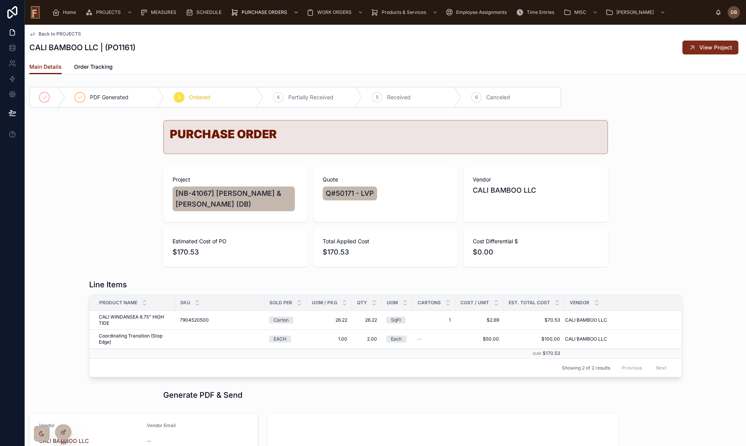
click at [699, 45] on span "View Project" at bounding box center [715, 48] width 33 height 8
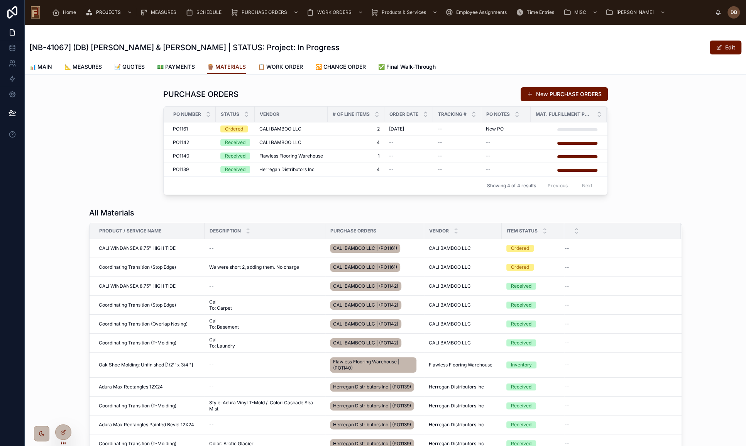
click at [80, 123] on div "PURCHASE ORDERS New PURCHASE ORDERS PO Number Status Vendor # Of Line Items Ord…" at bounding box center [385, 141] width 721 height 114
click at [196, 93] on h1 "PURCHASE ORDERS" at bounding box center [200, 94] width 75 height 11
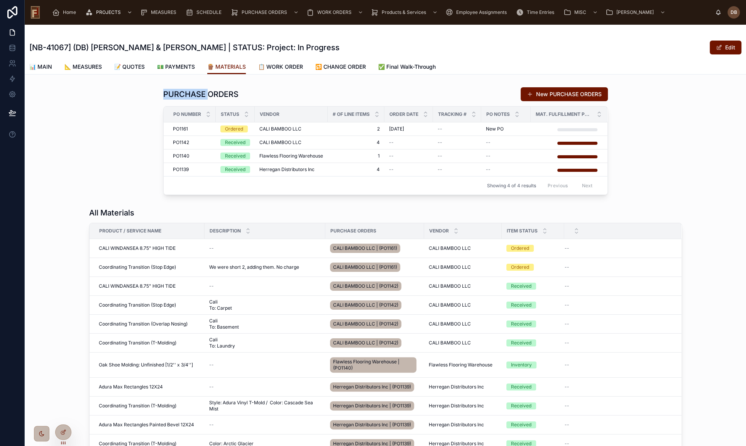
click at [196, 93] on h1 "PURCHASE ORDERS" at bounding box center [200, 94] width 75 height 11
click at [152, 97] on div "PURCHASE ORDERS New PURCHASE ORDERS PO Number Status Vendor # Of Line Items Ord…" at bounding box center [385, 141] width 721 height 114
drag, startPoint x: 160, startPoint y: 95, endPoint x: 249, endPoint y: 96, distance: 88.7
click at [249, 96] on div "PURCHASE ORDERS New PURCHASE ORDERS" at bounding box center [385, 94] width 444 height 15
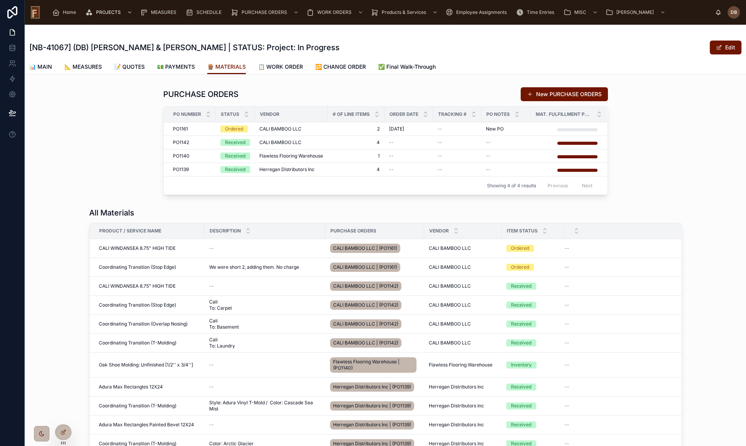
drag, startPoint x: 143, startPoint y: 116, endPoint x: 148, endPoint y: 105, distance: 12.3
click at [142, 116] on div "PURCHASE ORDERS New PURCHASE ORDERS PO Number Status Vendor # Of Line Items Ord…" at bounding box center [385, 141] width 721 height 114
drag, startPoint x: 149, startPoint y: 95, endPoint x: 243, endPoint y: 96, distance: 94.1
click at [243, 96] on div "PURCHASE ORDERS New PURCHASE ORDERS PO Number Status Vendor # Of Line Items Ord…" at bounding box center [385, 141] width 721 height 114
click at [150, 101] on div "PURCHASE ORDERS New PURCHASE ORDERS PO Number Status Vendor # Of Line Items Ord…" at bounding box center [385, 141] width 721 height 114
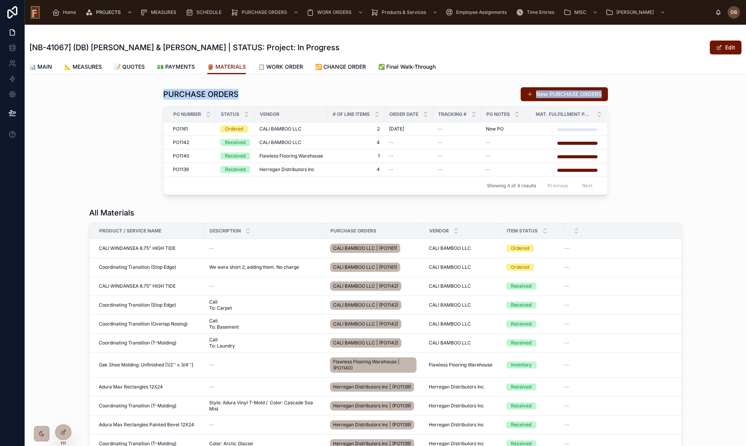
click at [84, 166] on div "PURCHASE ORDERS New PURCHASE ORDERS PO Number Status Vendor # Of Line Items Ord…" at bounding box center [385, 141] width 721 height 114
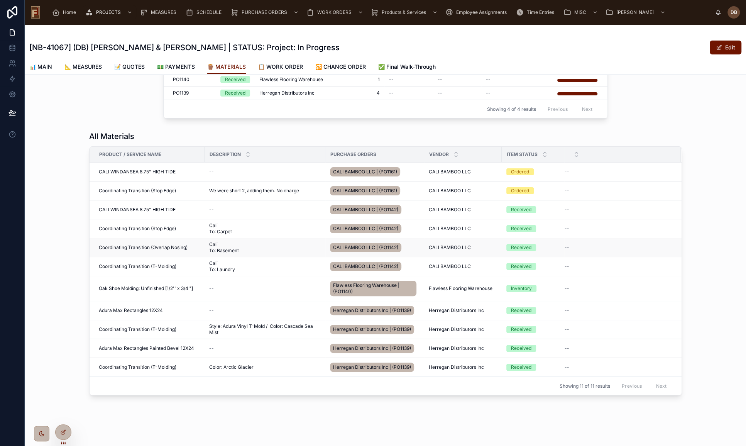
scroll to position [77, 0]
click at [360, 282] on span "Flawless Flooring Warehouse | (PO1140)" at bounding box center [373, 288] width 80 height 12
click at [224, 248] on span "Cali To: Basement" at bounding box center [228, 247] width 39 height 12
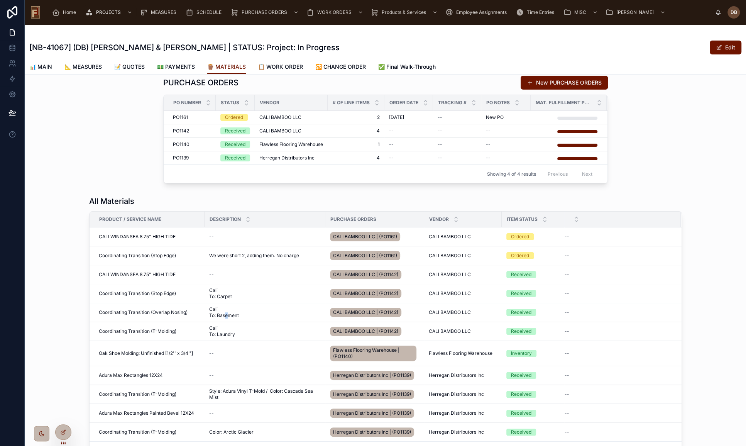
scroll to position [0, 0]
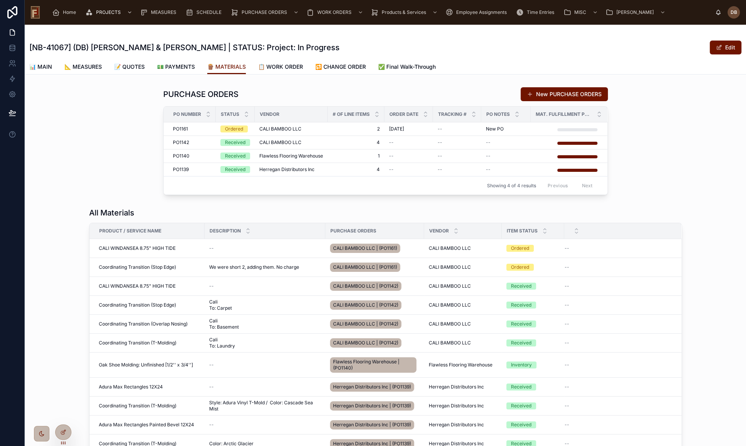
click at [123, 162] on div "PURCHASE ORDERS New PURCHASE ORDERS PO Number Status Vendor # Of Line Items Ord…" at bounding box center [385, 141] width 721 height 114
click at [146, 144] on div "PURCHASE ORDERS New PURCHASE ORDERS PO Number Status Vendor # Of Line Items Ord…" at bounding box center [385, 141] width 721 height 114
click at [137, 145] on div "PURCHASE ORDERS New PURCHASE ORDERS PO Number Status Vendor # Of Line Items Ord…" at bounding box center [385, 141] width 721 height 114
click at [289, 66] on span "📋 WORK ORDER" at bounding box center [280, 67] width 45 height 8
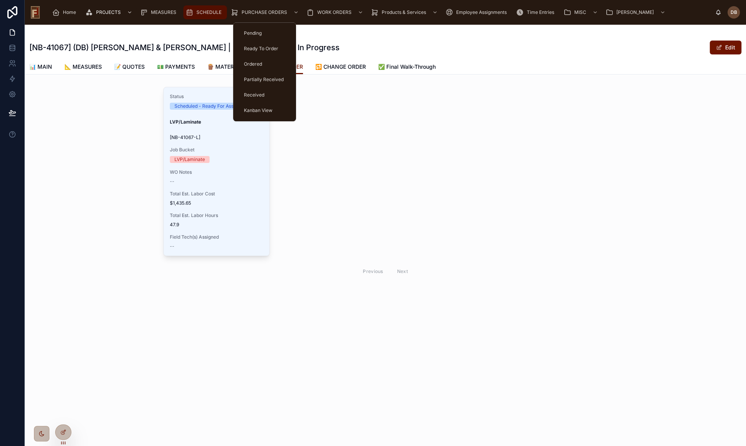
click at [209, 11] on span "SCHEDULE" at bounding box center [208, 12] width 25 height 6
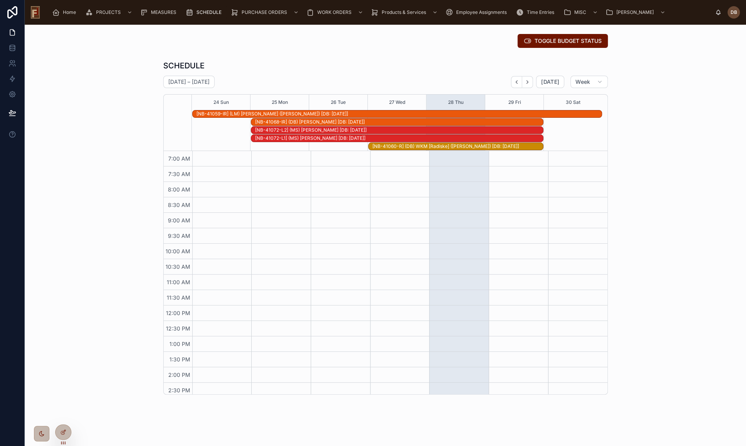
scroll to position [65, 0]
click at [549, 83] on span "[DATE]" at bounding box center [550, 81] width 18 height 7
click at [526, 83] on icon "Next" at bounding box center [527, 82] width 6 height 6
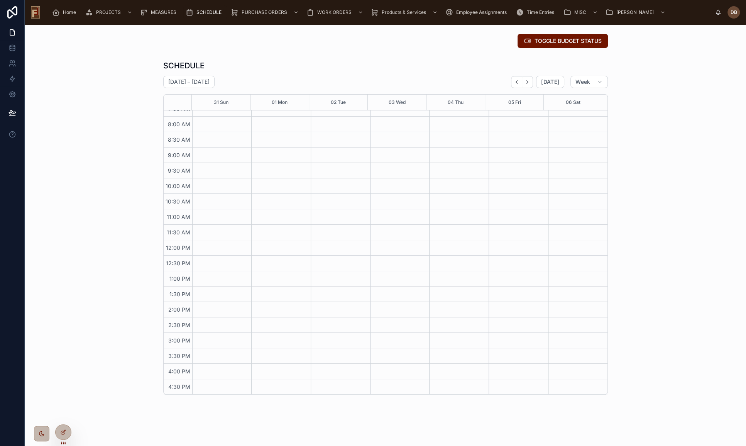
click at [525, 83] on icon "Next" at bounding box center [527, 82] width 6 height 6
click at [516, 81] on icon "Back" at bounding box center [516, 82] width 6 height 6
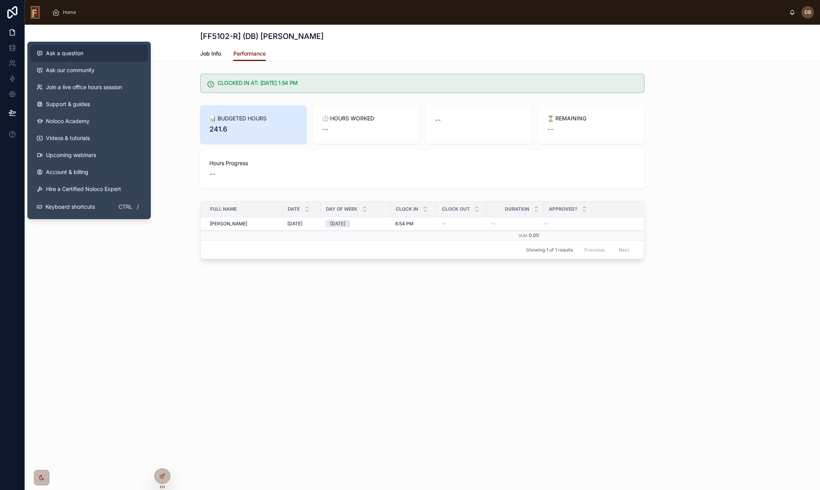
click at [72, 55] on span "Ask a question" at bounding box center [64, 53] width 37 height 8
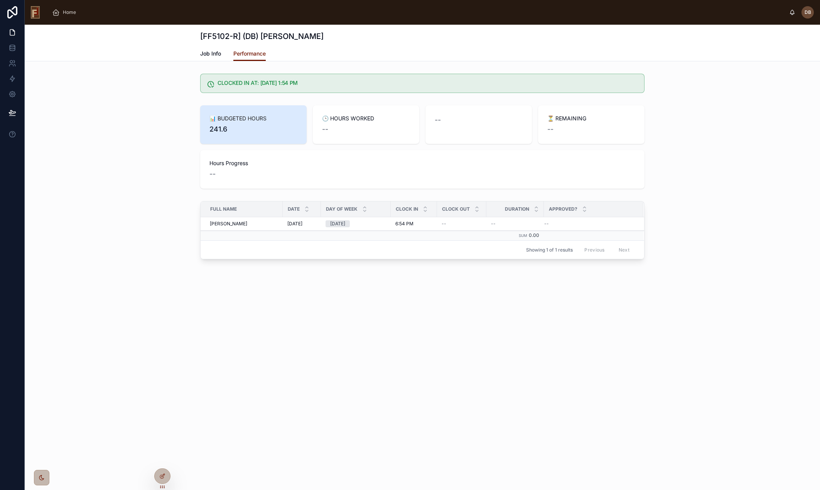
click at [233, 118] on span "📊 BUDGETED HOURS" at bounding box center [253, 119] width 88 height 8
click at [236, 118] on span "📊 BUDGETED HOURS" at bounding box center [253, 119] width 88 height 8
click at [233, 118] on span "📊 BUDGETED HOURS" at bounding box center [253, 119] width 88 height 8
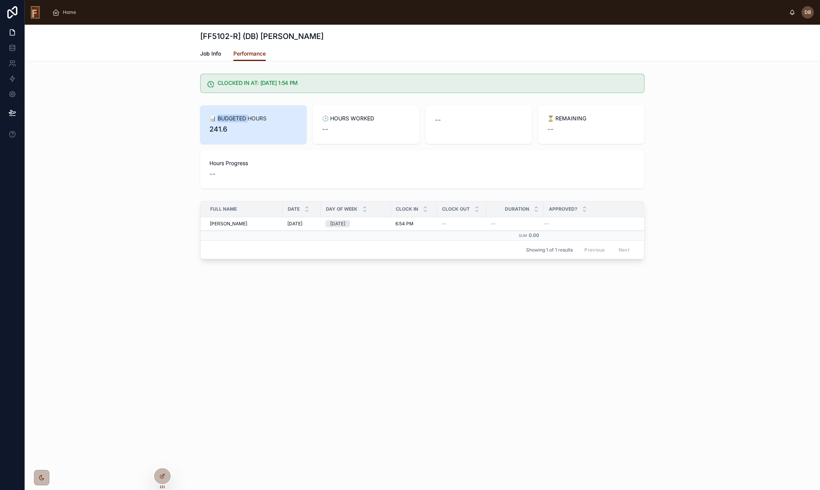
click at [233, 118] on span "📊 BUDGETED HOURS" at bounding box center [253, 119] width 88 height 8
click at [235, 117] on span "📊 BUDGETED HOURS" at bounding box center [253, 119] width 88 height 8
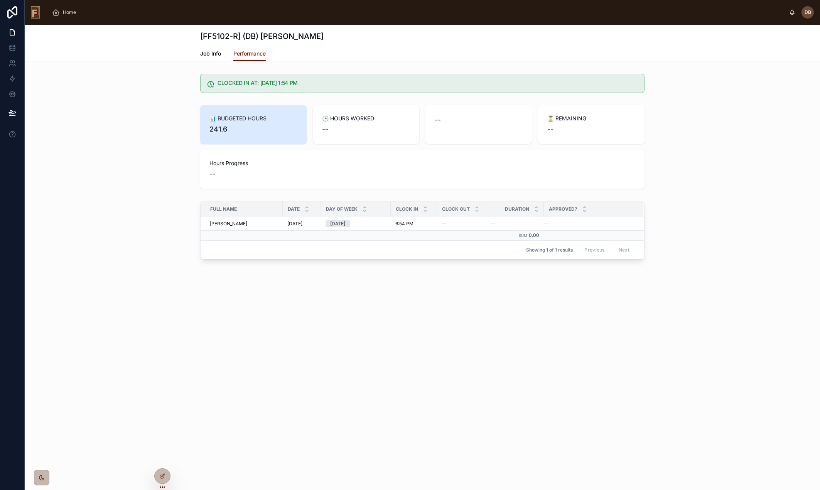
click at [234, 117] on span "📊 BUDGETED HOURS" at bounding box center [253, 119] width 88 height 8
click at [141, 128] on div "📊 BUDGETED HOURS 241.6 🕒 HOURS WORKED -- -- ⏳ REMAINING -- Hours Progress --" at bounding box center [422, 147] width 795 height 90
click at [232, 118] on span "📊 BUDGETED HOURS" at bounding box center [253, 119] width 88 height 8
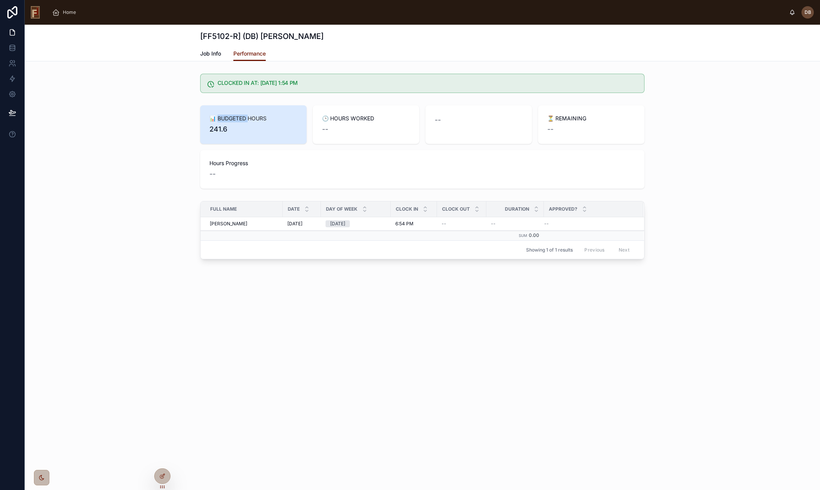
click at [232, 118] on span "📊 BUDGETED HOURS" at bounding box center [253, 119] width 88 height 8
click at [233, 117] on span "📊 BUDGETED HOURS" at bounding box center [253, 119] width 88 height 8
click at [235, 118] on span "📊 BUDGETED HOURS" at bounding box center [253, 119] width 88 height 8
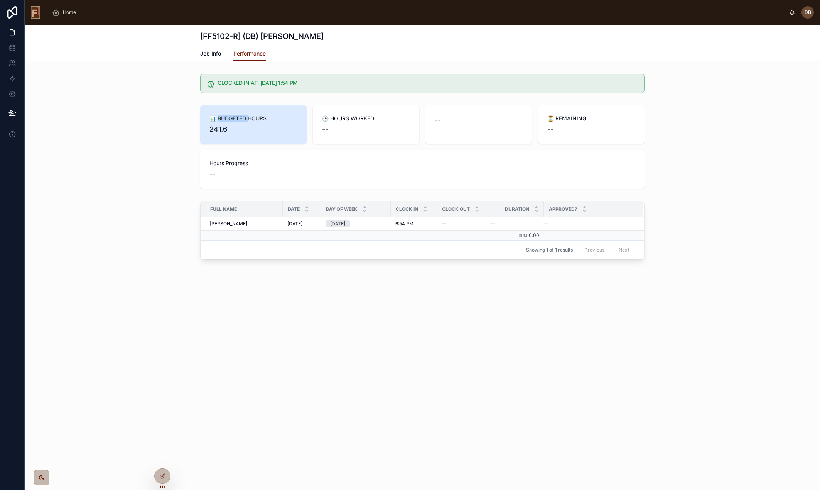
click at [235, 118] on span "📊 BUDGETED HOURS" at bounding box center [253, 119] width 88 height 8
click at [123, 109] on div "📊 BUDGETED HOURS 241.6 🕒 HOURS WORKED -- -- ⏳ REMAINING -- Hours Progress --" at bounding box center [422, 147] width 795 height 90
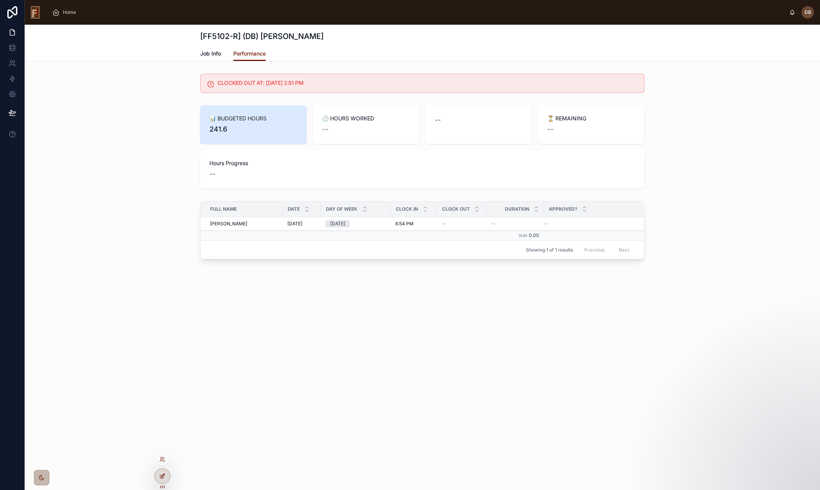
click at [160, 477] on icon at bounding box center [162, 476] width 6 height 6
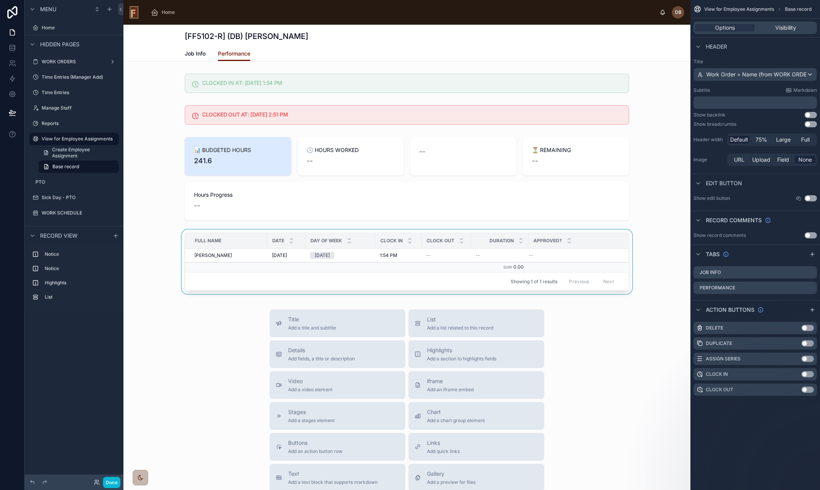
click at [257, 237] on div "Full Name" at bounding box center [226, 241] width 81 height 12
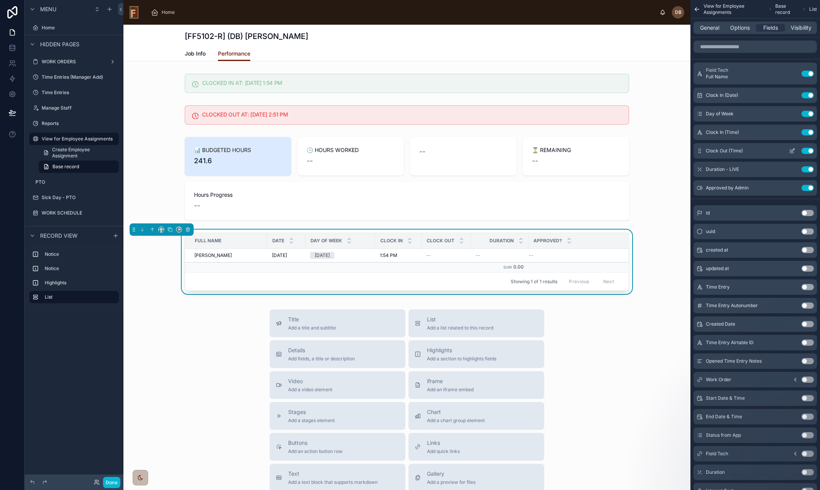
click at [792, 151] on icon "scrollable content" at bounding box center [792, 151] width 6 height 6
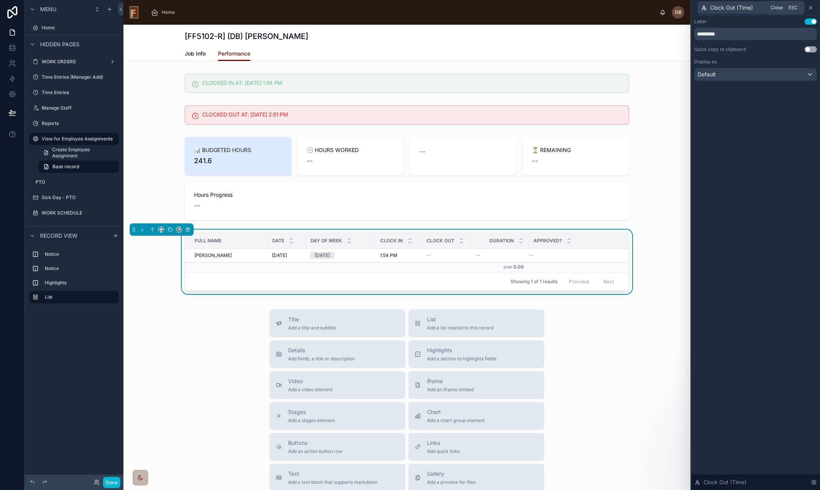
click at [811, 7] on icon at bounding box center [810, 7] width 3 height 3
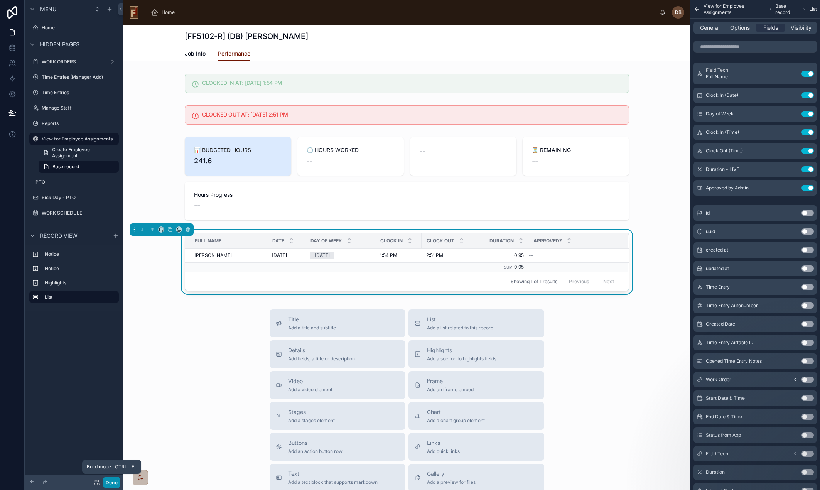
click at [111, 483] on button "Done" at bounding box center [111, 482] width 17 height 11
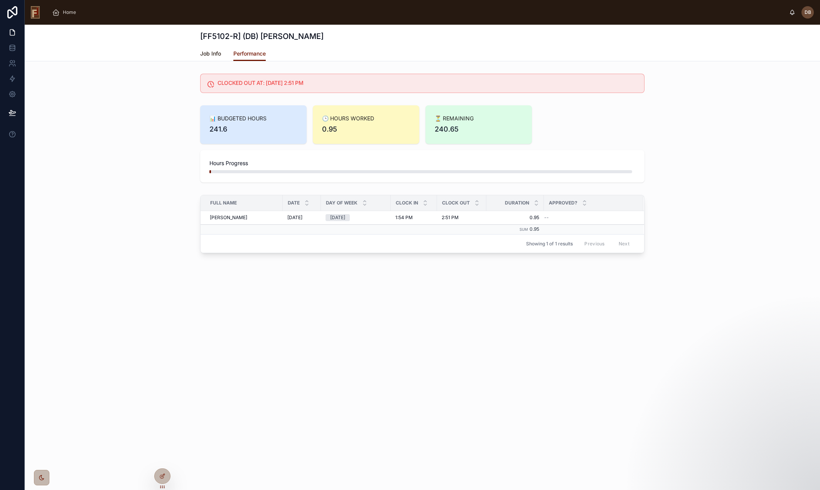
click at [216, 53] on span "Job Info" at bounding box center [210, 54] width 21 height 8
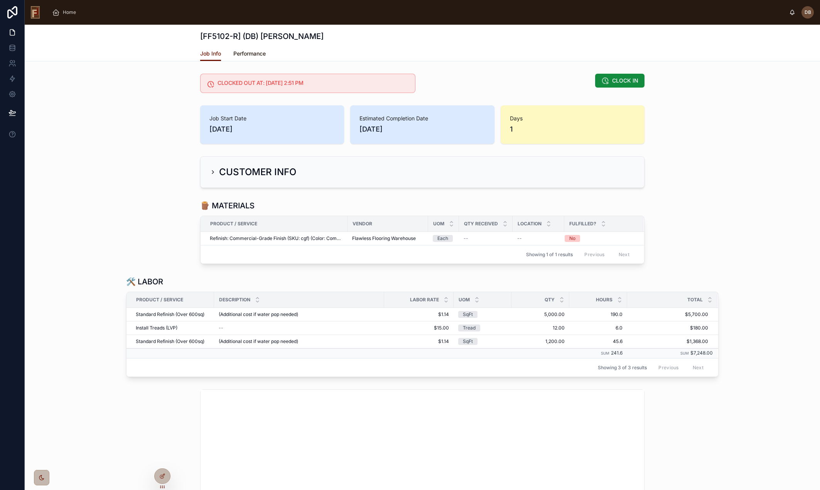
drag, startPoint x: 247, startPoint y: 53, endPoint x: 238, endPoint y: 54, distance: 9.4
click at [248, 52] on span "Performance" at bounding box center [249, 54] width 32 height 8
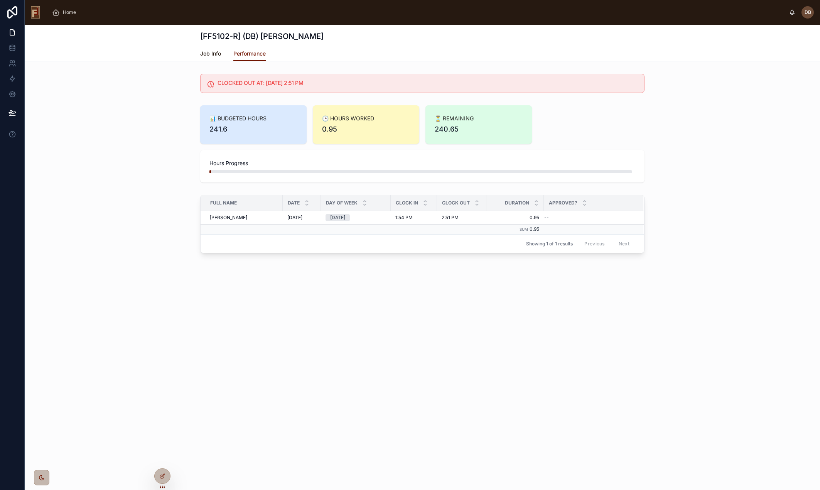
click at [211, 55] on span "Job Info" at bounding box center [210, 54] width 21 height 8
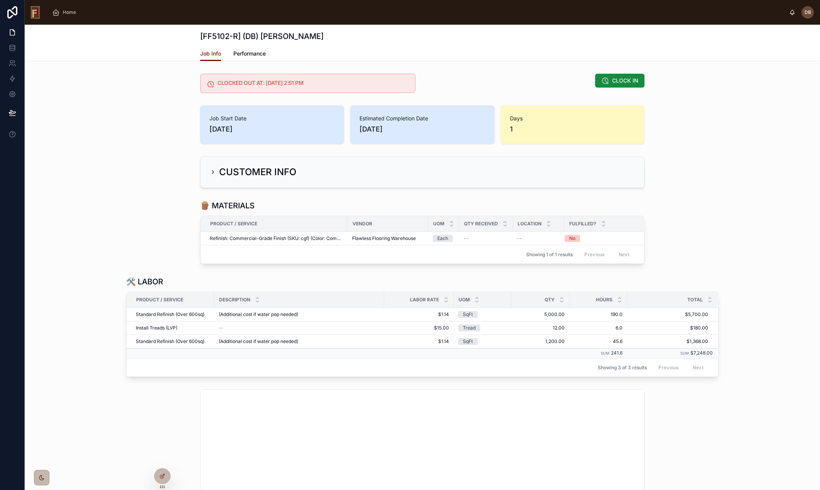
click at [210, 169] on div "CUSTOMER INFO" at bounding box center [253, 172] width 86 height 12
click at [211, 171] on icon at bounding box center [213, 172] width 6 height 6
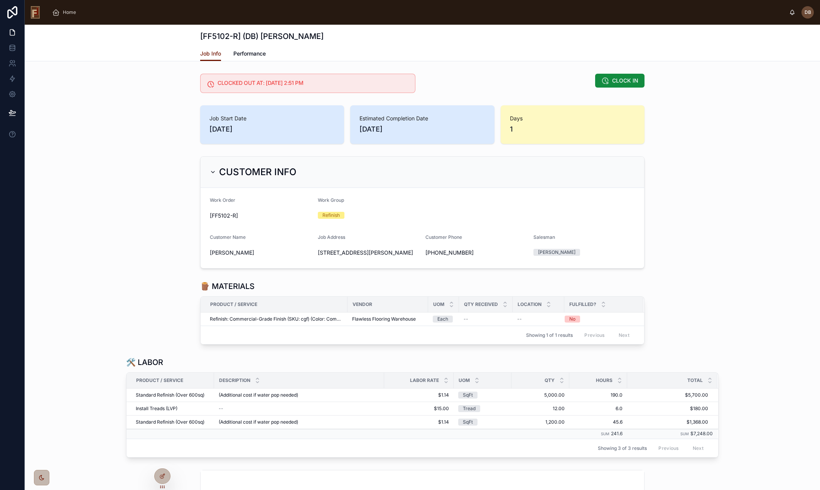
click at [210, 171] on icon at bounding box center [213, 172] width 6 height 6
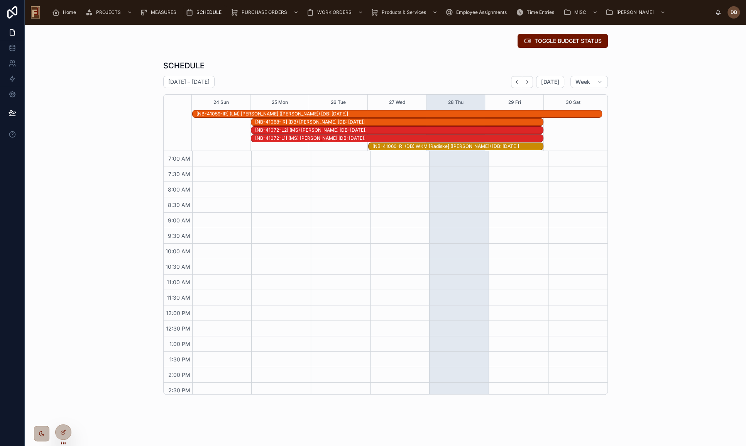
scroll to position [65, 0]
click at [432, 147] on div "[NB-41060-R] (DB) WKM [Radiske] ([PERSON_NAME]) [DB: [DATE]]" at bounding box center [457, 146] width 171 height 6
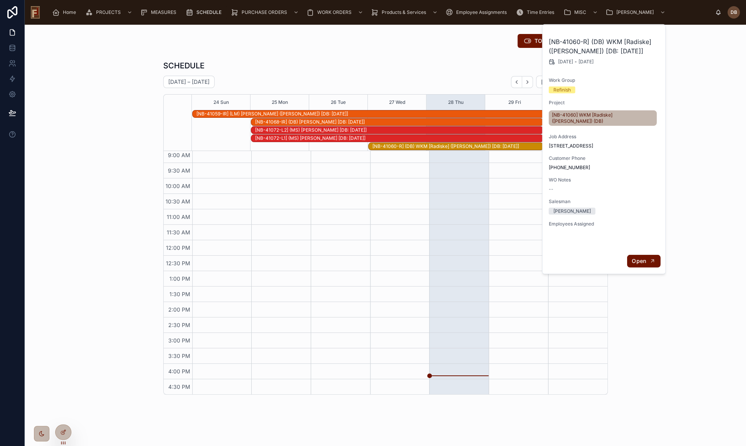
click at [642, 258] on button "Open" at bounding box center [644, 261] width 34 height 13
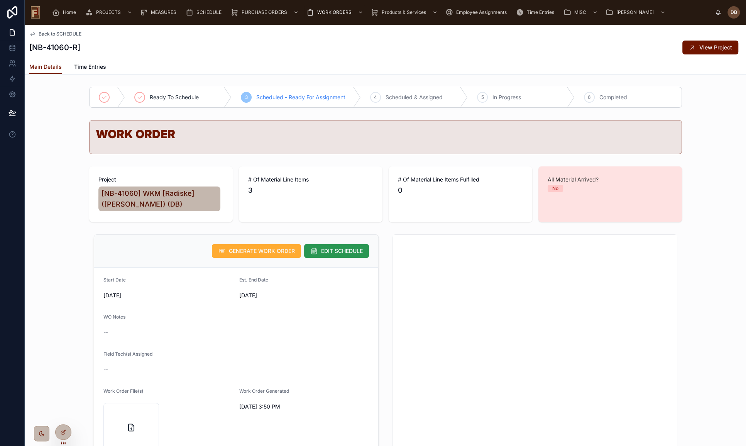
click at [340, 249] on span "EDIT SCHEDULE" at bounding box center [342, 251] width 42 height 8
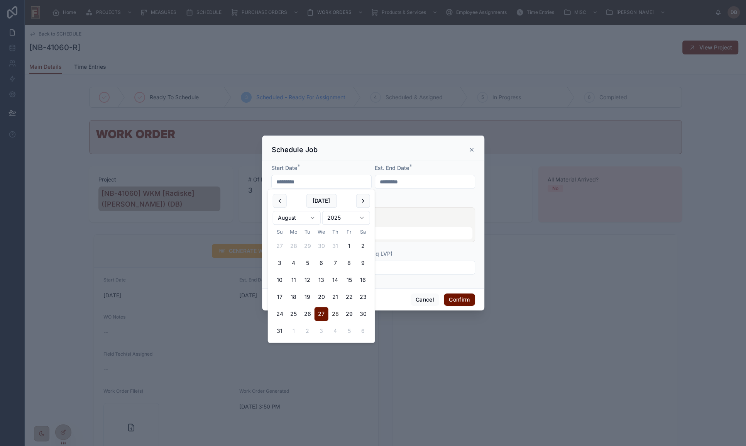
click at [314, 180] on input "*********" at bounding box center [322, 181] width 100 height 11
click at [349, 313] on button "29" at bounding box center [349, 314] width 14 height 14
type input "*********"
click at [436, 199] on div "WO Notes" at bounding box center [373, 200] width 204 height 8
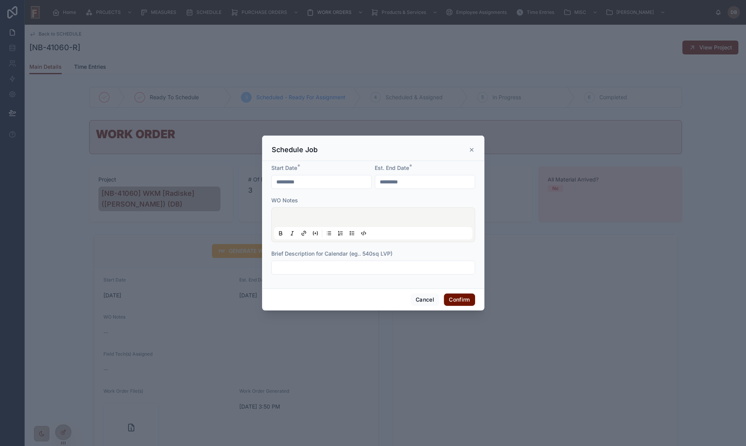
click at [408, 183] on input "*********" at bounding box center [425, 181] width 100 height 11
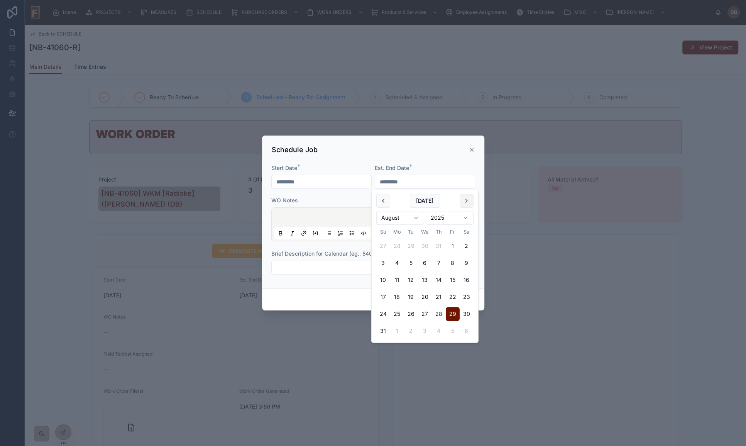
click at [464, 200] on button at bounding box center [466, 201] width 14 height 14
click at [425, 245] on button "3" at bounding box center [425, 246] width 14 height 14
click at [440, 245] on button "4" at bounding box center [439, 246] width 14 height 14
type input "********"
click at [340, 274] on div at bounding box center [373, 267] width 204 height 14
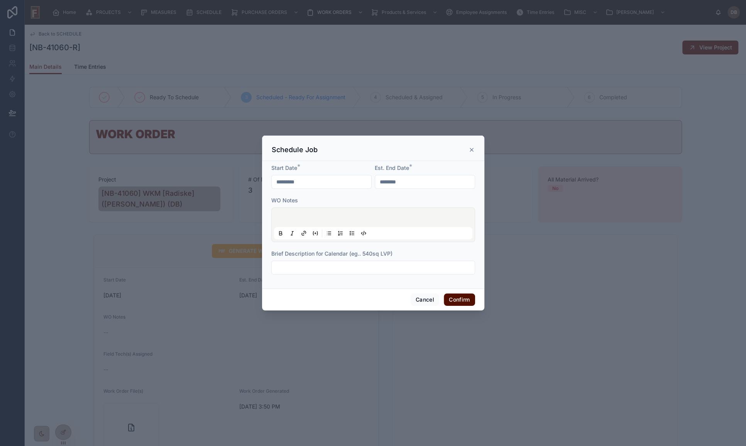
click at [458, 298] on button "Confirm" at bounding box center [459, 299] width 31 height 12
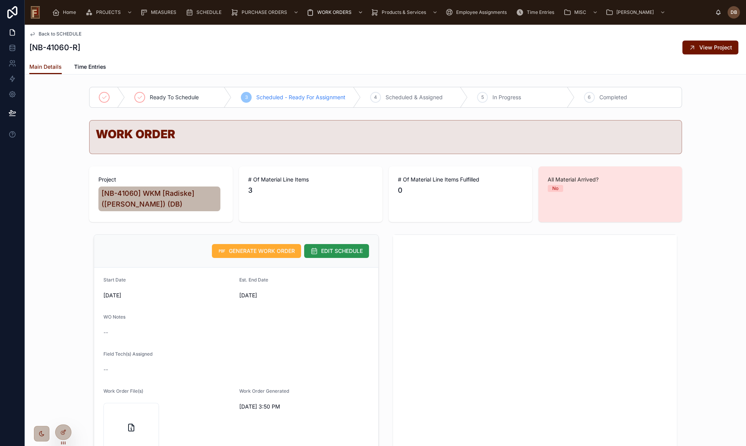
click at [345, 250] on span "EDIT SCHEDULE" at bounding box center [342, 251] width 42 height 8
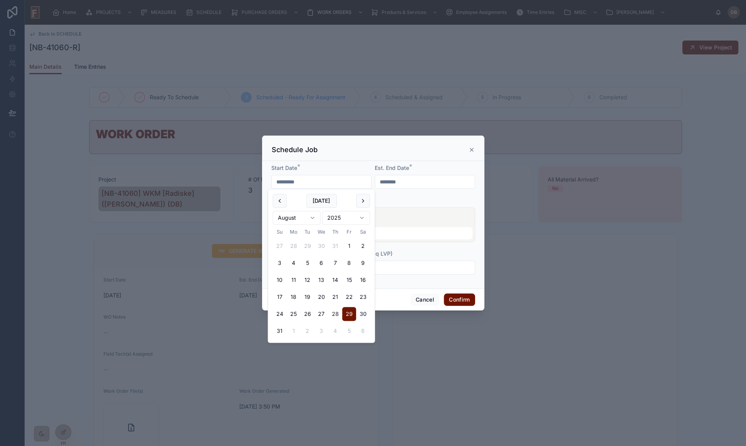
click at [327, 178] on input "*********" at bounding box center [322, 181] width 100 height 11
click at [336, 313] on button "28" at bounding box center [335, 314] width 14 height 14
type input "*********"
click at [459, 298] on button "Confirm" at bounding box center [459, 299] width 31 height 12
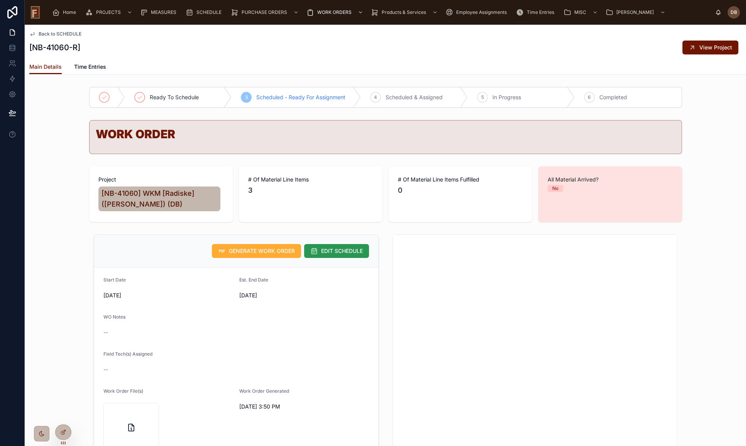
click at [331, 253] on span "EDIT SCHEDULE" at bounding box center [342, 251] width 42 height 8
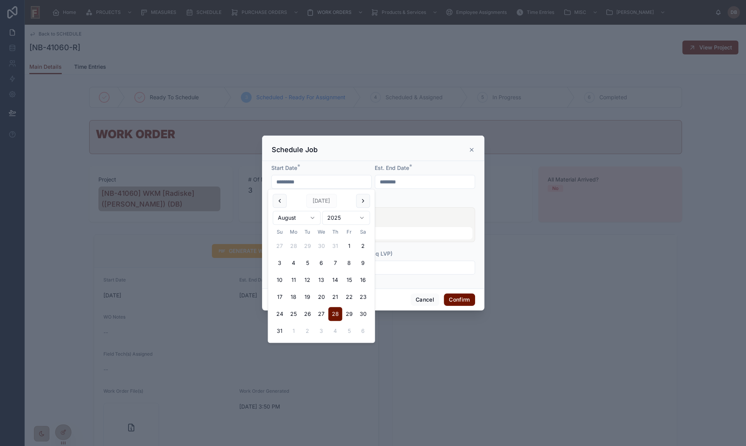
click at [310, 187] on input "*********" at bounding box center [322, 181] width 100 height 11
click at [321, 315] on button "27" at bounding box center [321, 314] width 14 height 14
type input "*********"
click at [422, 182] on input "********" at bounding box center [425, 181] width 100 height 11
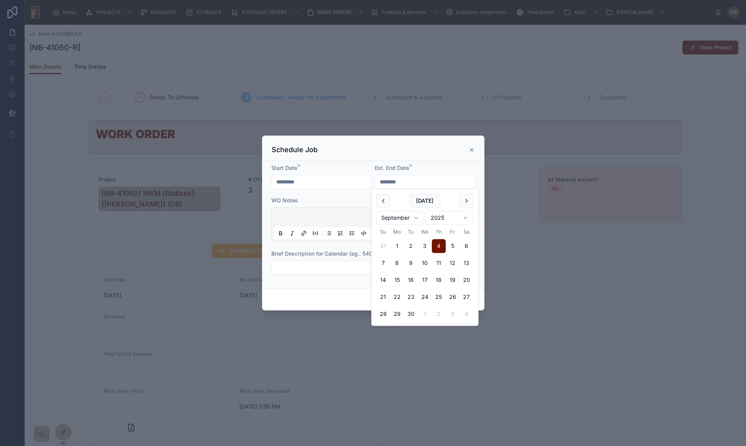
click at [407, 158] on div "Schedule Job" at bounding box center [373, 147] width 222 height 25
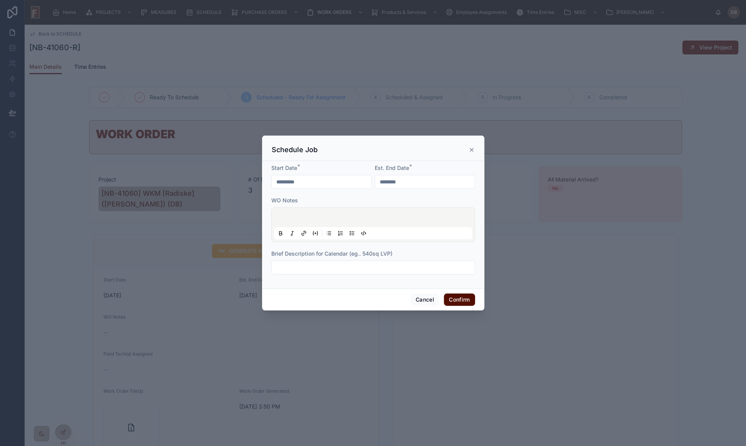
click at [456, 298] on button "Confirm" at bounding box center [459, 299] width 31 height 12
